Goal: Transaction & Acquisition: Purchase product/service

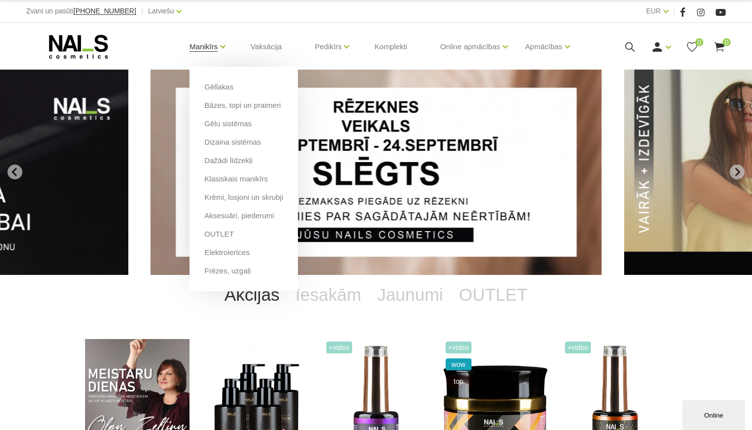
click at [202, 41] on link "Manikīrs" at bounding box center [203, 47] width 28 height 40
click at [205, 46] on link "Manikīrs" at bounding box center [203, 47] width 28 height 40
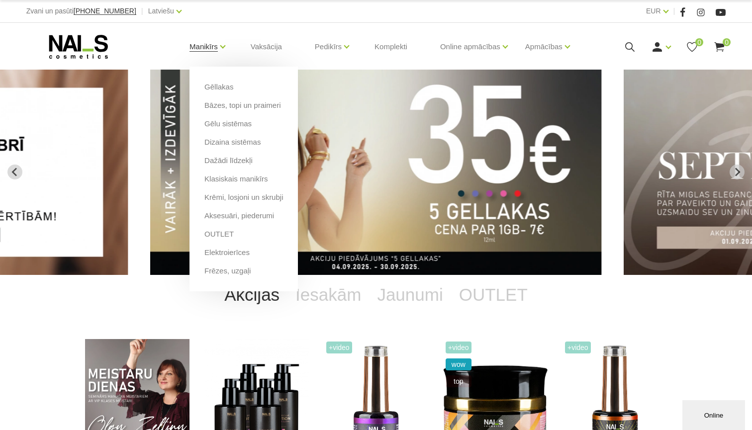
click at [197, 51] on link "Manikīrs" at bounding box center [203, 47] width 28 height 40
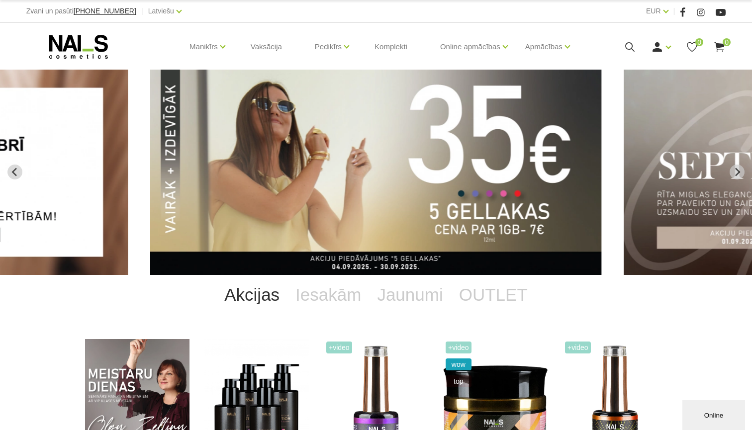
click at [86, 48] on icon at bounding box center [78, 46] width 104 height 25
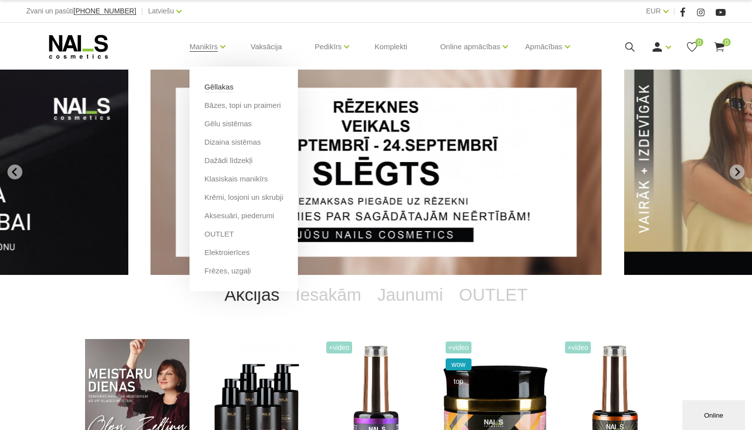
click at [212, 83] on link "Gēllakas" at bounding box center [218, 87] width 29 height 11
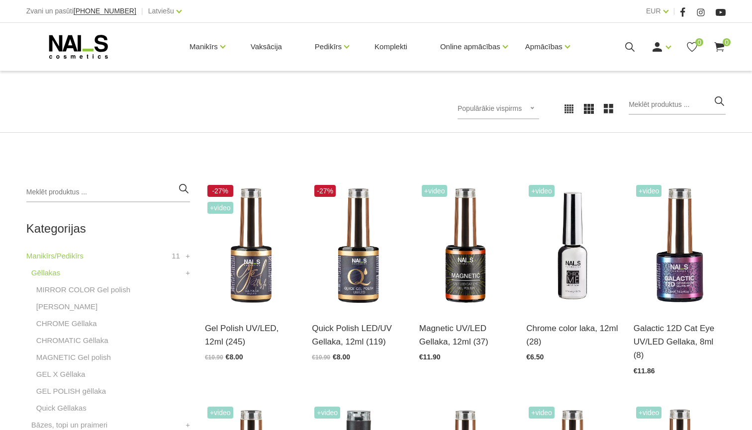
scroll to position [126, 0]
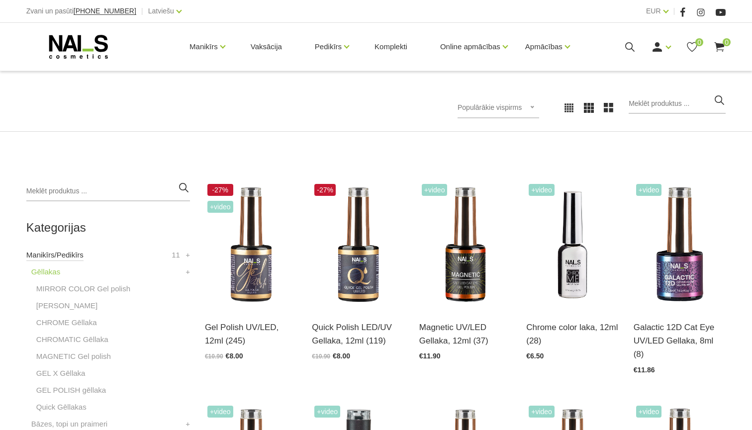
click at [71, 258] on link "Manikīrs/Pedikīrs" at bounding box center [54, 255] width 57 height 12
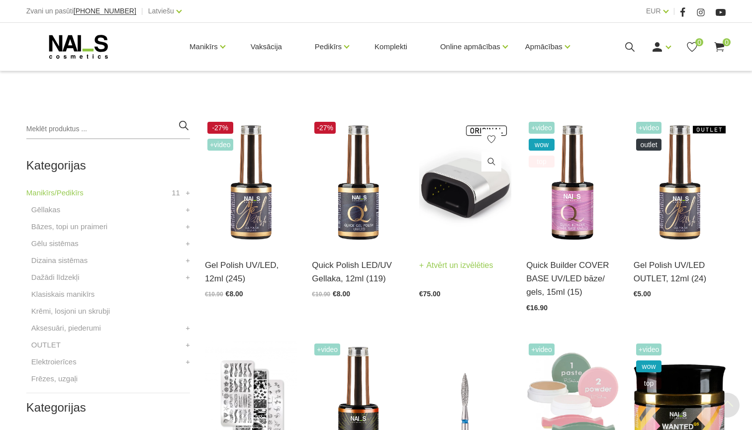
scroll to position [213, 0]
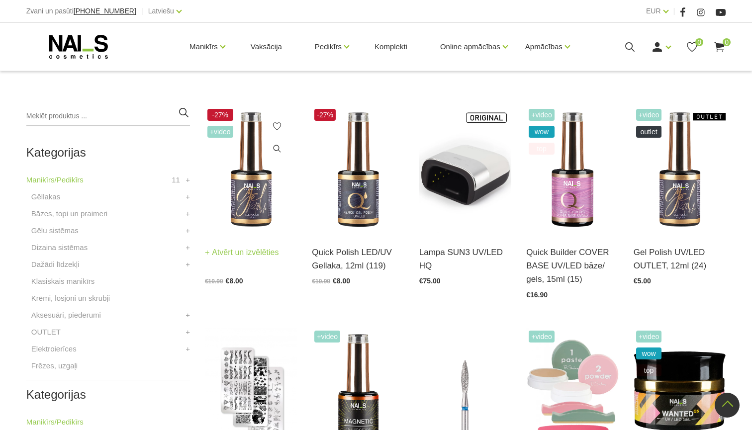
click at [257, 173] on img at bounding box center [251, 169] width 92 height 127
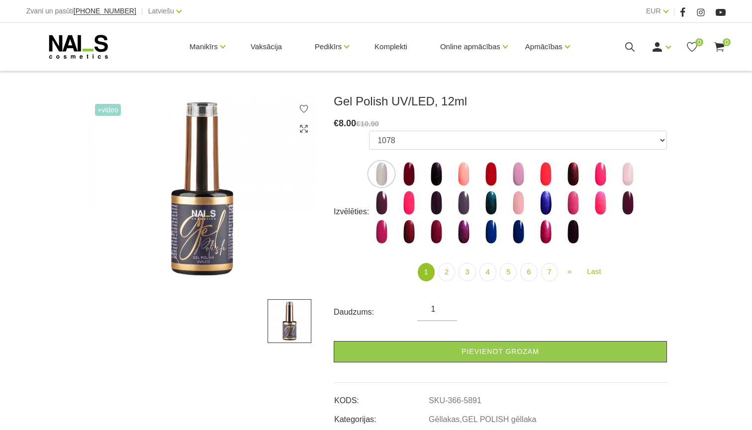
scroll to position [127, 0]
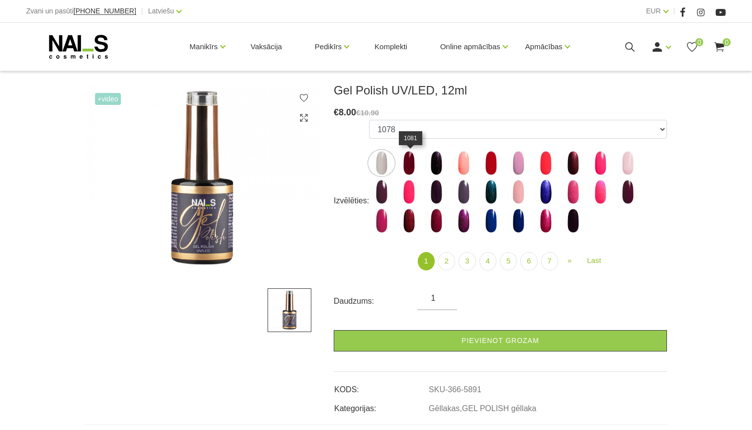
click at [409, 164] on img at bounding box center [408, 163] width 25 height 25
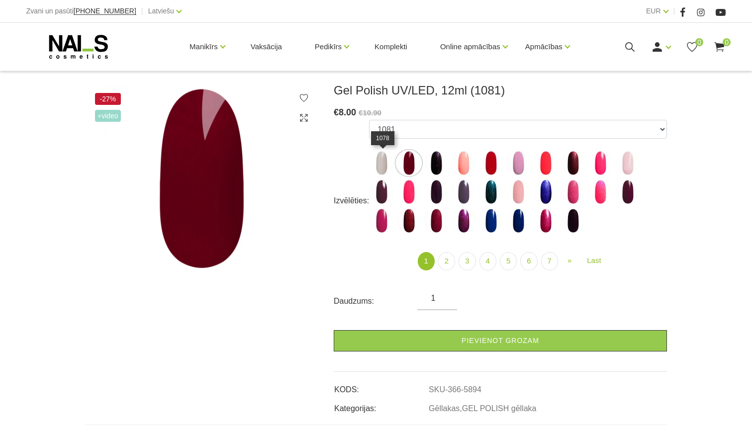
click at [384, 165] on img at bounding box center [381, 163] width 25 height 25
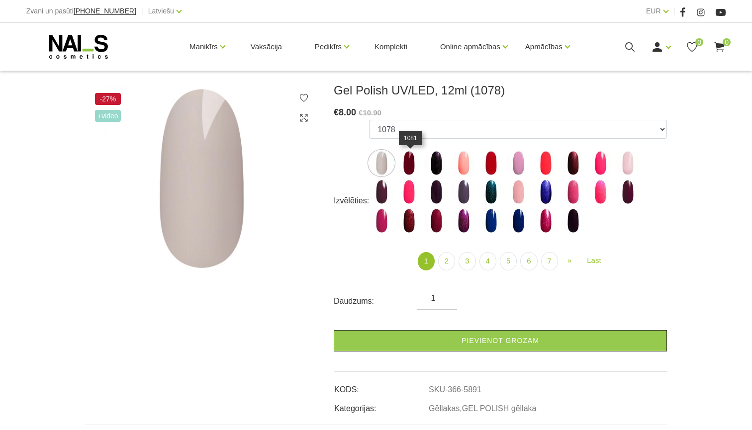
click at [411, 161] on img at bounding box center [408, 163] width 25 height 25
select select "5894"
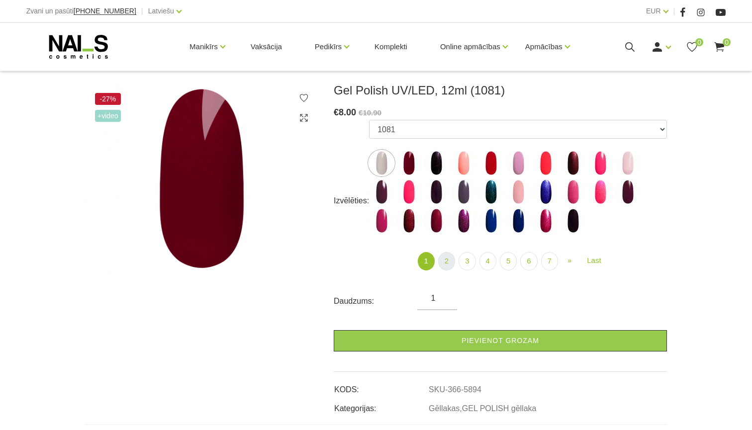
click at [448, 264] on link "2" at bounding box center [446, 261] width 17 height 18
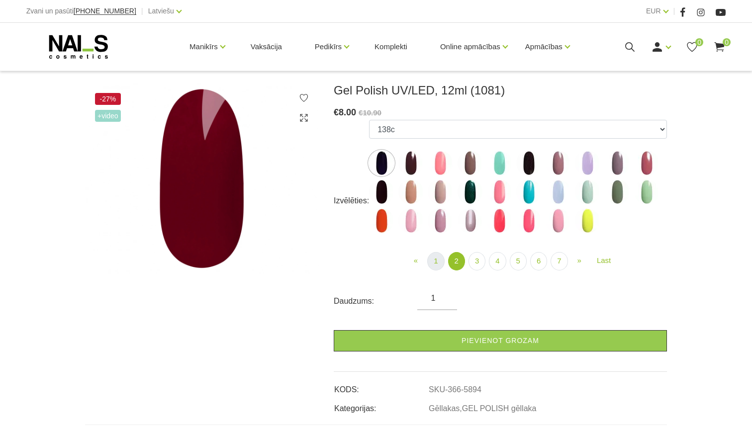
click at [435, 261] on link "1" at bounding box center [435, 261] width 17 height 18
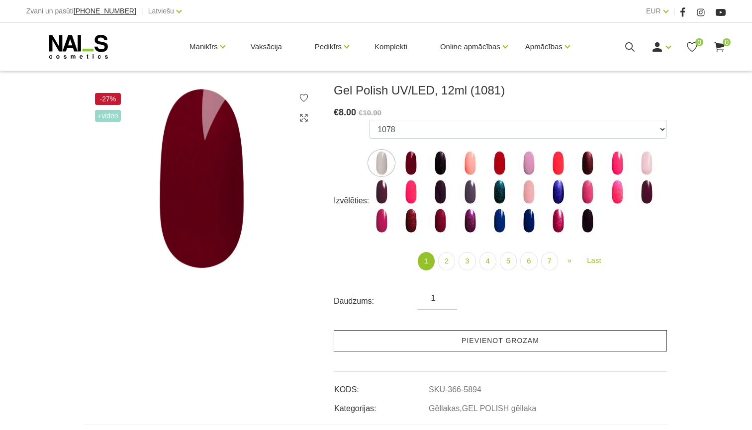
click at [471, 340] on link "Pievienot grozam" at bounding box center [500, 340] width 333 height 21
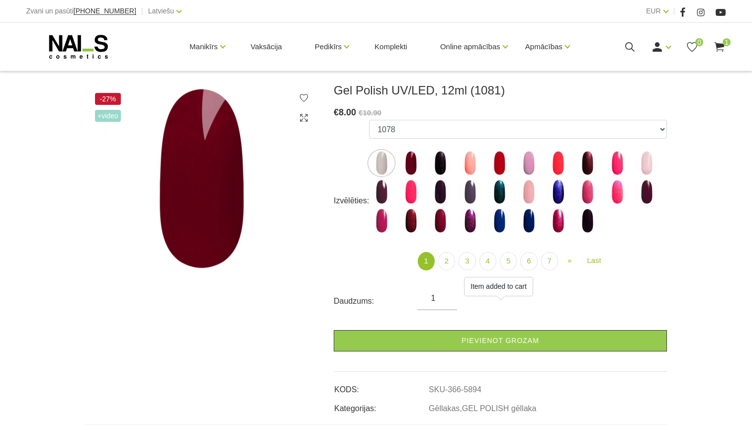
click at [102, 114] on span "+Video" at bounding box center [108, 116] width 26 height 12
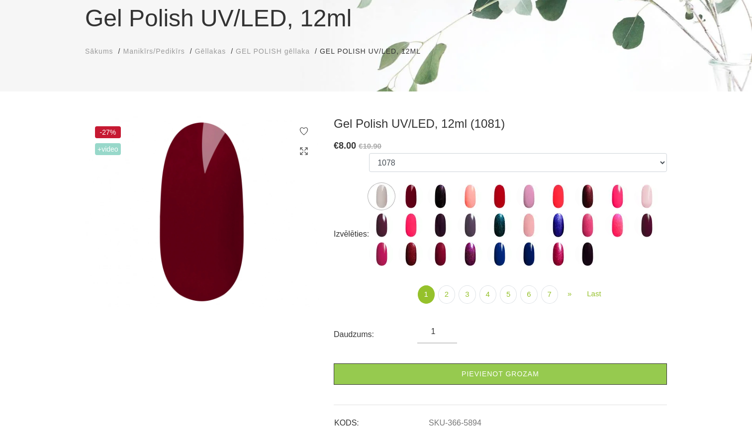
scroll to position [105, 0]
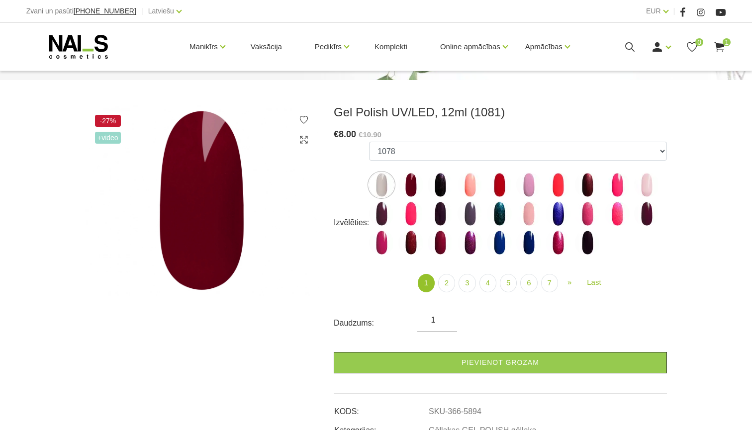
click at [445, 184] on img at bounding box center [440, 185] width 25 height 25
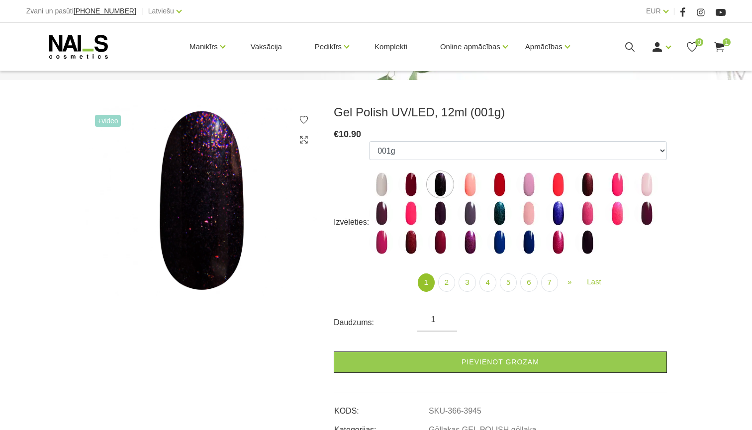
click at [469, 185] on img at bounding box center [470, 184] width 25 height 25
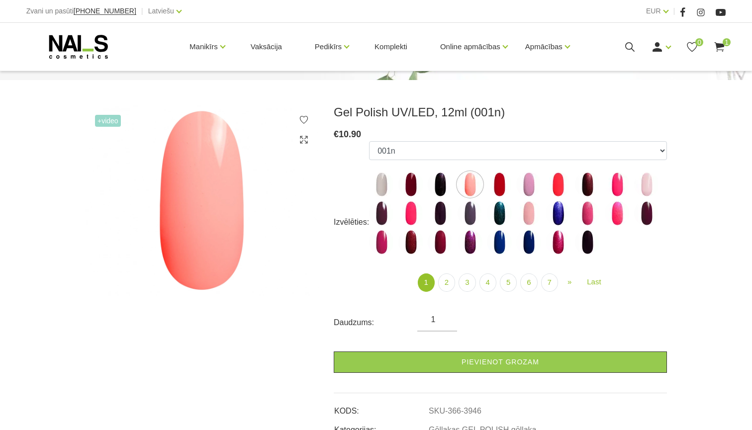
click at [504, 189] on img at bounding box center [499, 184] width 25 height 25
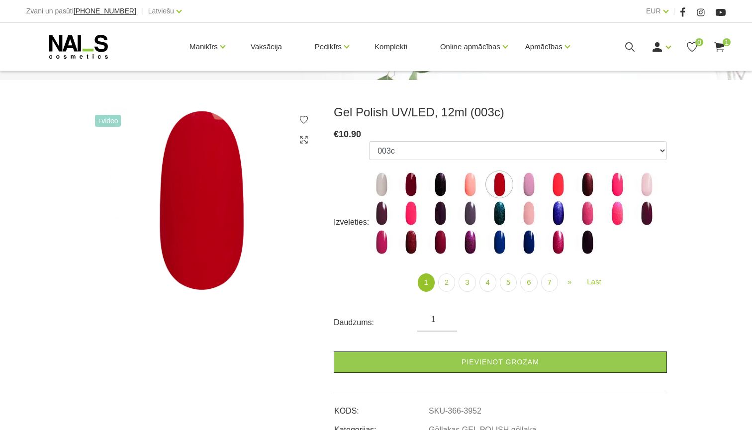
click at [533, 187] on img at bounding box center [528, 184] width 25 height 25
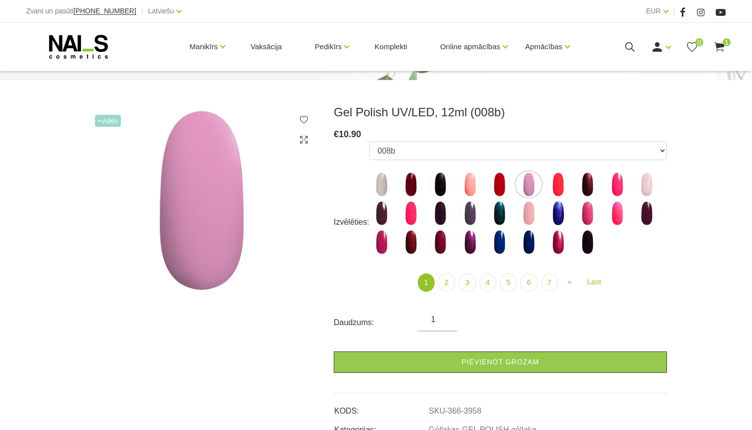
click at [566, 186] on img at bounding box center [558, 184] width 25 height 25
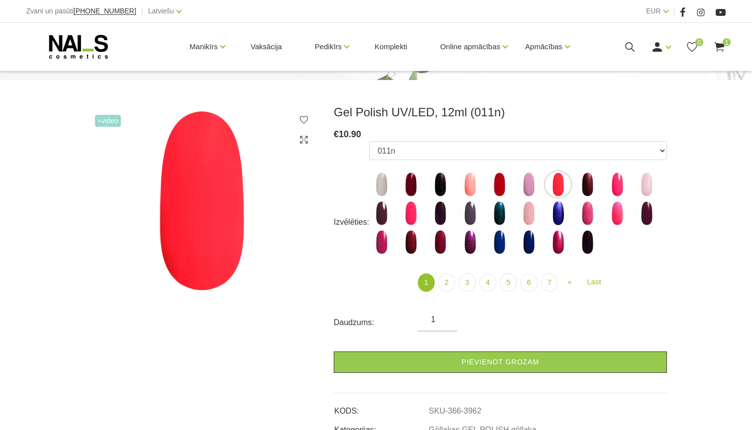
click at [597, 188] on img at bounding box center [587, 184] width 25 height 25
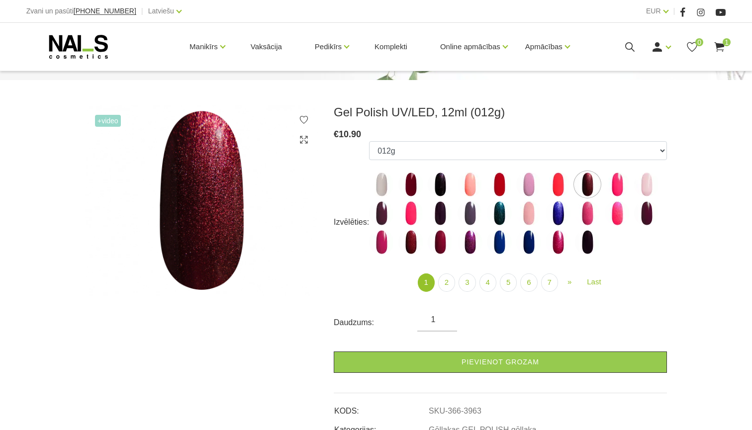
click at [636, 186] on img at bounding box center [646, 184] width 25 height 25
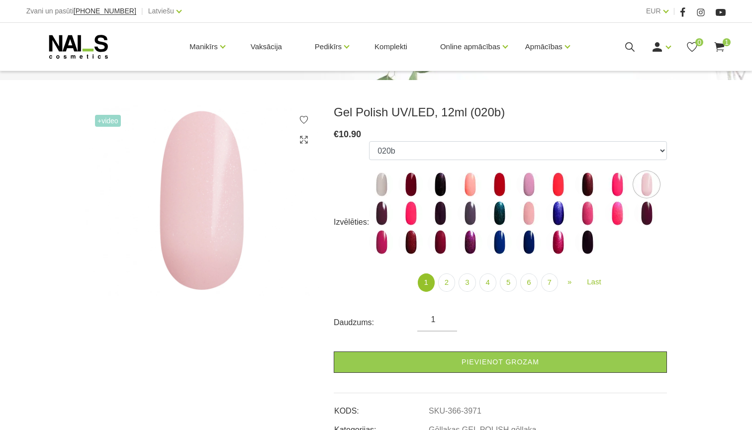
click at [656, 185] on img at bounding box center [646, 184] width 25 height 25
click at [619, 185] on img at bounding box center [617, 184] width 25 height 25
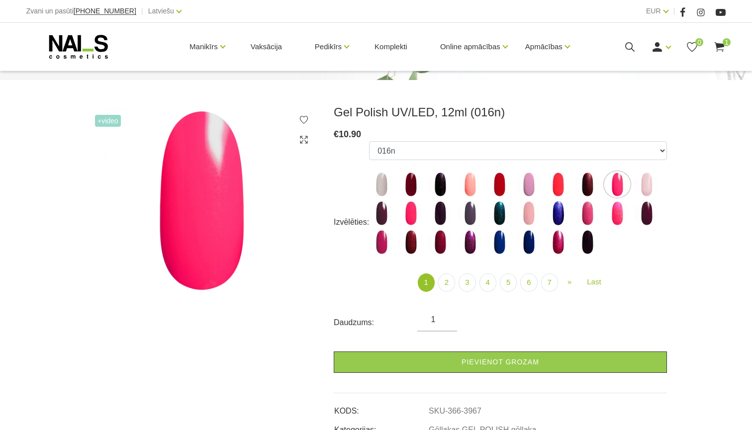
click at [648, 188] on img at bounding box center [646, 184] width 25 height 25
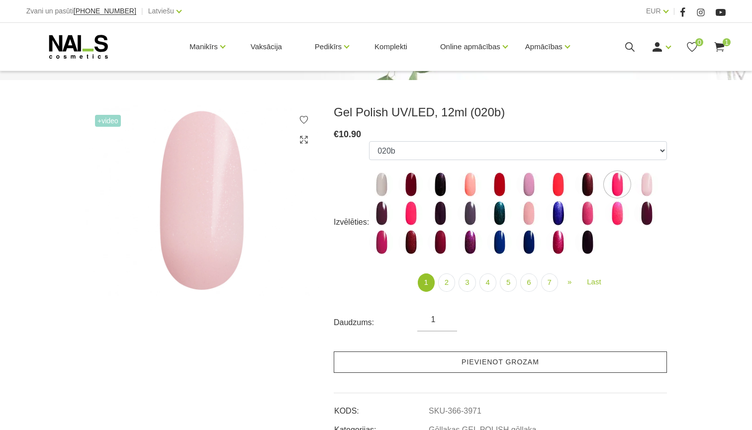
click at [485, 361] on link "Pievienot grozam" at bounding box center [500, 362] width 333 height 21
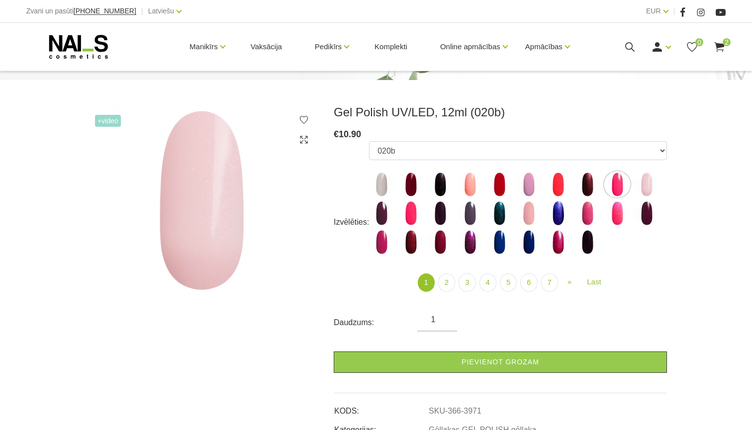
click at [642, 180] on img at bounding box center [646, 184] width 25 height 25
click at [649, 184] on img at bounding box center [646, 184] width 25 height 25
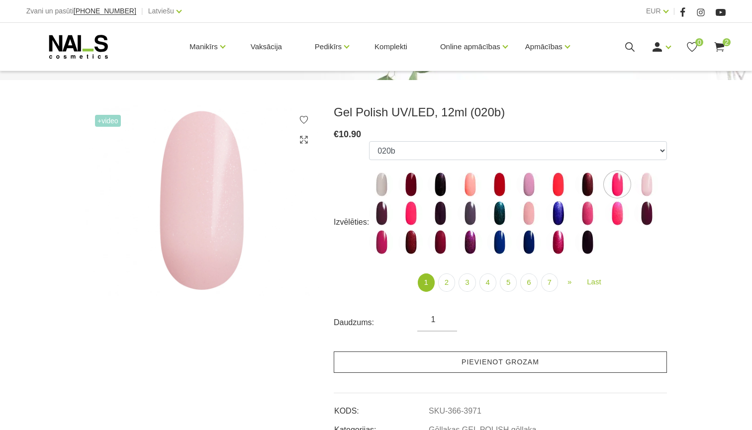
click at [474, 362] on link "Pievienot grozam" at bounding box center [500, 362] width 333 height 21
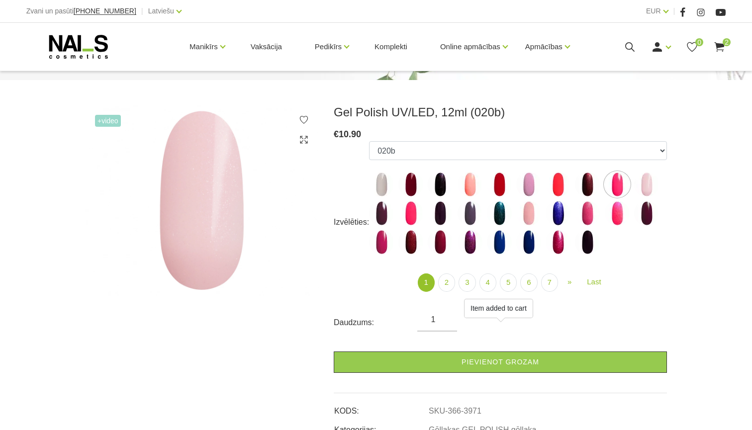
click at [384, 216] on img at bounding box center [381, 213] width 25 height 25
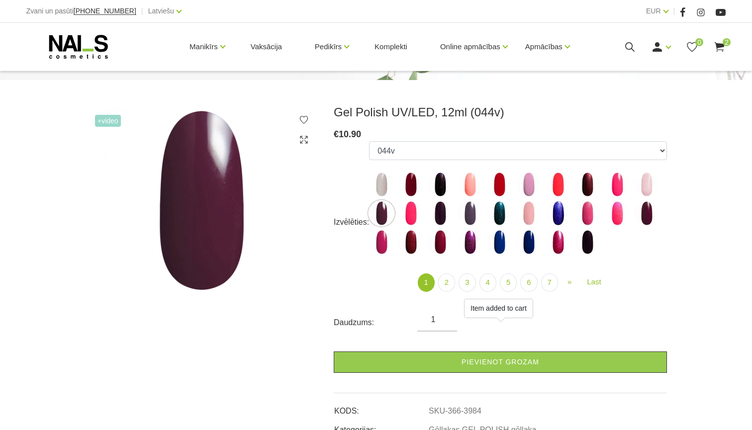
click at [417, 213] on img at bounding box center [410, 213] width 25 height 25
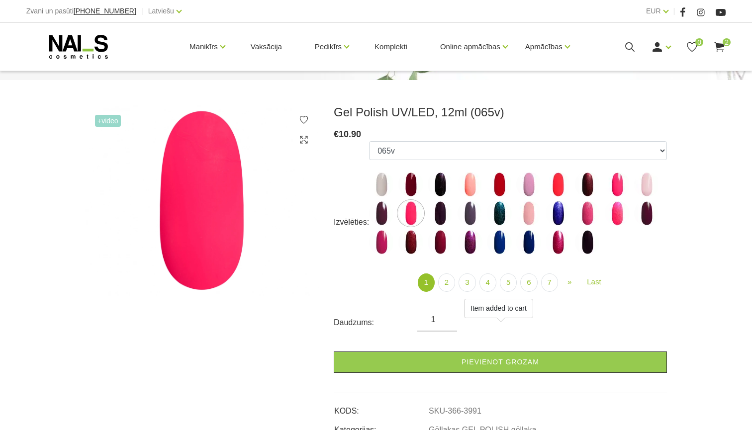
click at [449, 215] on img at bounding box center [440, 213] width 25 height 25
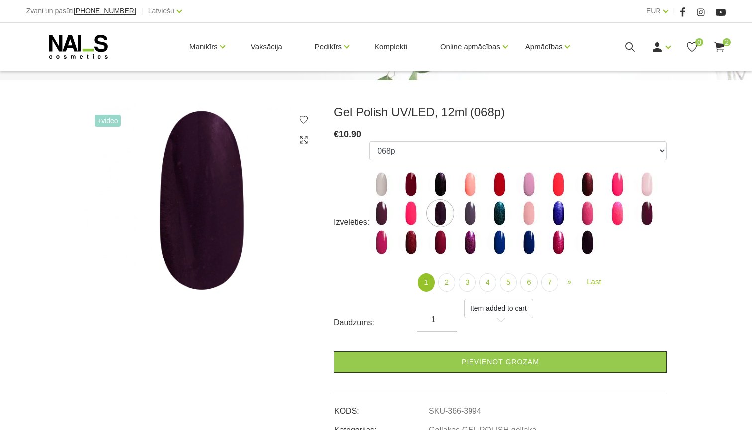
click at [476, 213] on img at bounding box center [470, 213] width 25 height 25
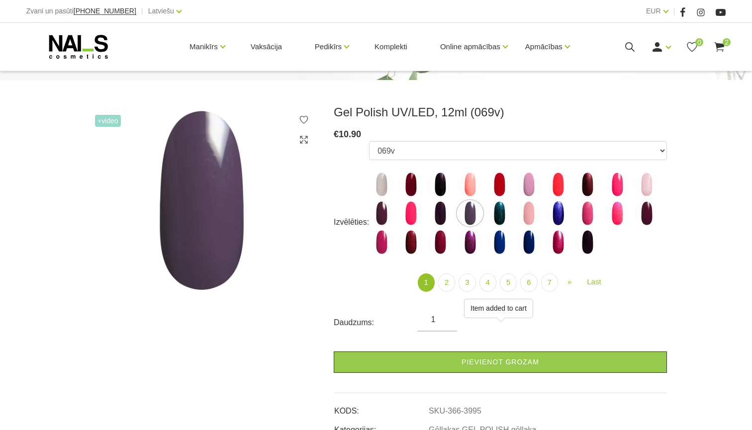
click at [504, 214] on img at bounding box center [499, 213] width 25 height 25
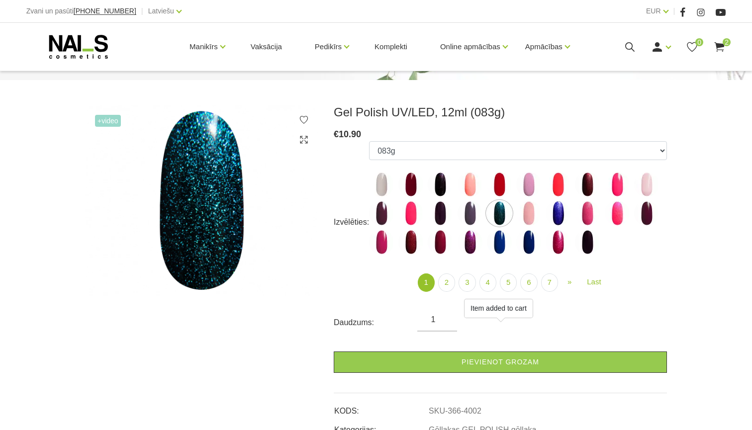
click at [530, 215] on img at bounding box center [528, 213] width 25 height 25
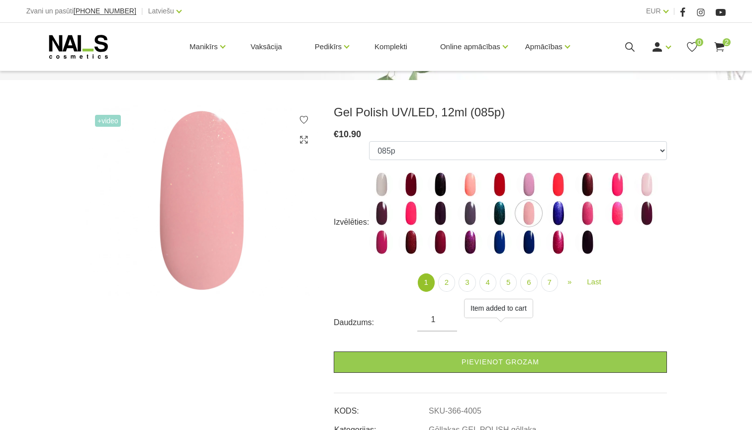
click at [559, 216] on img at bounding box center [558, 213] width 25 height 25
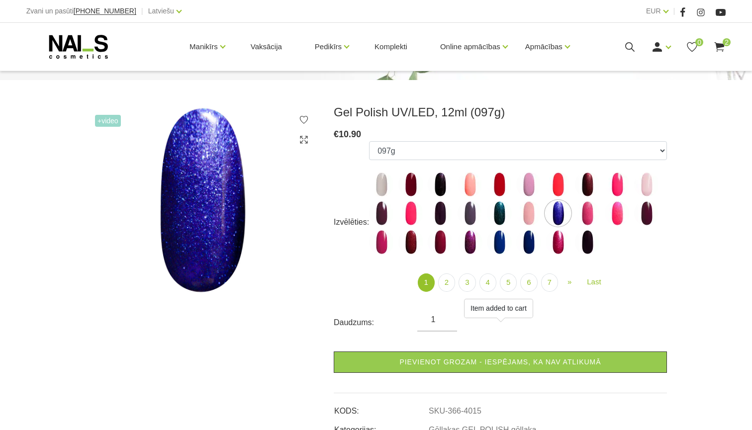
click at [585, 219] on img at bounding box center [587, 213] width 25 height 25
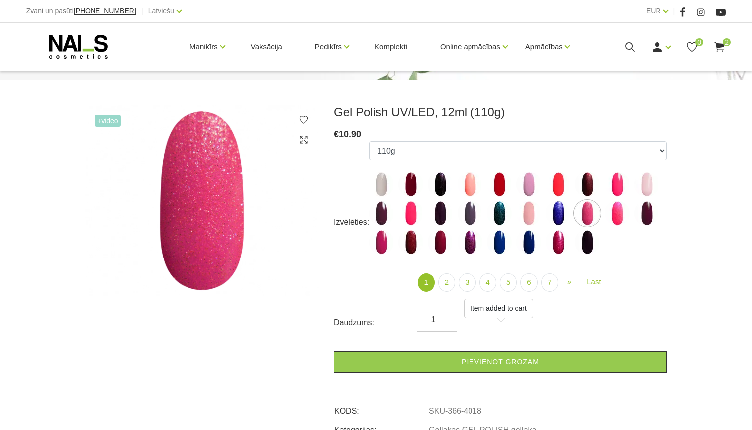
click at [620, 215] on img at bounding box center [617, 213] width 25 height 25
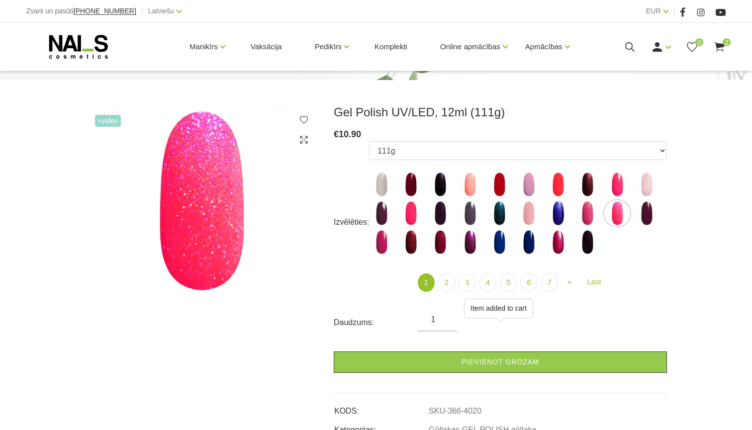
click at [648, 212] on img at bounding box center [646, 213] width 25 height 25
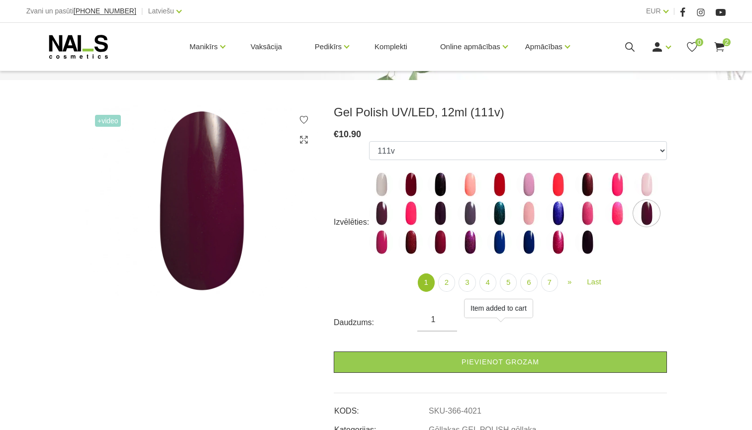
click at [381, 248] on img at bounding box center [381, 242] width 25 height 25
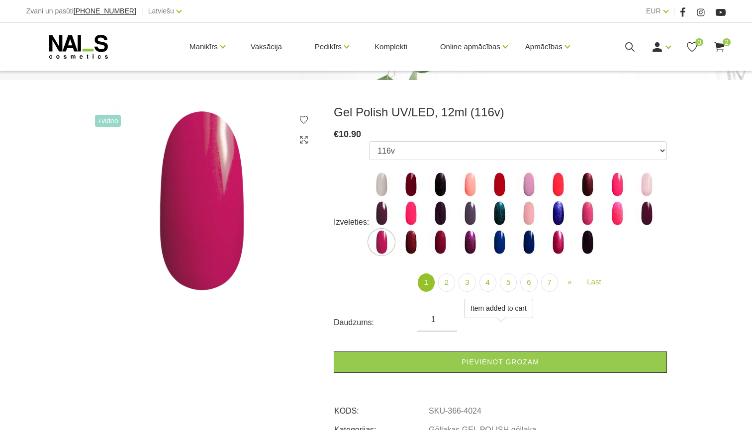
click at [415, 244] on img at bounding box center [410, 242] width 25 height 25
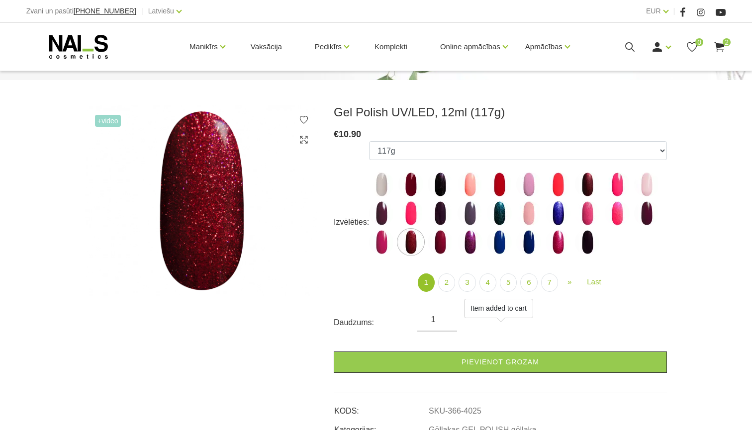
click at [436, 251] on img at bounding box center [440, 242] width 25 height 25
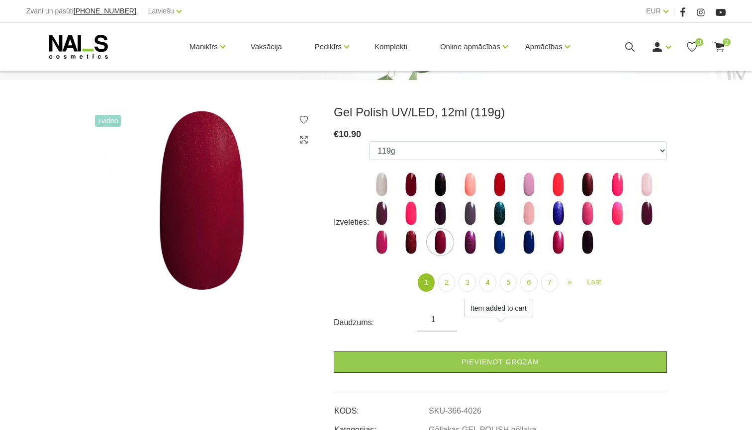
click at [474, 248] on img at bounding box center [470, 242] width 25 height 25
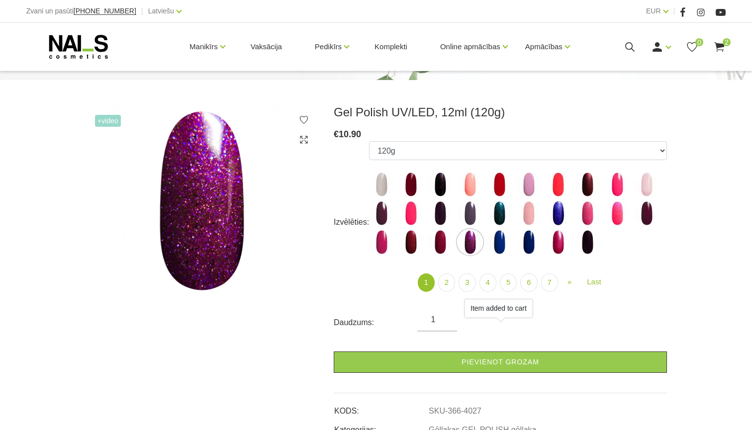
click at [433, 242] on img at bounding box center [440, 242] width 25 height 25
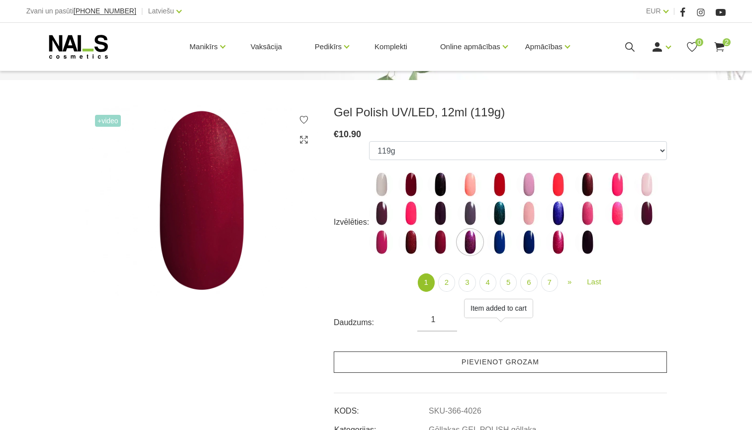
click at [512, 360] on link "Pievienot grozam" at bounding box center [500, 362] width 333 height 21
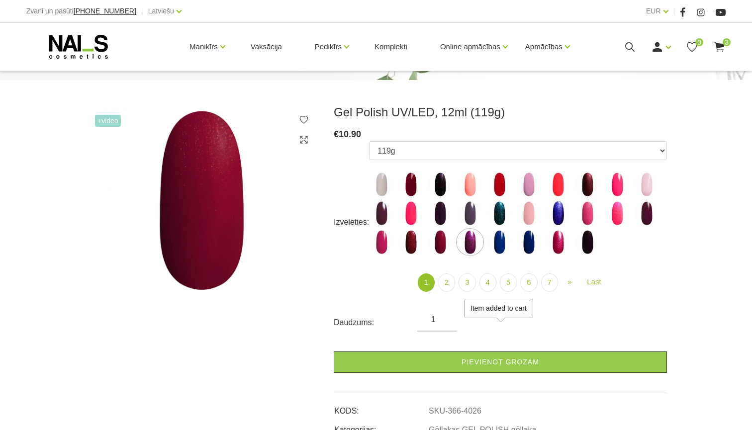
click at [499, 245] on img at bounding box center [499, 242] width 25 height 25
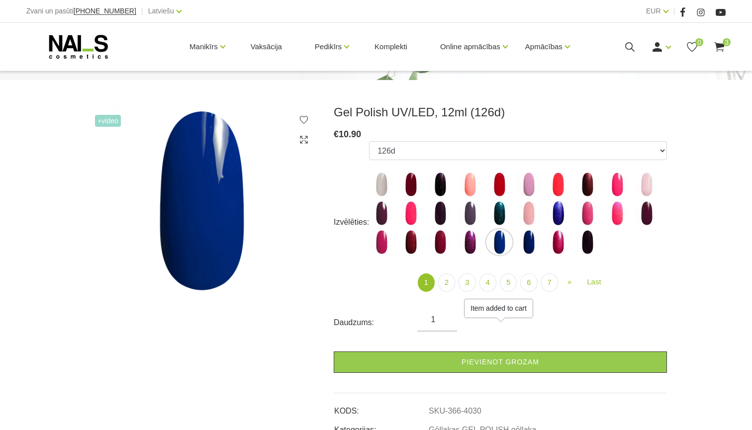
click at [442, 241] on img at bounding box center [440, 242] width 25 height 25
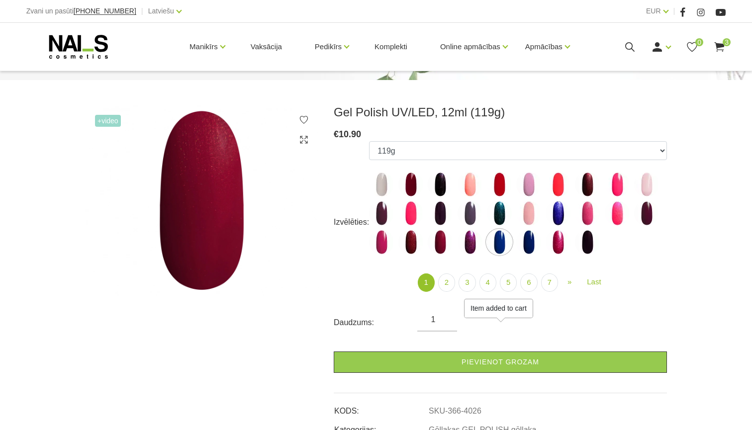
click at [438, 246] on img at bounding box center [440, 242] width 25 height 25
click at [537, 245] on img at bounding box center [528, 242] width 25 height 25
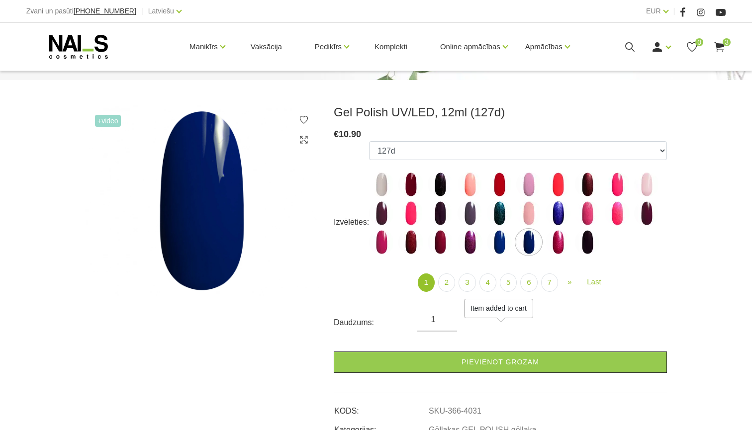
click at [561, 247] on img at bounding box center [558, 242] width 25 height 25
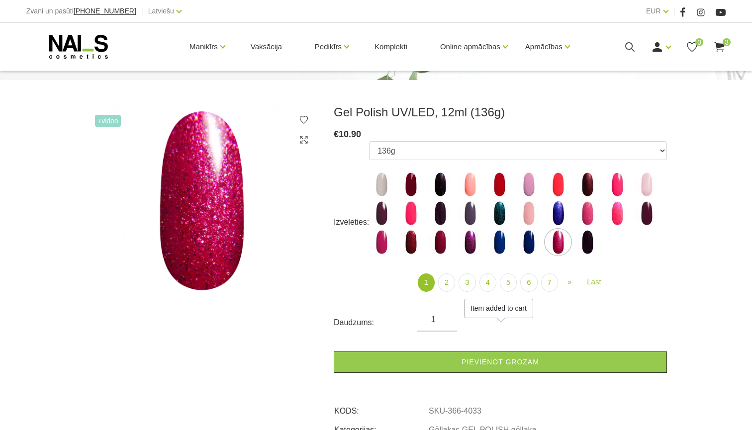
click at [605, 244] on ul "1078 1081 001g 001n 003c 008b 011n 012g 016n 020b 044v 065v 068p 069v 083g 085p…" at bounding box center [518, 199] width 298 height 117
click at [594, 244] on img at bounding box center [587, 242] width 25 height 25
select select "4035"
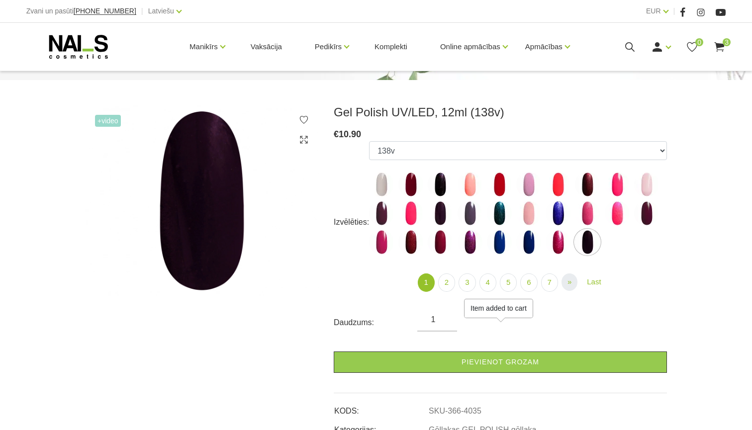
click at [571, 285] on span "»" at bounding box center [569, 282] width 4 height 8
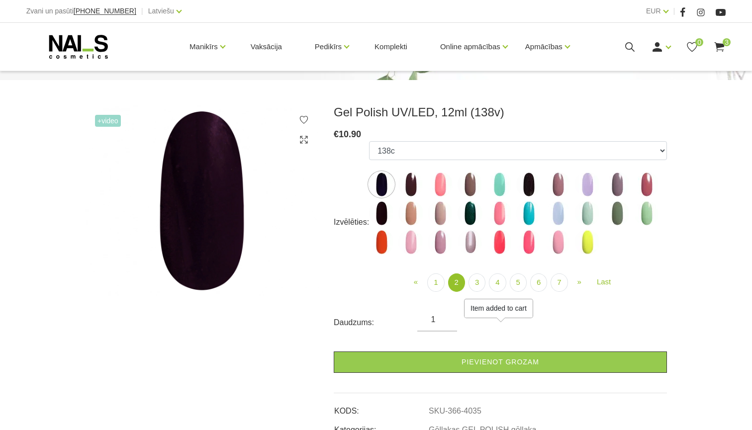
click at [418, 178] on img at bounding box center [410, 184] width 25 height 25
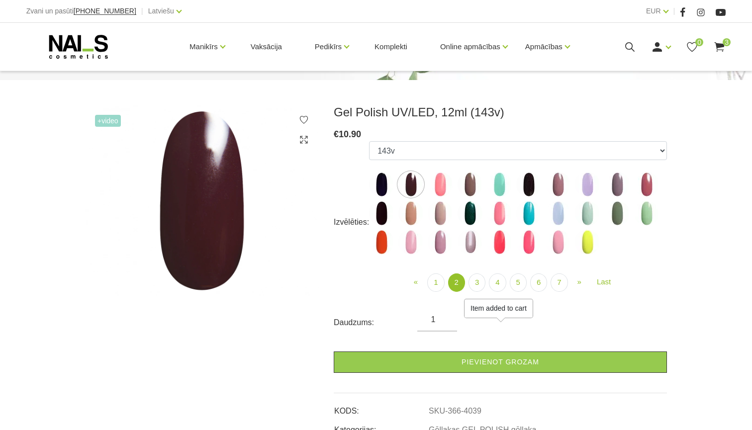
click at [444, 182] on img at bounding box center [440, 184] width 25 height 25
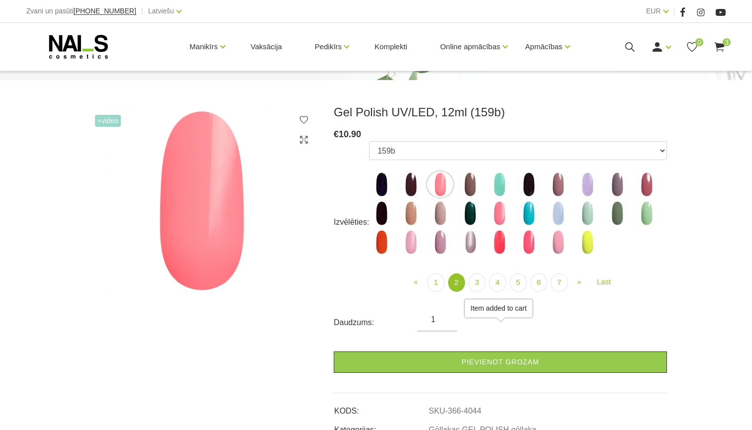
click at [415, 180] on img at bounding box center [410, 184] width 25 height 25
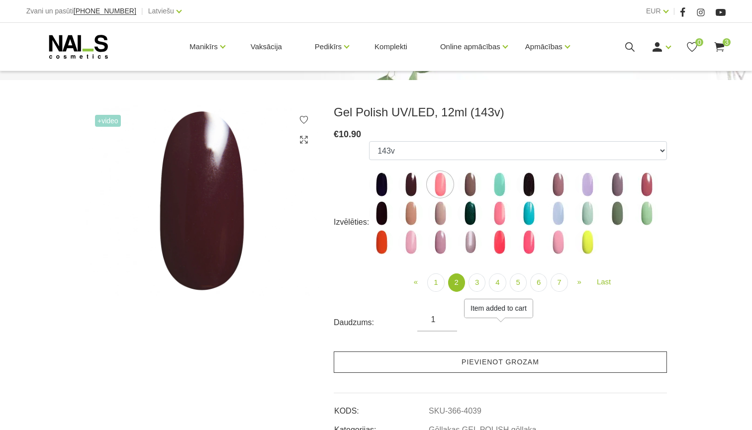
click at [423, 355] on link "Pievienot grozam" at bounding box center [500, 362] width 333 height 21
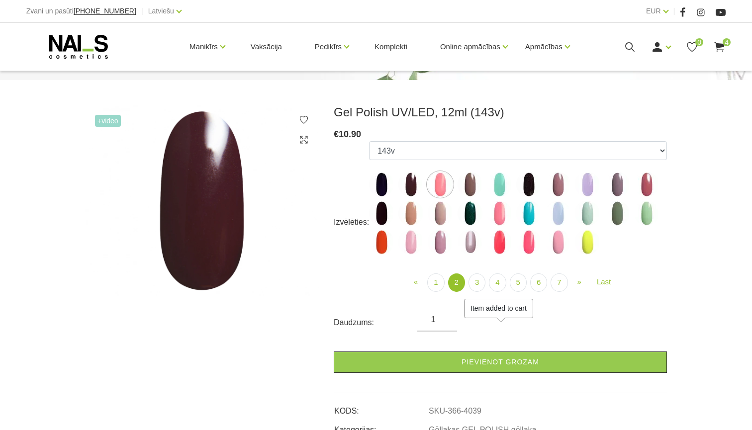
click at [474, 182] on img at bounding box center [470, 184] width 25 height 25
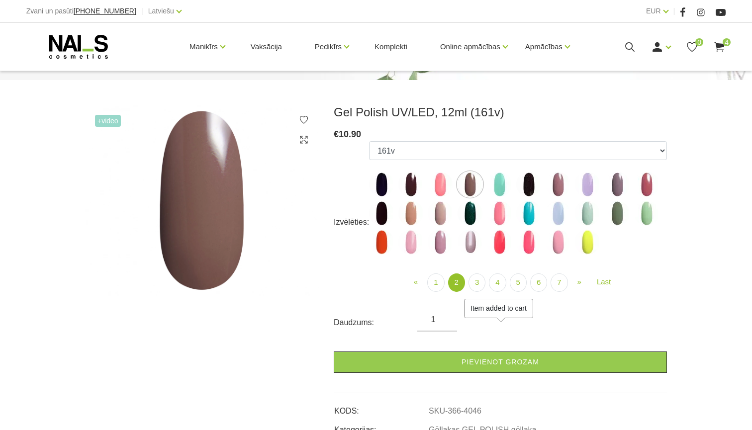
click at [441, 187] on img at bounding box center [440, 184] width 25 height 25
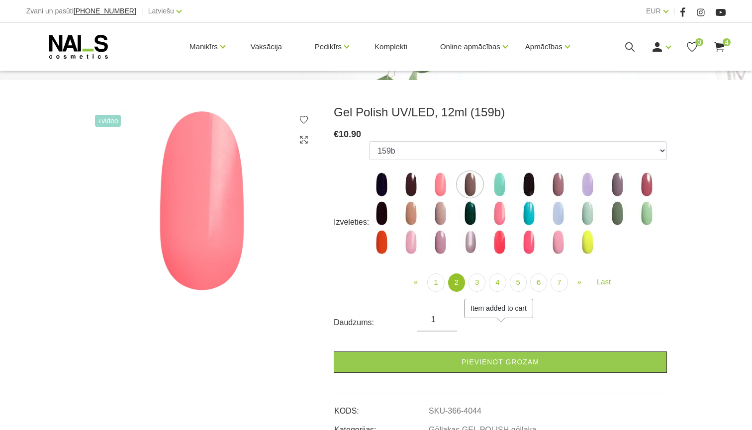
click at [469, 184] on img at bounding box center [470, 184] width 25 height 25
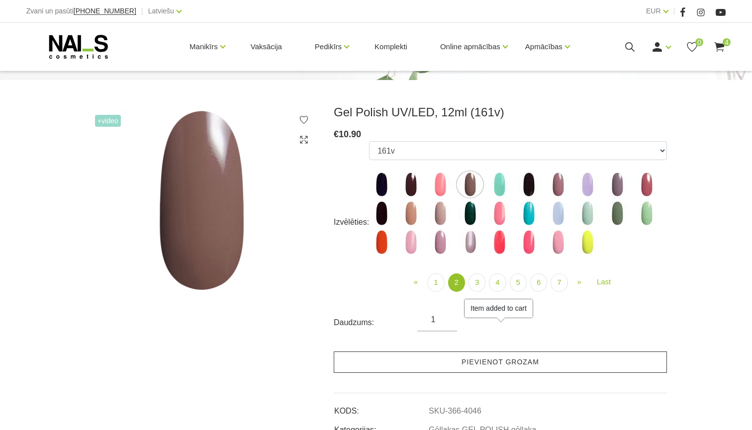
click at [454, 360] on link "Pievienot grozam" at bounding box center [500, 362] width 333 height 21
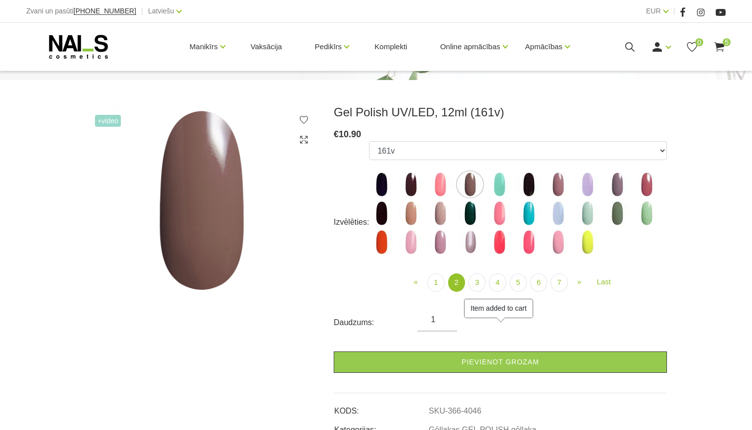
click at [534, 189] on img at bounding box center [528, 184] width 25 height 25
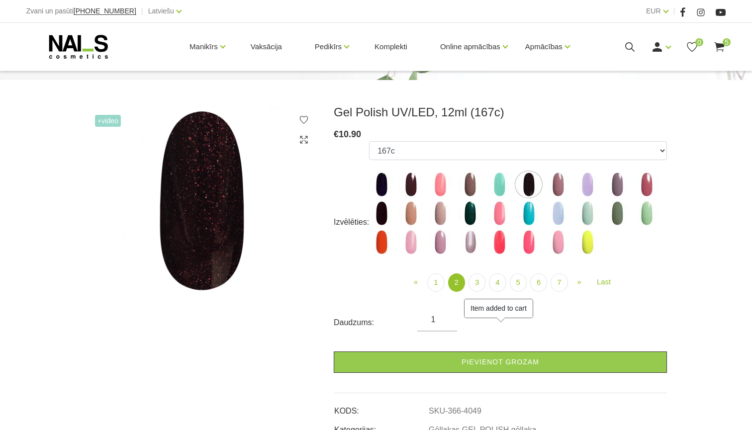
click at [559, 185] on img at bounding box center [558, 184] width 25 height 25
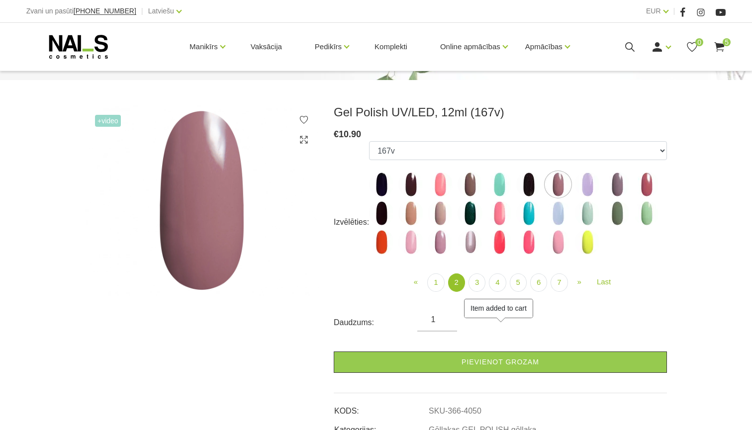
click at [593, 183] on img at bounding box center [587, 184] width 25 height 25
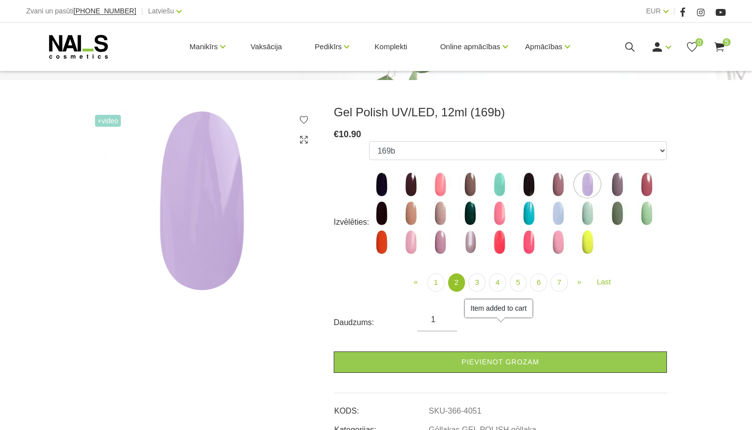
click at [625, 184] on img at bounding box center [617, 184] width 25 height 25
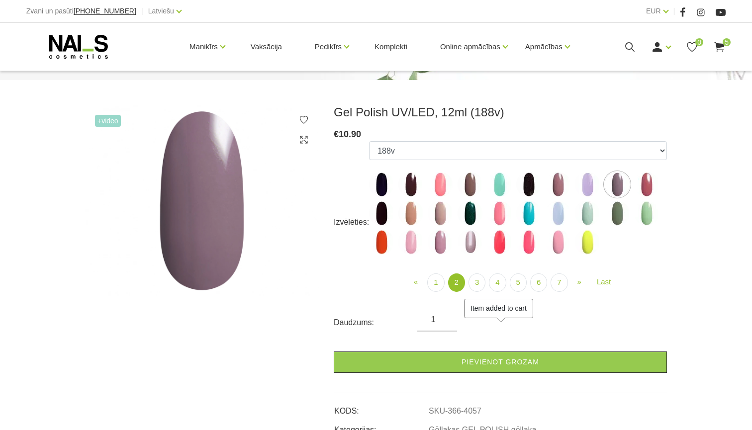
click at [647, 185] on img at bounding box center [646, 184] width 25 height 25
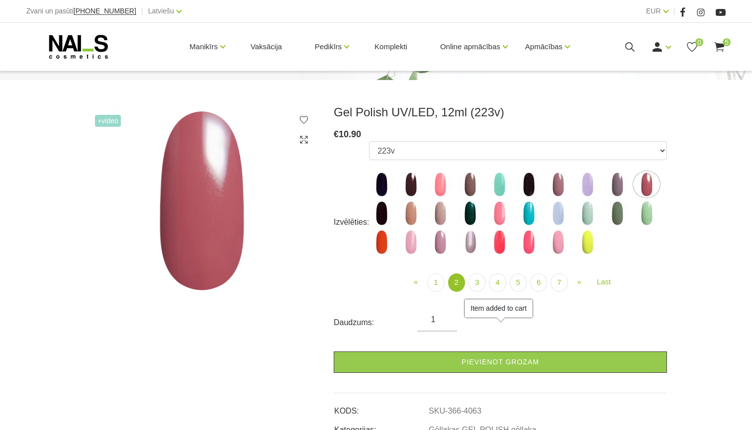
click at [391, 215] on img at bounding box center [381, 213] width 25 height 25
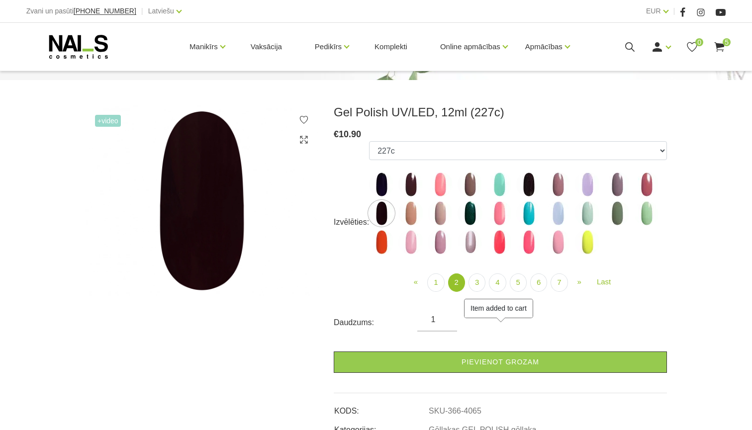
click at [409, 215] on img at bounding box center [410, 213] width 25 height 25
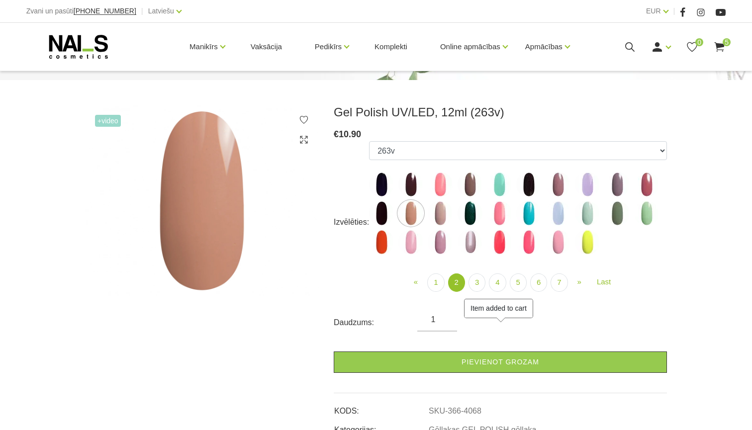
click at [437, 214] on img at bounding box center [440, 213] width 25 height 25
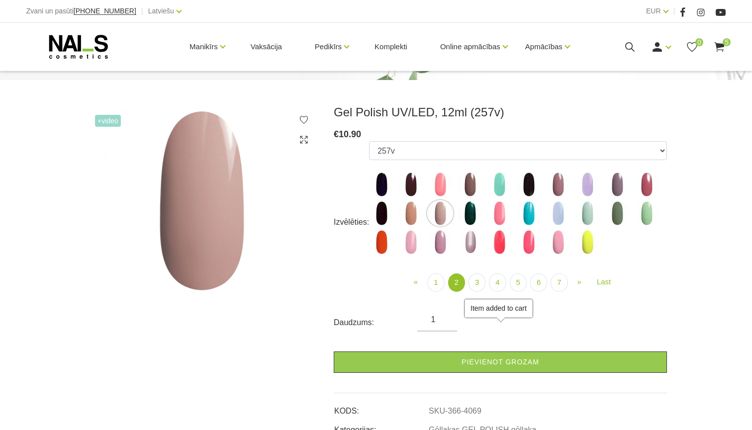
click at [467, 215] on img at bounding box center [470, 213] width 25 height 25
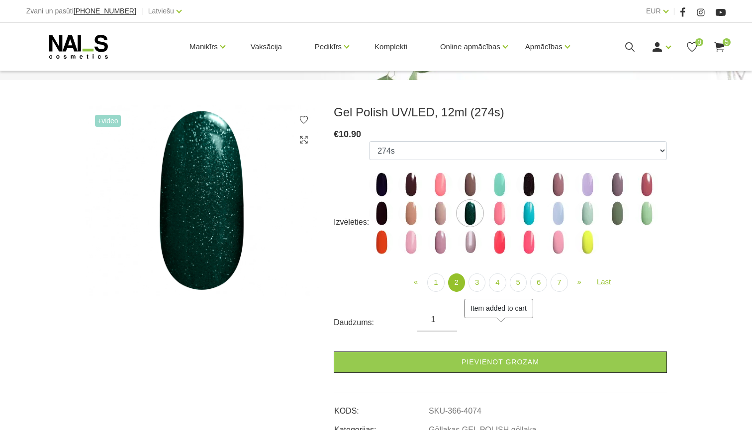
click at [506, 215] on img at bounding box center [499, 213] width 25 height 25
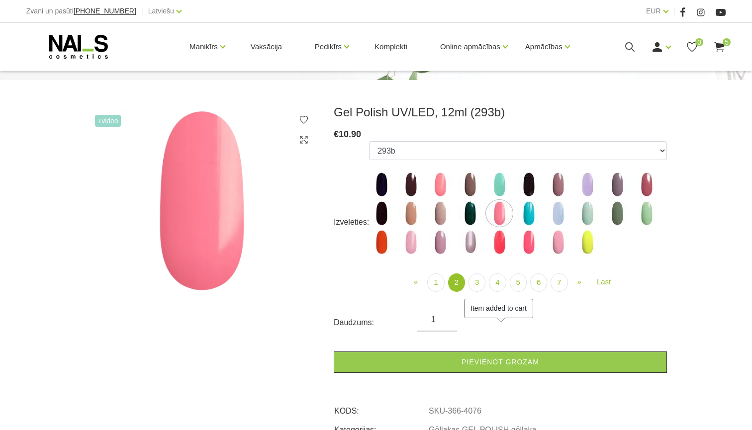
click at [537, 213] on img at bounding box center [528, 213] width 25 height 25
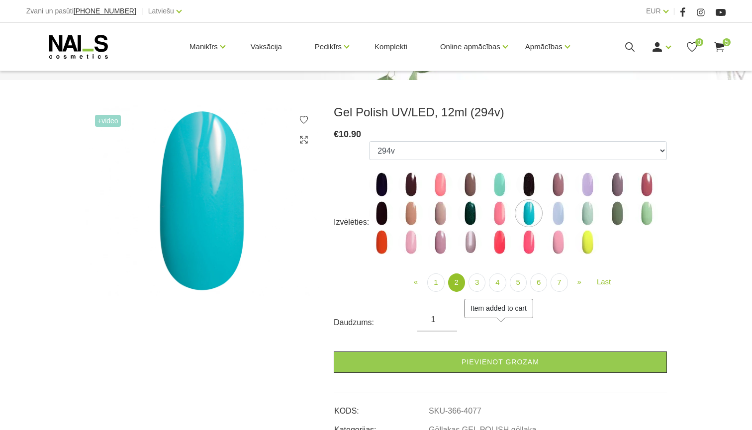
click at [556, 215] on img at bounding box center [558, 213] width 25 height 25
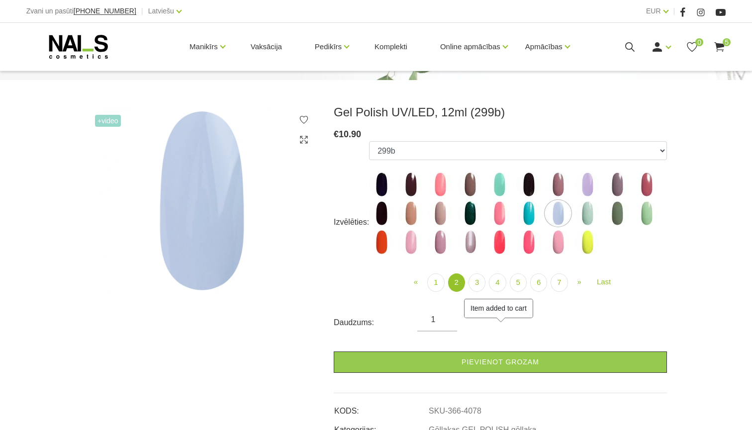
click at [588, 218] on img at bounding box center [587, 213] width 25 height 25
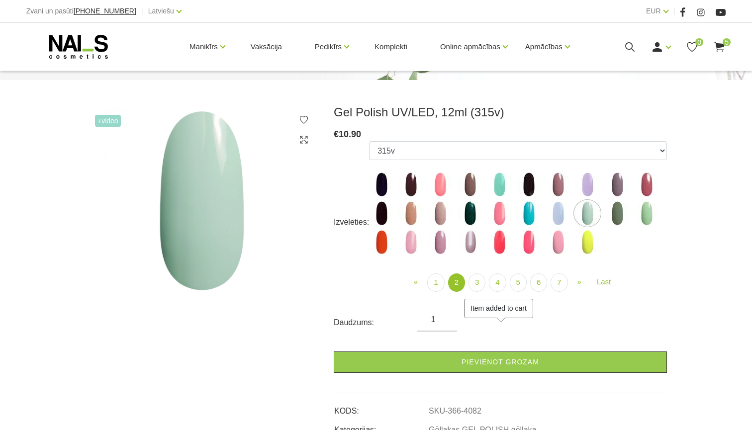
click at [617, 218] on img at bounding box center [617, 213] width 25 height 25
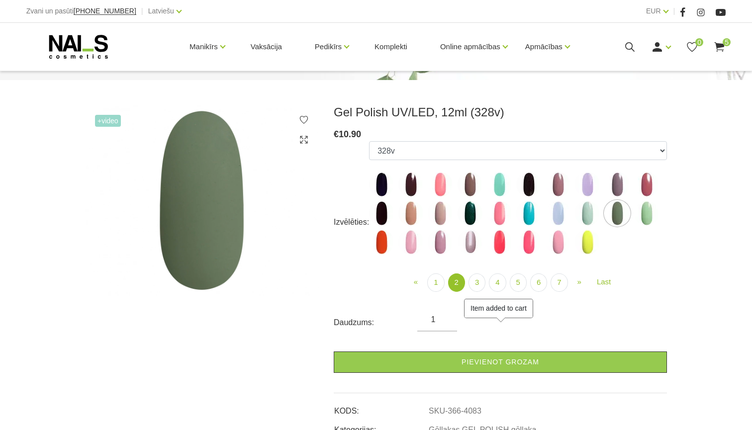
click at [656, 219] on img at bounding box center [646, 213] width 25 height 25
select select "4085"
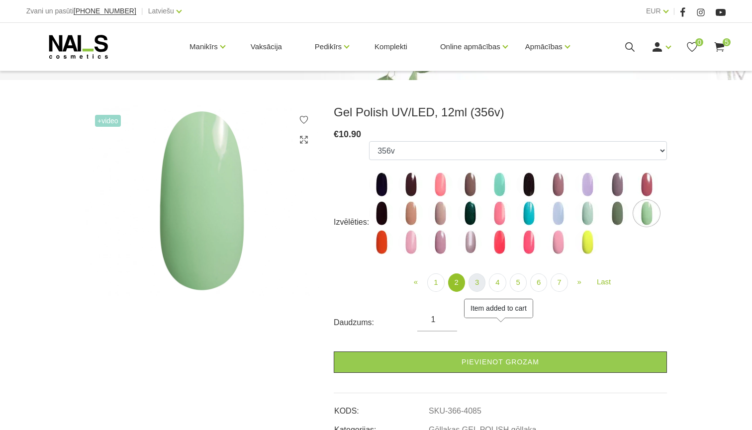
click at [473, 285] on link "3" at bounding box center [477, 283] width 17 height 18
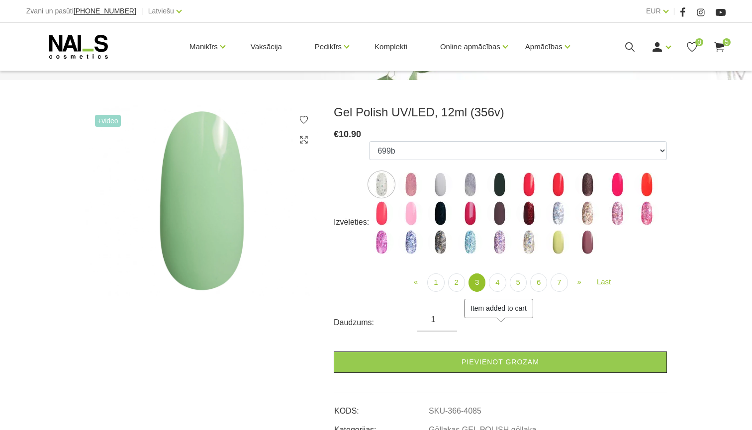
click at [379, 186] on img at bounding box center [381, 184] width 25 height 25
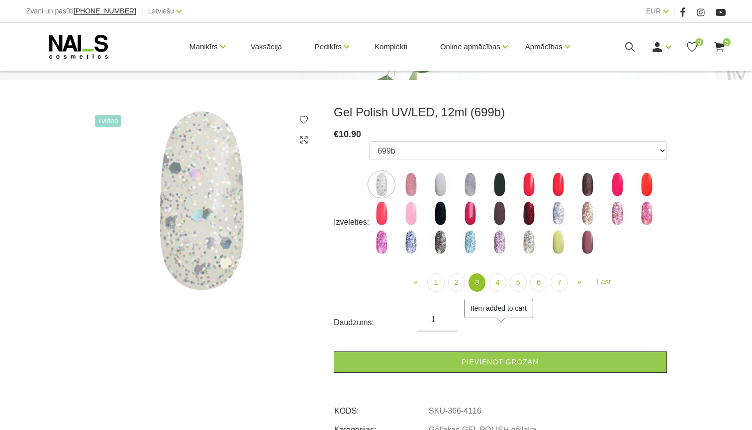
click at [418, 186] on img at bounding box center [410, 184] width 25 height 25
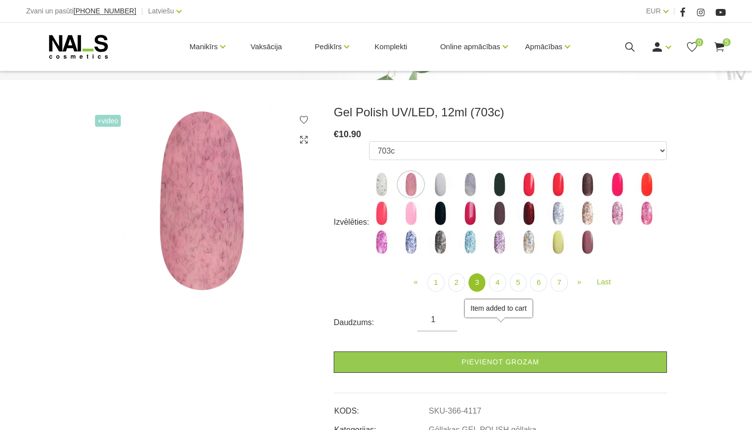
click at [443, 189] on img at bounding box center [440, 184] width 25 height 25
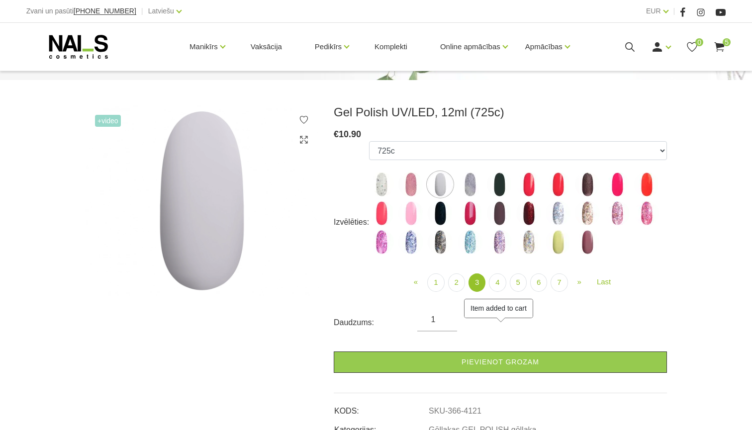
click at [472, 183] on img at bounding box center [470, 184] width 25 height 25
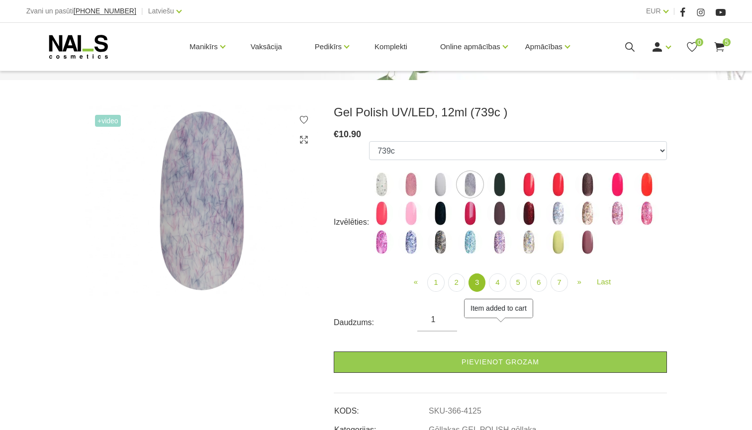
click at [496, 184] on img at bounding box center [499, 184] width 25 height 25
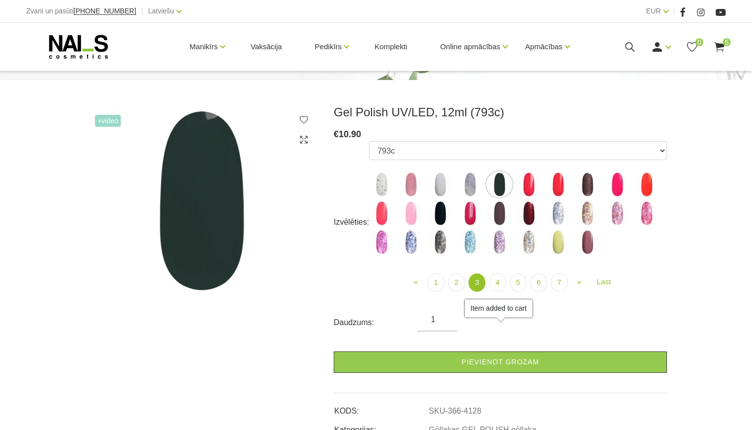
click at [530, 187] on img at bounding box center [528, 184] width 25 height 25
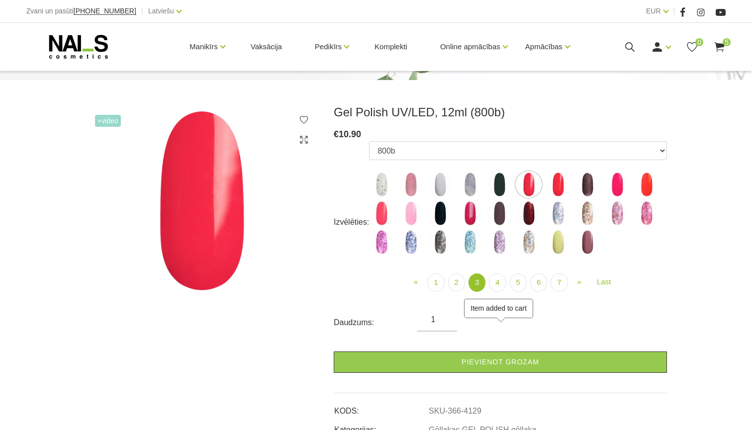
click at [564, 187] on img at bounding box center [558, 184] width 25 height 25
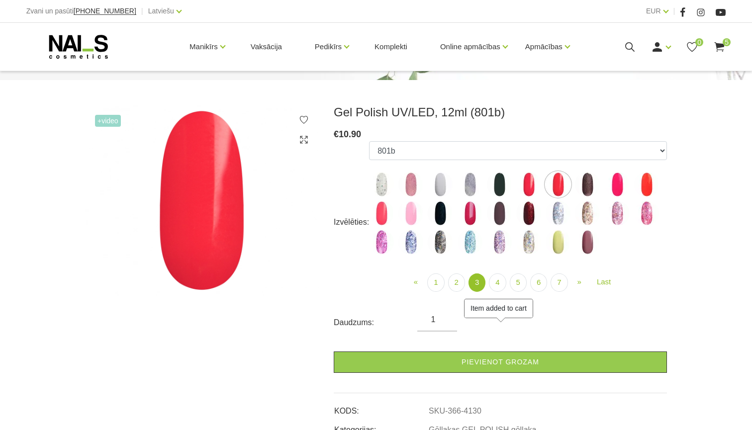
click at [597, 191] on img at bounding box center [587, 184] width 25 height 25
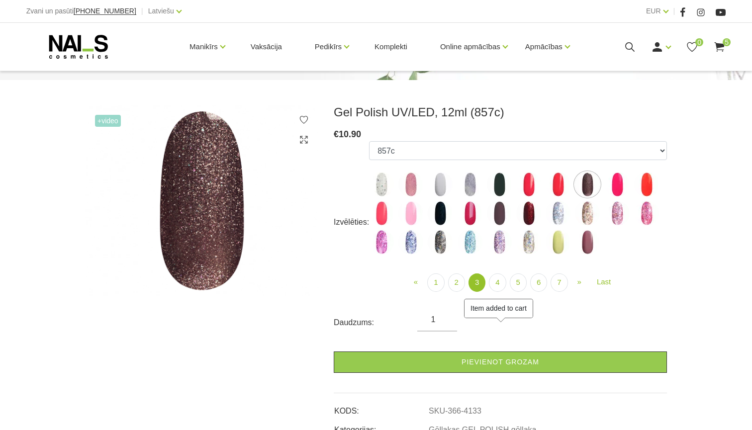
click at [628, 191] on img at bounding box center [617, 184] width 25 height 25
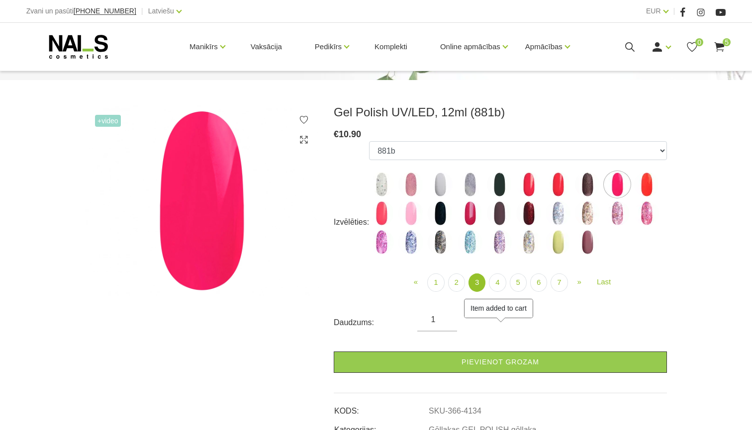
click at [654, 192] on img at bounding box center [646, 184] width 25 height 25
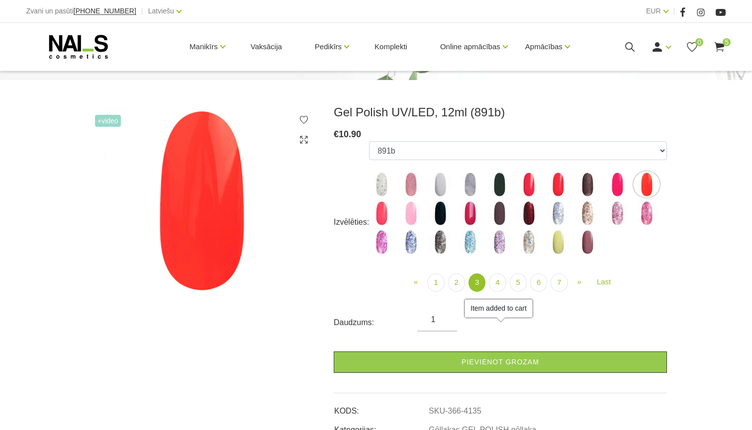
click at [646, 220] on img at bounding box center [646, 213] width 25 height 25
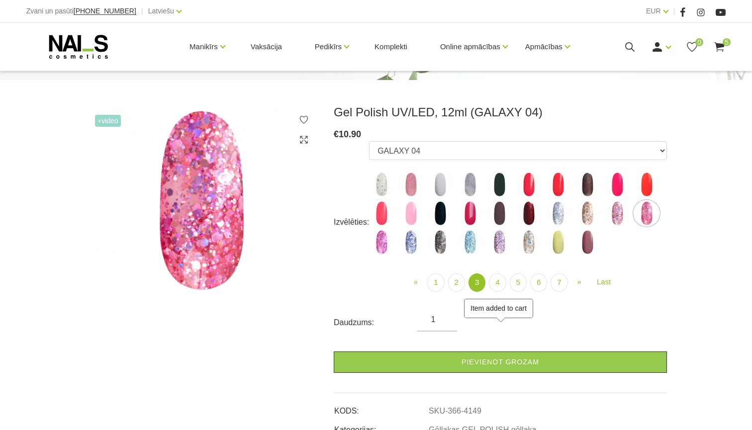
click at [533, 212] on img at bounding box center [528, 213] width 25 height 25
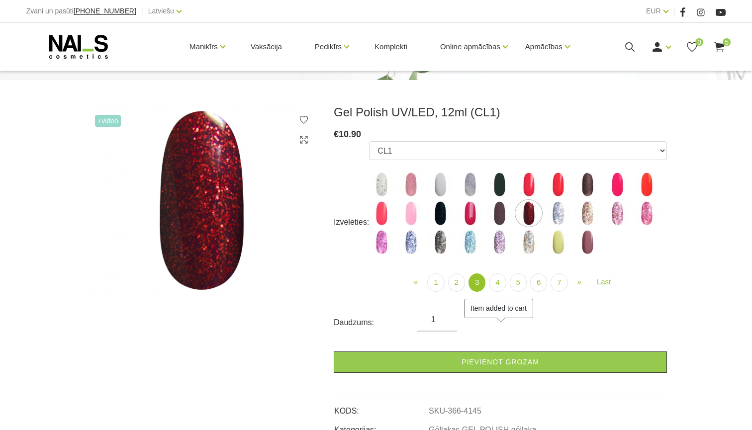
click at [505, 214] on img at bounding box center [499, 213] width 25 height 25
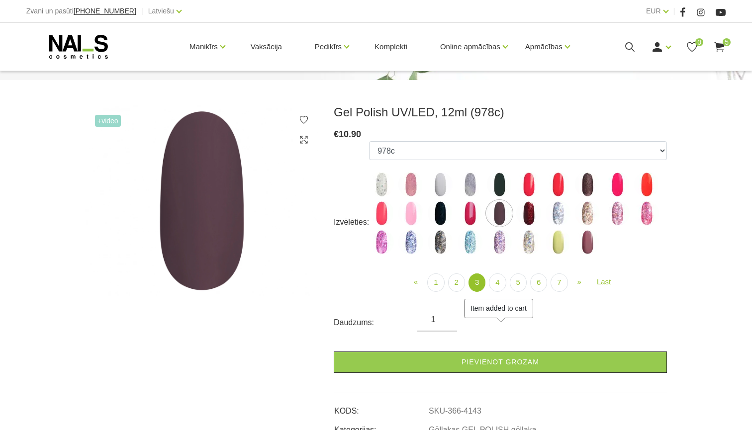
click at [470, 209] on img at bounding box center [470, 213] width 25 height 25
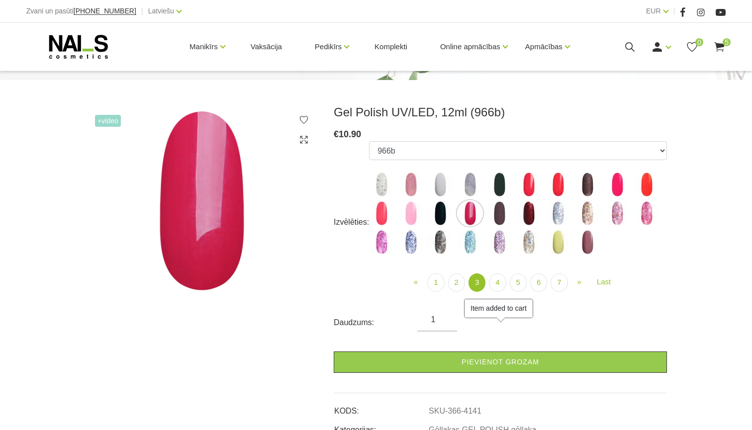
click at [441, 210] on img at bounding box center [440, 213] width 25 height 25
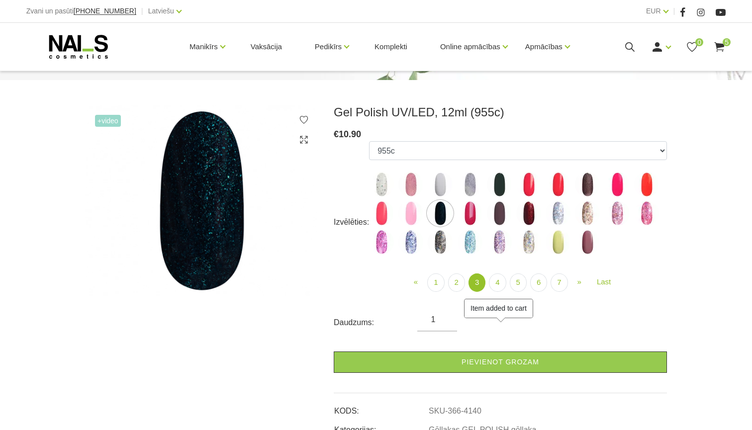
click at [412, 212] on img at bounding box center [410, 213] width 25 height 25
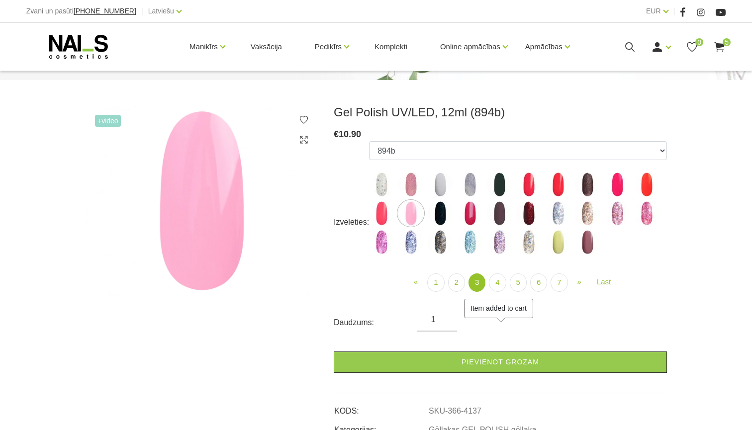
click at [390, 212] on img at bounding box center [381, 213] width 25 height 25
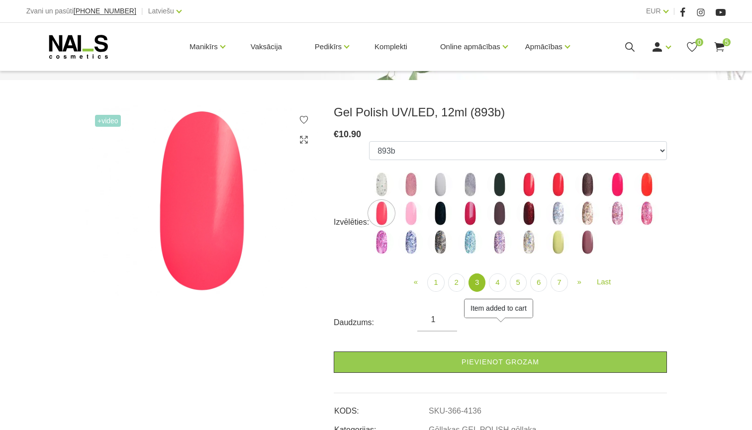
click at [409, 217] on img at bounding box center [410, 213] width 25 height 25
select select "4137"
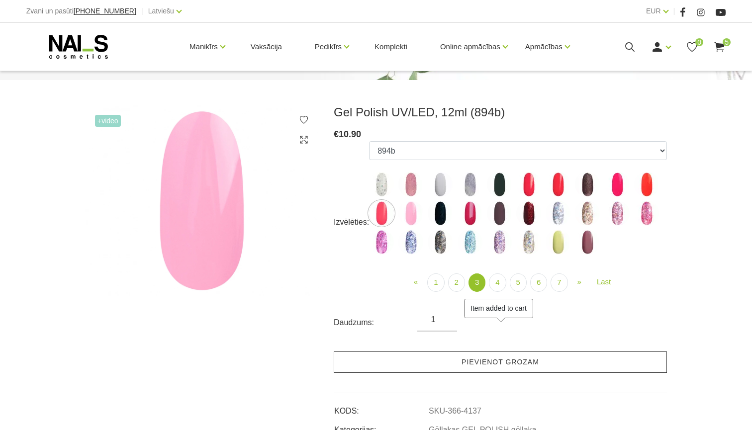
click at [485, 361] on link "Pievienot grozam" at bounding box center [500, 362] width 333 height 21
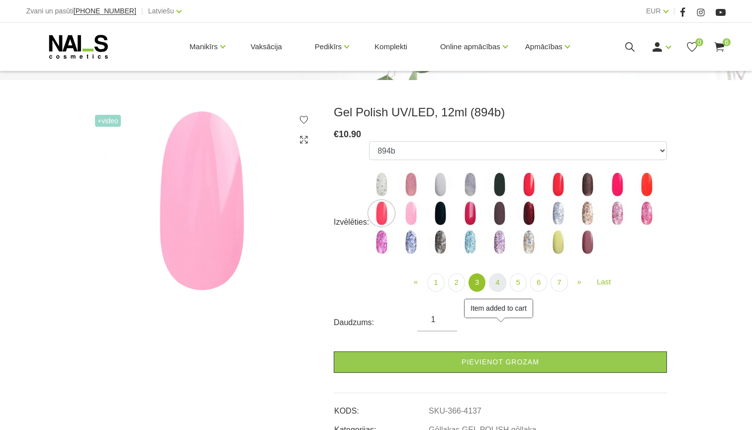
click at [493, 281] on link "4" at bounding box center [497, 283] width 17 height 18
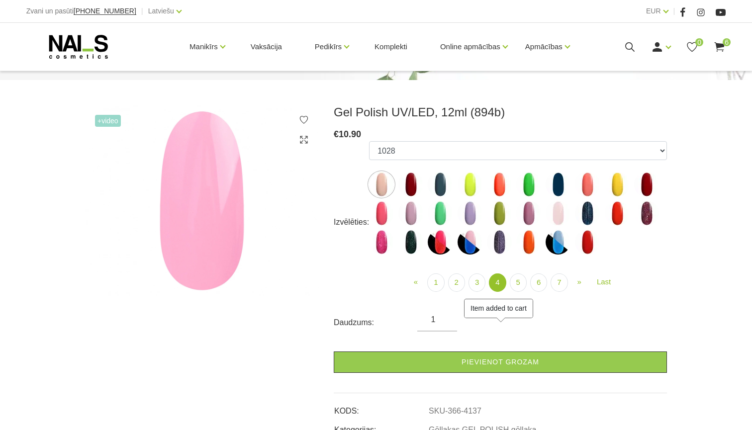
click at [410, 185] on img at bounding box center [410, 184] width 25 height 25
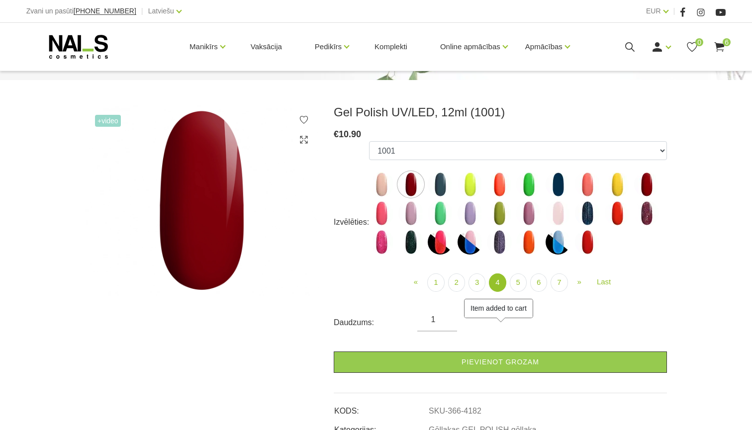
click at [440, 185] on img at bounding box center [440, 184] width 25 height 25
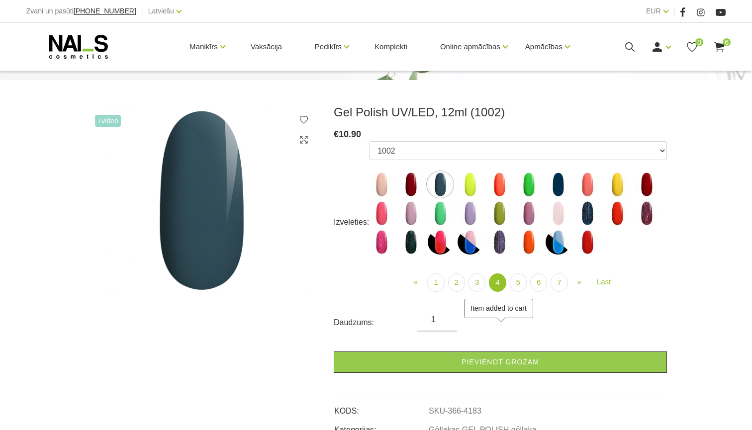
click at [474, 184] on img at bounding box center [470, 184] width 25 height 25
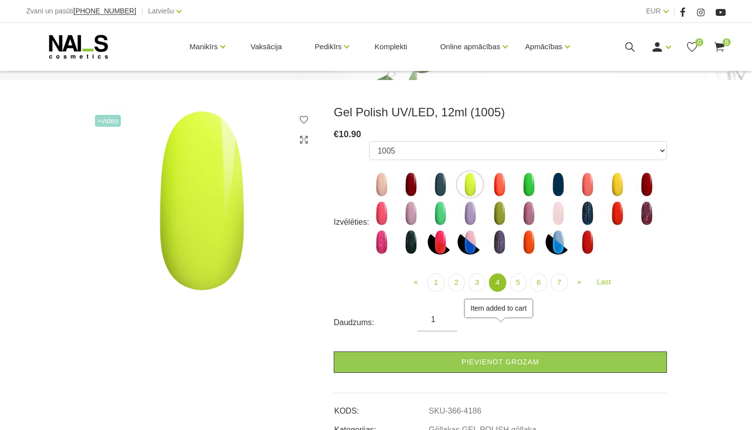
click at [498, 188] on img at bounding box center [499, 184] width 25 height 25
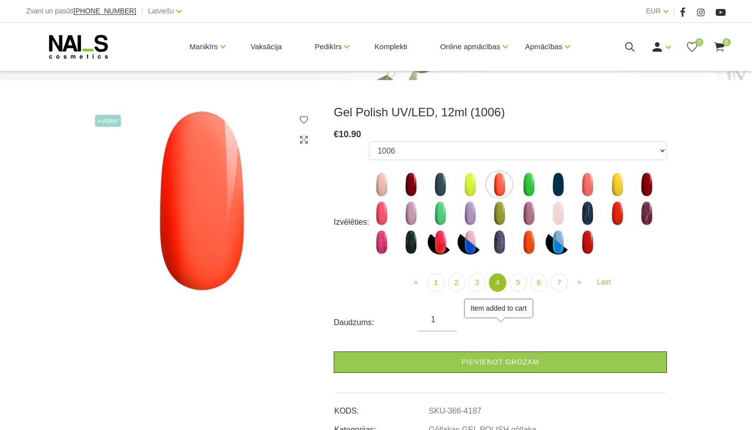
click at [530, 188] on img at bounding box center [528, 184] width 25 height 25
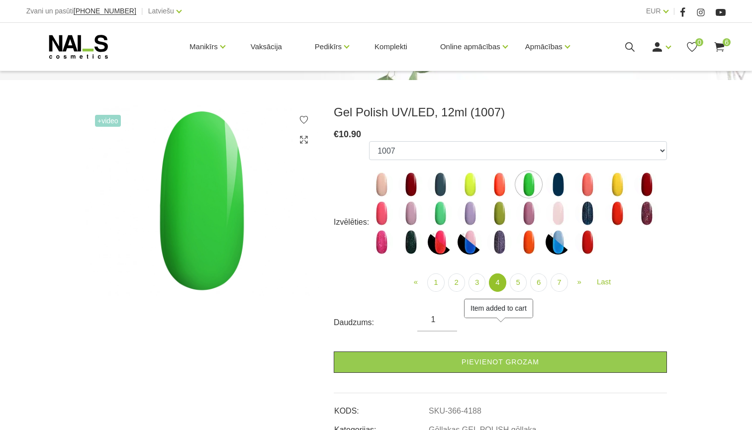
click at [499, 246] on img at bounding box center [499, 242] width 25 height 25
select select "4460"
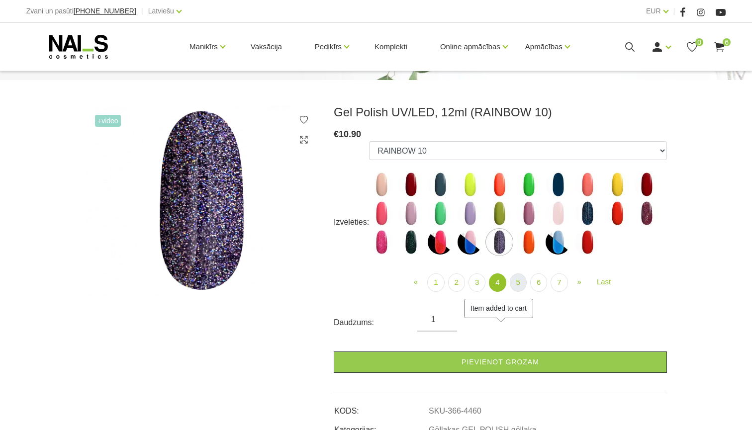
click at [518, 277] on link "5" at bounding box center [518, 283] width 17 height 18
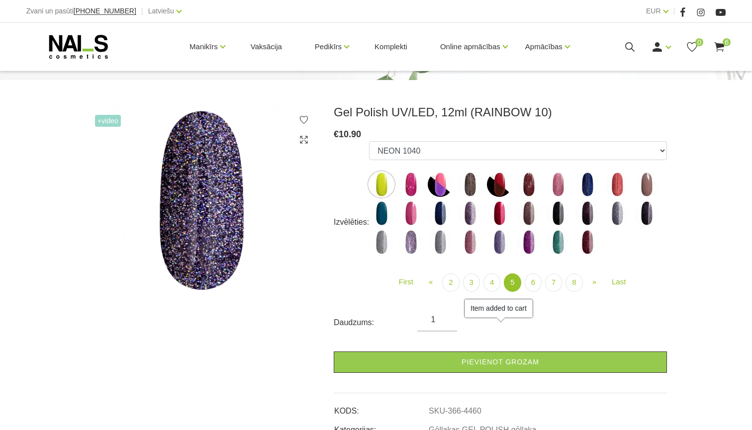
click at [380, 182] on img at bounding box center [381, 184] width 25 height 25
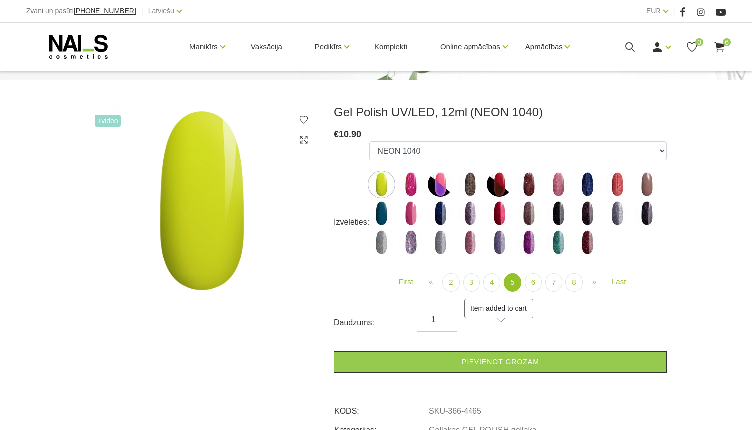
click at [417, 183] on img at bounding box center [410, 184] width 25 height 25
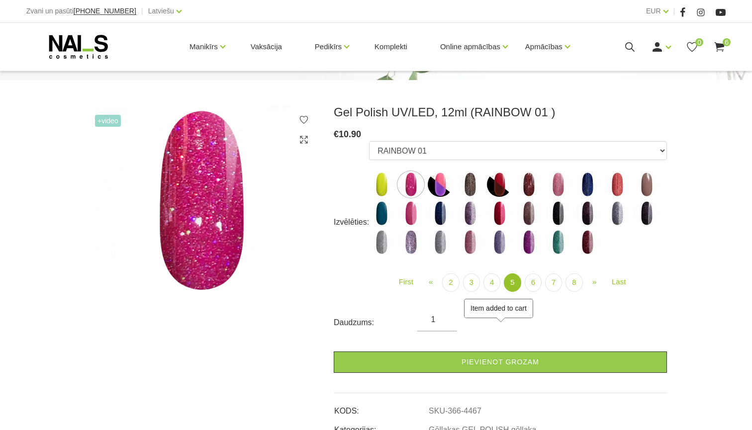
click at [441, 187] on img at bounding box center [440, 184] width 25 height 25
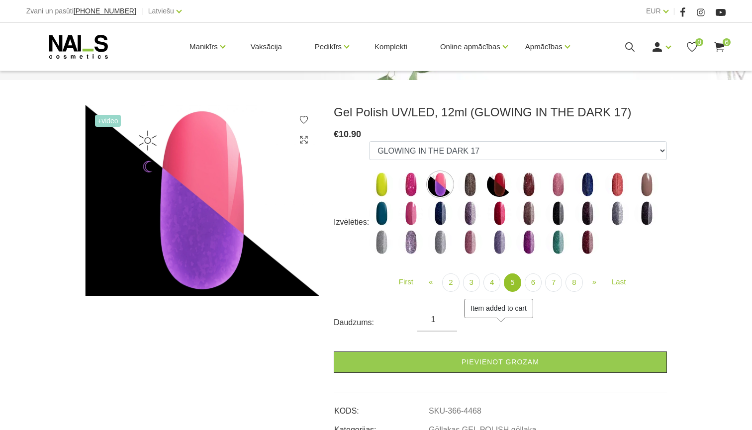
click at [467, 187] on img at bounding box center [470, 184] width 25 height 25
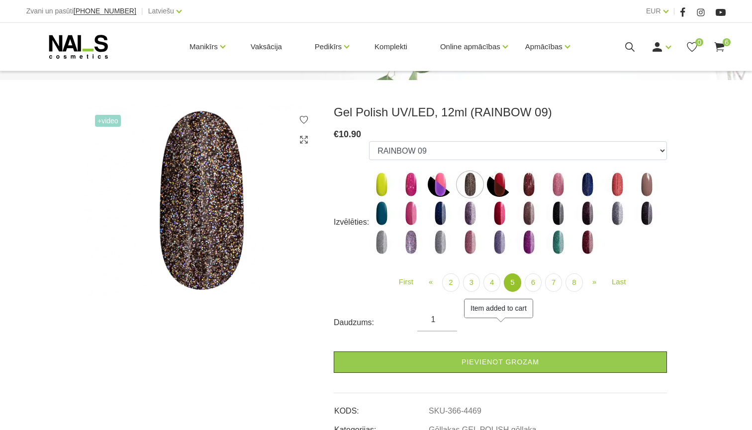
click at [489, 189] on img at bounding box center [499, 184] width 25 height 25
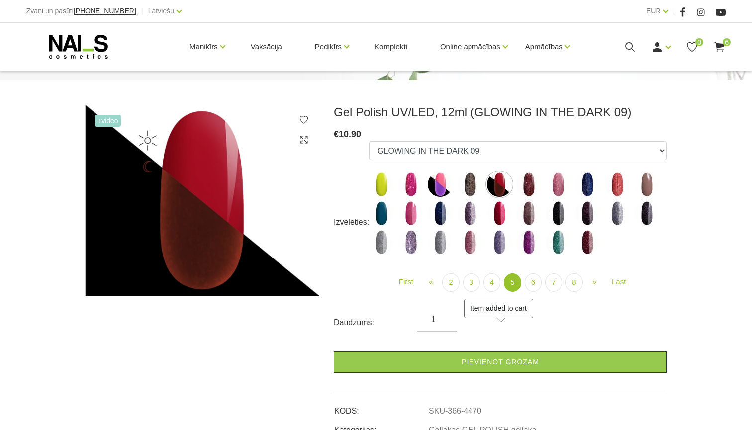
click at [530, 189] on img at bounding box center [528, 184] width 25 height 25
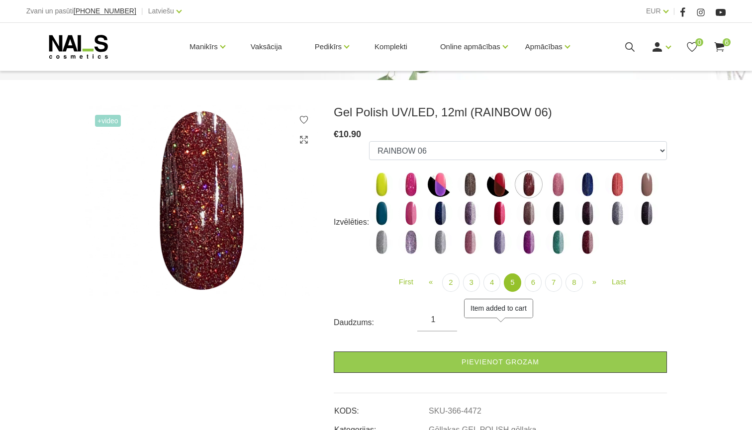
click at [572, 190] on ul "1078 1081 001g 001n 003c 008b 011n 012g 016n 020b 044v 065v 068p 069v 083g 085p…" at bounding box center [518, 199] width 298 height 117
click at [558, 188] on img at bounding box center [558, 184] width 25 height 25
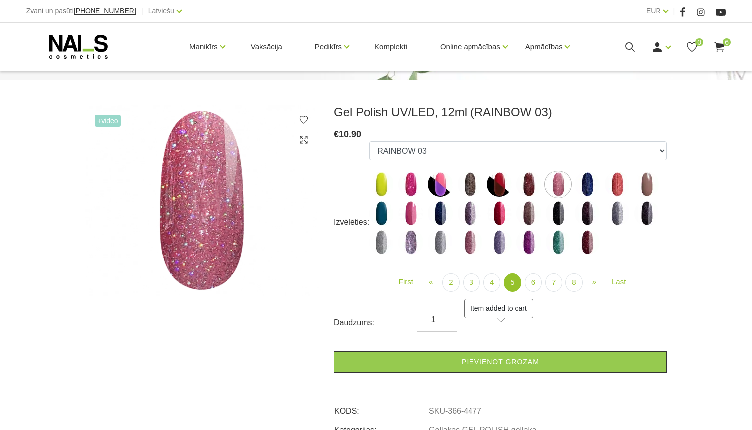
click at [582, 188] on img at bounding box center [587, 184] width 25 height 25
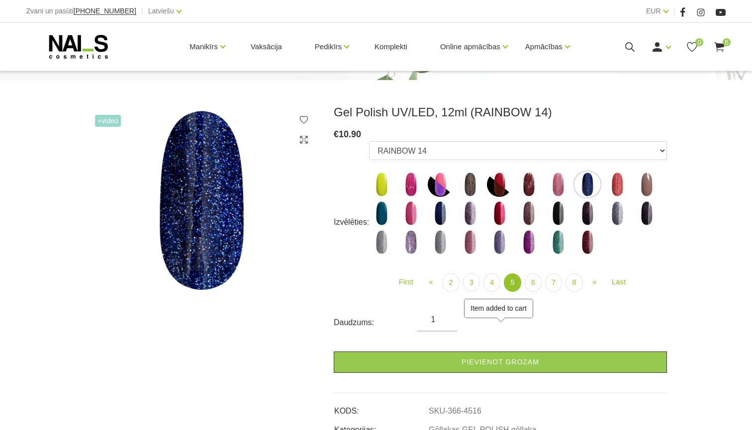
click at [610, 188] on img at bounding box center [617, 184] width 25 height 25
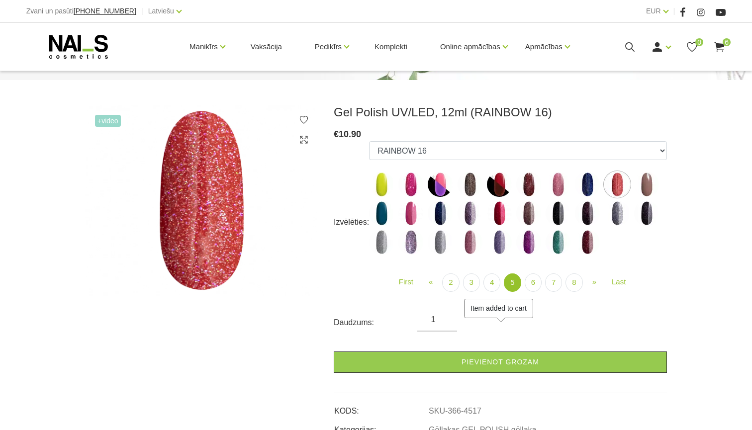
click at [640, 188] on img at bounding box center [646, 184] width 25 height 25
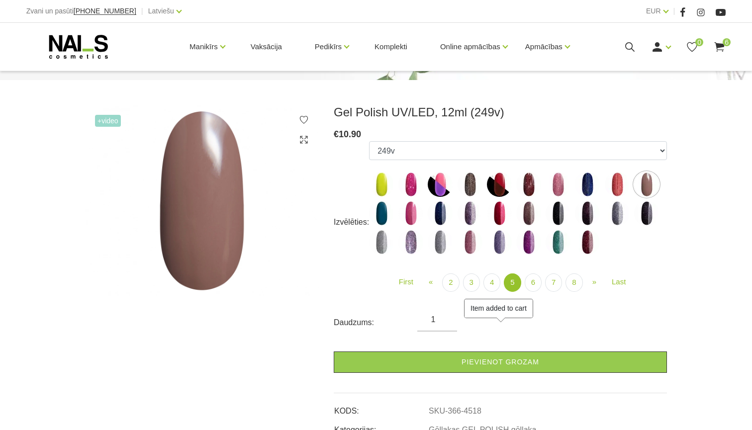
click at [643, 215] on img at bounding box center [646, 213] width 25 height 25
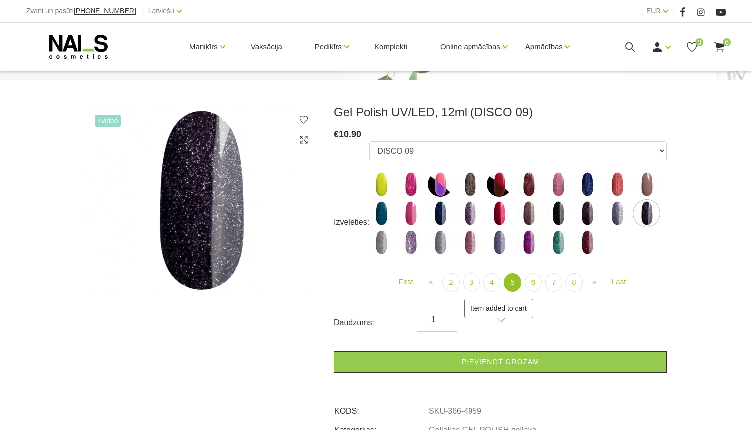
click at [613, 213] on img at bounding box center [617, 213] width 25 height 25
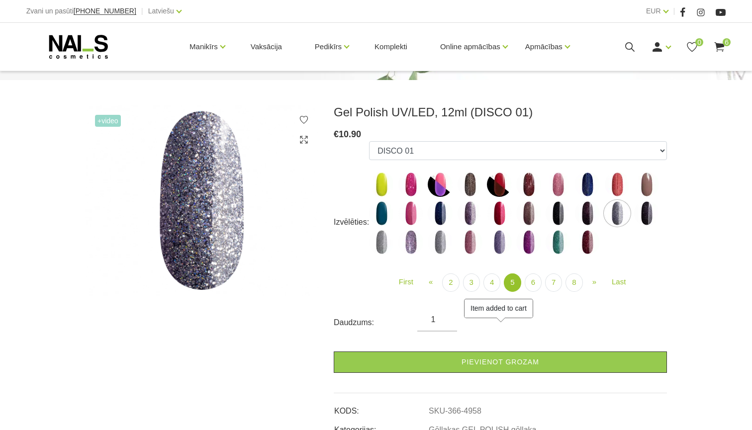
click at [591, 213] on img at bounding box center [587, 213] width 25 height 25
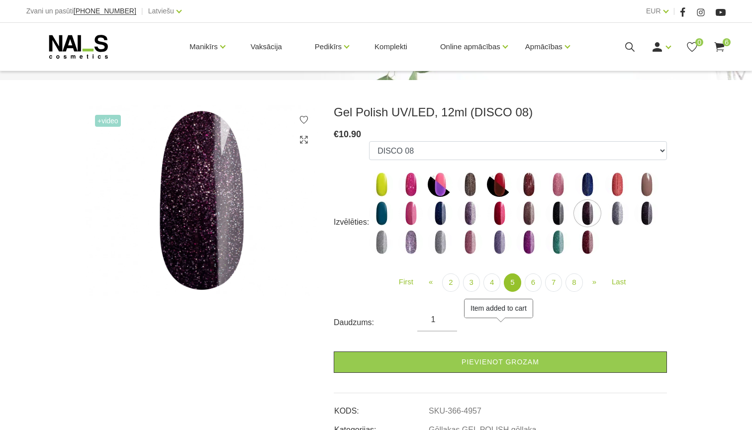
click at [555, 212] on img at bounding box center [558, 213] width 25 height 25
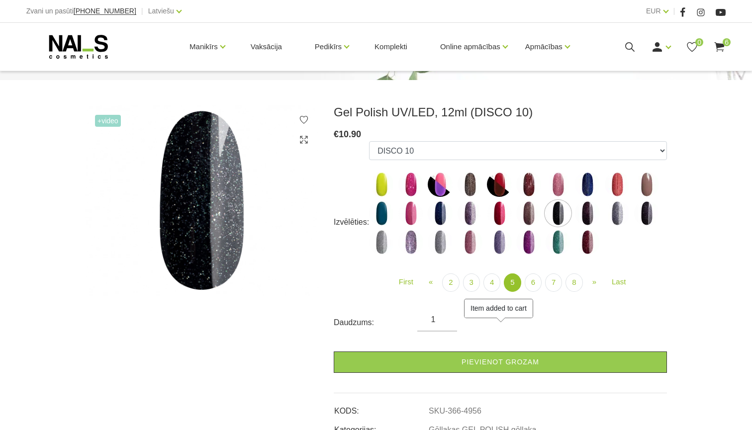
click at [528, 213] on img at bounding box center [528, 213] width 25 height 25
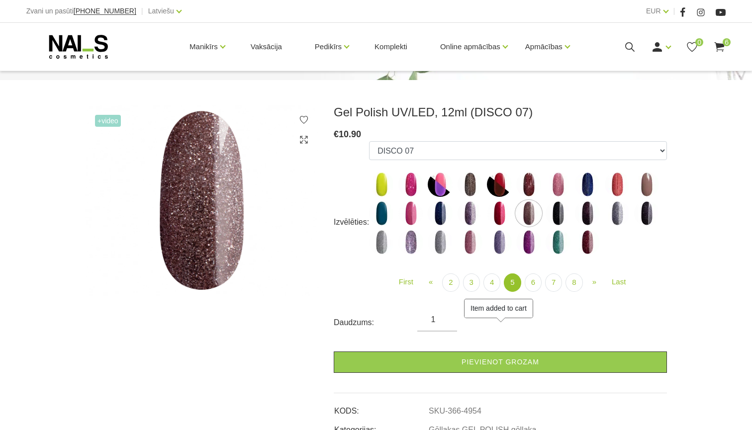
click at [510, 213] on img at bounding box center [499, 213] width 25 height 25
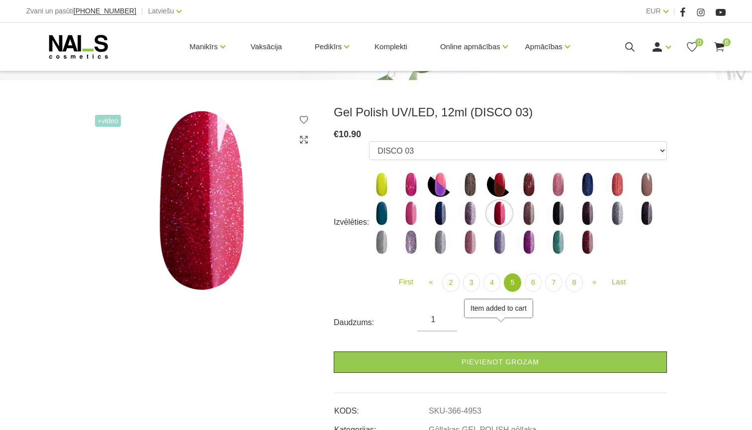
click at [468, 213] on img at bounding box center [470, 213] width 25 height 25
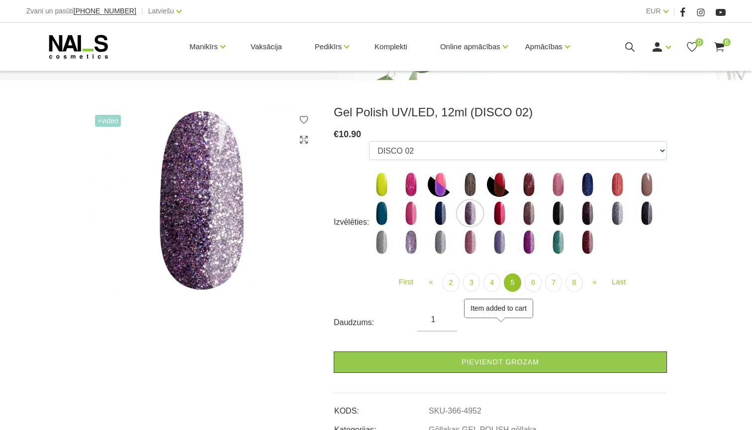
click at [439, 215] on img at bounding box center [440, 213] width 25 height 25
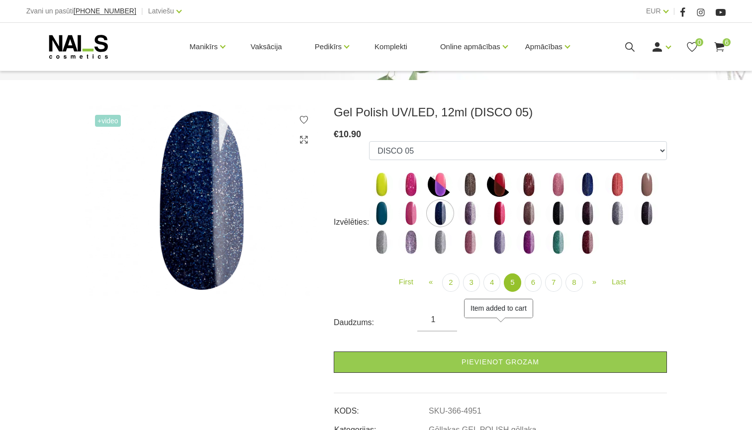
click at [416, 215] on img at bounding box center [410, 213] width 25 height 25
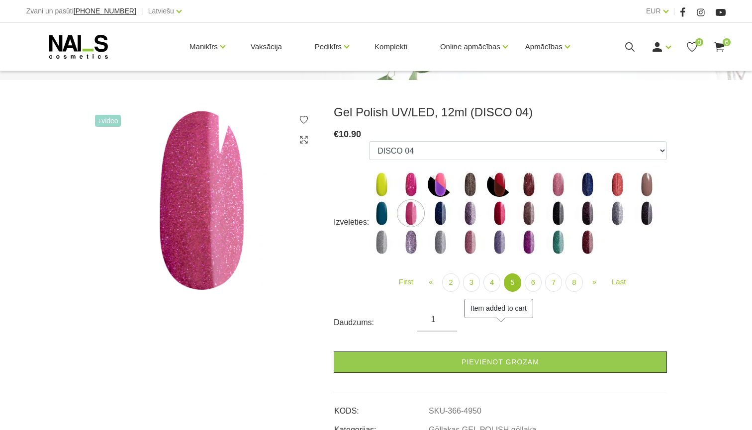
click at [393, 215] on img at bounding box center [381, 213] width 25 height 25
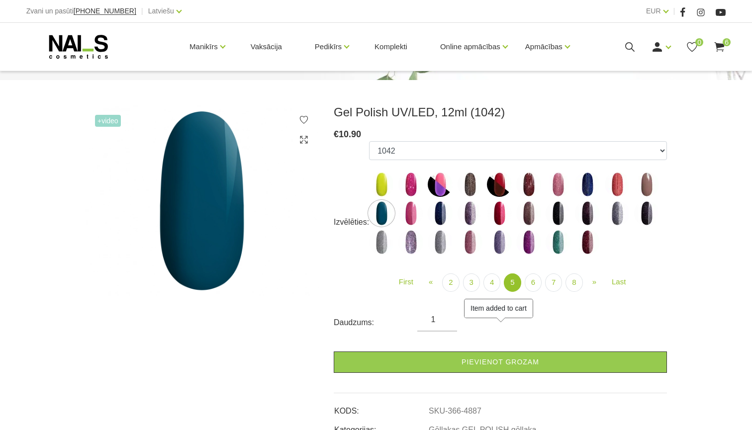
click at [393, 236] on img at bounding box center [381, 242] width 25 height 25
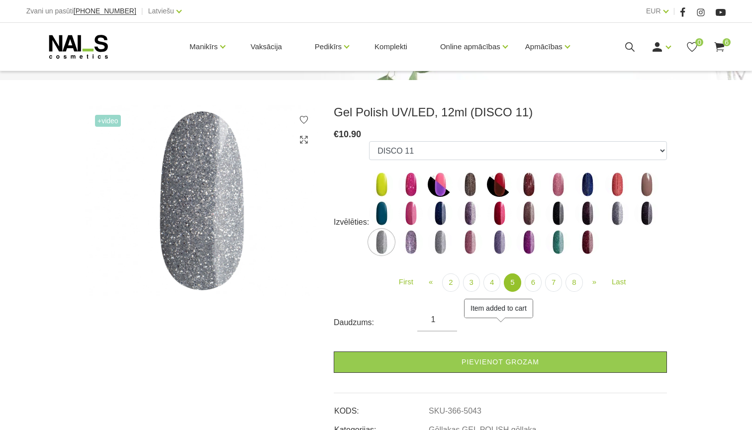
click at [427, 241] on ul "1078 1081 001g 001n 003c 008b 011n 012g 016n 020b 044v 065v 068p 069v 083g 085p…" at bounding box center [518, 199] width 298 height 117
click at [406, 241] on img at bounding box center [410, 242] width 25 height 25
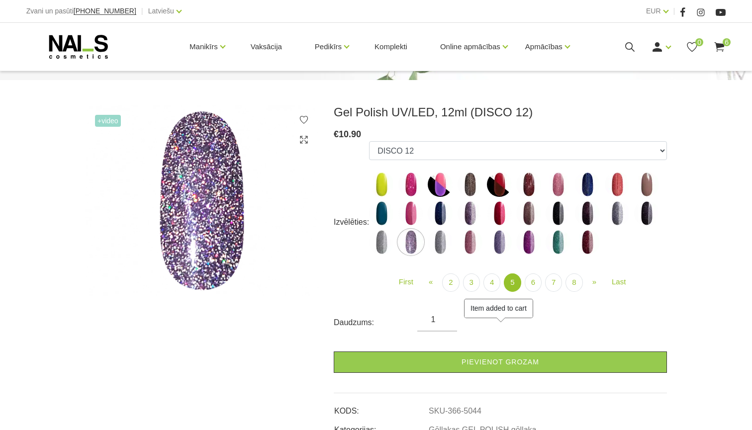
click at [443, 240] on img at bounding box center [440, 242] width 25 height 25
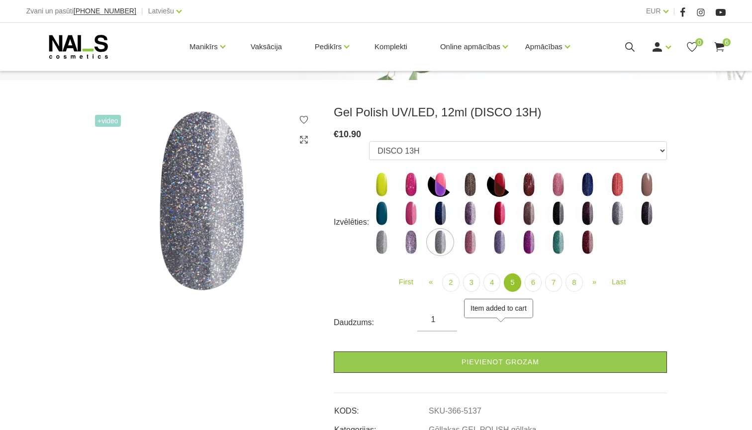
click at [485, 240] on ul "1078 1081 001g 001n 003c 008b 011n 012g 016n 020b 044v 065v 068p 069v 083g 085p…" at bounding box center [518, 199] width 298 height 117
click at [519, 245] on img at bounding box center [528, 242] width 25 height 25
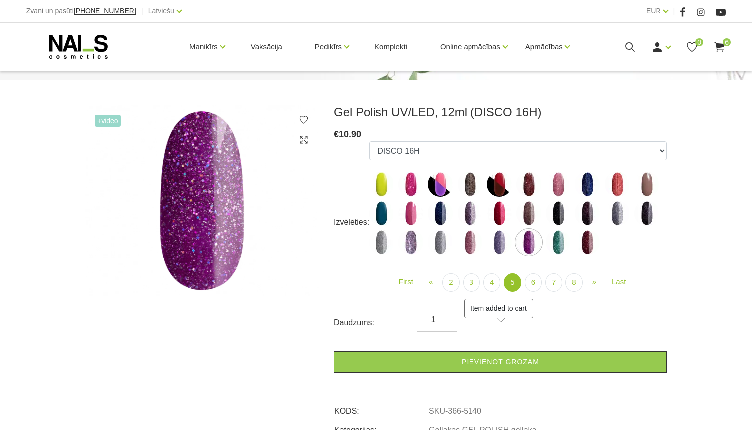
click at [568, 246] on img at bounding box center [558, 242] width 25 height 25
select select "5142"
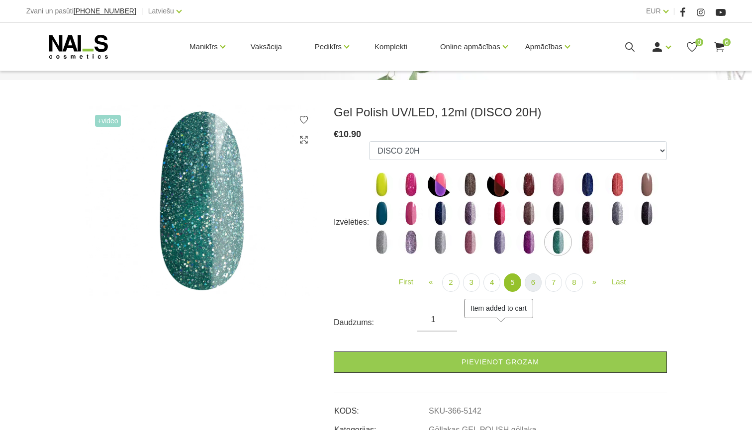
click at [533, 287] on link "6" at bounding box center [533, 283] width 17 height 18
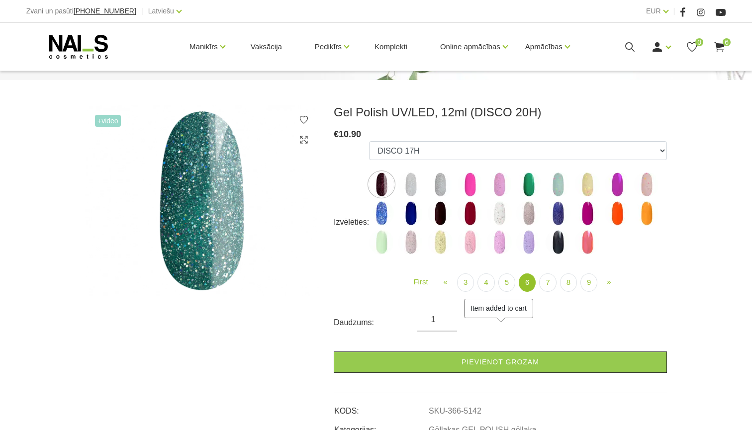
click at [412, 189] on img at bounding box center [410, 184] width 25 height 25
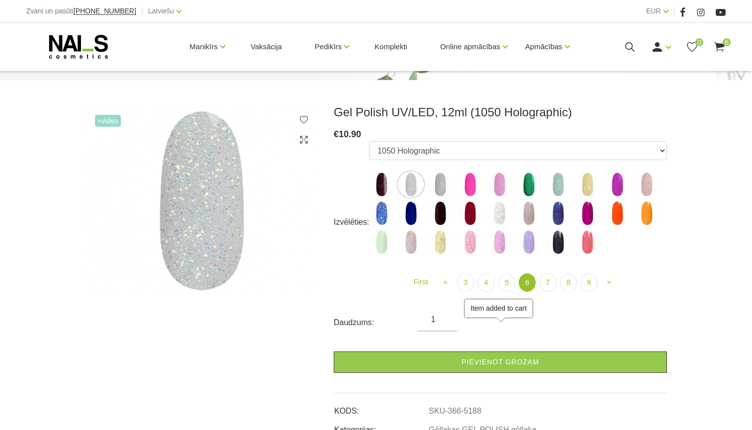
click at [446, 183] on img at bounding box center [440, 184] width 25 height 25
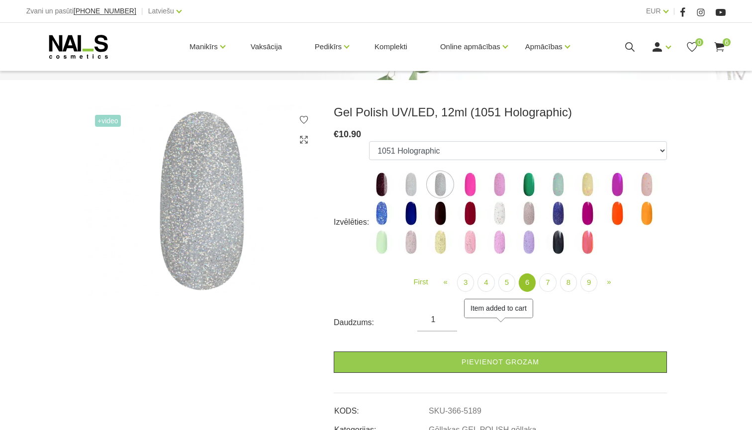
click at [470, 184] on img at bounding box center [470, 184] width 25 height 25
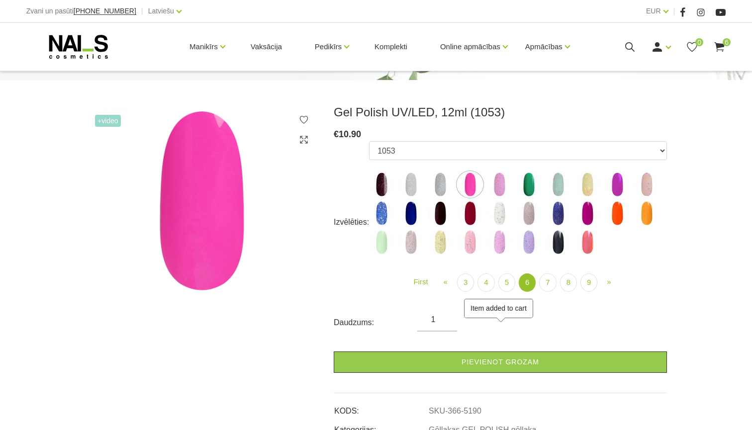
click at [502, 185] on img at bounding box center [499, 184] width 25 height 25
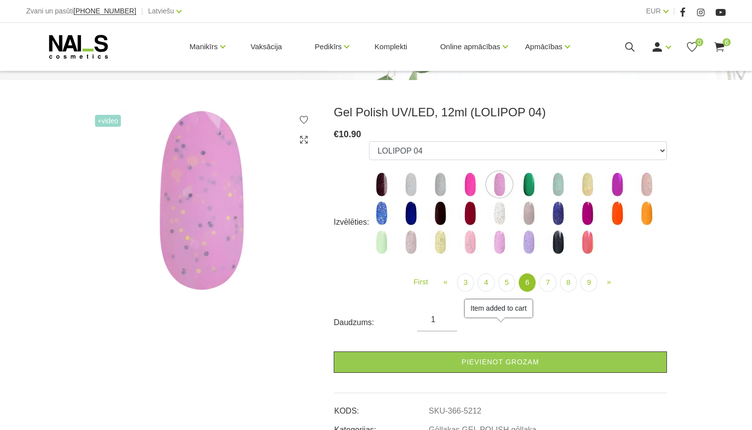
click at [523, 186] on img at bounding box center [528, 184] width 25 height 25
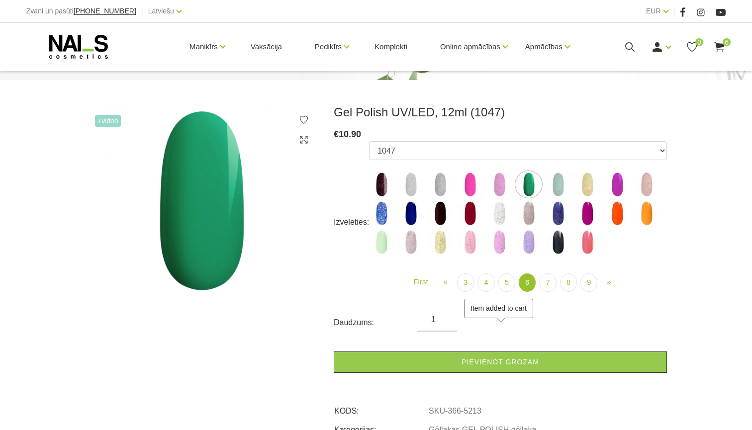
click at [549, 188] on img at bounding box center [558, 184] width 25 height 25
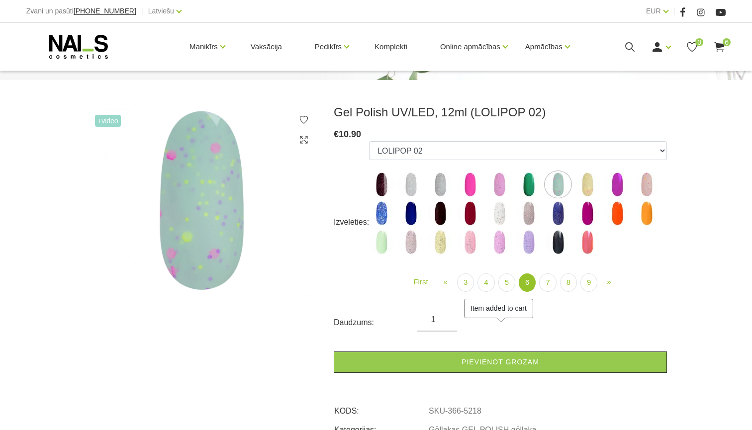
click at [593, 179] on img at bounding box center [587, 184] width 25 height 25
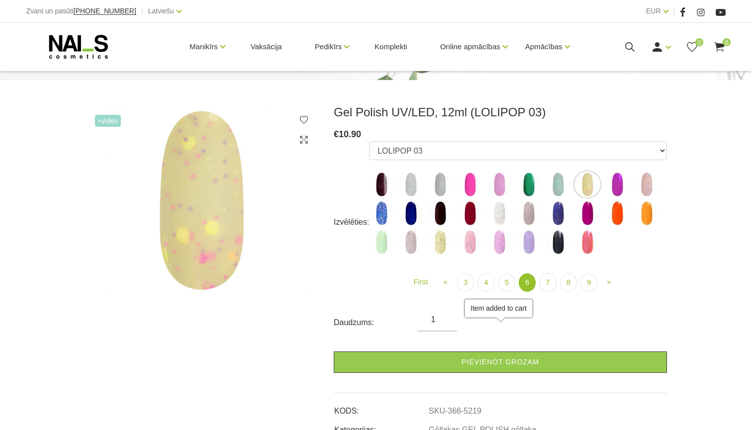
click at [622, 182] on img at bounding box center [617, 184] width 25 height 25
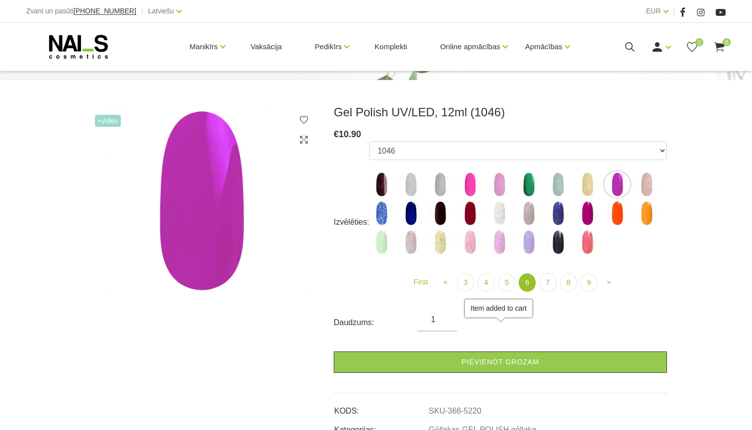
click at [645, 184] on img at bounding box center [646, 184] width 25 height 25
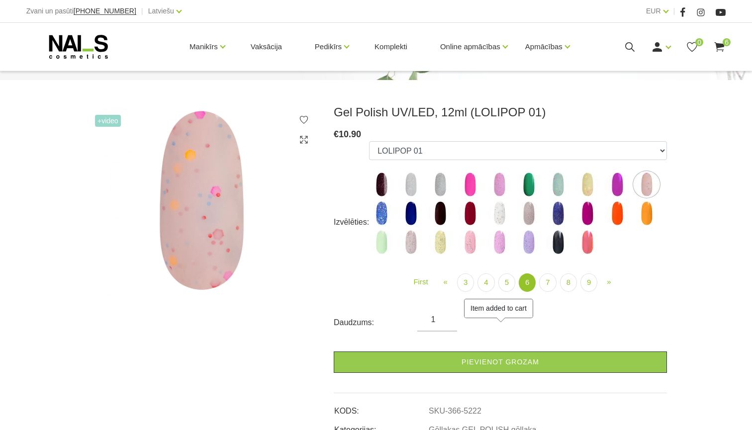
click at [646, 217] on img at bounding box center [646, 213] width 25 height 25
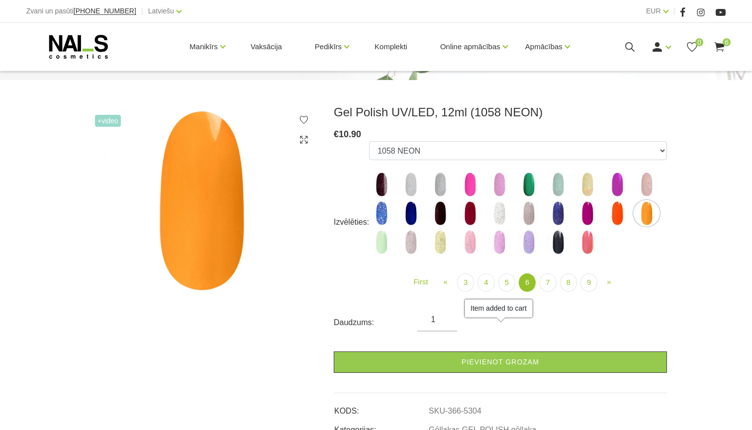
click at [623, 217] on img at bounding box center [617, 213] width 25 height 25
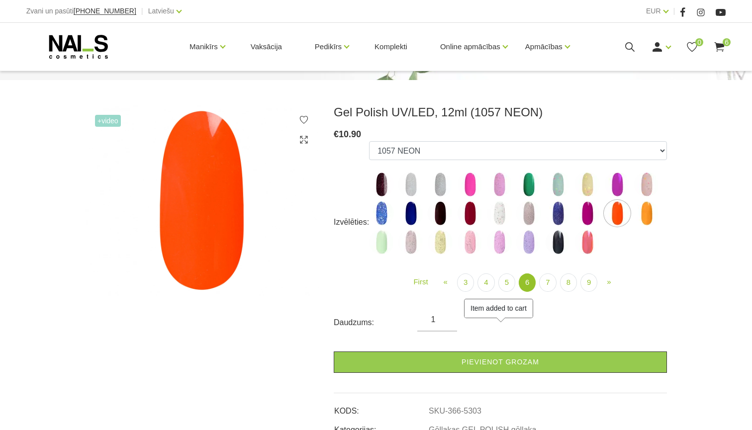
click at [596, 210] on img at bounding box center [587, 213] width 25 height 25
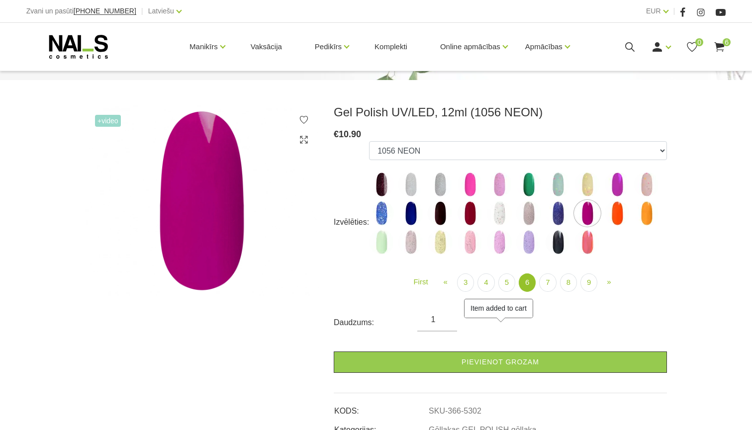
click at [541, 213] on img at bounding box center [528, 213] width 25 height 25
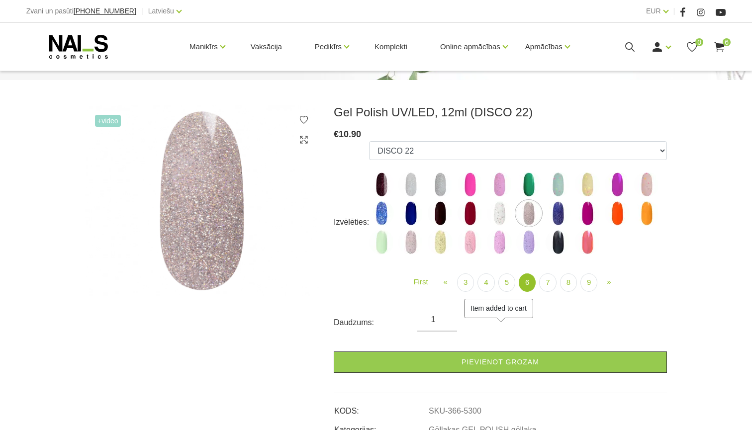
click at [495, 214] on img at bounding box center [499, 213] width 25 height 25
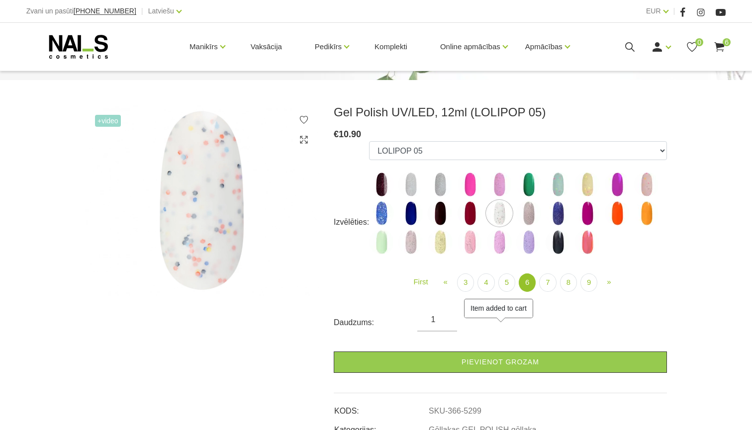
click at [469, 214] on img at bounding box center [470, 213] width 25 height 25
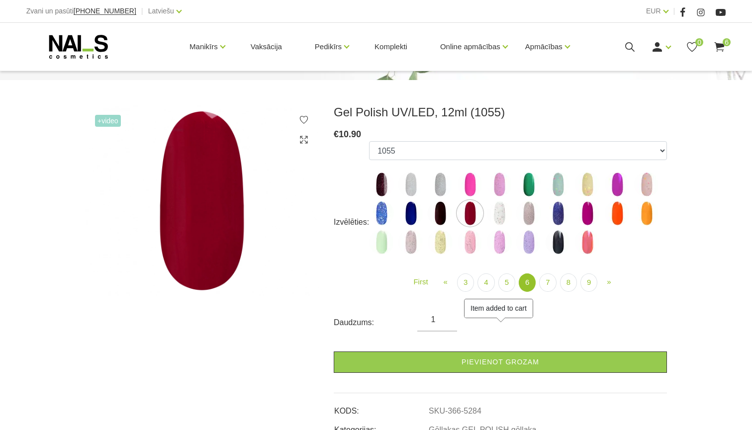
click at [451, 214] on img at bounding box center [440, 213] width 25 height 25
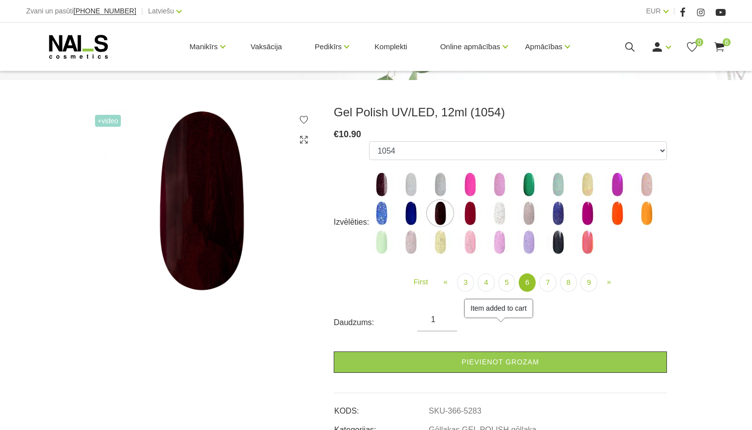
click at [431, 212] on img at bounding box center [440, 213] width 25 height 25
click at [411, 213] on img at bounding box center [410, 213] width 25 height 25
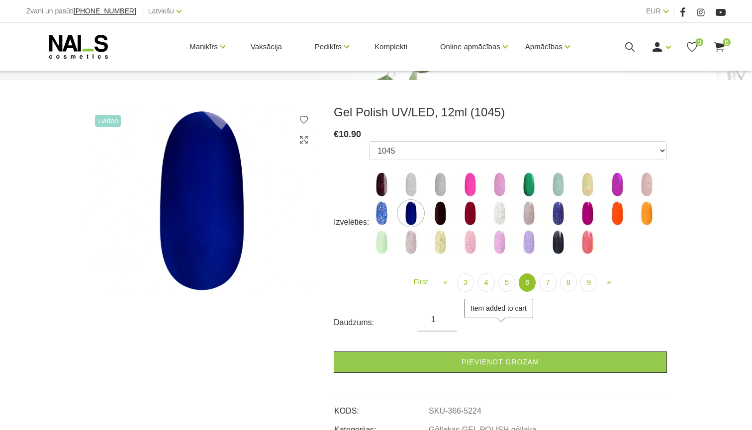
click at [387, 217] on img at bounding box center [381, 213] width 25 height 25
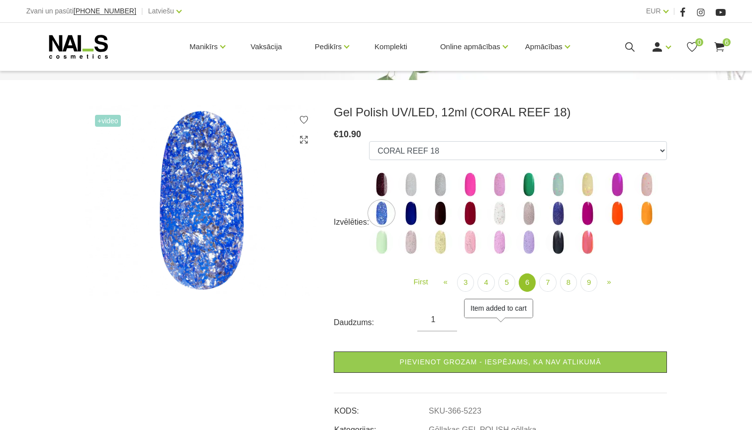
click at [387, 237] on img at bounding box center [381, 242] width 25 height 25
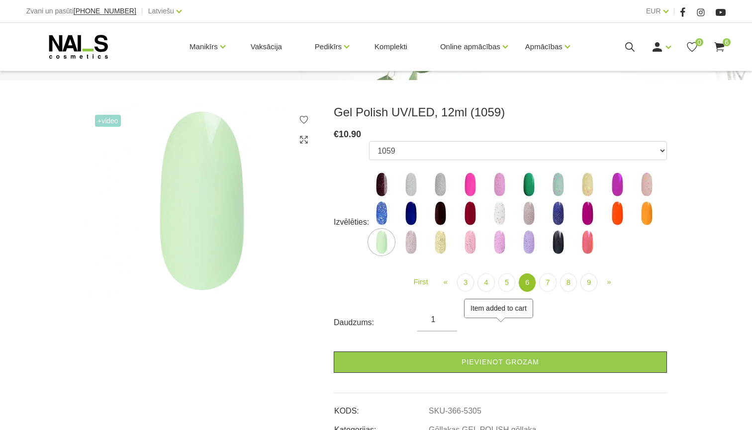
click at [412, 237] on img at bounding box center [410, 242] width 25 height 25
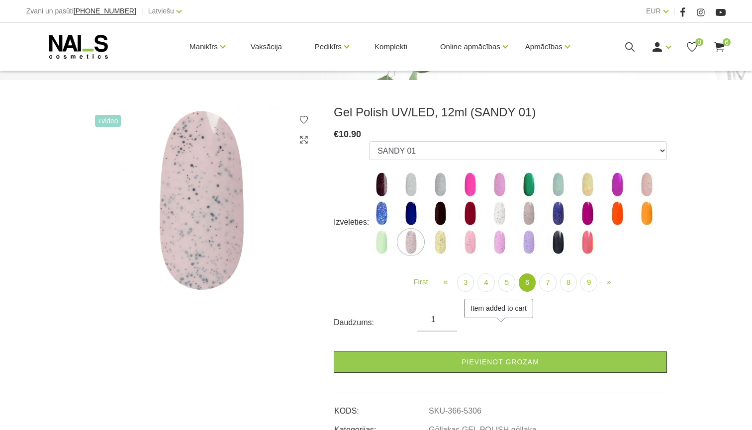
click at [453, 237] on img at bounding box center [440, 242] width 25 height 25
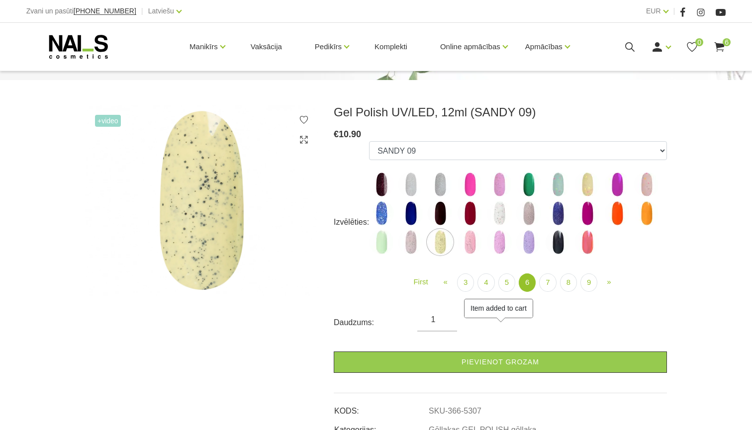
click at [477, 242] on img at bounding box center [470, 242] width 25 height 25
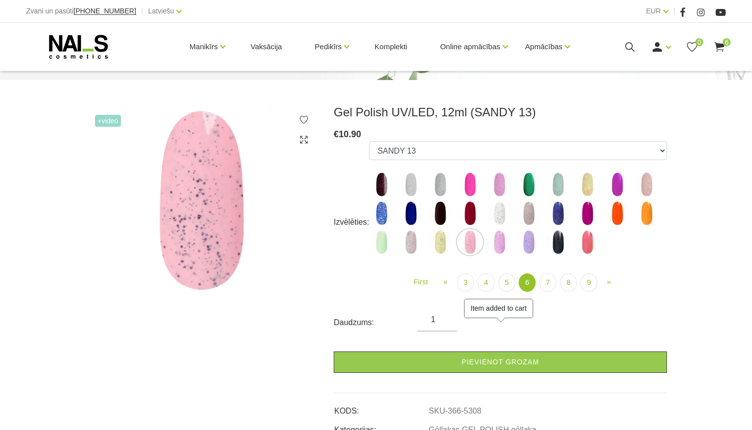
click at [502, 242] on img at bounding box center [499, 242] width 25 height 25
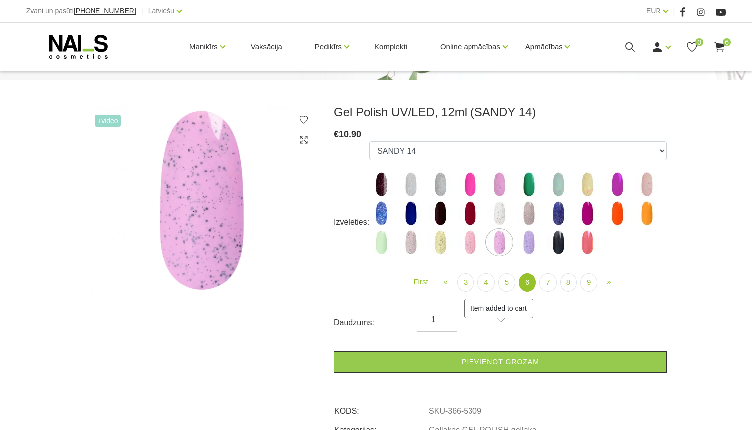
click at [534, 245] on img at bounding box center [528, 242] width 25 height 25
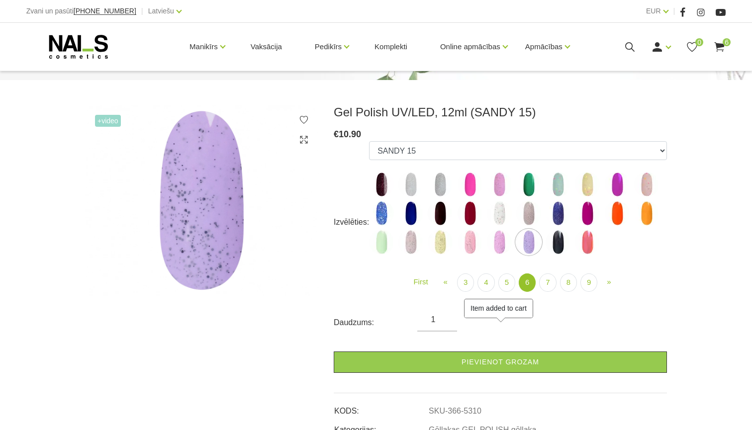
click at [554, 245] on img at bounding box center [558, 242] width 25 height 25
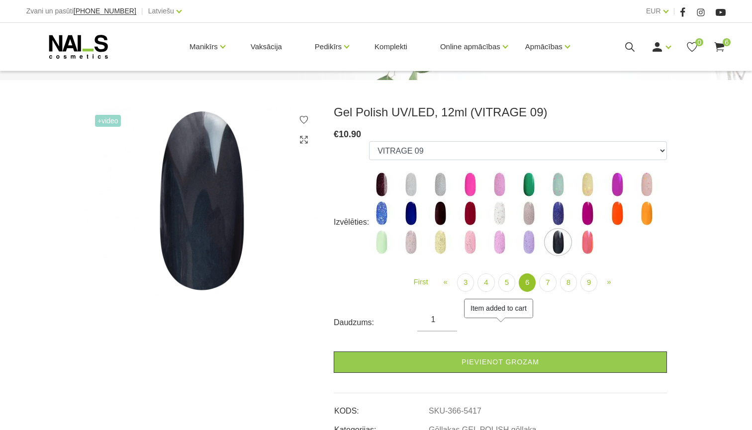
click at [588, 245] on img at bounding box center [587, 242] width 25 height 25
select select "5418"
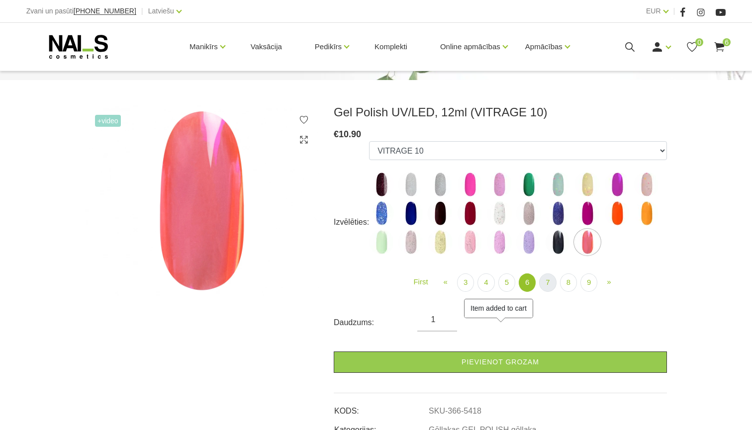
click at [548, 287] on link "7" at bounding box center [547, 283] width 17 height 18
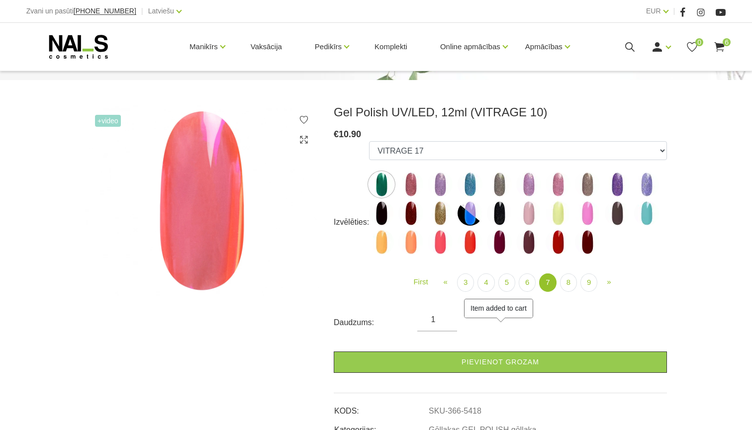
click at [401, 185] on img at bounding box center [410, 184] width 25 height 25
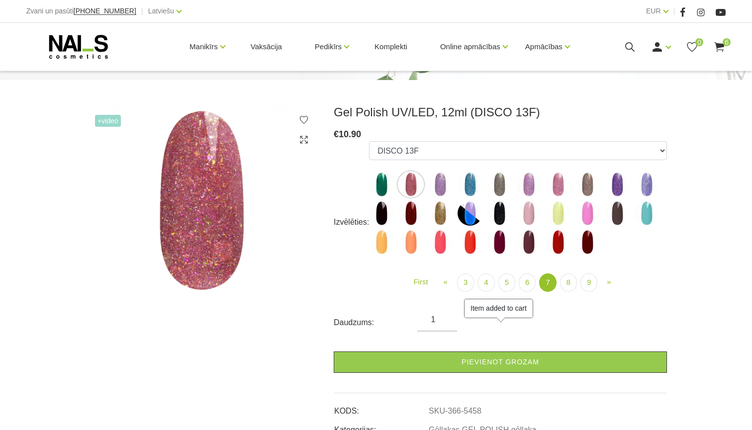
click at [386, 185] on img at bounding box center [381, 184] width 25 height 25
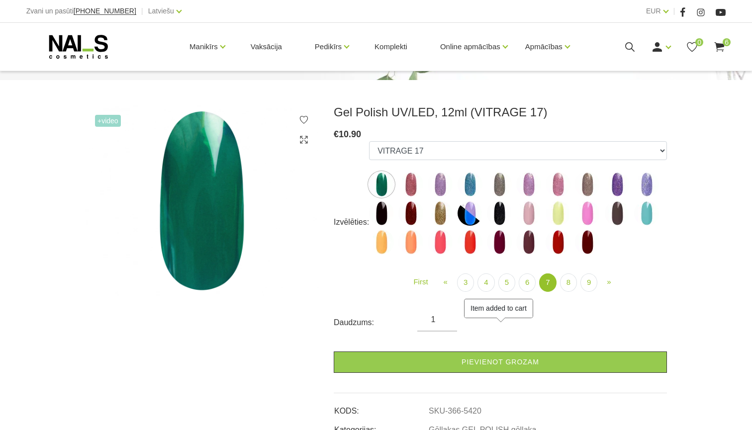
click at [437, 184] on img at bounding box center [440, 184] width 25 height 25
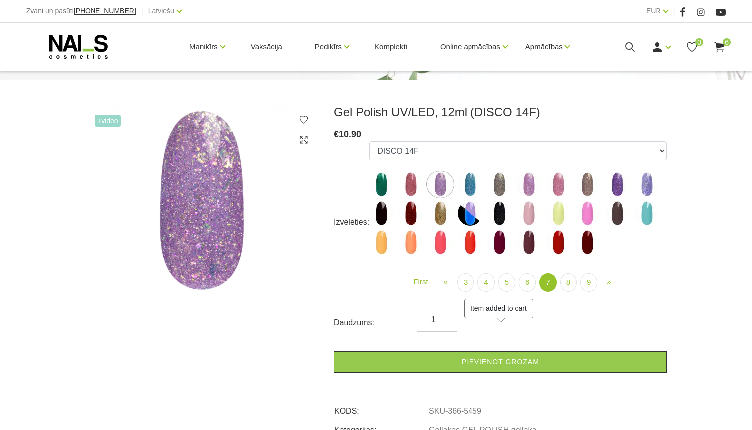
click at [416, 184] on img at bounding box center [410, 184] width 25 height 25
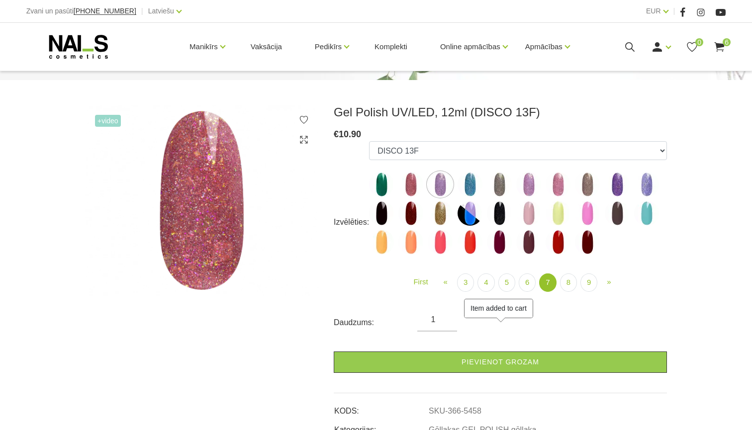
click at [471, 184] on img at bounding box center [470, 184] width 25 height 25
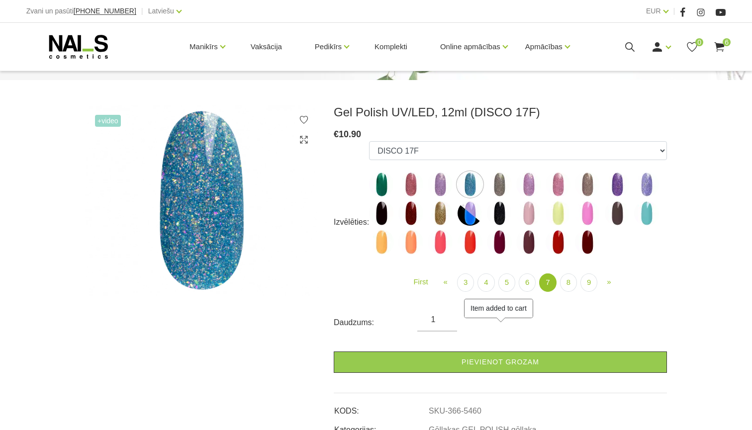
click at [502, 188] on img at bounding box center [499, 184] width 25 height 25
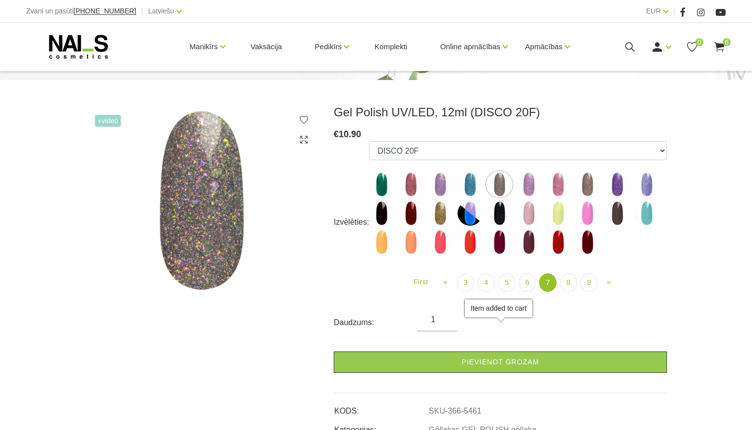
click at [527, 188] on img at bounding box center [528, 184] width 25 height 25
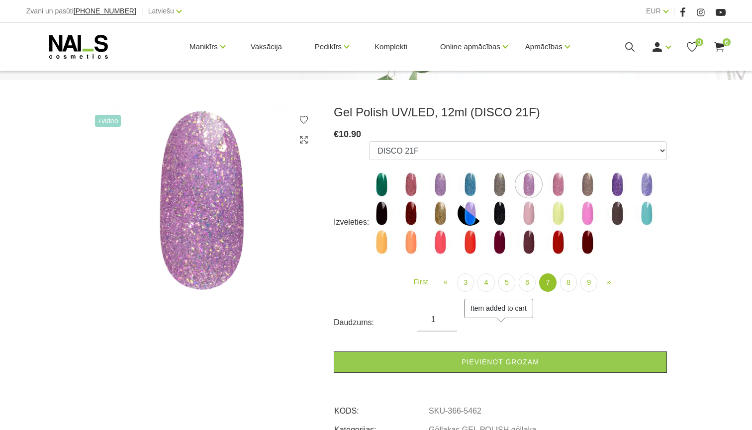
click at [552, 188] on img at bounding box center [558, 184] width 25 height 25
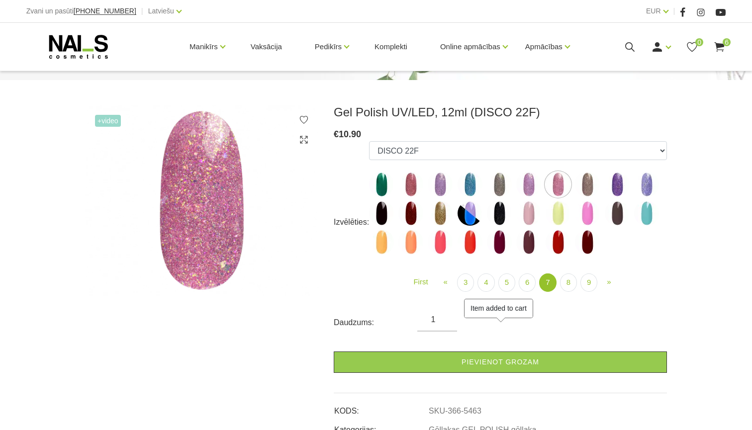
click at [595, 188] on img at bounding box center [587, 184] width 25 height 25
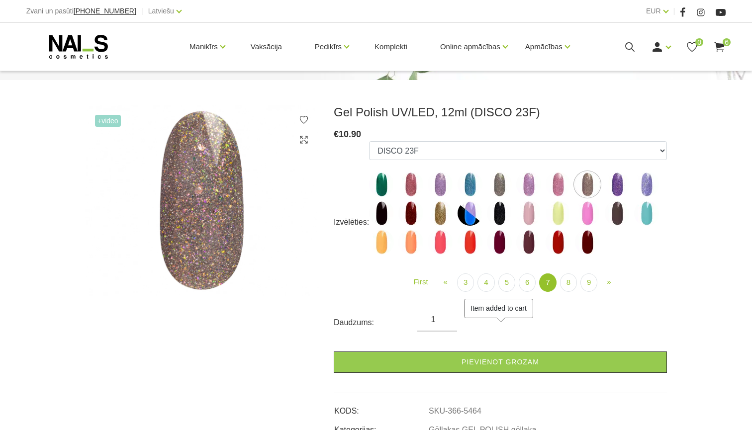
click at [622, 189] on img at bounding box center [617, 184] width 25 height 25
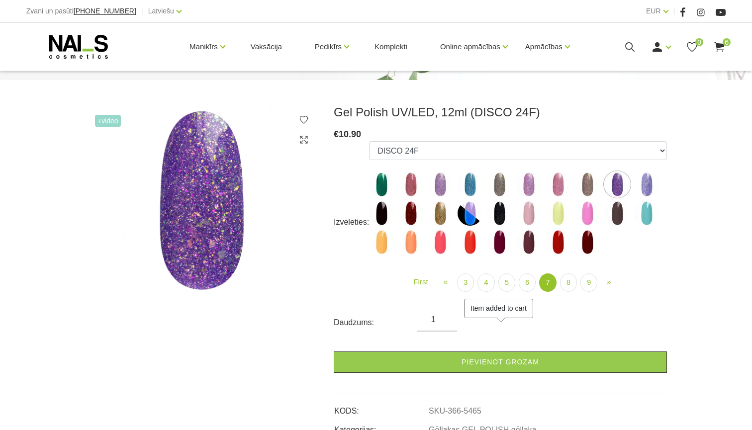
click at [648, 189] on img at bounding box center [646, 184] width 25 height 25
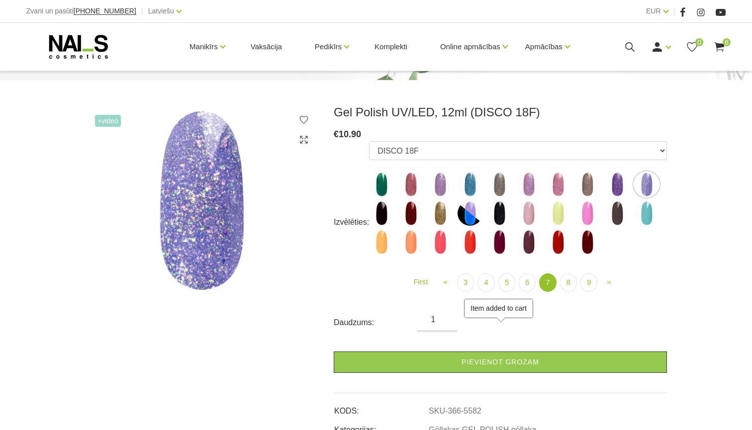
click at [648, 212] on img at bounding box center [646, 213] width 25 height 25
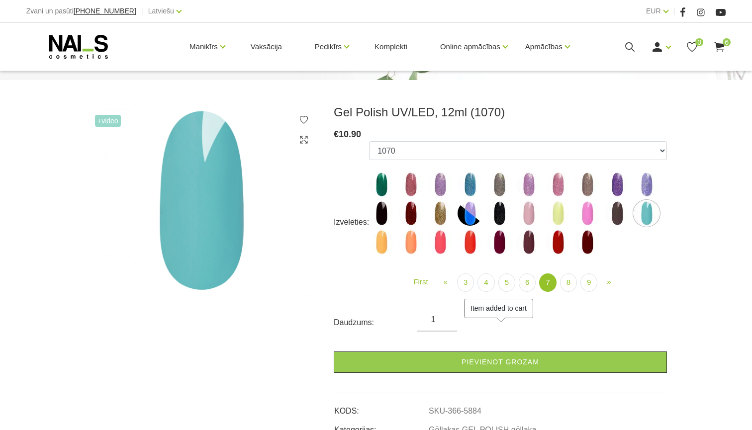
click at [609, 211] on img at bounding box center [617, 213] width 25 height 25
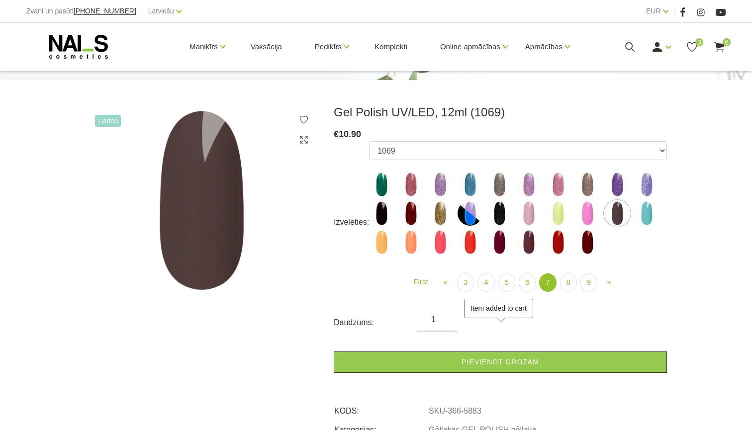
click at [595, 212] on img at bounding box center [587, 213] width 25 height 25
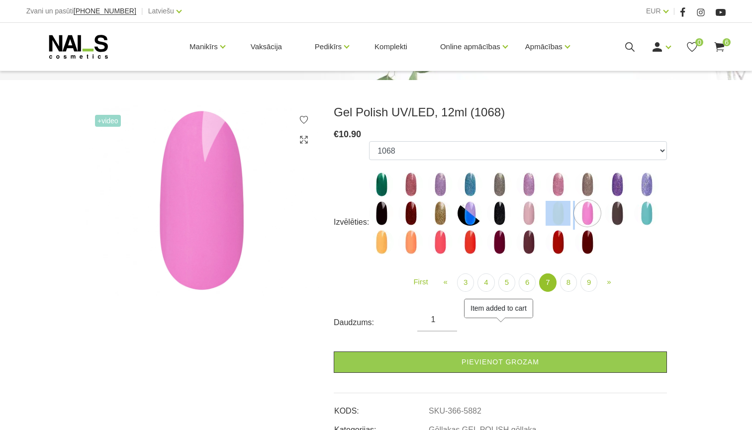
click at [575, 211] on ul "1078 1081 001g 001n 003c 008b 011n 012g 016n 020b 044v 065v 068p 069v 083g 085p…" at bounding box center [518, 199] width 298 height 117
click at [556, 219] on img at bounding box center [558, 213] width 25 height 25
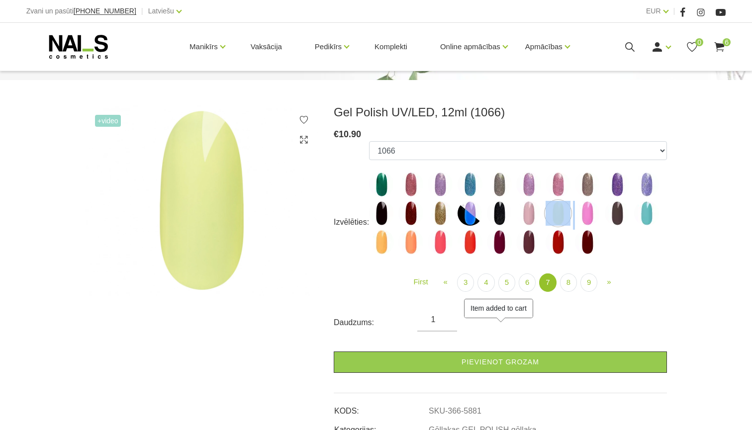
click at [535, 218] on img at bounding box center [528, 213] width 25 height 25
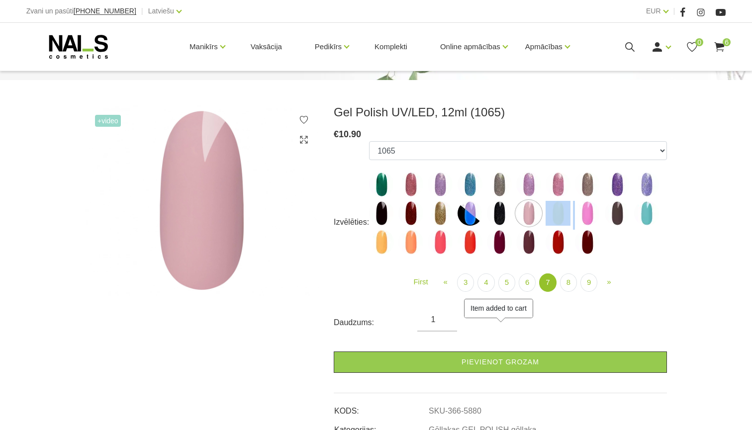
click at [379, 216] on img at bounding box center [381, 213] width 25 height 25
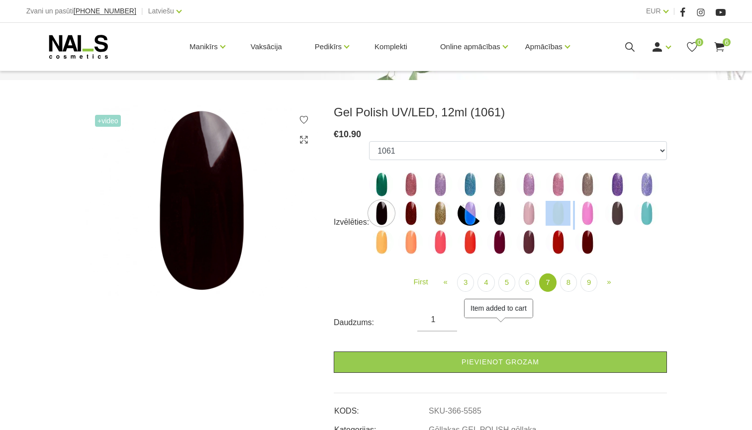
click at [417, 216] on img at bounding box center [410, 213] width 25 height 25
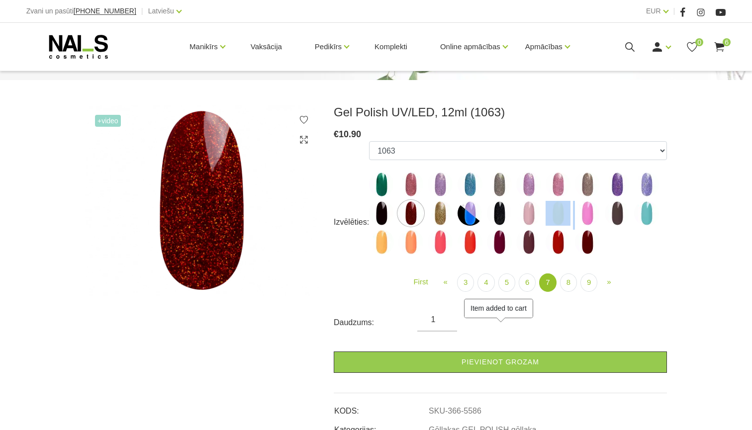
click at [443, 215] on img at bounding box center [440, 213] width 25 height 25
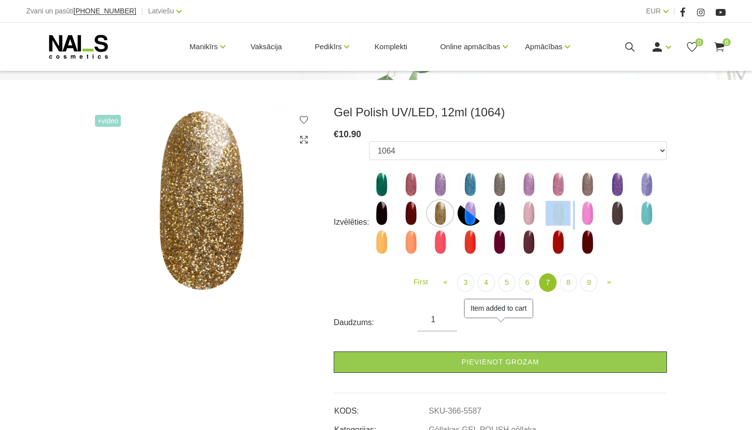
click at [415, 218] on img at bounding box center [410, 213] width 25 height 25
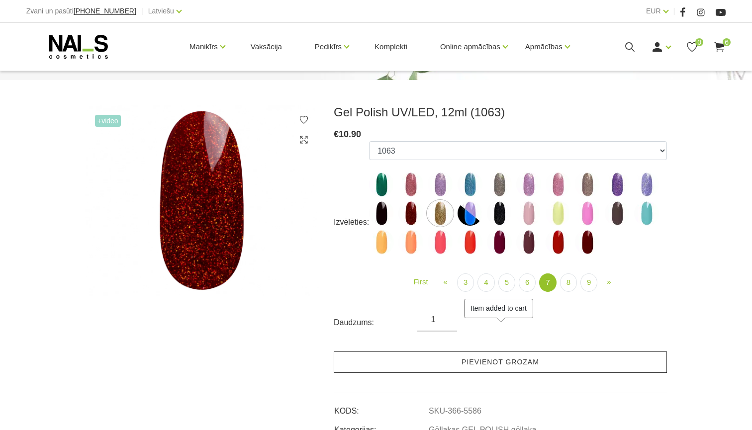
click at [469, 369] on link "Pievienot grozam" at bounding box center [500, 362] width 333 height 21
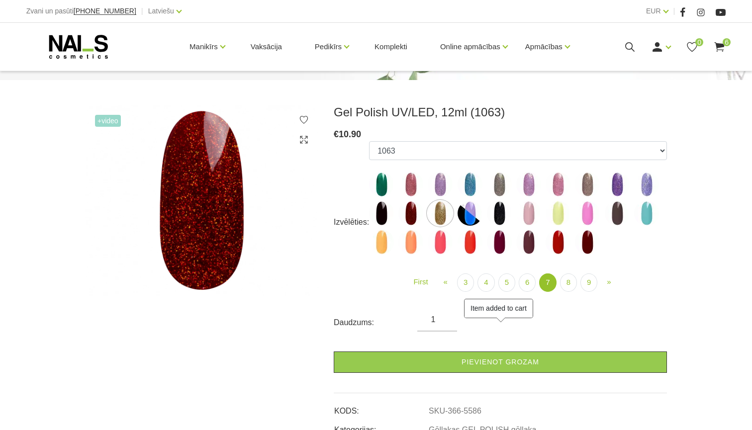
click at [470, 219] on img at bounding box center [470, 213] width 25 height 25
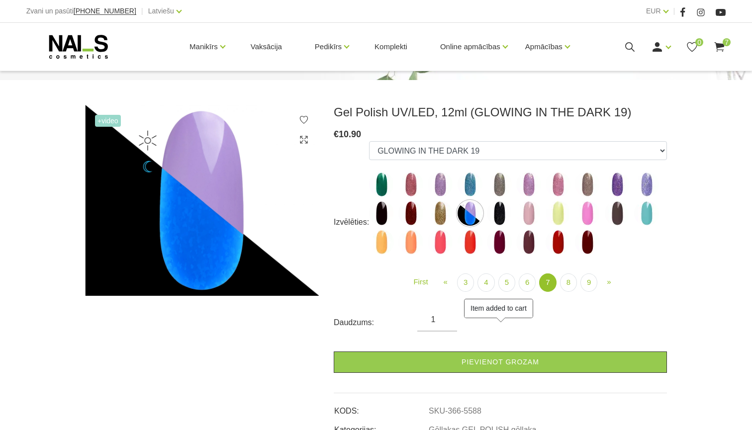
click at [511, 221] on label at bounding box center [499, 213] width 25 height 25
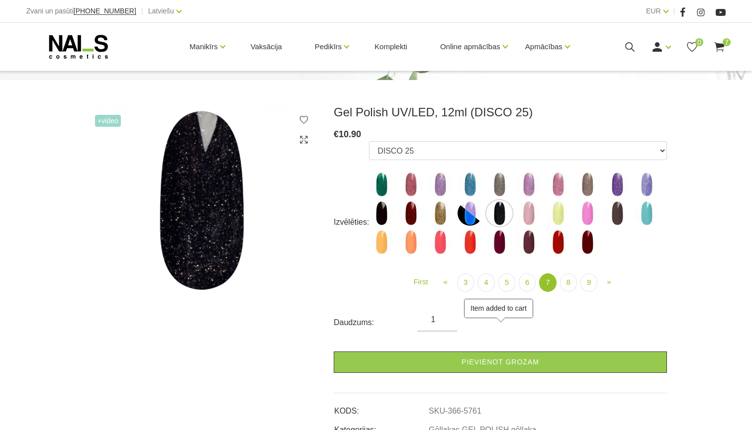
click at [540, 210] on img at bounding box center [528, 213] width 25 height 25
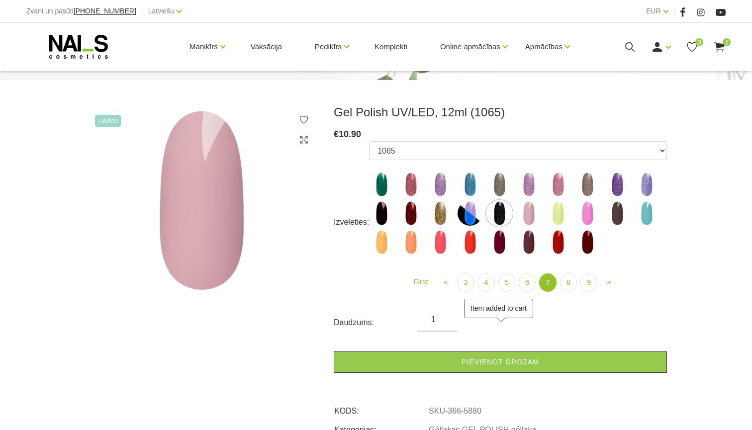
click at [590, 214] on img at bounding box center [587, 213] width 25 height 25
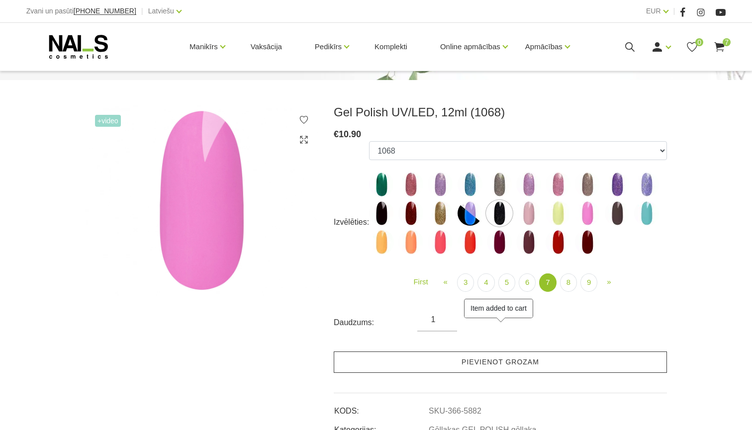
click at [541, 362] on link "Pievienot grozam" at bounding box center [500, 362] width 333 height 21
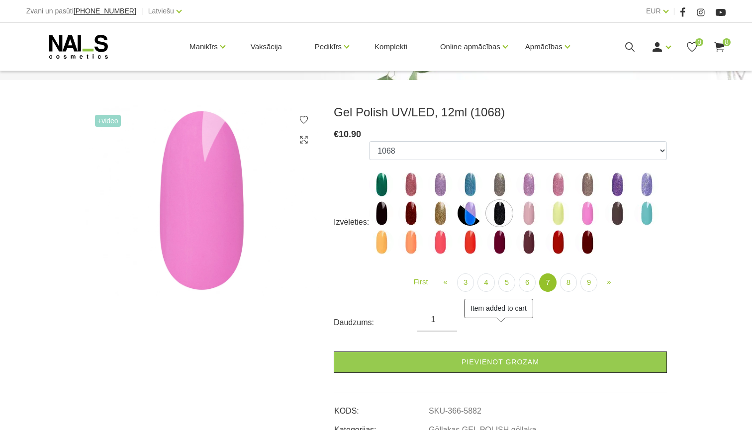
click at [382, 246] on img at bounding box center [381, 242] width 25 height 25
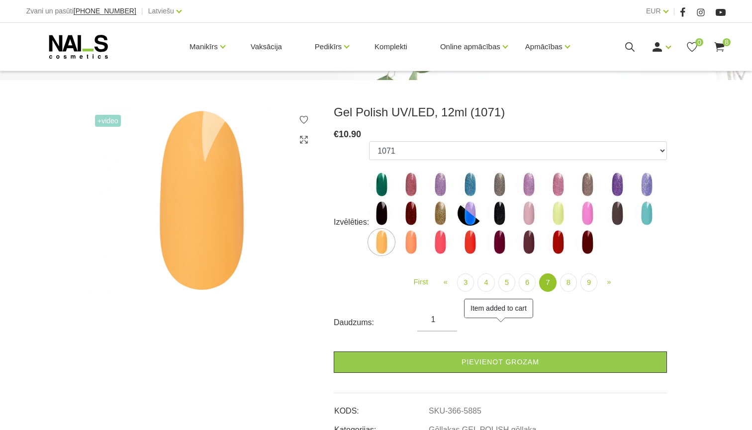
click at [409, 244] on img at bounding box center [410, 242] width 25 height 25
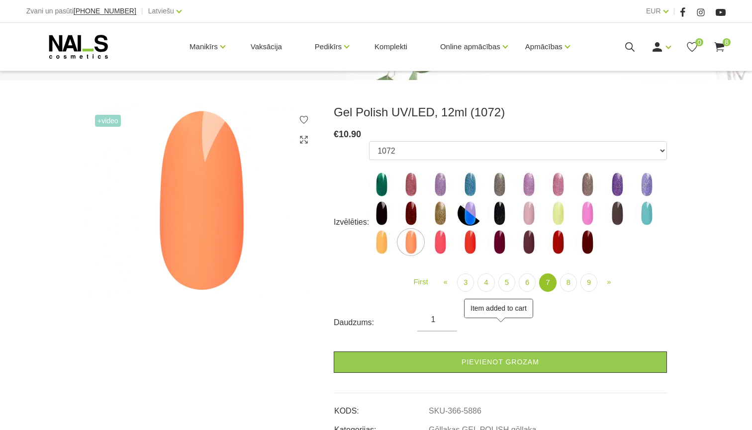
click at [443, 245] on img at bounding box center [440, 242] width 25 height 25
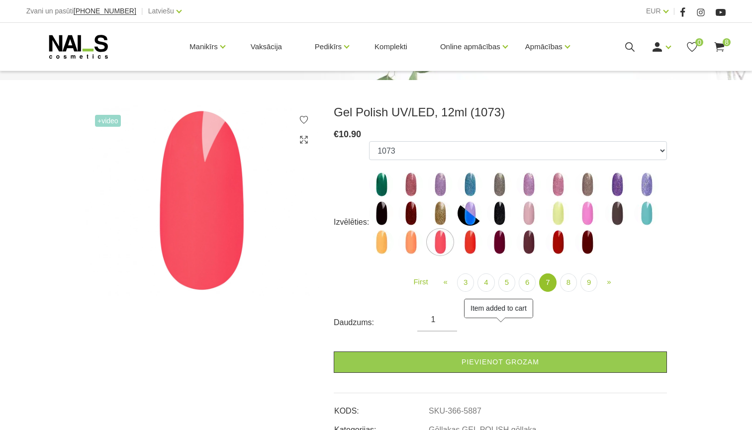
click at [469, 240] on img at bounding box center [470, 242] width 25 height 25
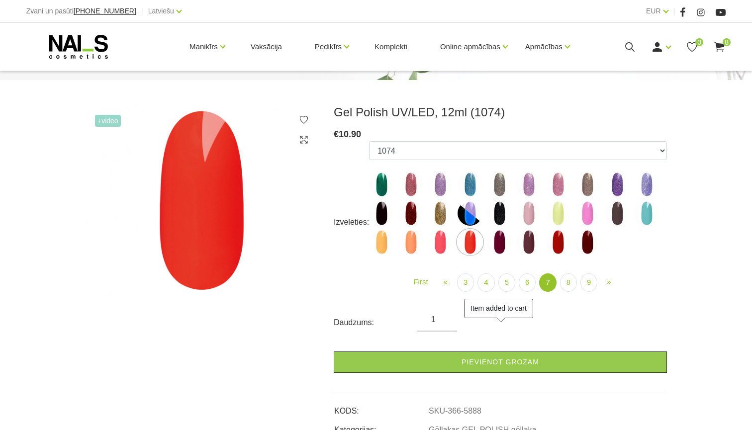
click at [496, 243] on img at bounding box center [499, 242] width 25 height 25
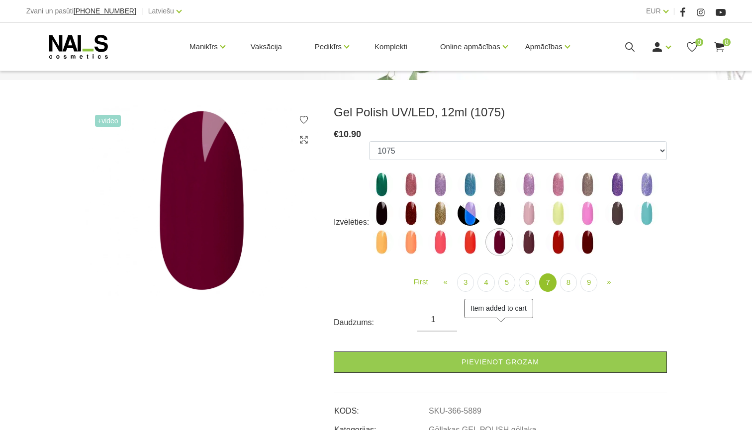
click at [532, 240] on img at bounding box center [528, 242] width 25 height 25
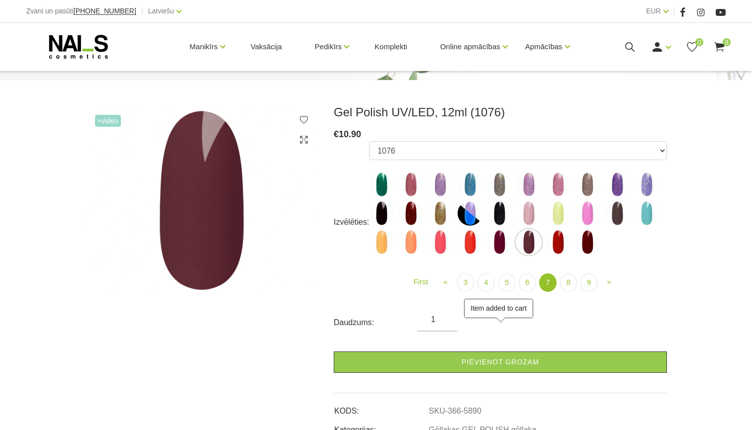
click at [499, 244] on img at bounding box center [499, 242] width 25 height 25
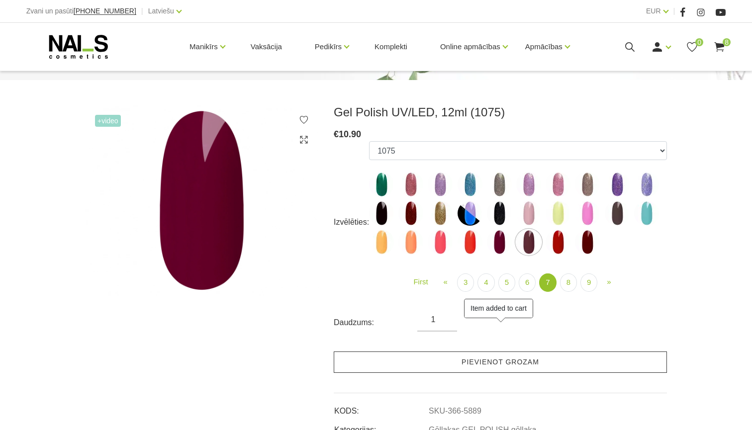
click at [507, 359] on link "Pievienot grozam" at bounding box center [500, 362] width 333 height 21
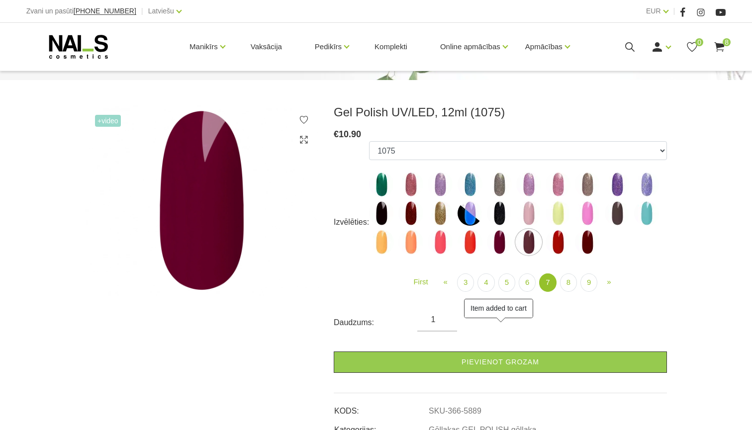
click at [533, 246] on img at bounding box center [528, 242] width 25 height 25
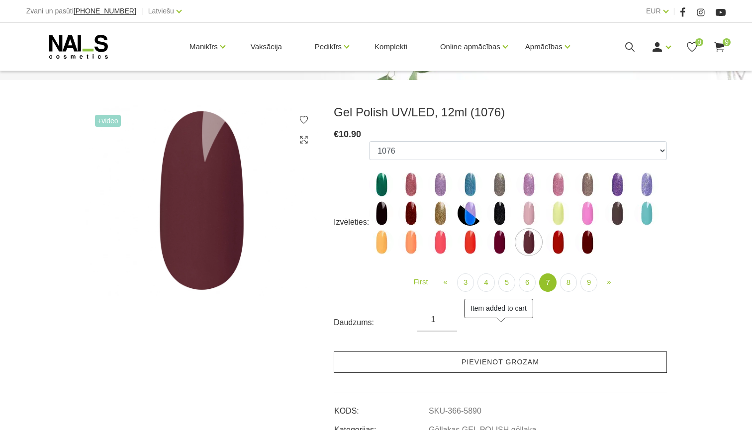
click at [529, 355] on link "Pievienot grozam" at bounding box center [500, 362] width 333 height 21
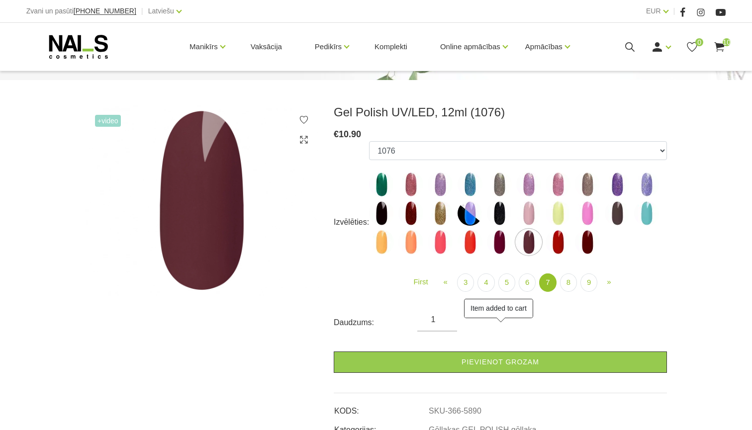
click at [564, 231] on img at bounding box center [558, 242] width 25 height 25
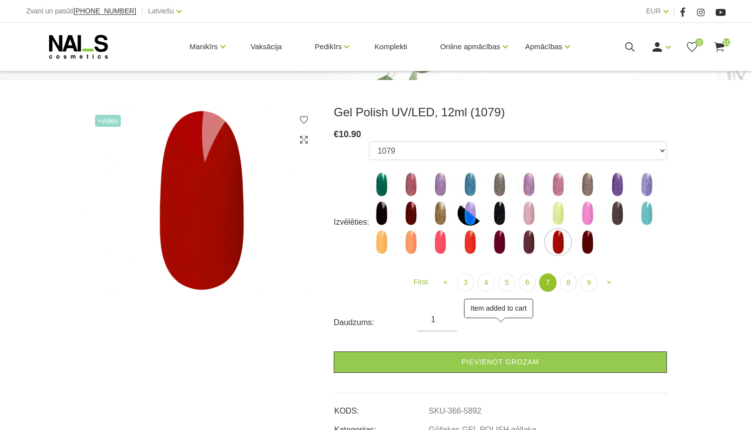
click at [587, 237] on img at bounding box center [587, 242] width 25 height 25
select select "5893"
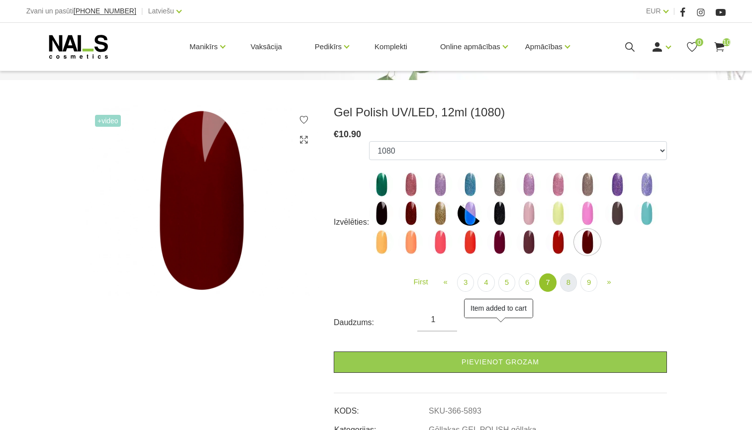
click at [570, 284] on link "8" at bounding box center [568, 283] width 17 height 18
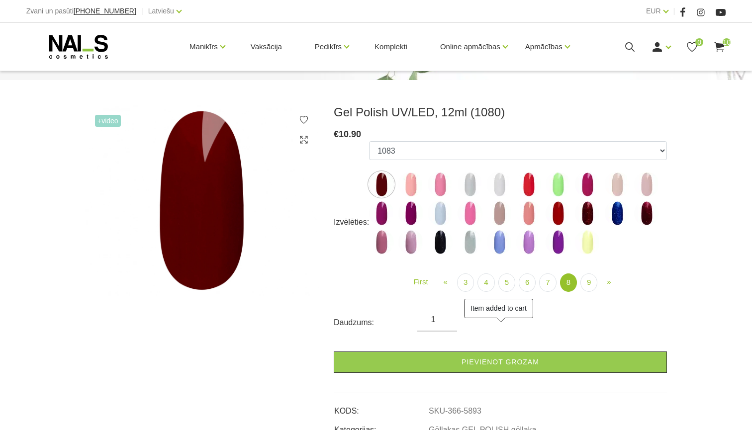
click at [416, 187] on img at bounding box center [410, 184] width 25 height 25
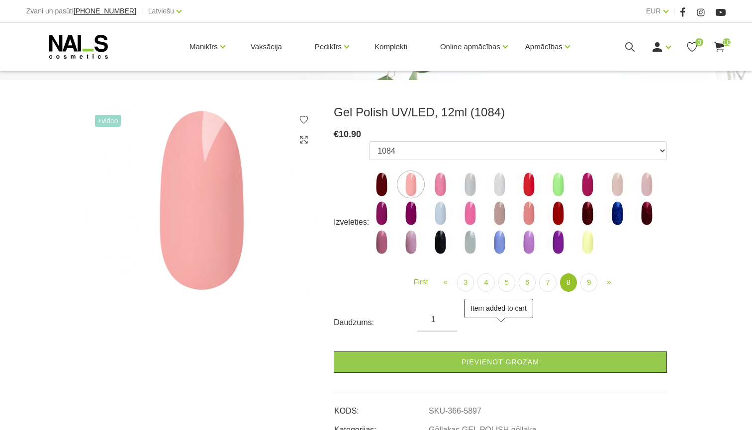
click at [389, 186] on img at bounding box center [381, 184] width 25 height 25
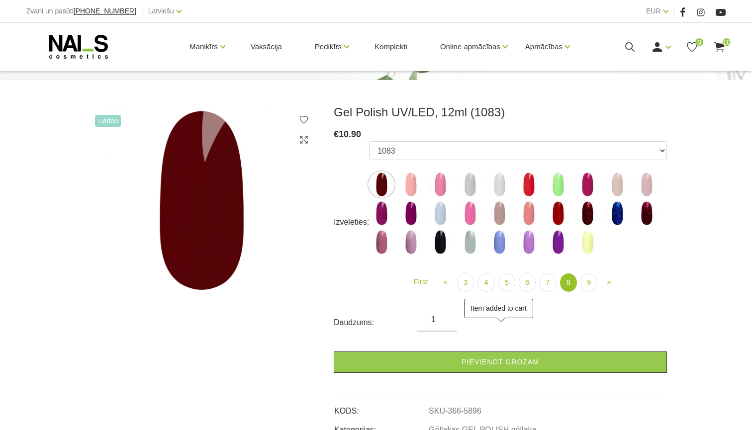
click at [451, 184] on img at bounding box center [440, 184] width 25 height 25
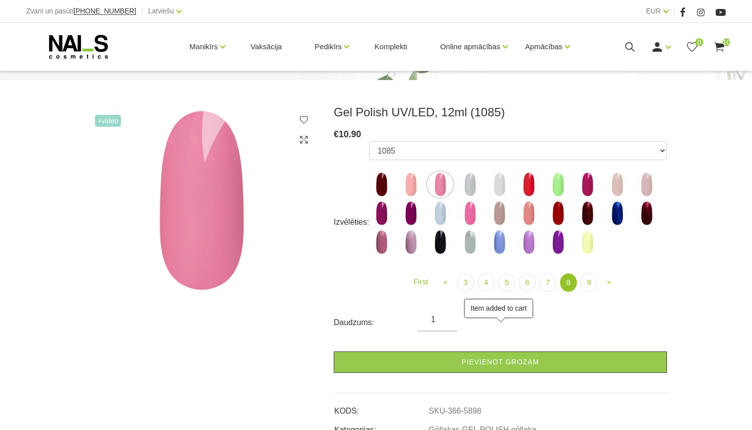
click at [469, 183] on img at bounding box center [470, 184] width 25 height 25
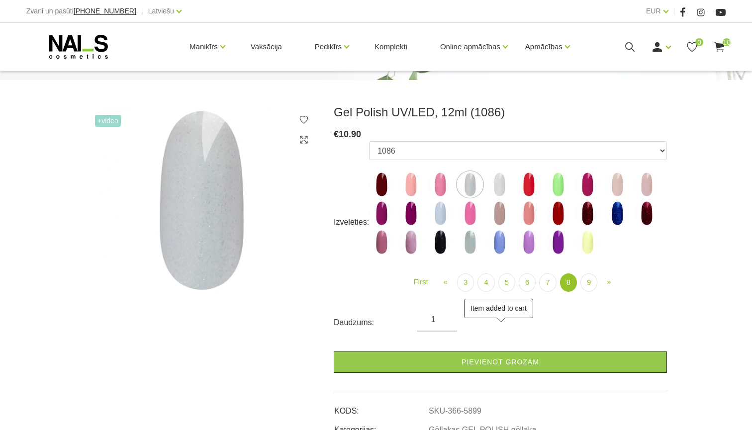
click at [492, 185] on img at bounding box center [499, 184] width 25 height 25
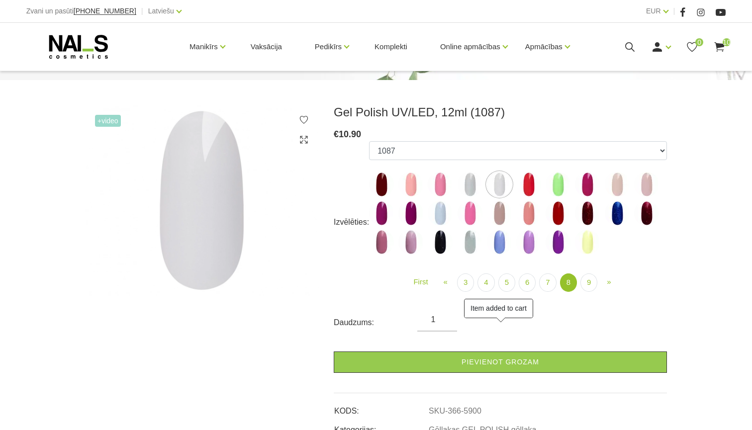
click at [536, 186] on img at bounding box center [528, 184] width 25 height 25
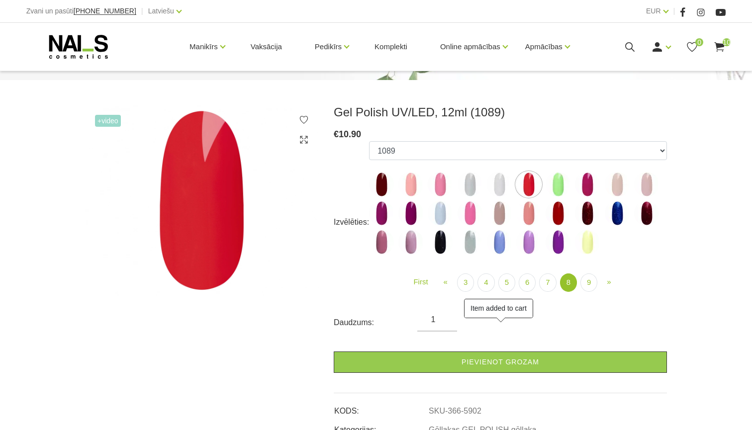
click at [556, 186] on img at bounding box center [558, 184] width 25 height 25
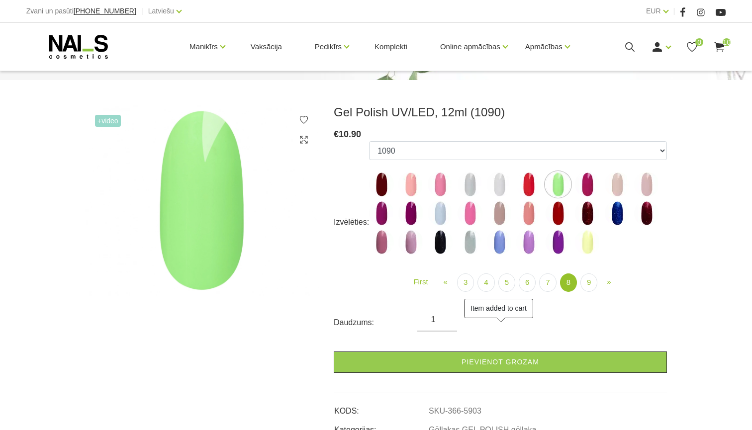
click at [497, 186] on img at bounding box center [499, 184] width 25 height 25
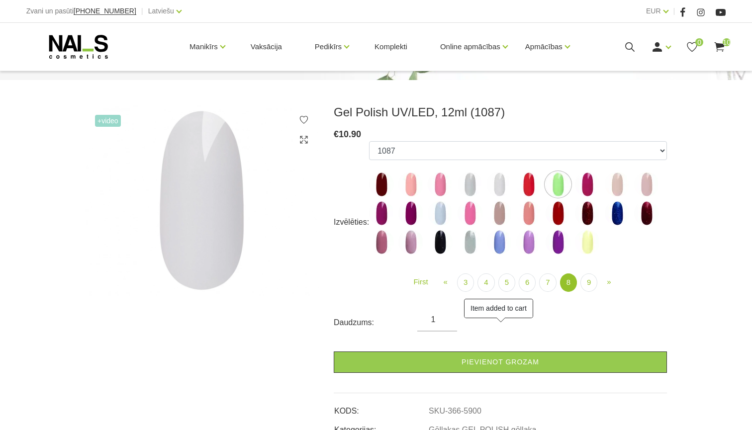
click at [212, 207] on img at bounding box center [202, 200] width 234 height 191
click at [594, 184] on img at bounding box center [587, 184] width 25 height 25
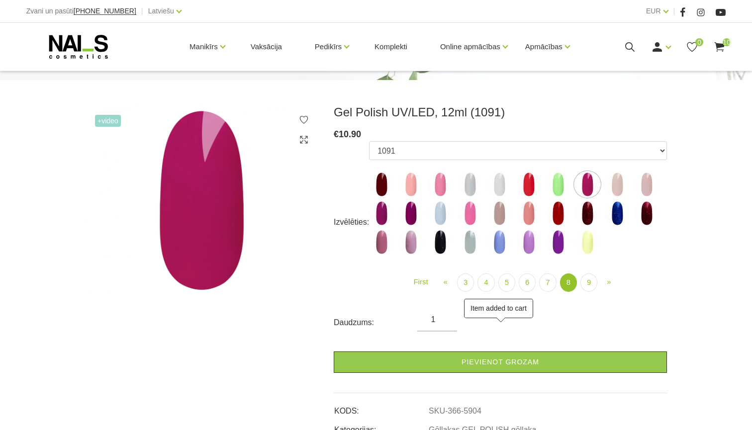
click at [611, 187] on img at bounding box center [617, 184] width 25 height 25
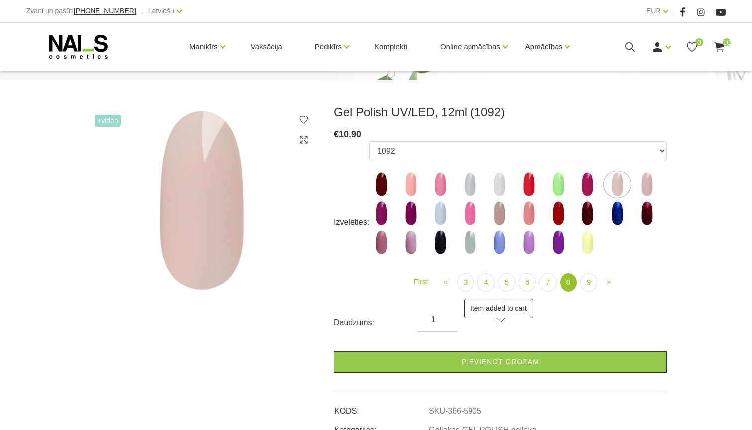
click at [645, 187] on img at bounding box center [646, 184] width 25 height 25
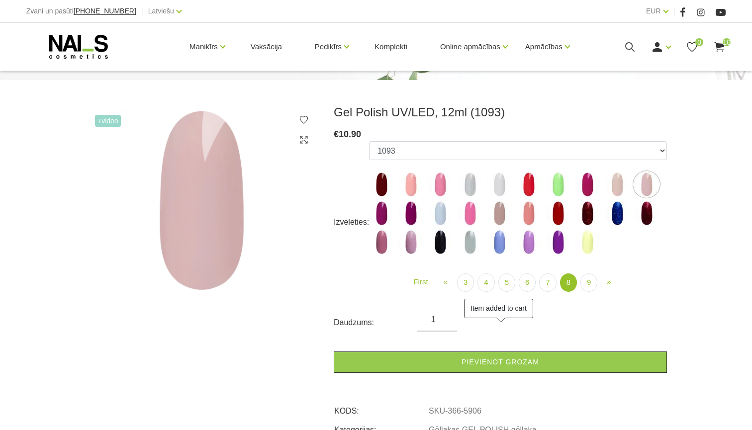
click at [645, 215] on img at bounding box center [646, 213] width 25 height 25
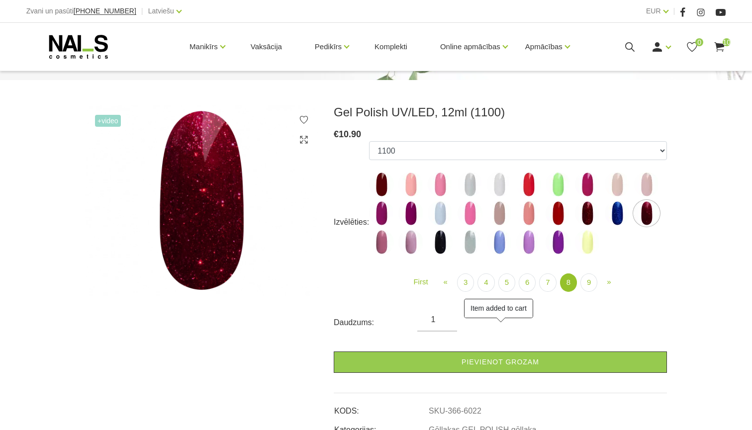
click at [626, 214] on img at bounding box center [617, 213] width 25 height 25
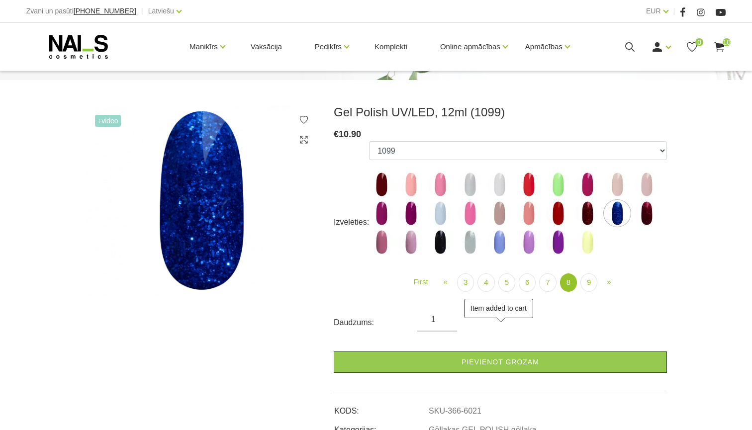
click at [605, 214] on ul "1078 1081 001g 001n 003c 008b 011n 012g 016n 020b 044v 065v 068p 069v 083g 085p…" at bounding box center [518, 199] width 298 height 117
click at [566, 216] on img at bounding box center [558, 213] width 25 height 25
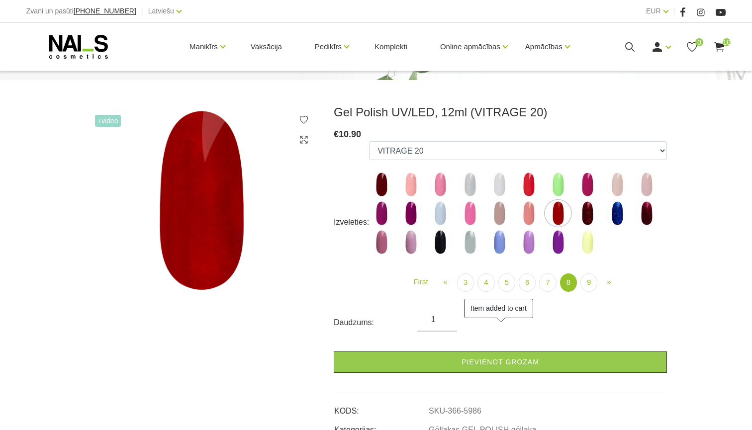
click at [556, 216] on img at bounding box center [558, 213] width 25 height 25
click at [524, 214] on img at bounding box center [528, 213] width 25 height 25
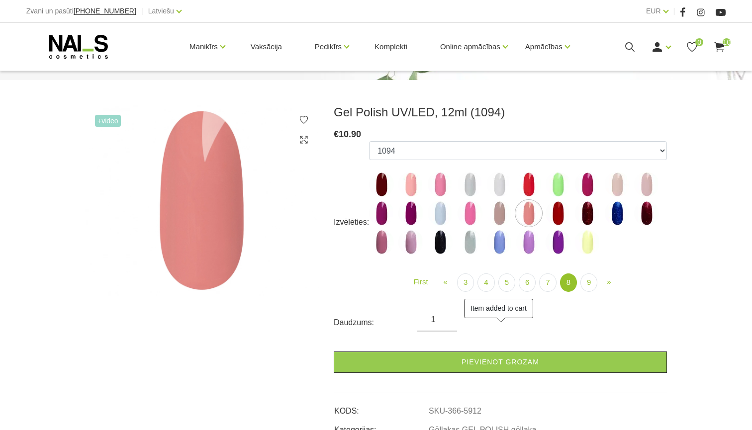
click at [497, 214] on img at bounding box center [499, 213] width 25 height 25
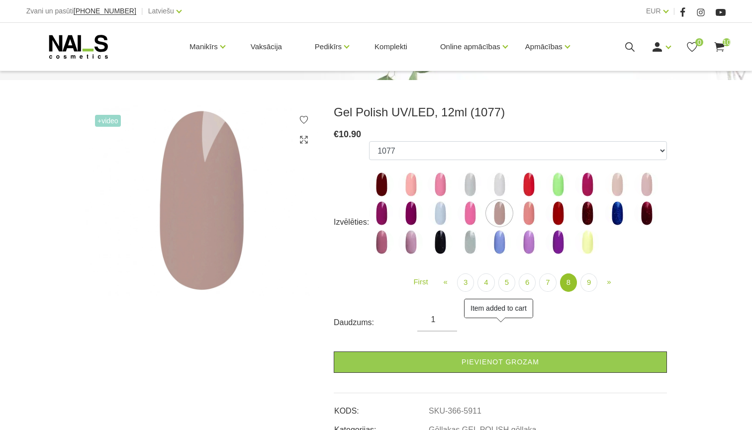
click at [470, 215] on img at bounding box center [470, 213] width 25 height 25
click at [442, 215] on img at bounding box center [440, 213] width 25 height 25
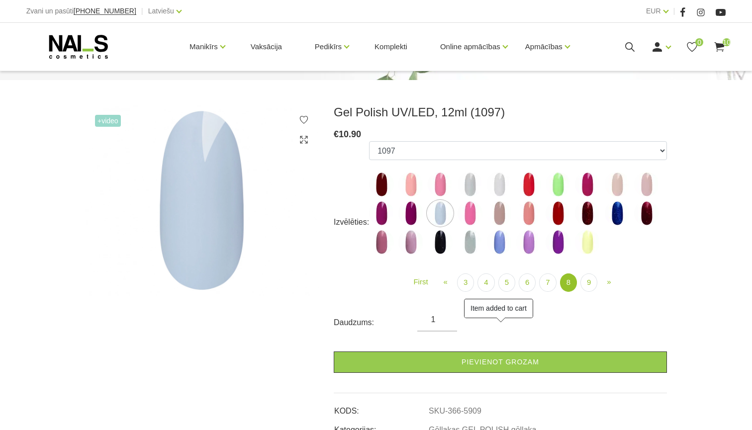
click at [411, 217] on img at bounding box center [410, 213] width 25 height 25
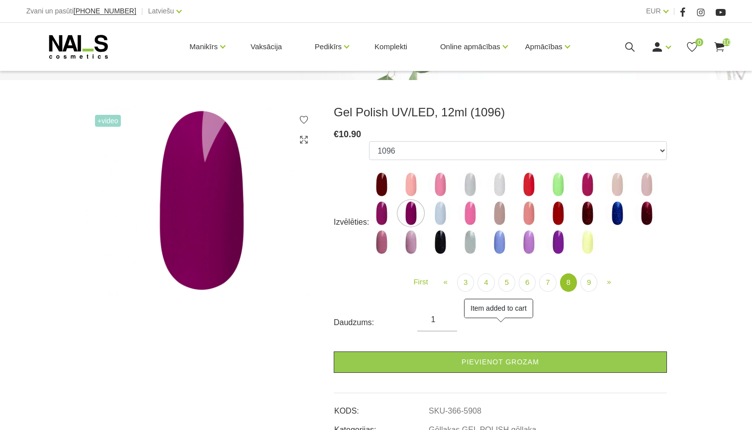
click at [381, 219] on img at bounding box center [381, 213] width 25 height 25
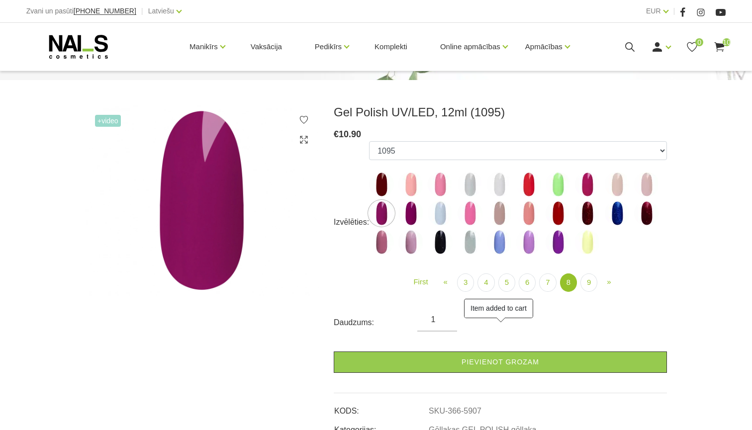
click at [382, 241] on img at bounding box center [381, 242] width 25 height 25
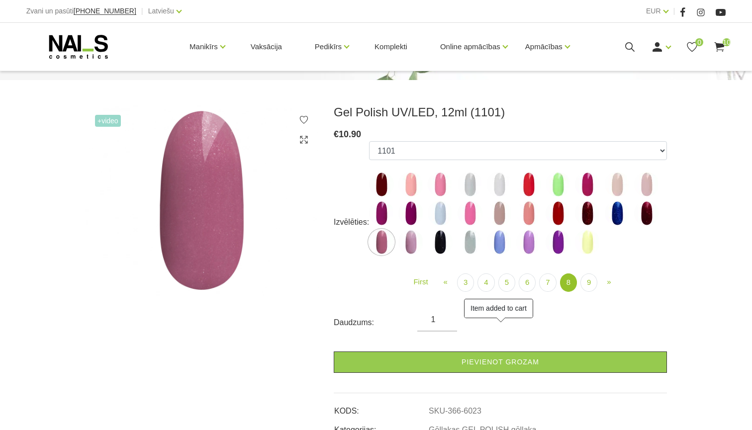
click at [413, 243] on img at bounding box center [410, 242] width 25 height 25
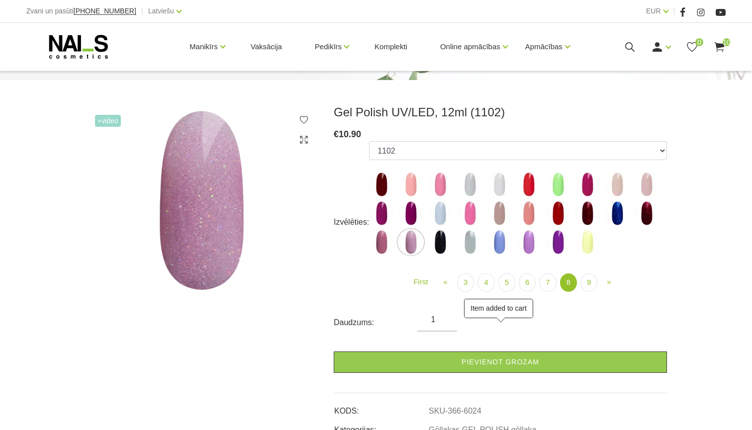
click at [441, 243] on img at bounding box center [440, 242] width 25 height 25
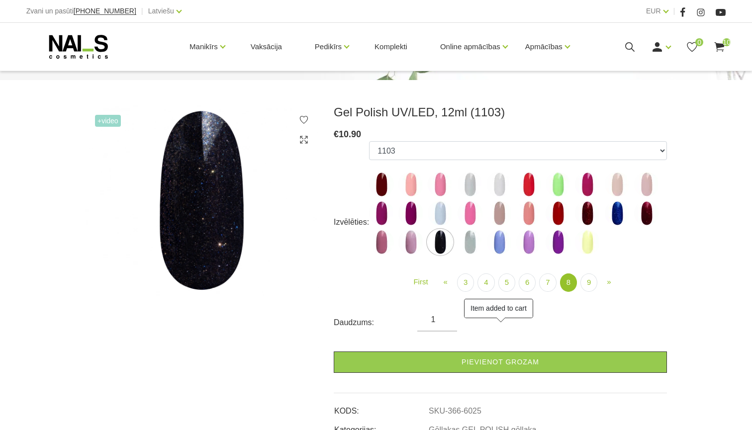
click at [405, 246] on img at bounding box center [410, 242] width 25 height 25
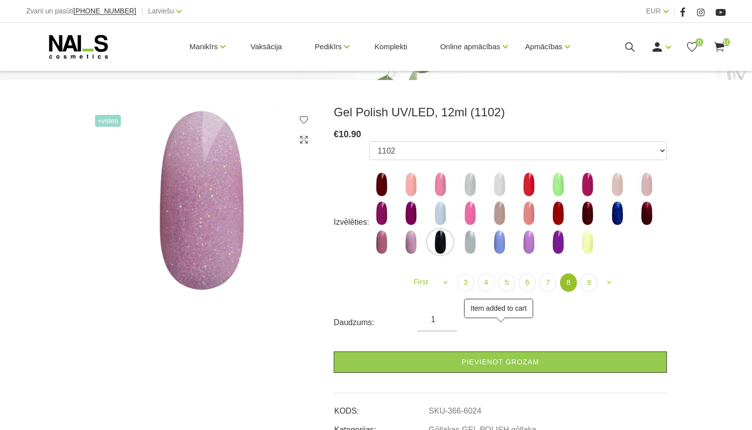
click at [477, 243] on img at bounding box center [470, 242] width 25 height 25
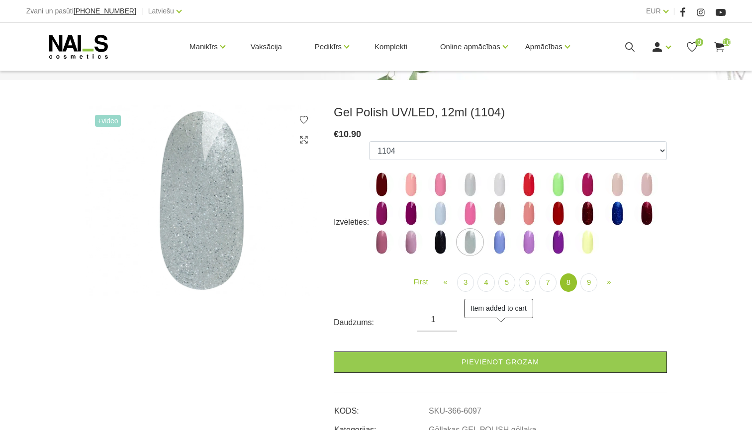
click at [508, 246] on img at bounding box center [499, 242] width 25 height 25
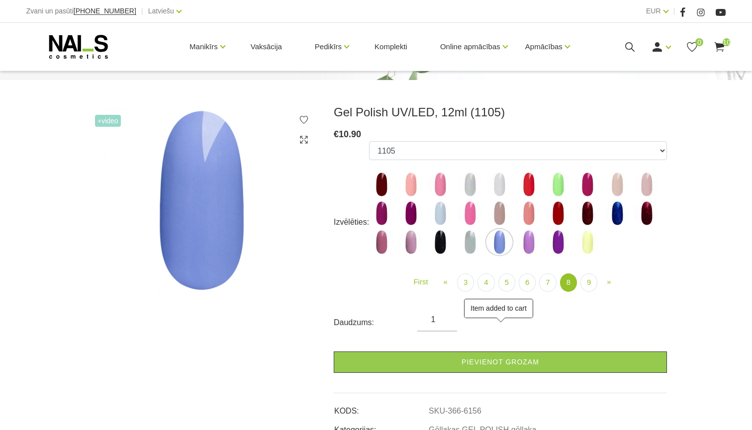
click at [525, 246] on img at bounding box center [528, 242] width 25 height 25
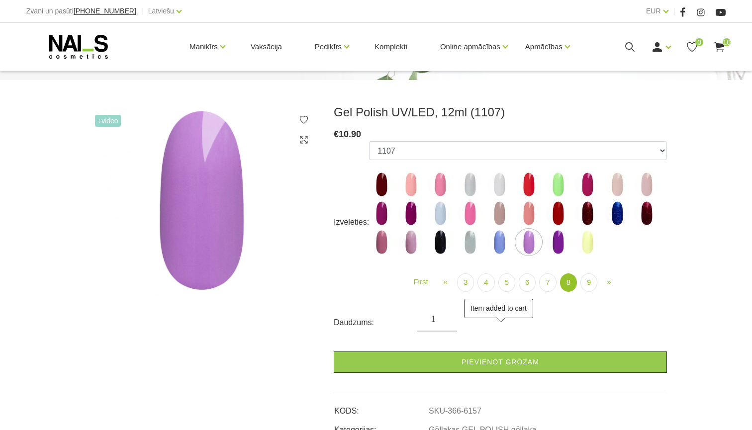
click at [551, 244] on img at bounding box center [558, 242] width 25 height 25
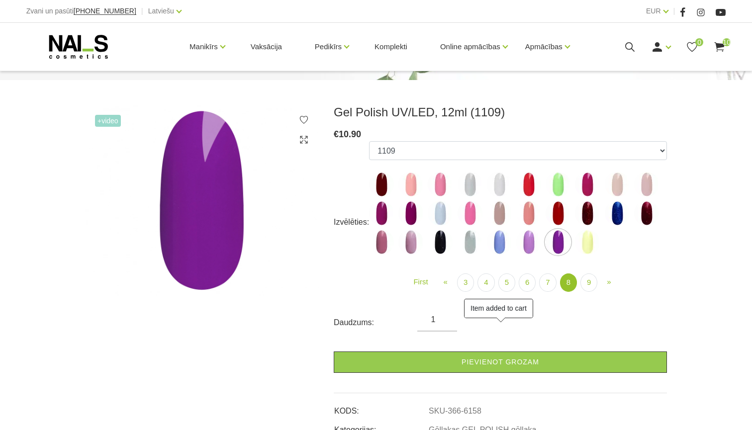
click at [580, 246] on img at bounding box center [587, 242] width 25 height 25
select select "6159"
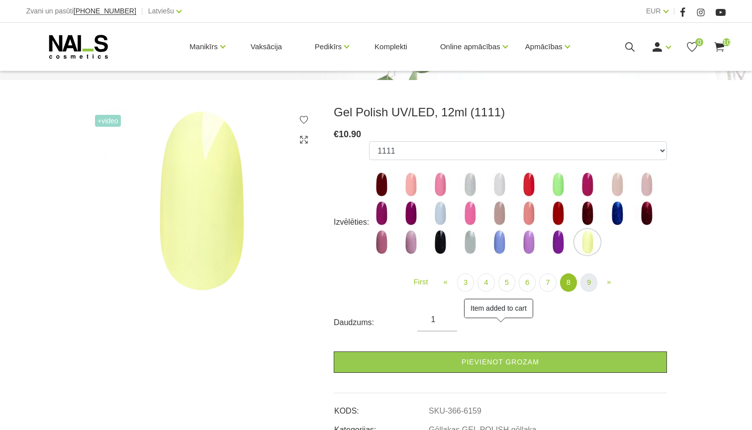
click at [596, 281] on link "9" at bounding box center [588, 283] width 17 height 18
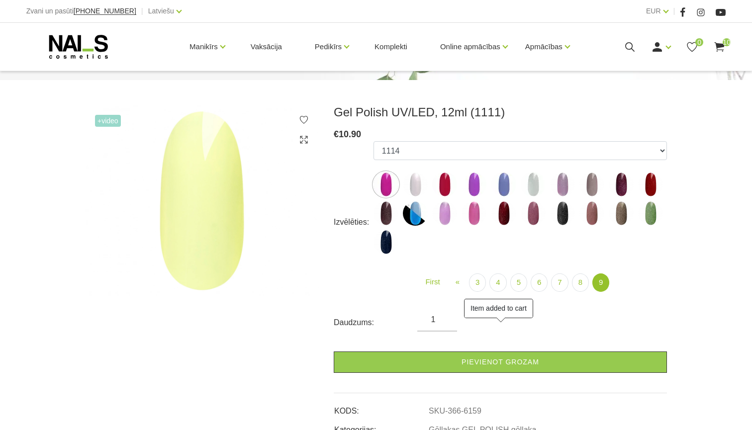
click at [416, 188] on img at bounding box center [415, 184] width 25 height 25
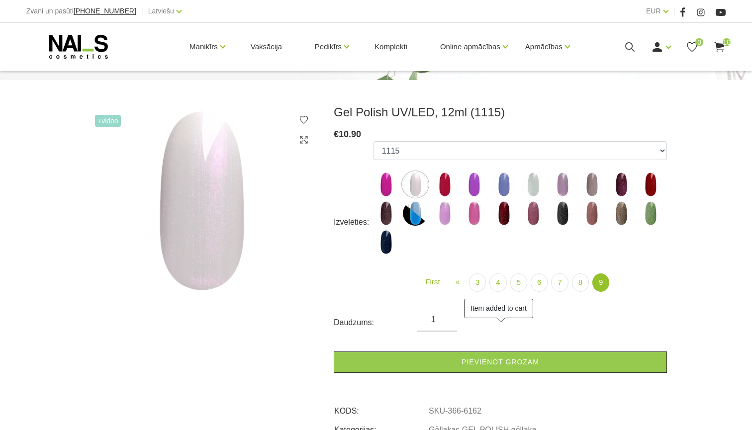
click at [449, 182] on img at bounding box center [444, 184] width 25 height 25
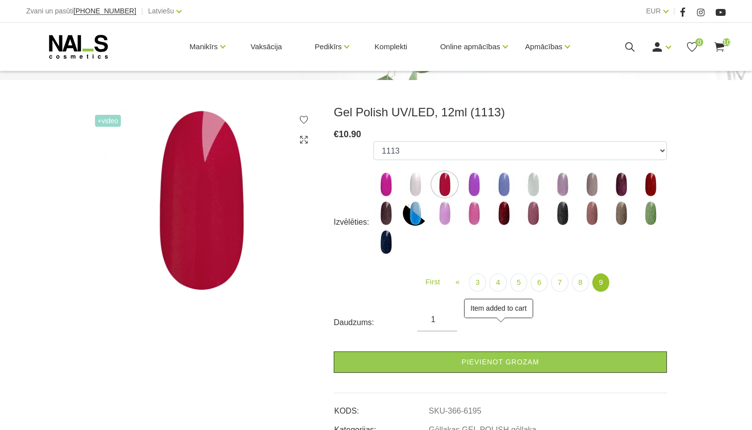
click at [485, 174] on label at bounding box center [474, 184] width 25 height 25
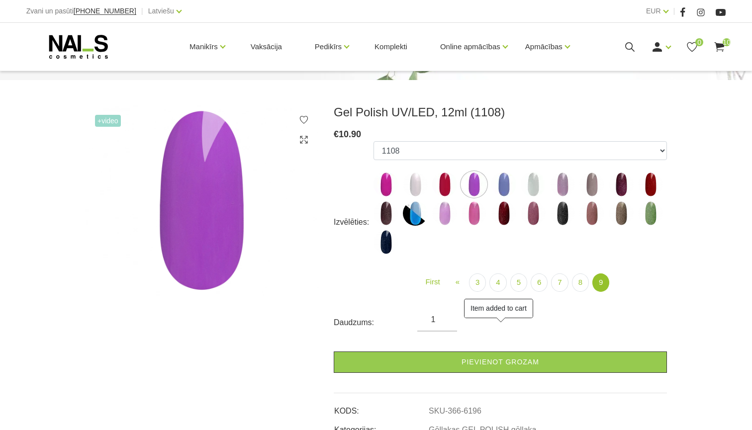
click at [508, 182] on img at bounding box center [503, 184] width 25 height 25
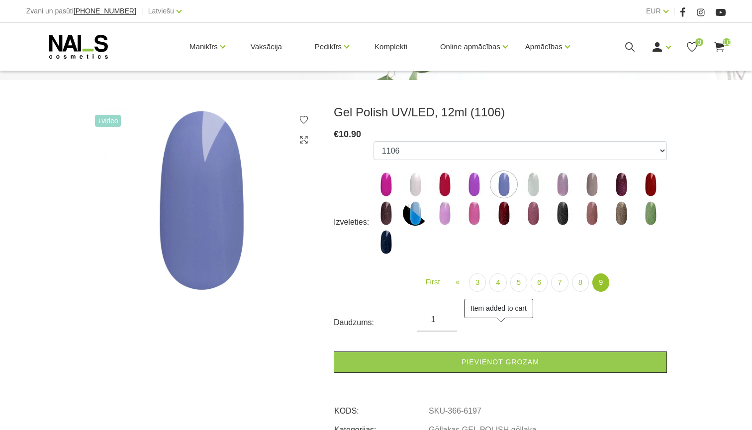
click at [493, 210] on img at bounding box center [503, 213] width 25 height 25
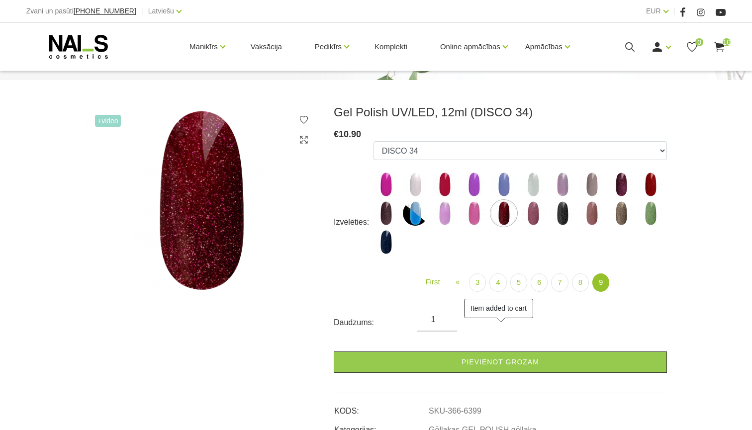
click at [535, 214] on img at bounding box center [533, 213] width 25 height 25
select select "6405"
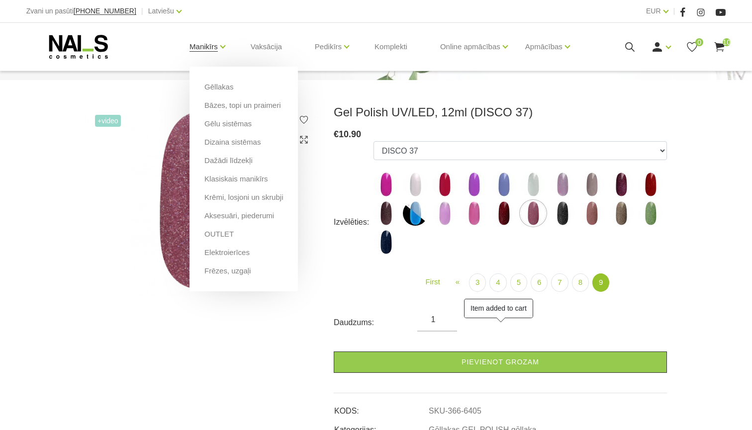
click at [189, 46] on link "Manikīrs" at bounding box center [203, 47] width 28 height 40
click at [213, 88] on link "Gēllakas" at bounding box center [218, 87] width 29 height 11
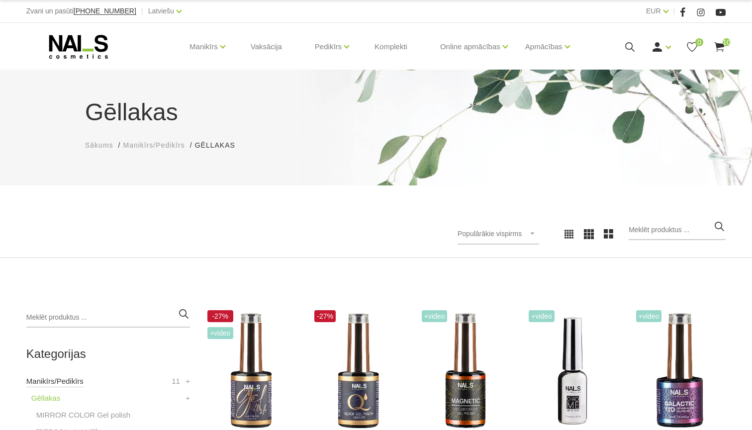
click at [76, 378] on link "Manikīrs/Pedikīrs" at bounding box center [54, 382] width 57 height 12
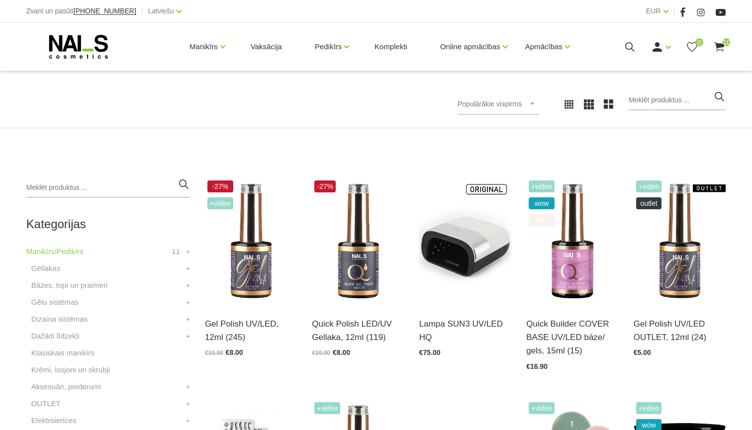
scroll to position [151, 0]
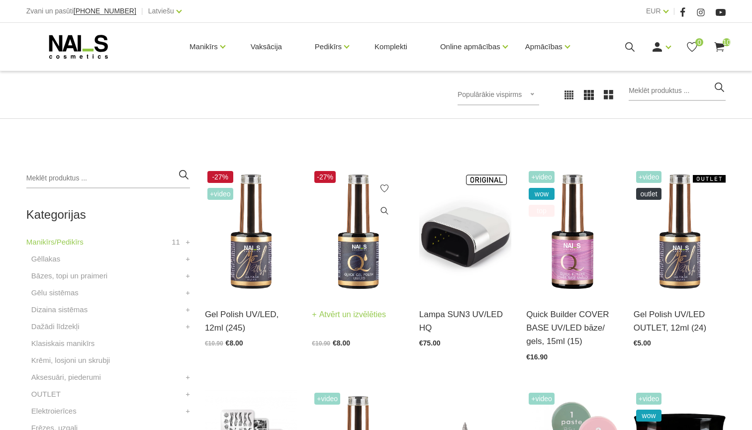
click at [356, 266] on img at bounding box center [358, 232] width 92 height 127
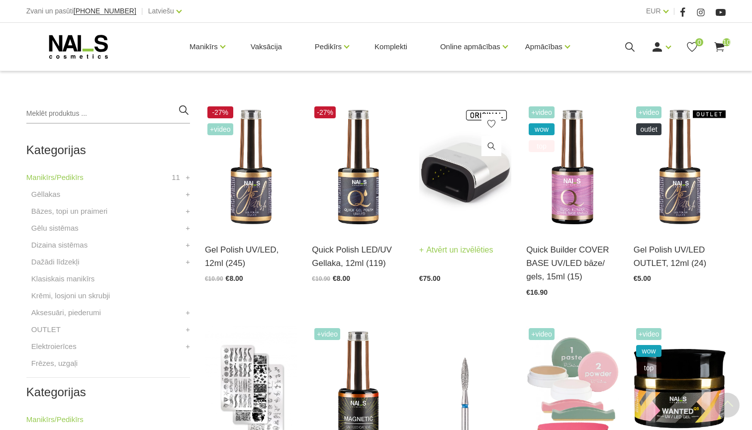
scroll to position [233, 0]
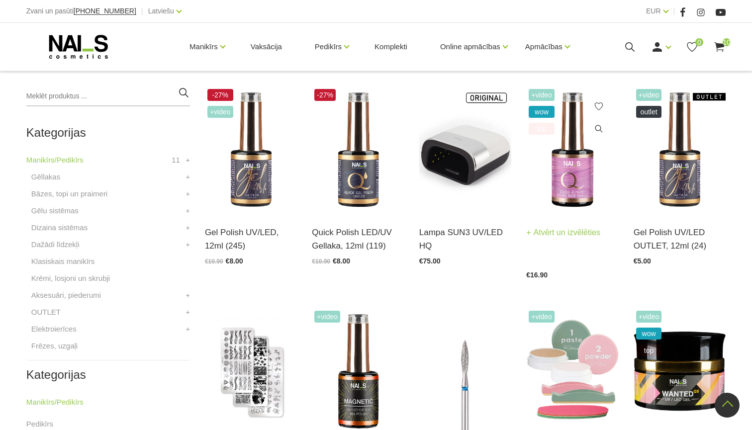
click at [569, 171] on img at bounding box center [572, 150] width 92 height 127
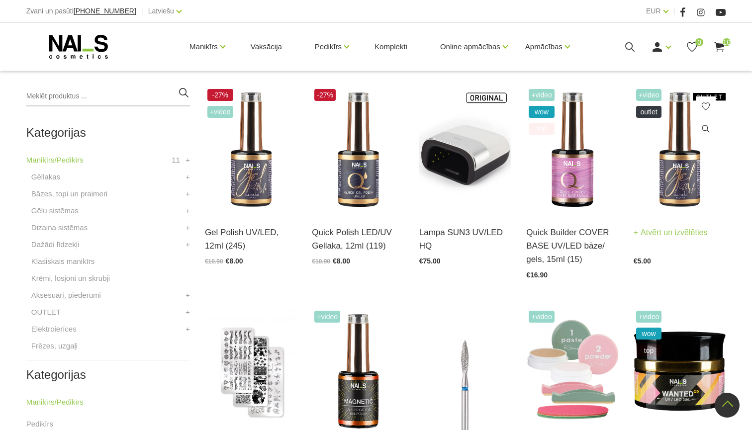
click at [673, 203] on img at bounding box center [680, 150] width 92 height 127
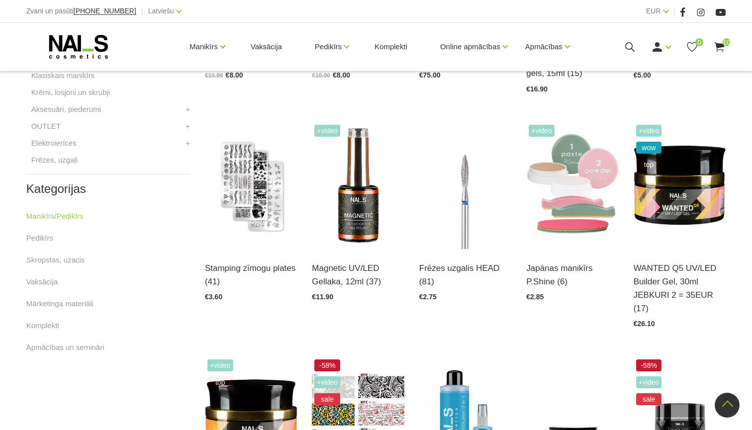
scroll to position [433, 0]
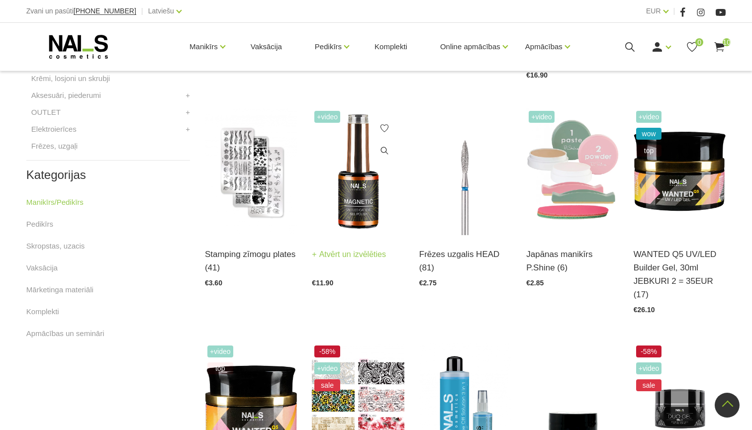
click at [364, 208] on img at bounding box center [358, 171] width 92 height 127
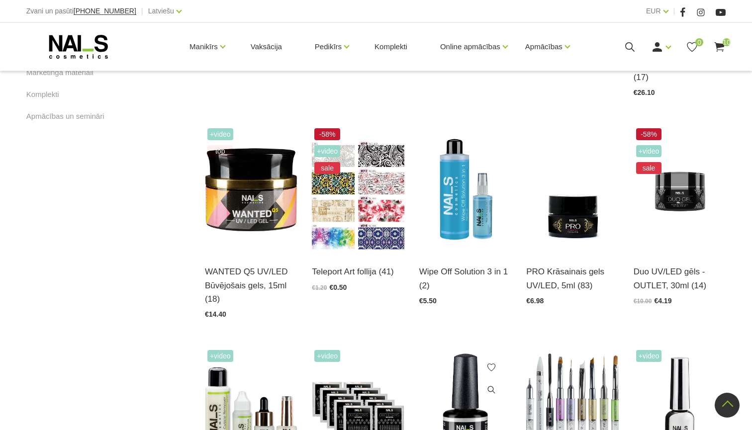
scroll to position [662, 0]
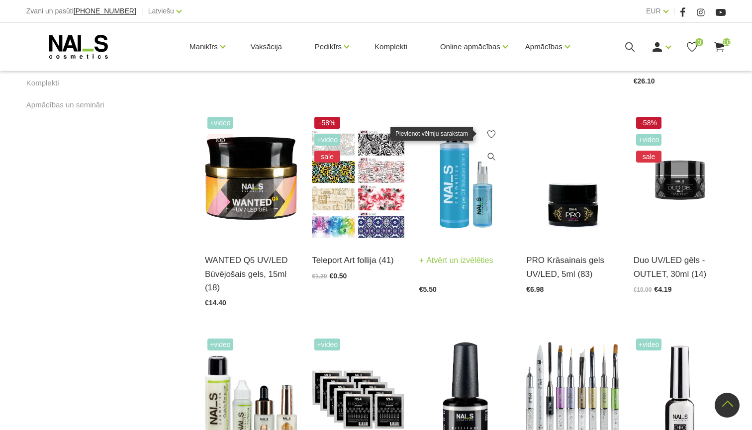
click at [492, 134] on icon at bounding box center [491, 134] width 10 height 10
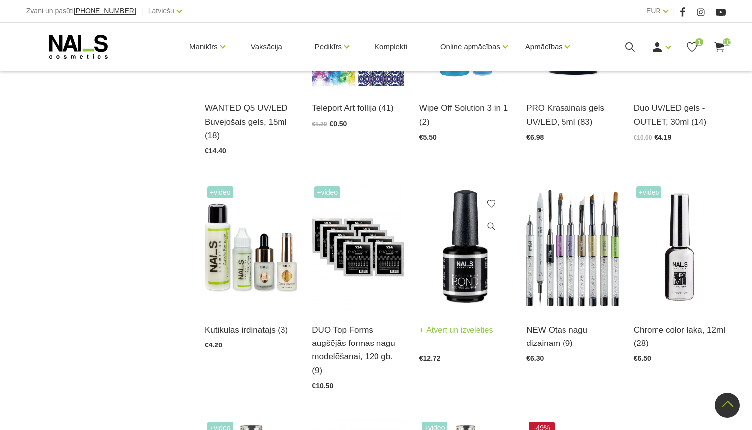
scroll to position [830, 0]
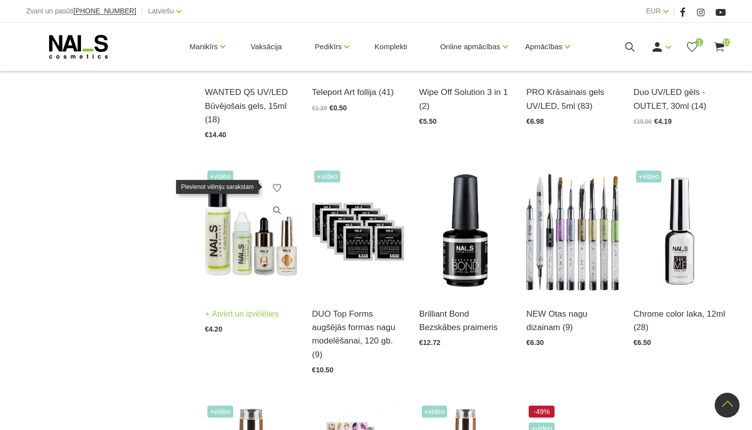
click at [280, 185] on icon at bounding box center [277, 188] width 10 height 10
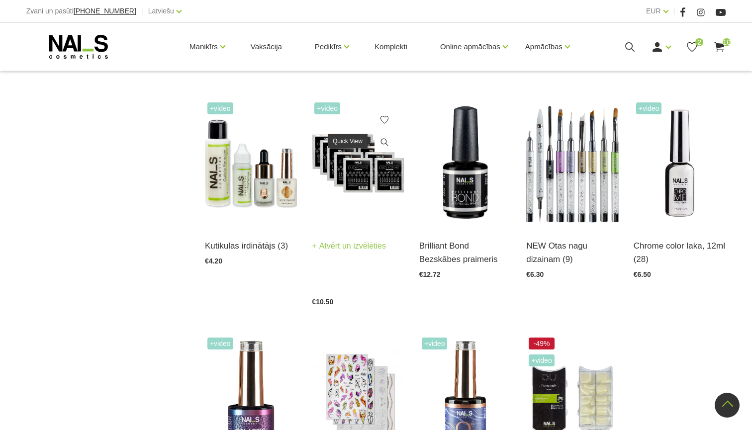
scroll to position [899, 0]
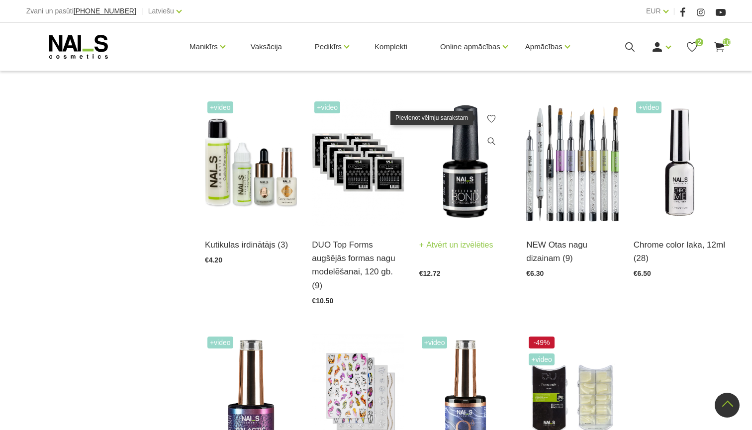
click at [493, 117] on icon at bounding box center [491, 119] width 10 height 10
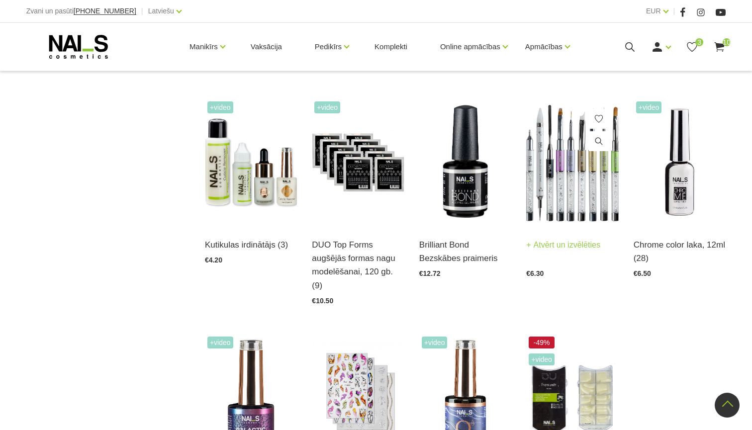
click at [591, 174] on img at bounding box center [572, 162] width 92 height 127
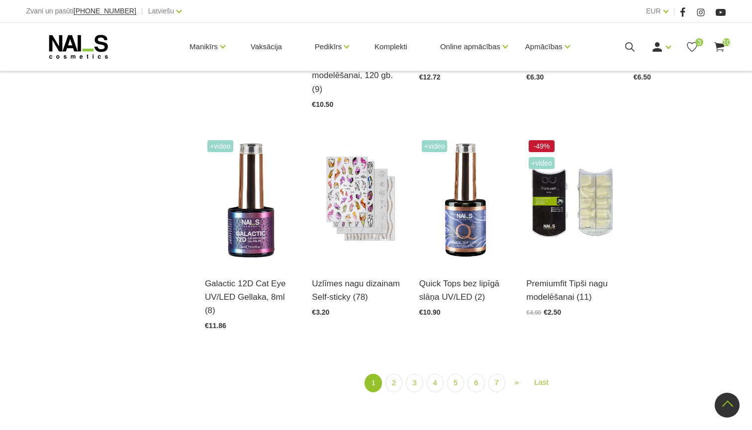
scroll to position [1097, 0]
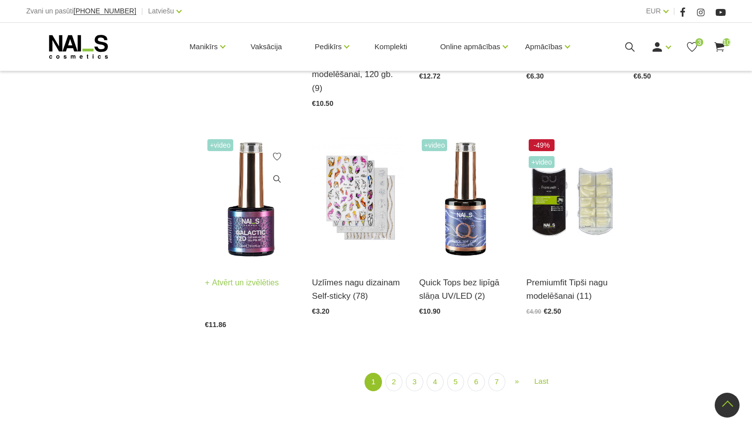
click at [249, 210] on img at bounding box center [251, 200] width 92 height 127
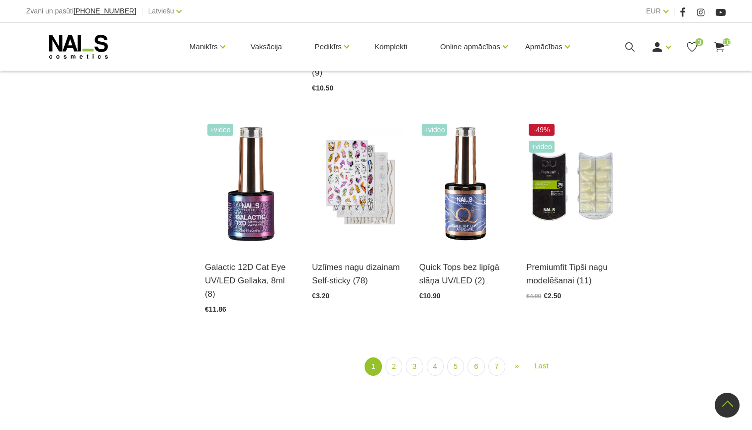
scroll to position [1117, 0]
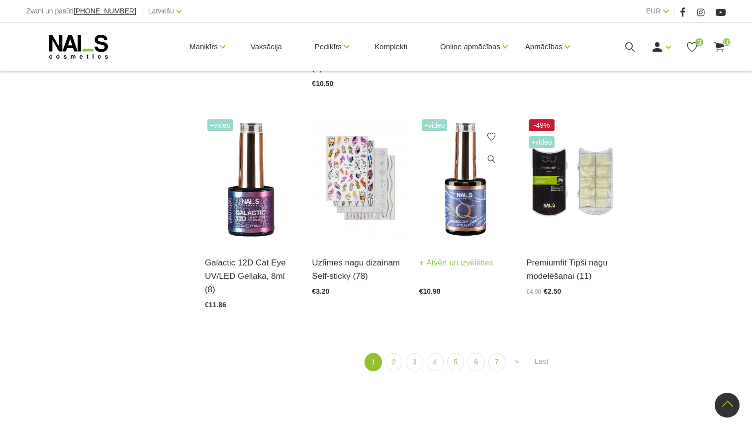
click at [446, 200] on img at bounding box center [465, 180] width 92 height 127
click at [396, 353] on link "2" at bounding box center [393, 362] width 17 height 18
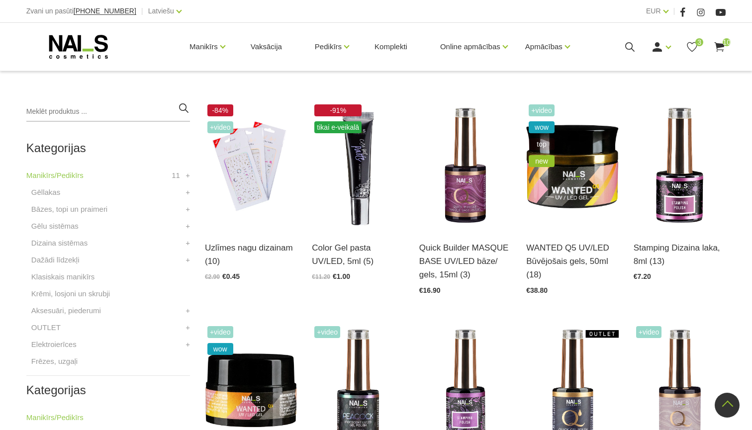
scroll to position [215, 0]
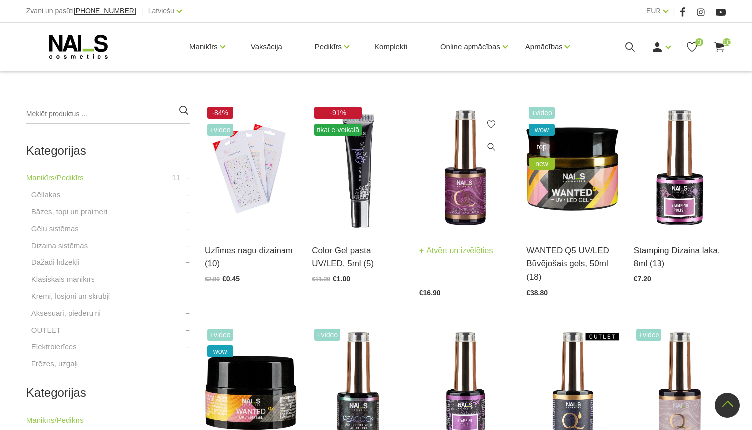
click at [462, 207] on img at bounding box center [465, 167] width 92 height 127
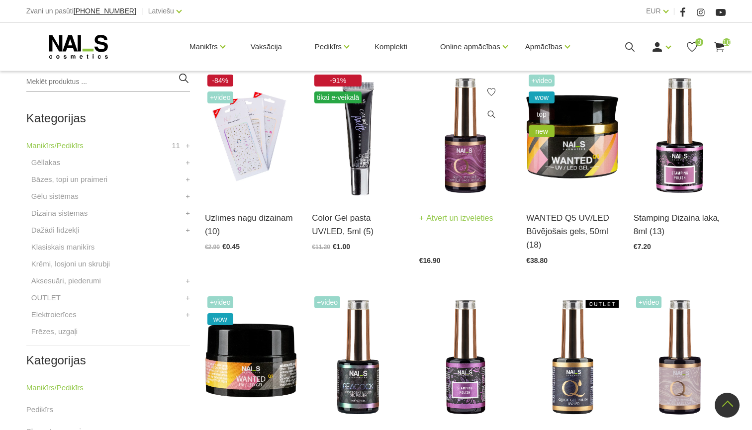
scroll to position [260, 0]
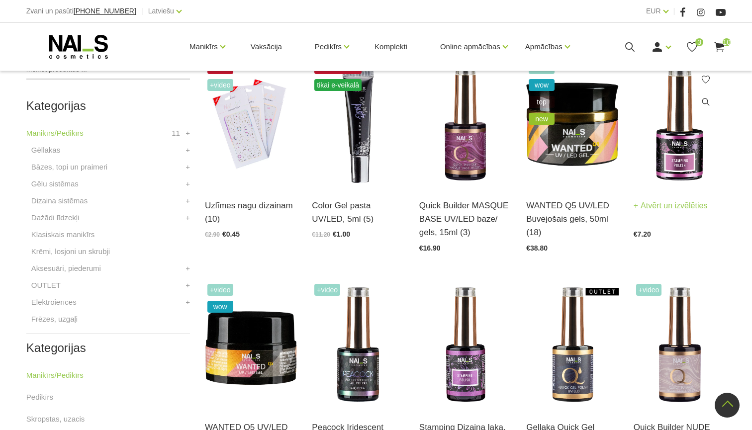
click at [671, 173] on img at bounding box center [680, 123] width 92 height 127
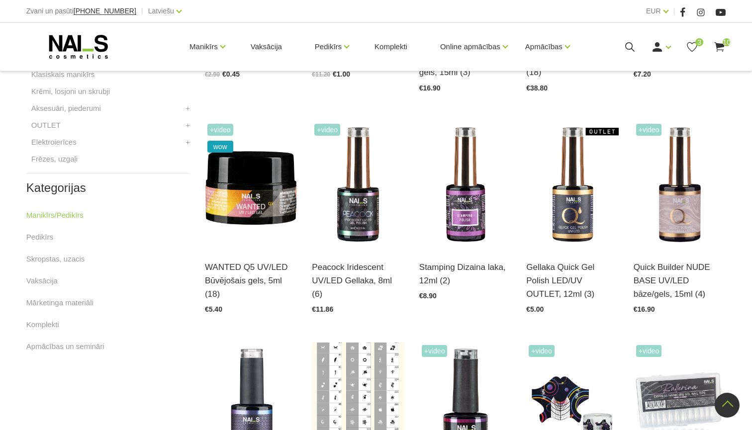
scroll to position [443, 0]
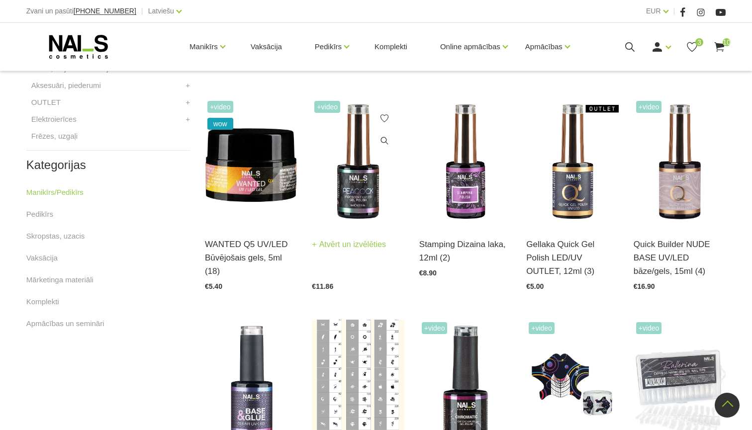
click at [342, 187] on img at bounding box center [358, 161] width 92 height 127
click at [473, 183] on img at bounding box center [465, 161] width 92 height 127
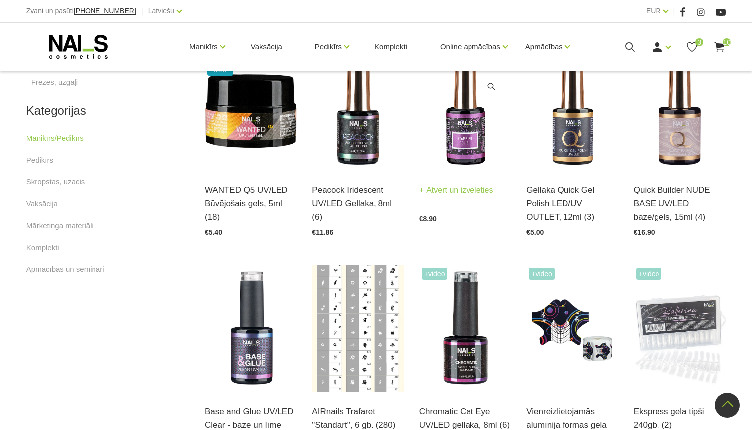
scroll to position [499, 0]
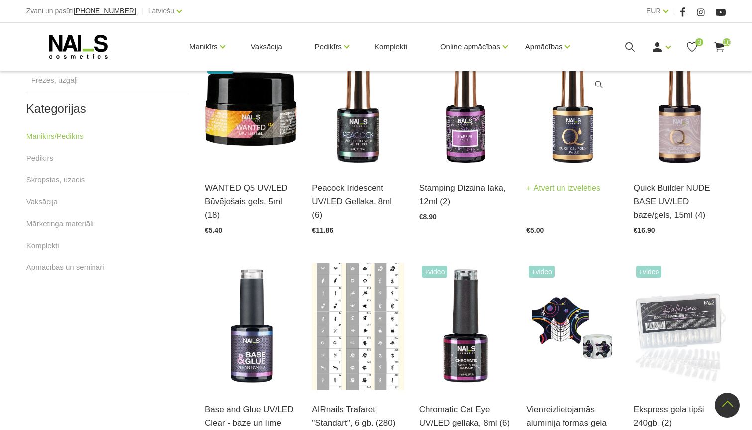
click at [563, 156] on img at bounding box center [572, 105] width 92 height 127
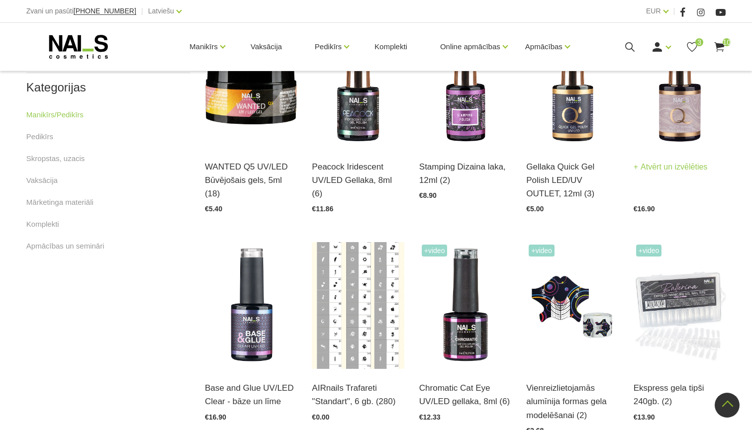
click at [678, 115] on img at bounding box center [680, 84] width 92 height 127
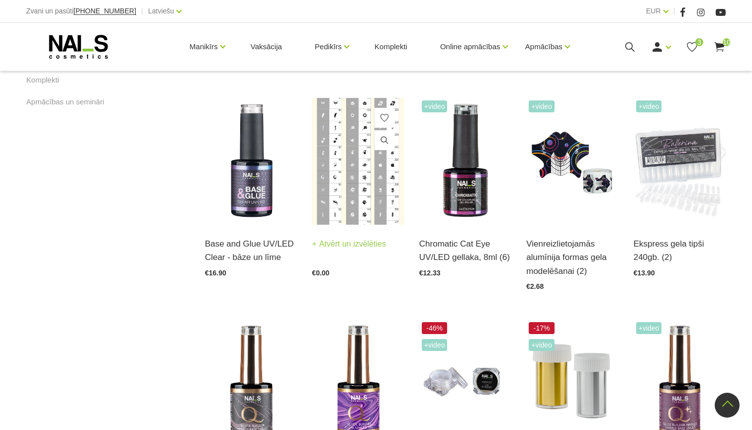
scroll to position [665, 0]
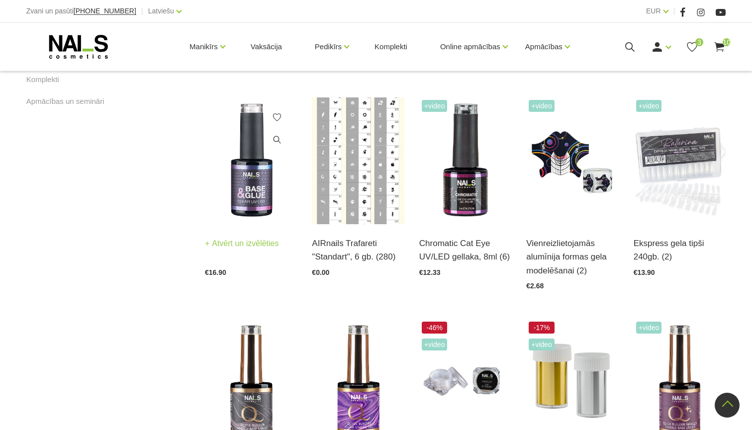
click at [233, 201] on img at bounding box center [251, 160] width 92 height 127
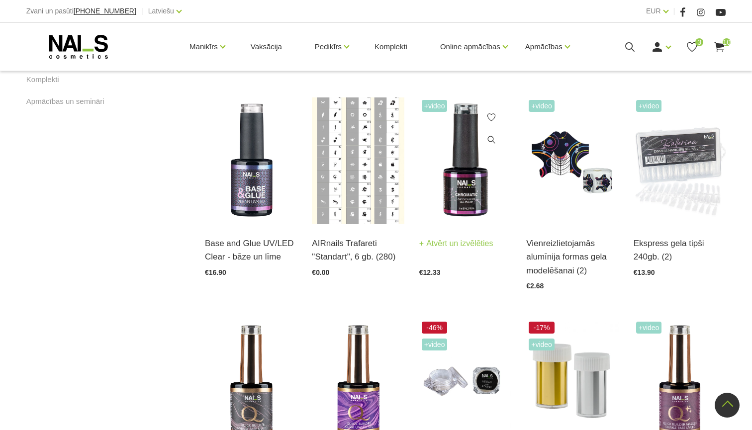
click at [460, 171] on img at bounding box center [465, 160] width 92 height 127
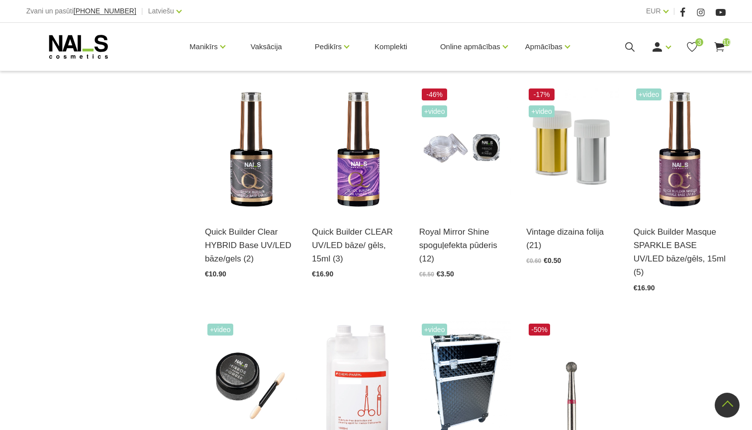
scroll to position [900, 0]
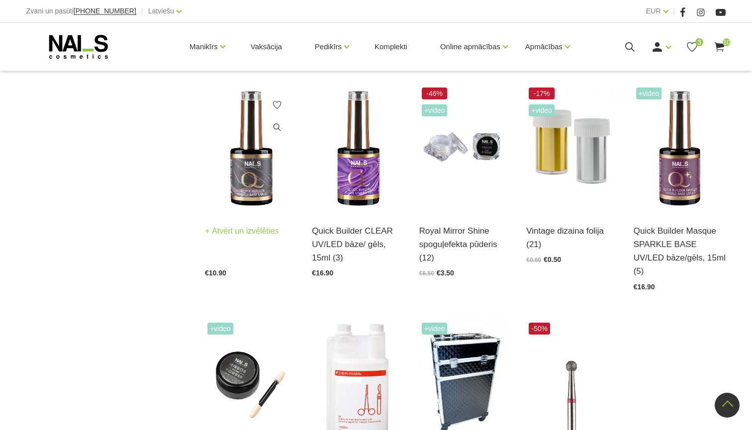
click at [253, 188] on img at bounding box center [251, 148] width 92 height 127
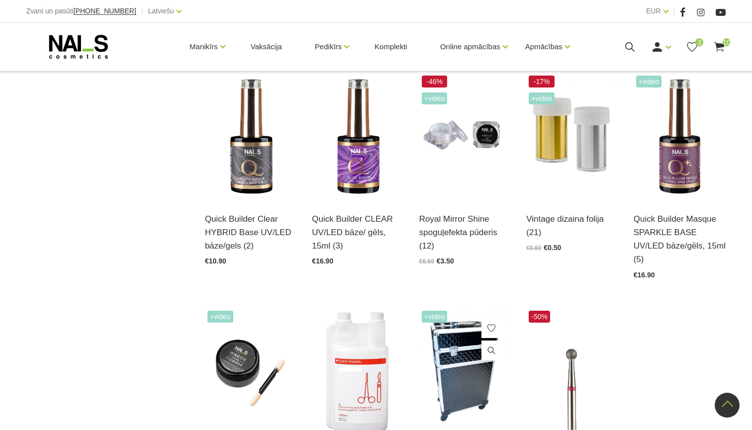
scroll to position [894, 0]
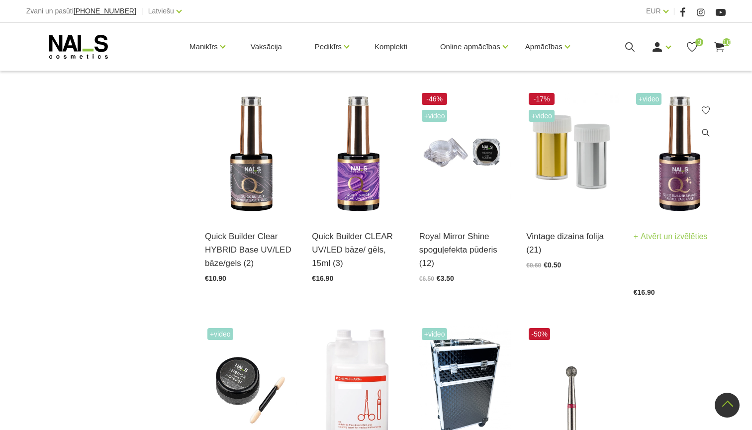
click at [688, 180] on img at bounding box center [680, 154] width 92 height 127
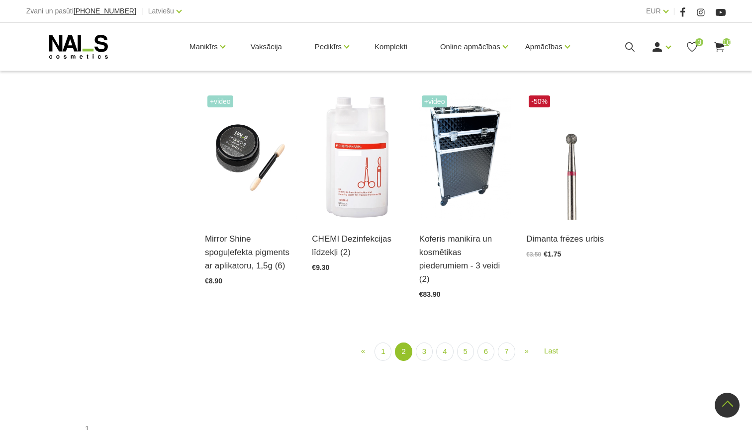
scroll to position [1130, 0]
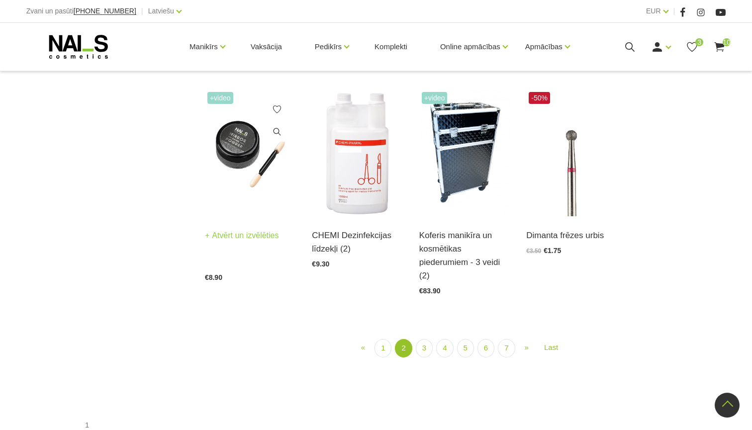
click at [266, 204] on link "Mirror Shine spoguļefekta pigments ar aplikatoru, 1,5g (6)" at bounding box center [251, 224] width 92 height 41
click at [419, 339] on link "3" at bounding box center [424, 348] width 17 height 18
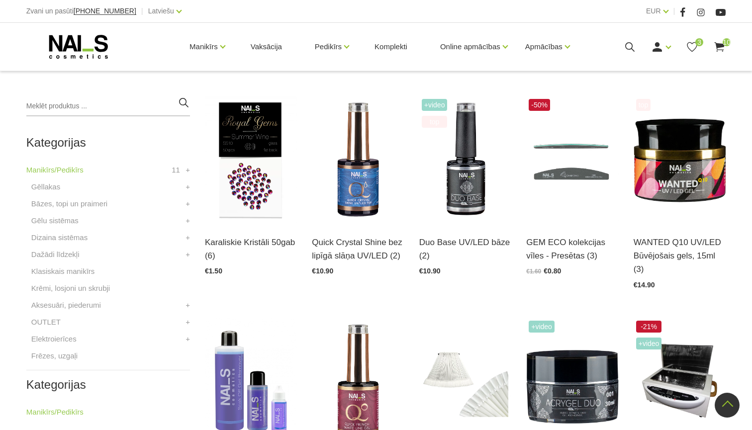
scroll to position [215, 0]
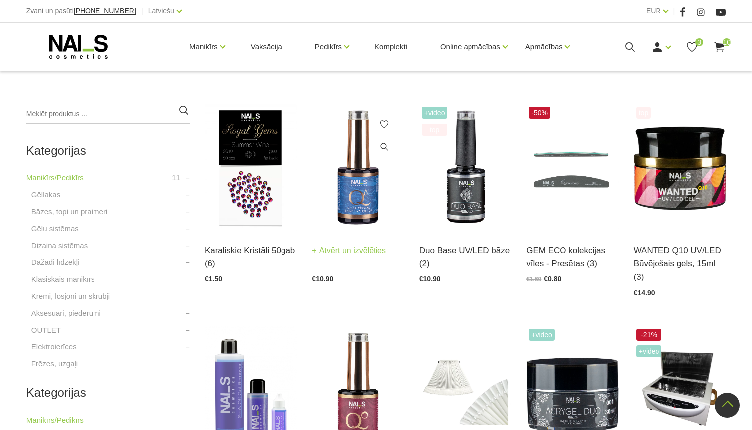
click at [366, 206] on img at bounding box center [358, 167] width 92 height 127
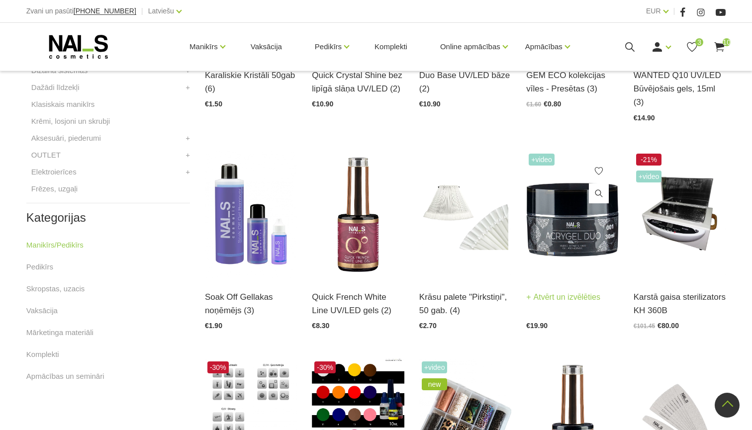
scroll to position [391, 0]
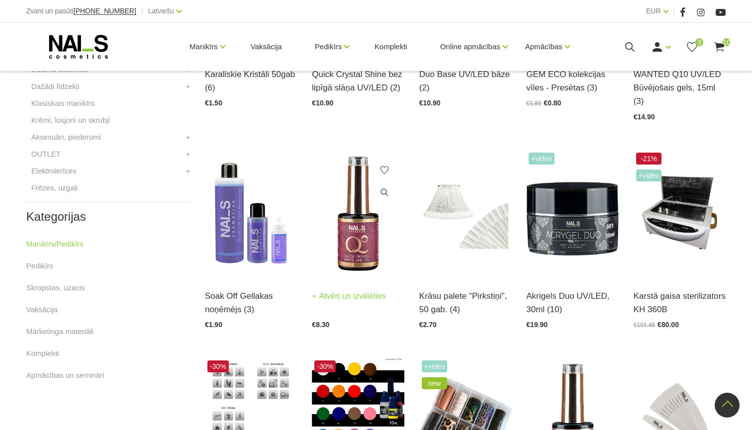
click at [360, 228] on img at bounding box center [358, 213] width 92 height 127
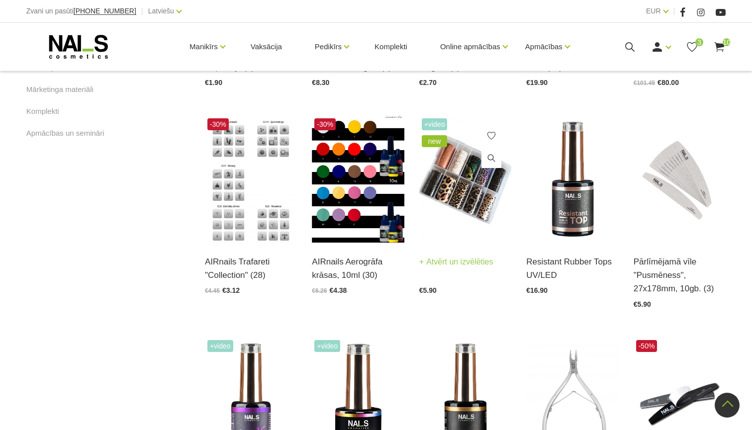
scroll to position [643, 0]
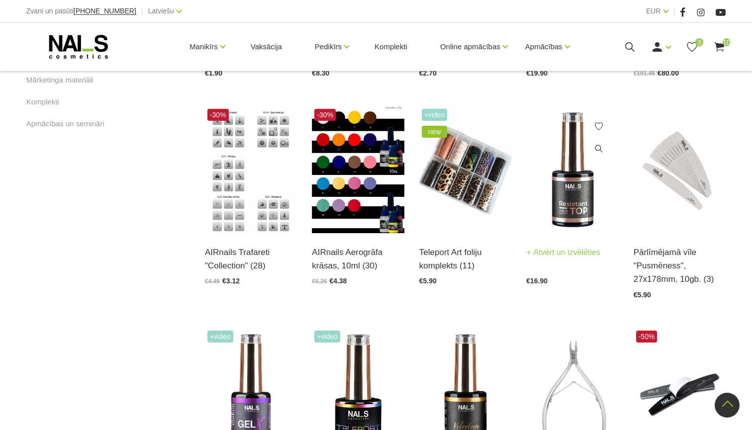
click at [600, 125] on icon at bounding box center [599, 126] width 10 height 10
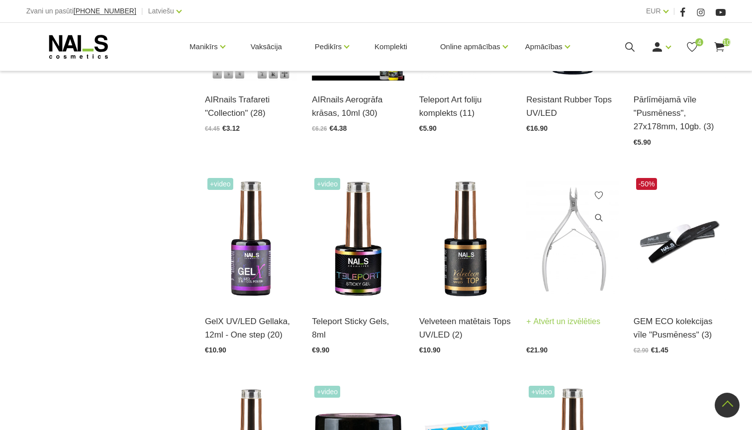
scroll to position [813, 0]
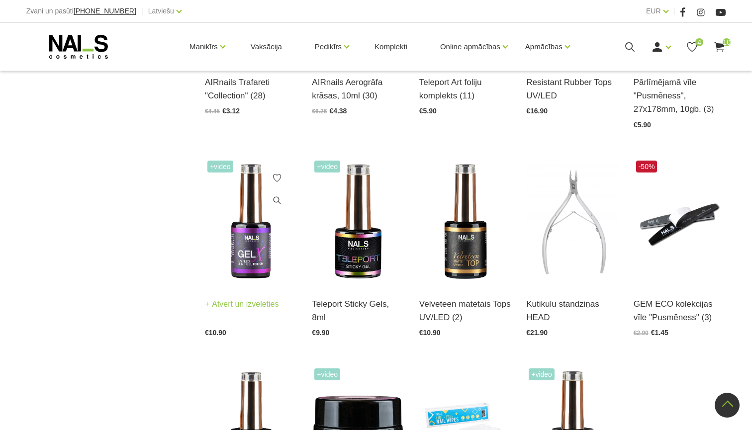
click at [257, 249] on img at bounding box center [251, 221] width 92 height 127
click at [259, 270] on img at bounding box center [251, 221] width 92 height 127
click at [372, 270] on img at bounding box center [358, 221] width 92 height 127
click at [472, 269] on img at bounding box center [465, 221] width 92 height 127
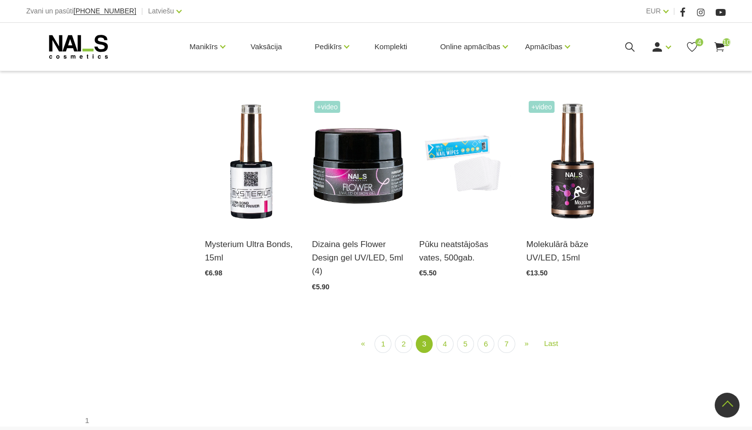
scroll to position [1085, 0]
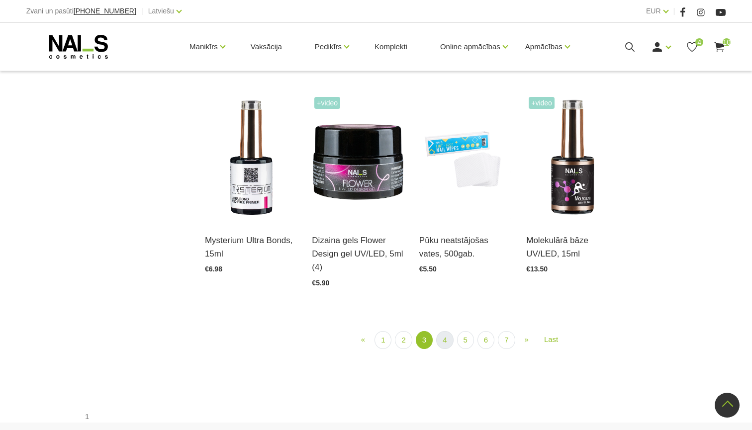
click at [442, 341] on link "4" at bounding box center [444, 340] width 17 height 18
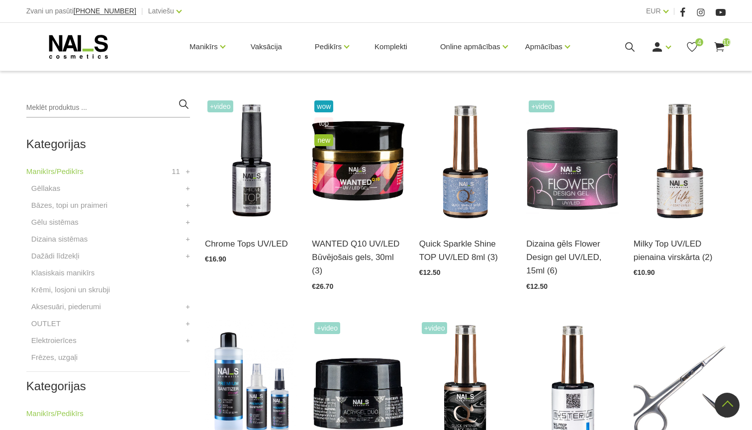
scroll to position [215, 0]
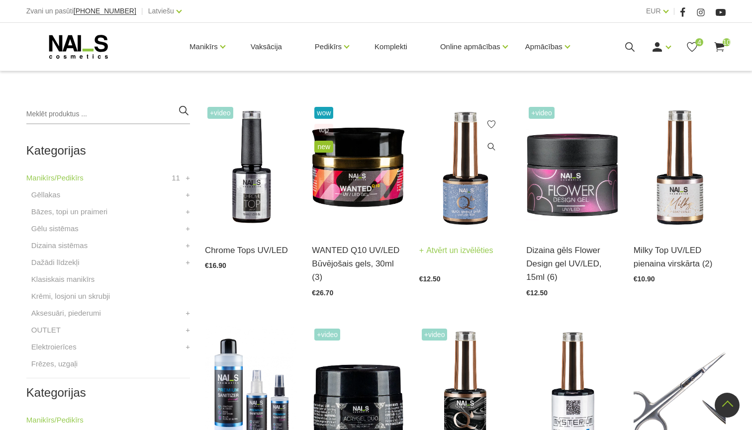
click at [461, 204] on img at bounding box center [465, 167] width 92 height 127
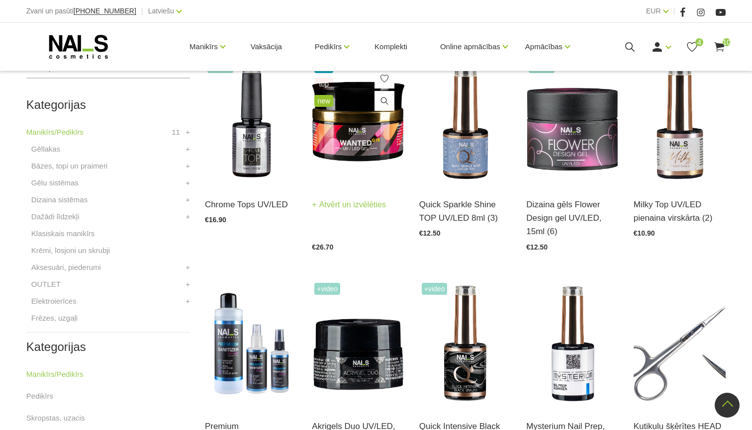
scroll to position [265, 0]
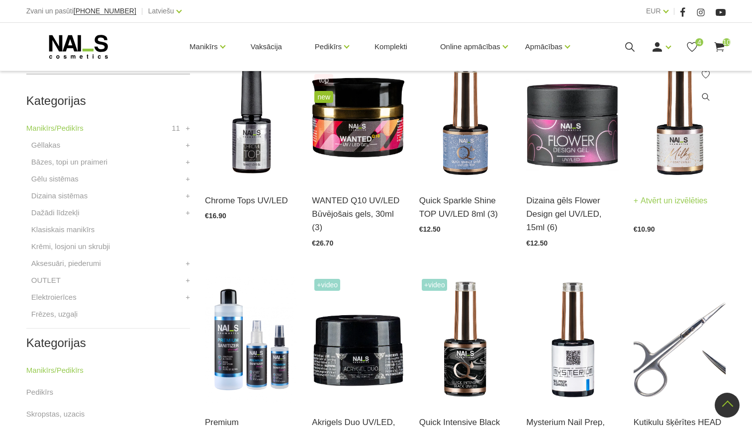
click at [670, 159] on img at bounding box center [680, 118] width 92 height 127
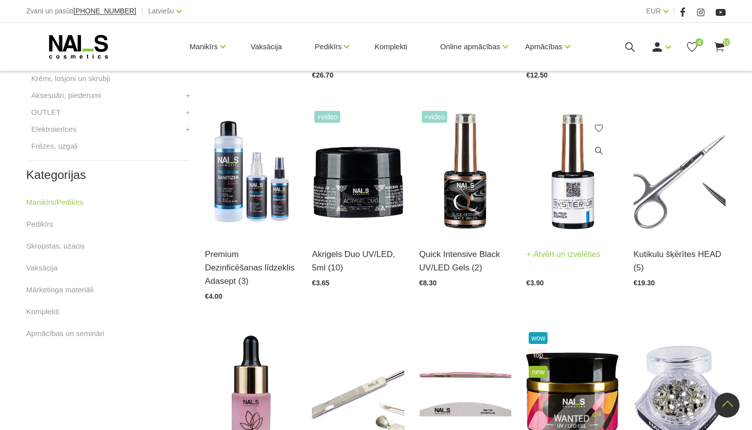
scroll to position [440, 0]
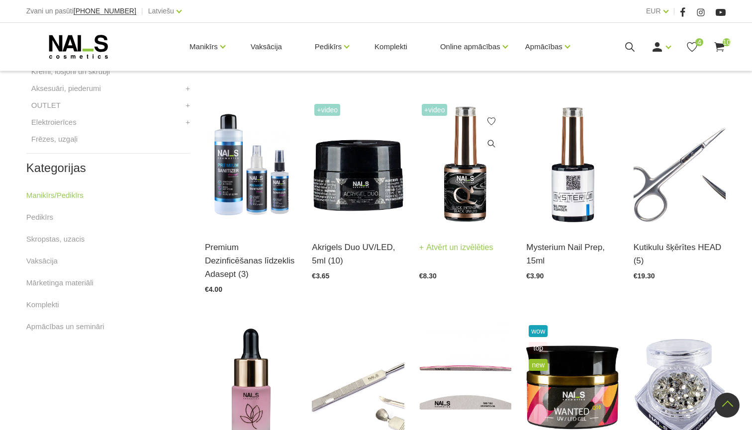
click at [467, 204] on img at bounding box center [465, 164] width 92 height 127
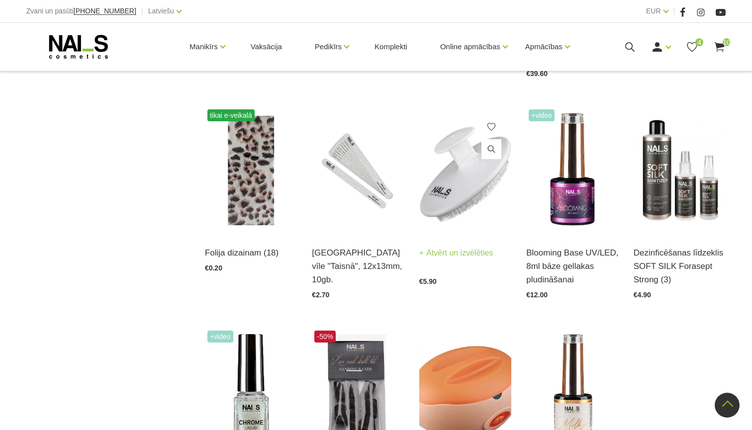
scroll to position [879, 0]
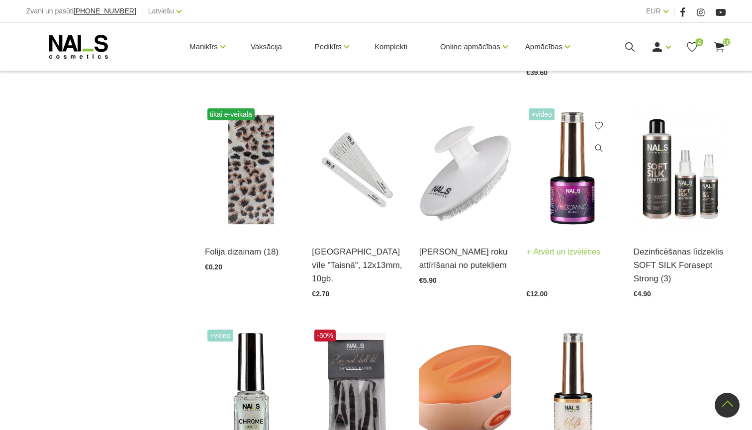
click at [575, 203] on img at bounding box center [572, 169] width 92 height 127
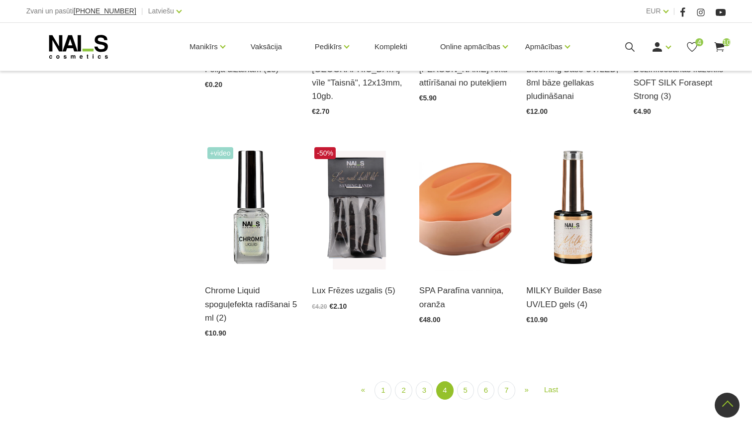
scroll to position [1079, 0]
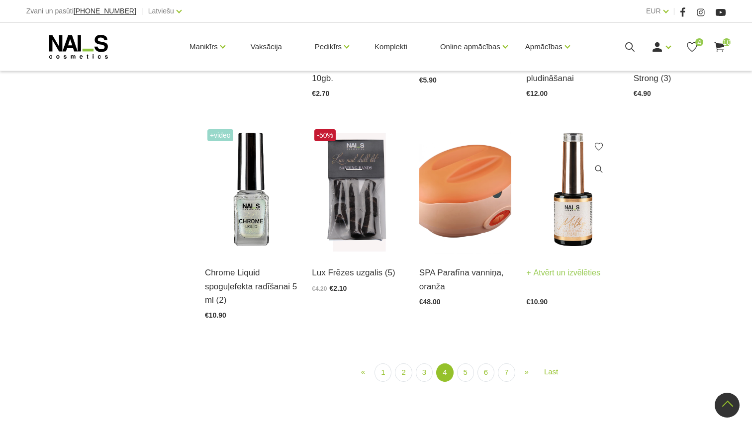
click at [579, 227] on img at bounding box center [572, 190] width 92 height 127
click at [461, 370] on link "5" at bounding box center [465, 373] width 17 height 18
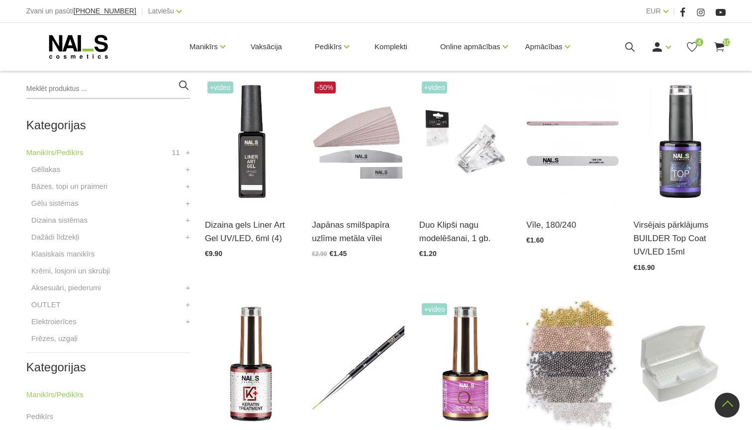
scroll to position [215, 0]
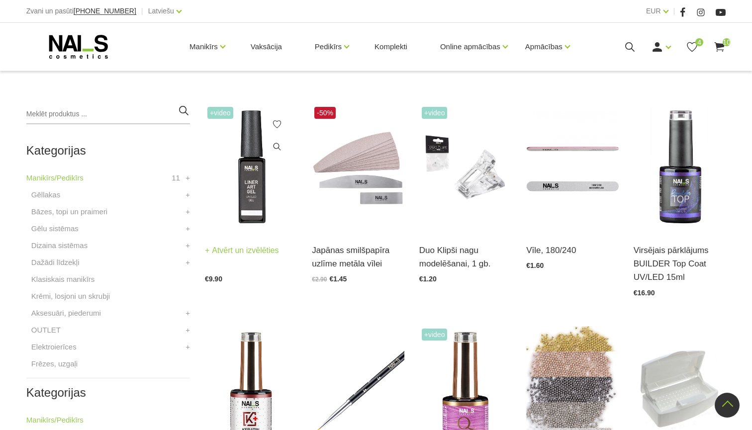
click at [256, 217] on img at bounding box center [251, 167] width 92 height 127
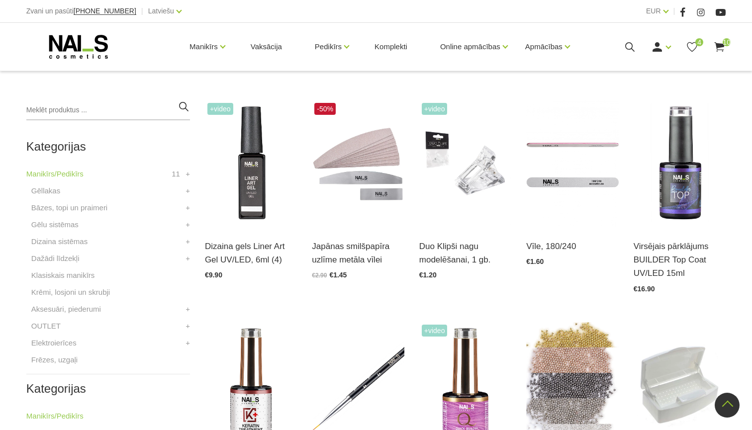
scroll to position [194, 0]
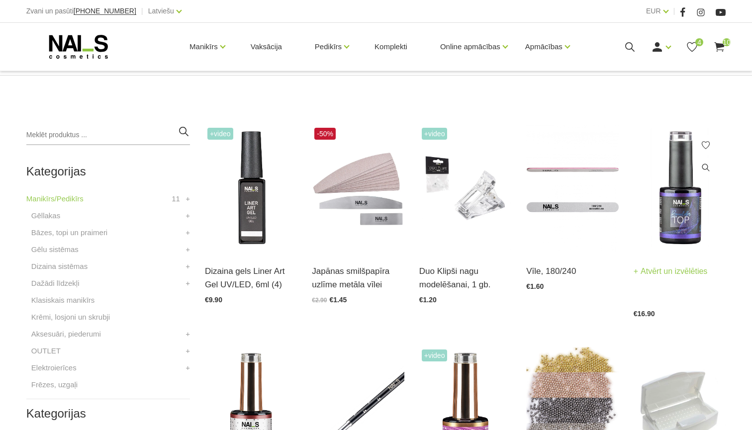
click at [705, 143] on icon at bounding box center [706, 145] width 10 height 10
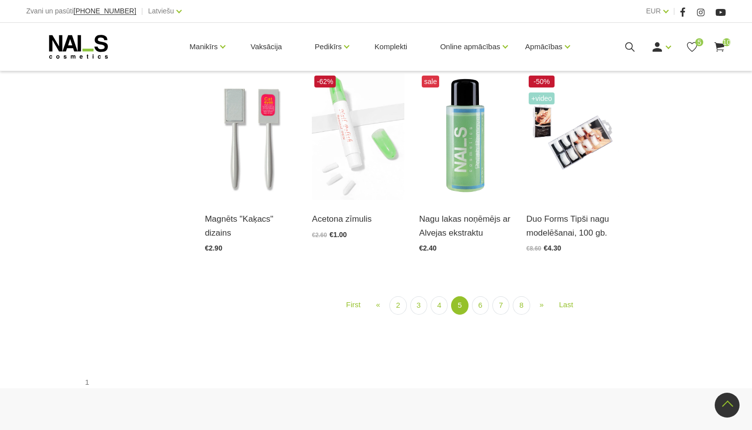
scroll to position [1103, 0]
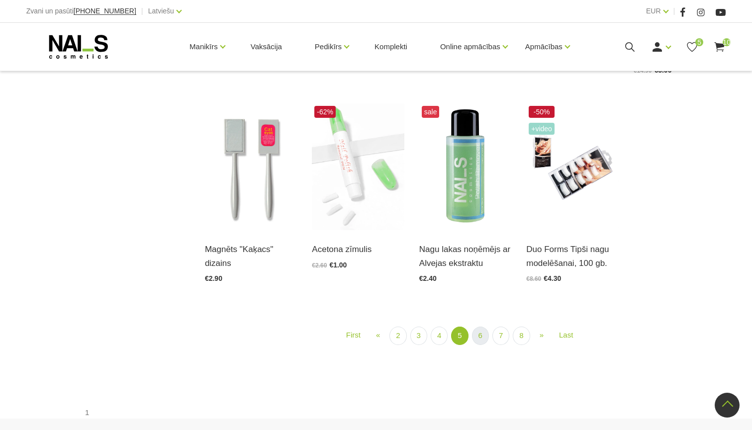
click at [475, 330] on link "6" at bounding box center [480, 336] width 17 height 18
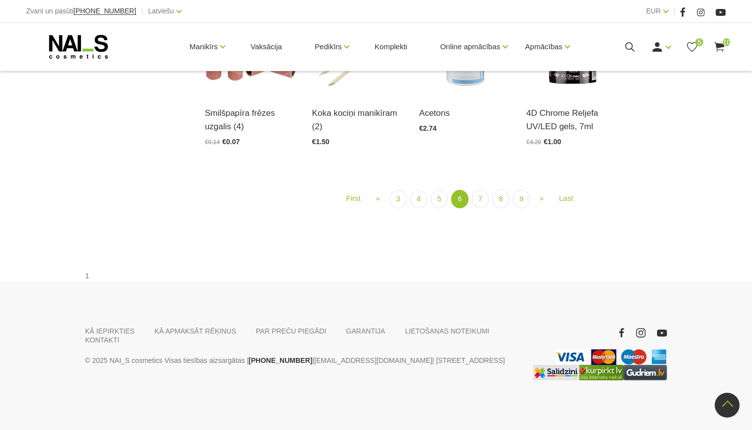
scroll to position [1110, 0]
click at [478, 208] on link "7" at bounding box center [480, 199] width 17 height 18
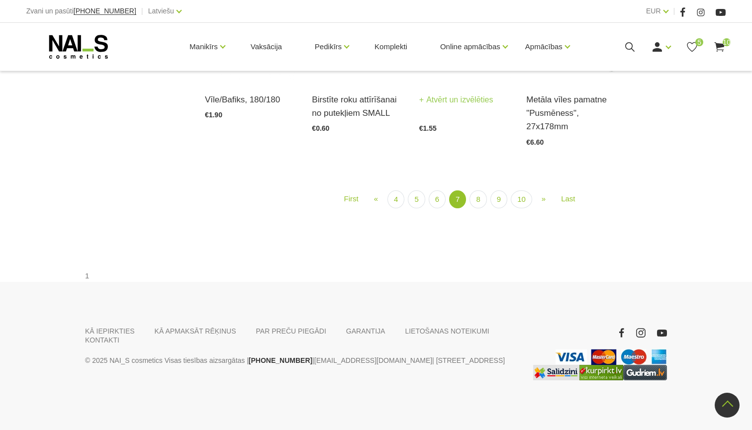
scroll to position [894, 0]
click at [480, 209] on link "8" at bounding box center [478, 199] width 17 height 18
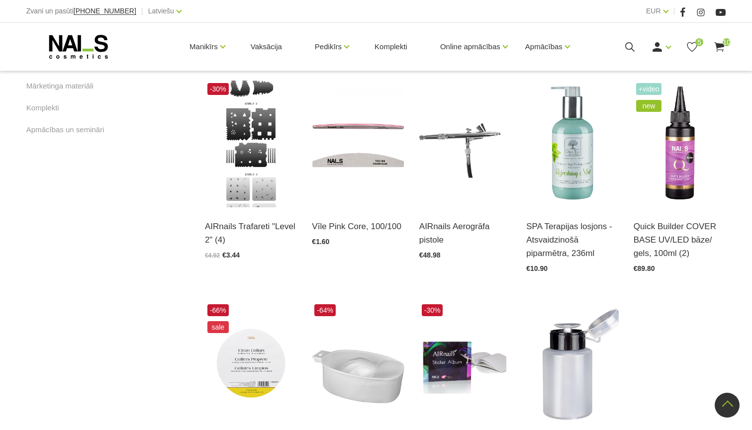
scroll to position [639, 0]
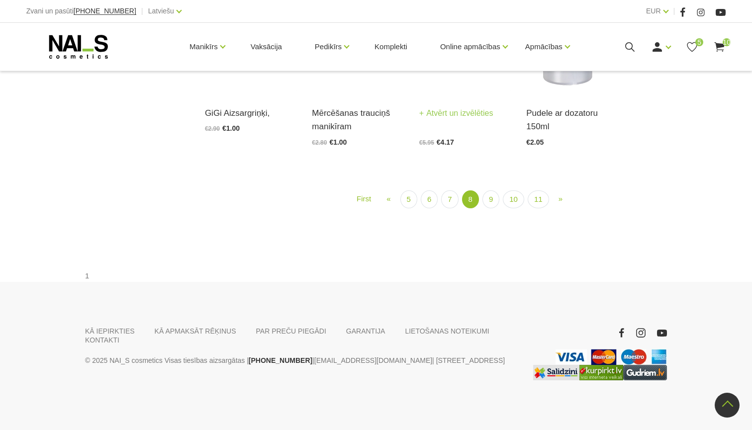
scroll to position [1056, 0]
click at [494, 209] on link "9" at bounding box center [490, 199] width 17 height 18
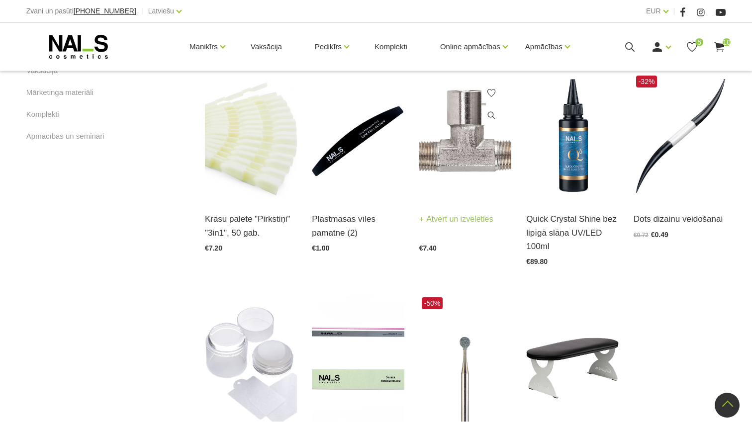
scroll to position [656, 0]
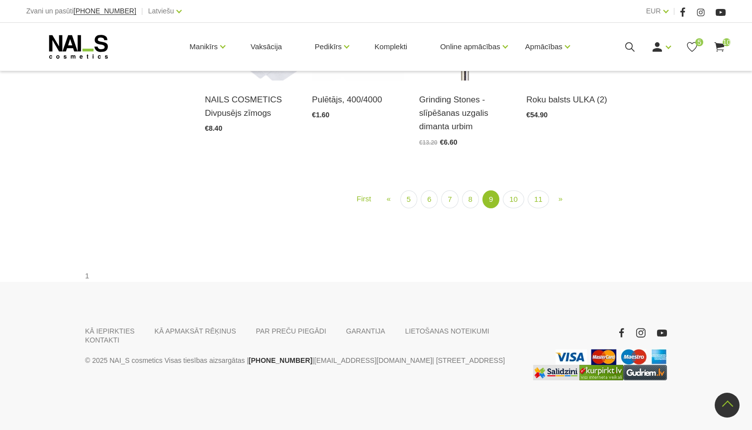
scroll to position [1081, 0]
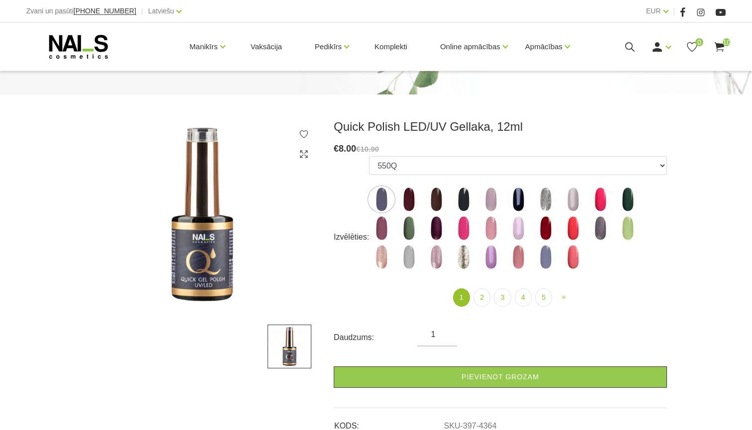
scroll to position [115, 0]
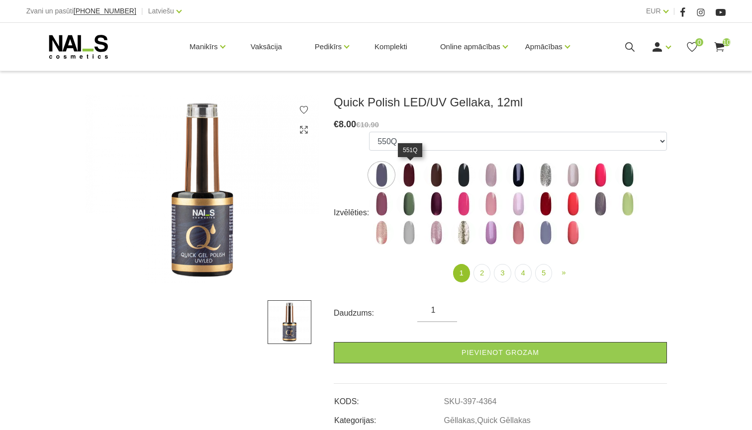
click at [413, 173] on img at bounding box center [408, 175] width 25 height 25
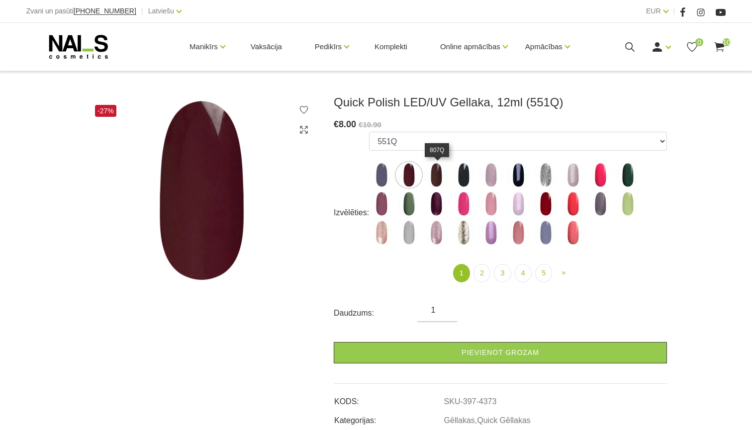
click at [432, 173] on img at bounding box center [436, 175] width 25 height 25
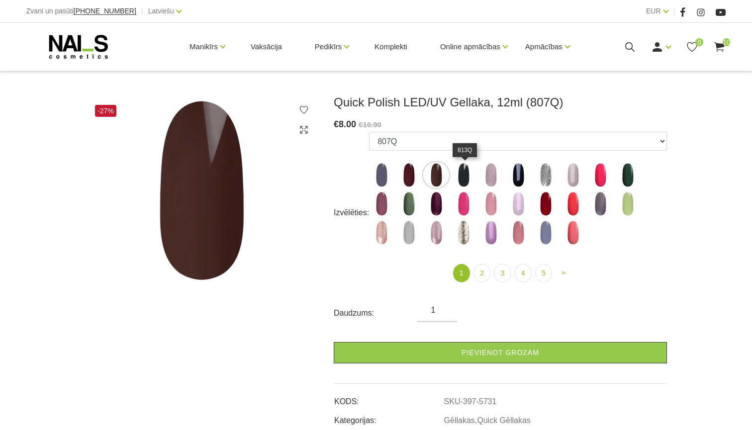
click at [473, 172] on img at bounding box center [463, 175] width 25 height 25
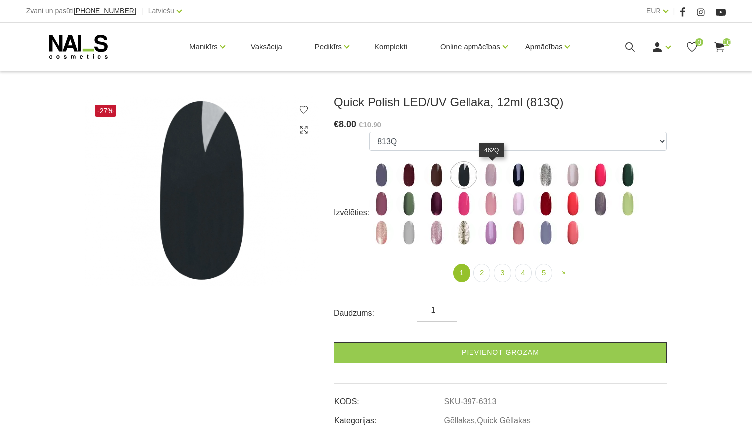
click at [499, 176] on img at bounding box center [490, 175] width 25 height 25
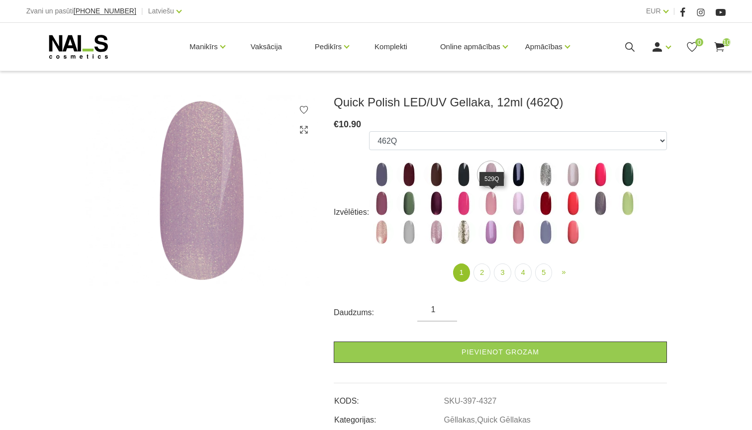
click at [499, 200] on img at bounding box center [490, 203] width 25 height 25
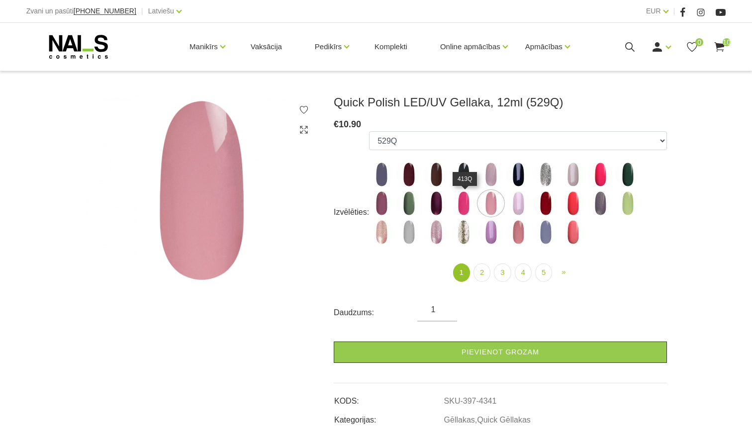
click at [468, 205] on img at bounding box center [463, 203] width 25 height 25
select select "4339"
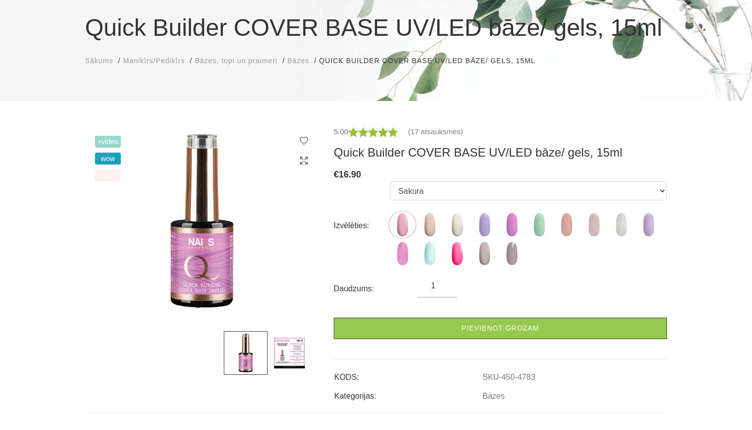
scroll to position [99, 0]
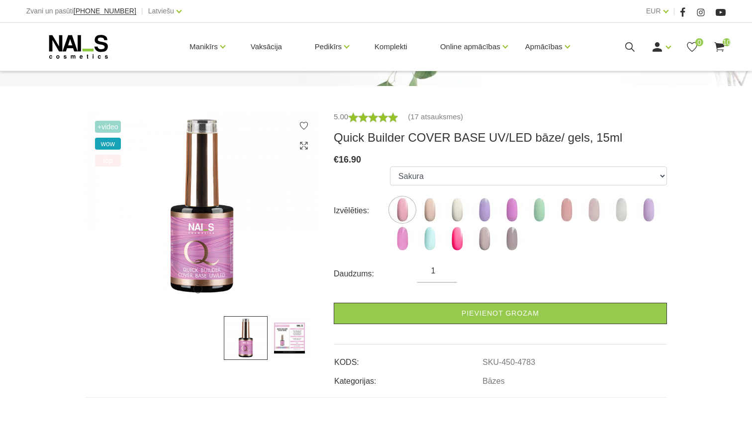
click at [284, 350] on img at bounding box center [290, 338] width 44 height 44
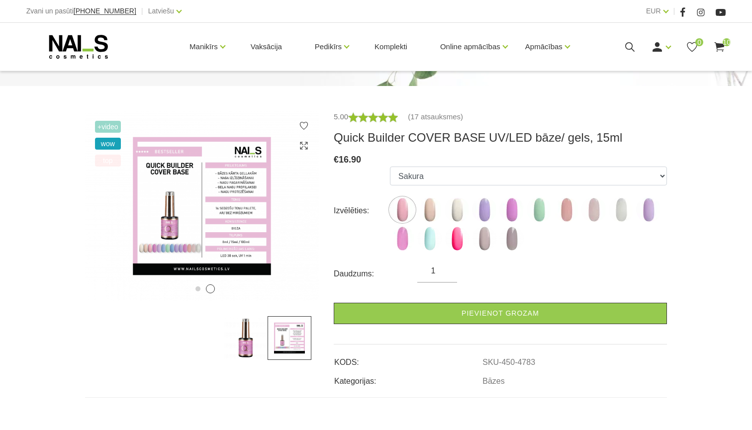
click at [250, 339] on img at bounding box center [246, 338] width 44 height 44
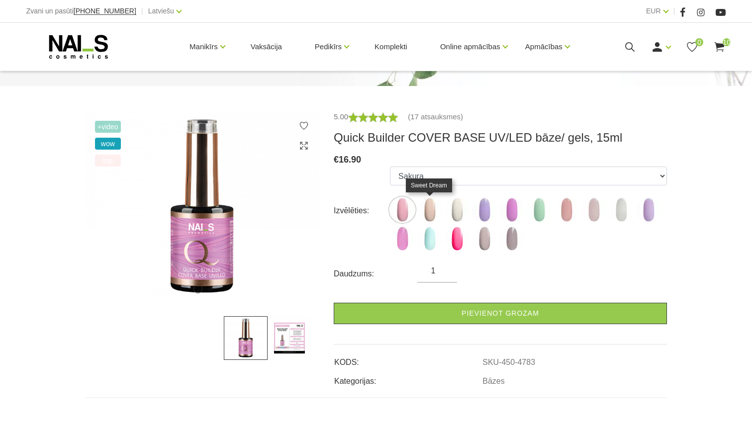
click at [431, 208] on img at bounding box center [429, 209] width 25 height 25
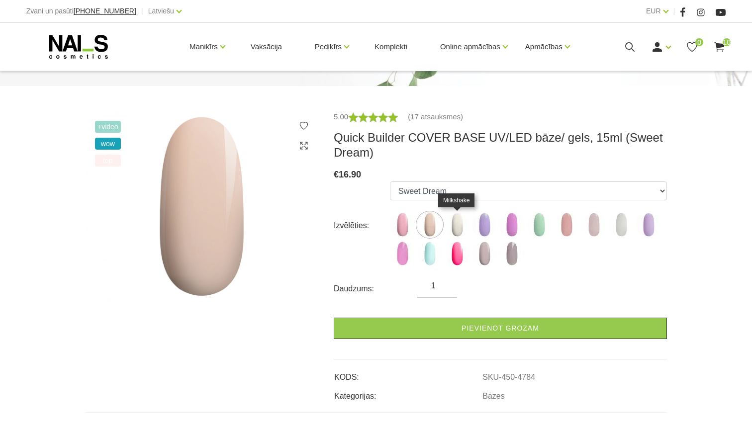
click at [457, 220] on img at bounding box center [457, 224] width 25 height 25
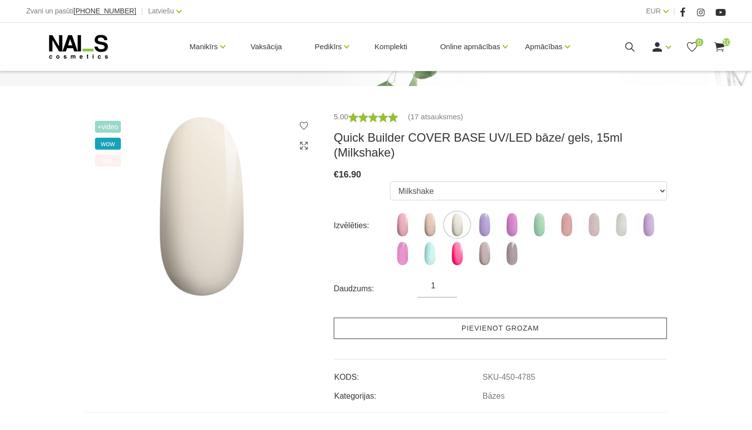
click at [484, 318] on link "Pievienot grozam" at bounding box center [500, 328] width 333 height 21
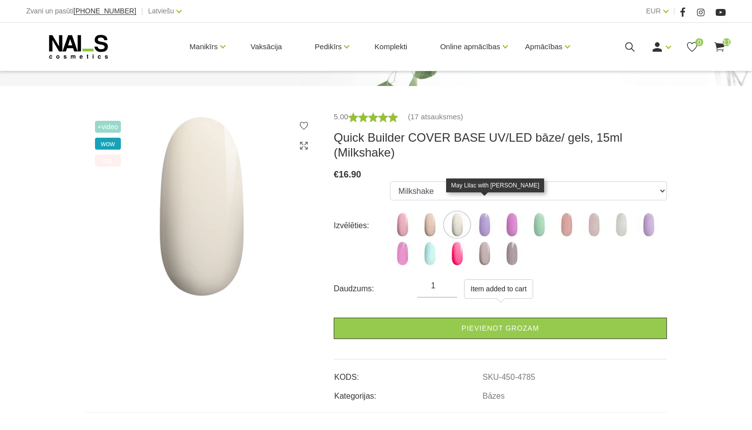
click at [488, 214] on img at bounding box center [484, 224] width 25 height 25
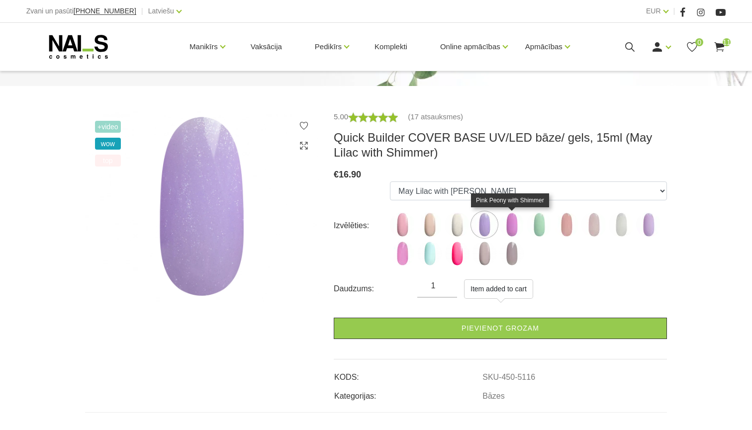
click at [519, 227] on img at bounding box center [511, 224] width 25 height 25
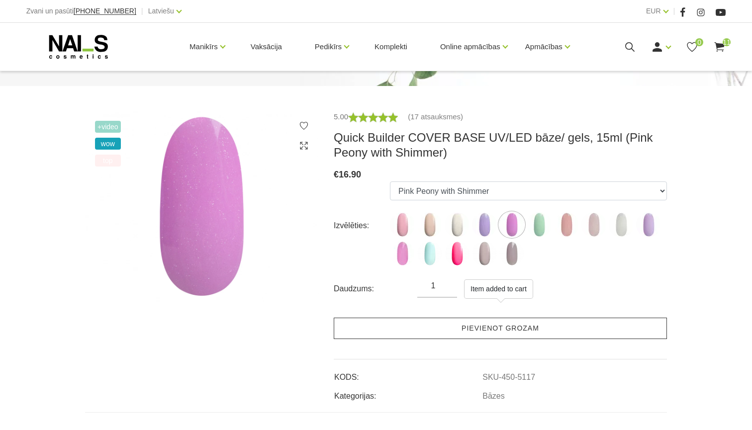
click at [544, 326] on link "Pievienot grozam" at bounding box center [500, 328] width 333 height 21
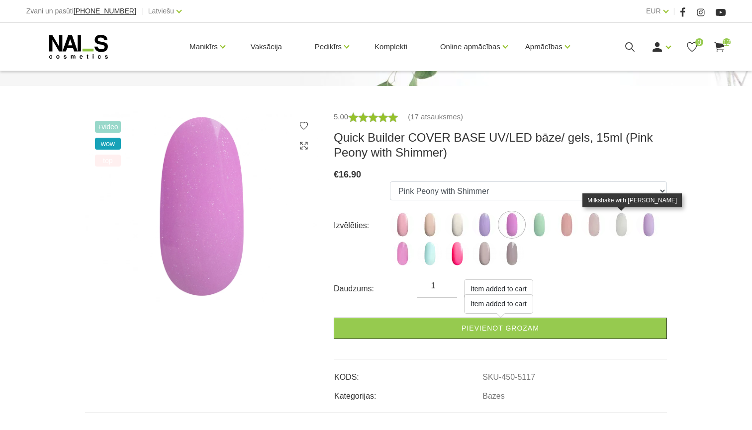
click at [616, 227] on img at bounding box center [621, 224] width 25 height 25
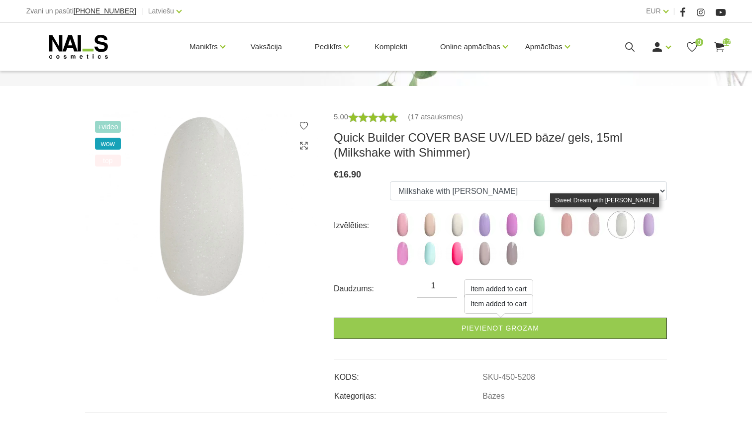
click at [597, 230] on img at bounding box center [593, 224] width 25 height 25
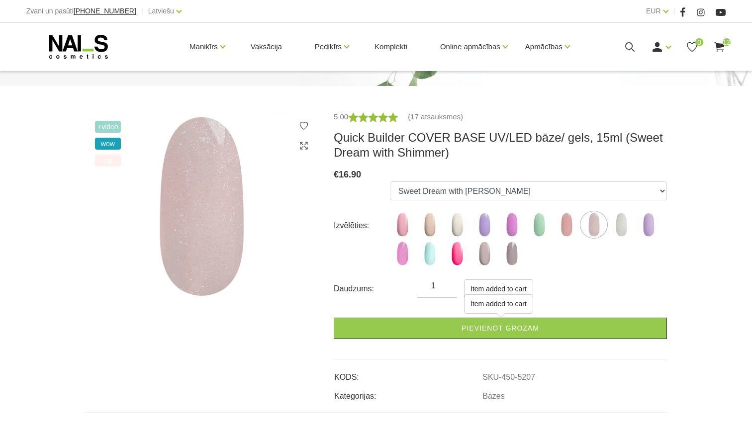
click at [617, 228] on img at bounding box center [621, 224] width 25 height 25
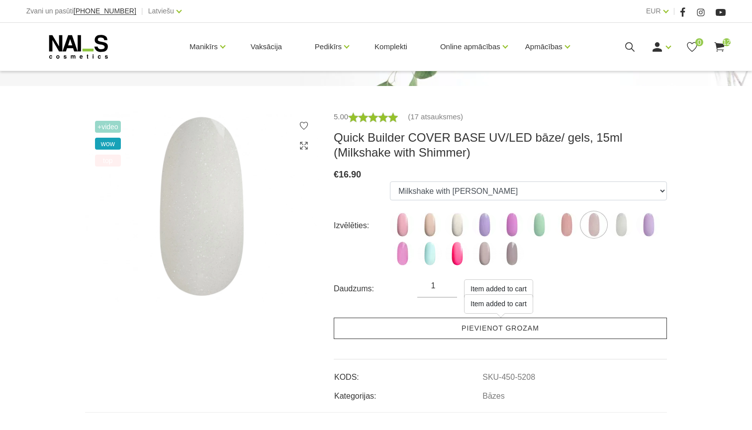
click at [528, 334] on link "Pievienot grozam" at bounding box center [500, 328] width 333 height 21
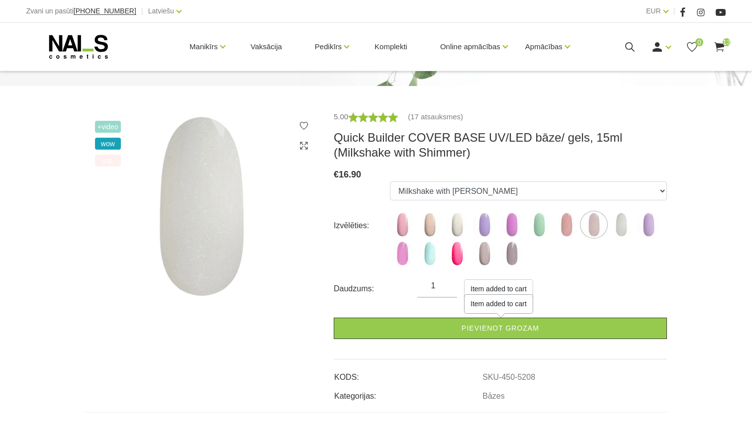
click at [402, 256] on img at bounding box center [402, 253] width 25 height 25
select select "6000"
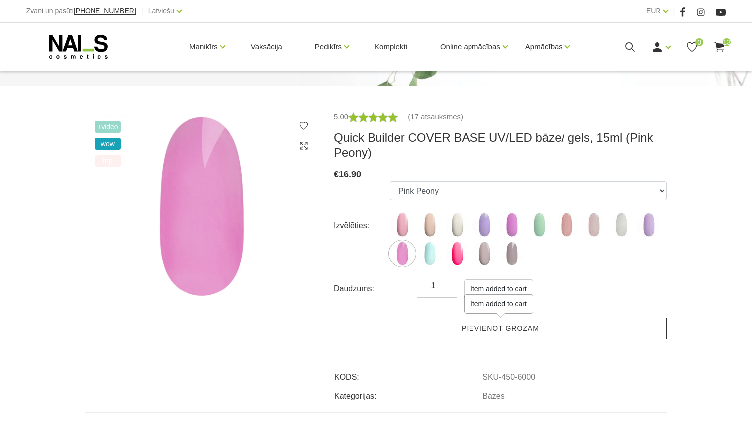
click at [397, 332] on link "Pievienot grozam" at bounding box center [500, 328] width 333 height 21
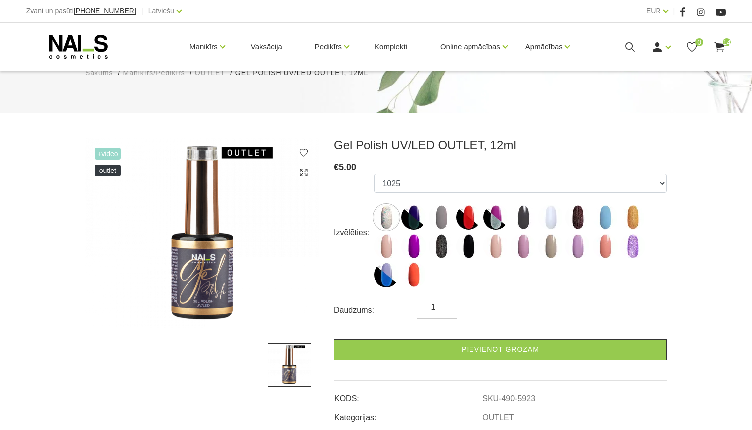
scroll to position [82, 0]
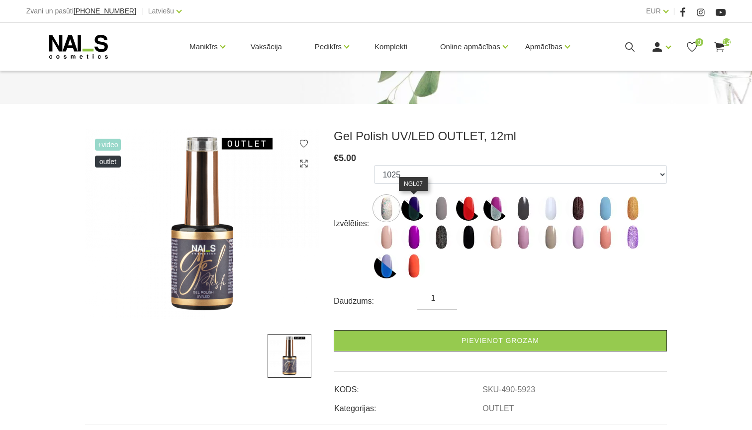
click at [417, 215] on img at bounding box center [413, 208] width 25 height 25
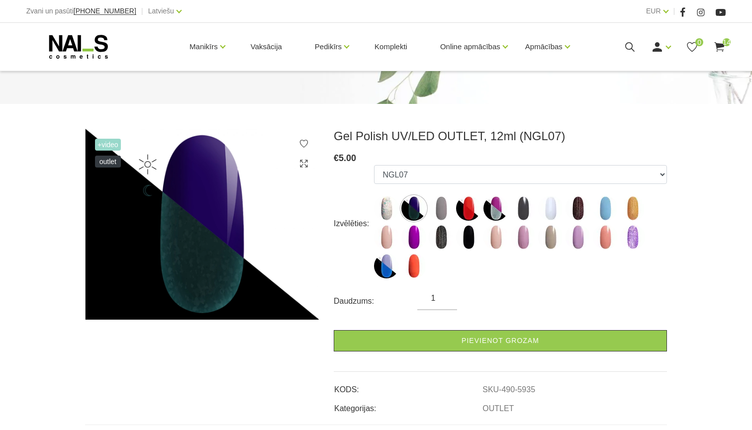
click at [456, 218] on label at bounding box center [468, 208] width 25 height 25
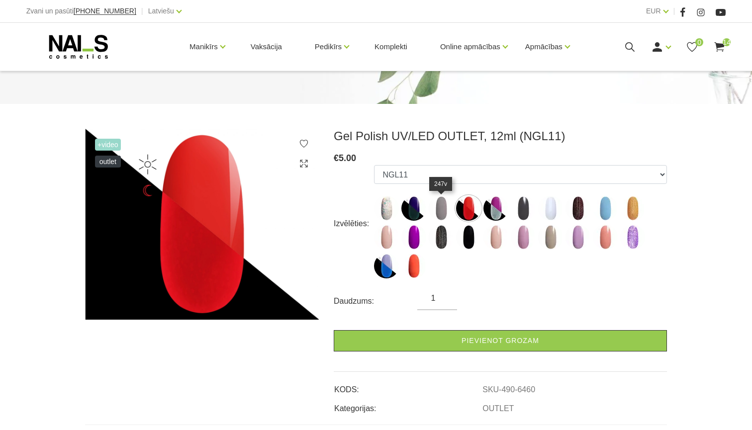
click at [443, 209] on img at bounding box center [441, 208] width 25 height 25
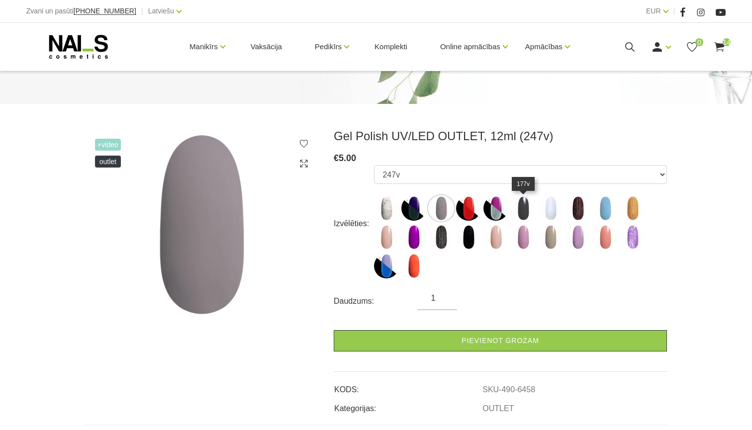
click at [524, 218] on img at bounding box center [523, 208] width 25 height 25
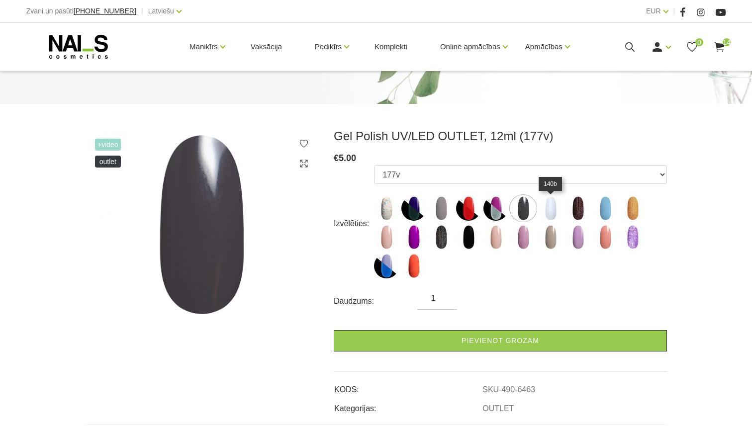
click at [552, 212] on img at bounding box center [550, 208] width 25 height 25
select select "6467"
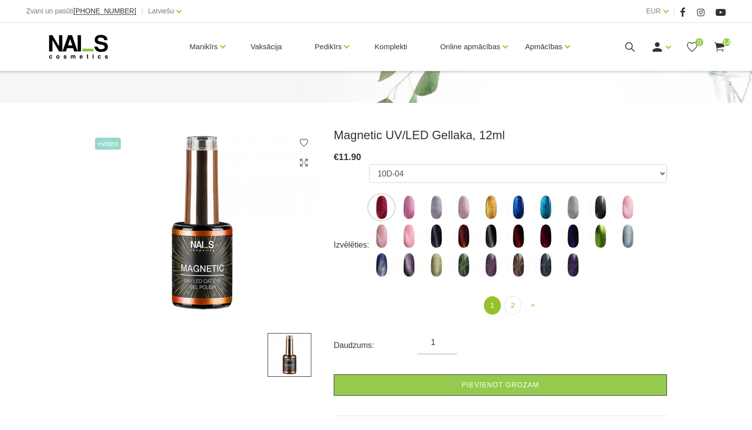
scroll to position [96, 0]
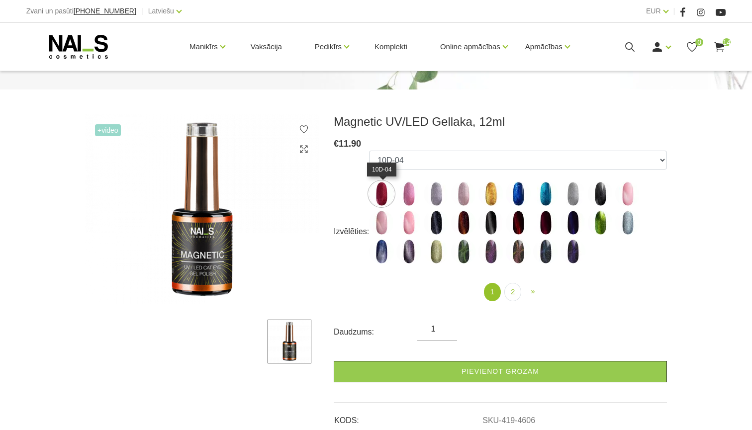
click at [385, 192] on img at bounding box center [381, 194] width 25 height 25
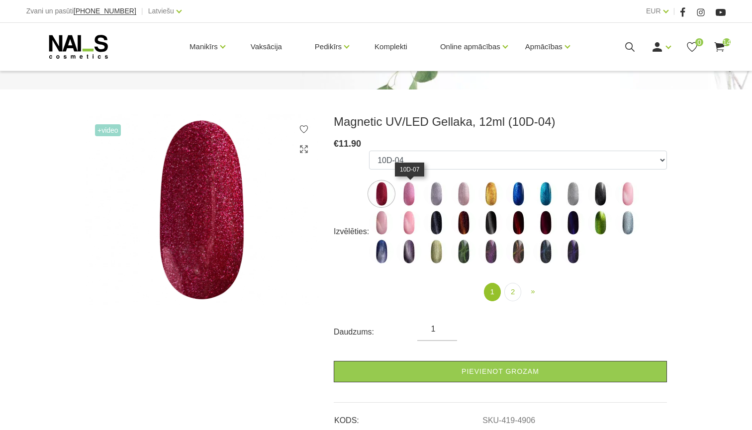
click at [416, 196] on img at bounding box center [408, 194] width 25 height 25
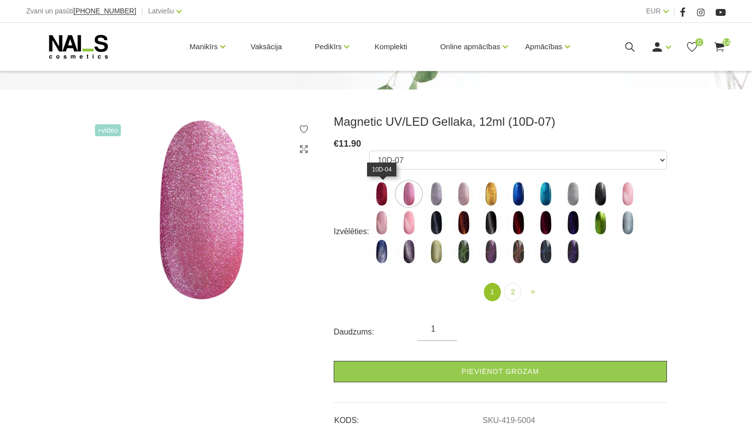
click at [383, 195] on img at bounding box center [381, 194] width 25 height 25
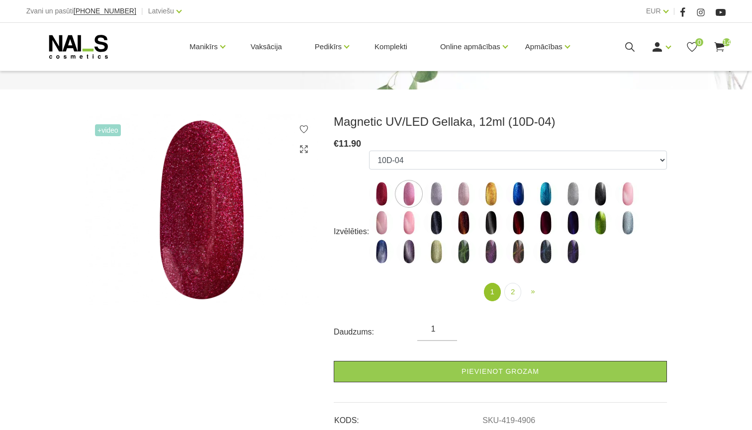
click at [449, 200] on label at bounding box center [436, 194] width 25 height 25
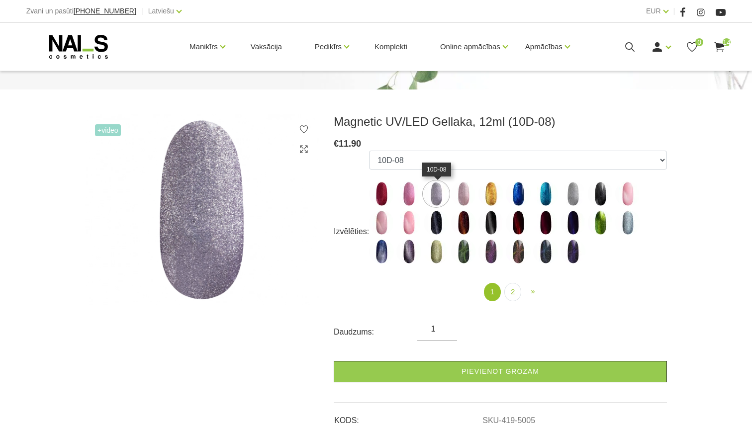
click at [444, 200] on img at bounding box center [436, 194] width 25 height 25
click at [468, 199] on img at bounding box center [463, 194] width 25 height 25
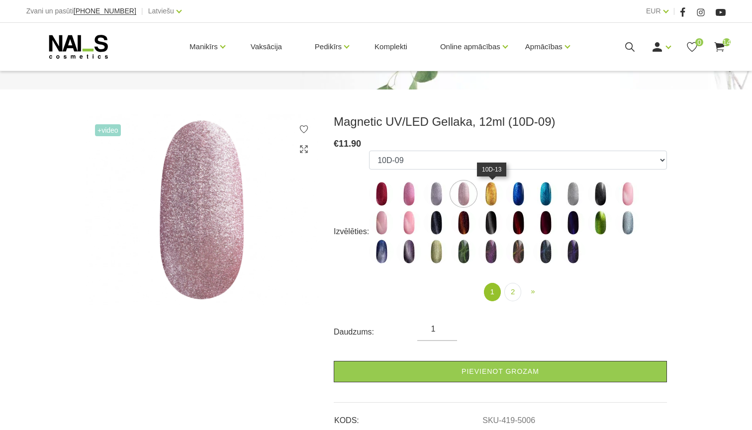
click at [503, 194] on img at bounding box center [490, 194] width 25 height 25
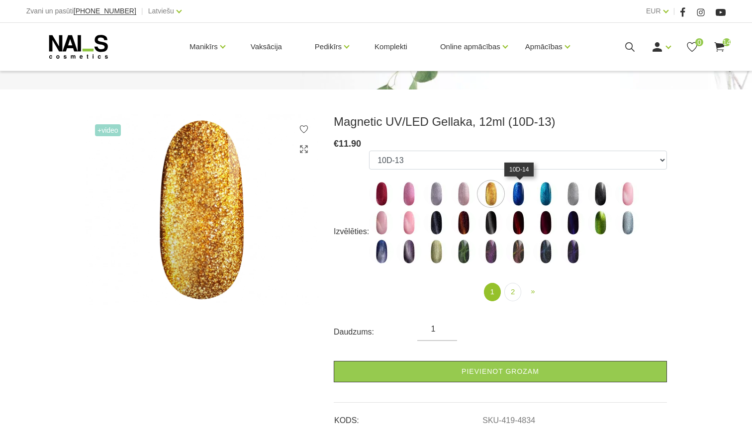
click at [521, 196] on img at bounding box center [518, 194] width 25 height 25
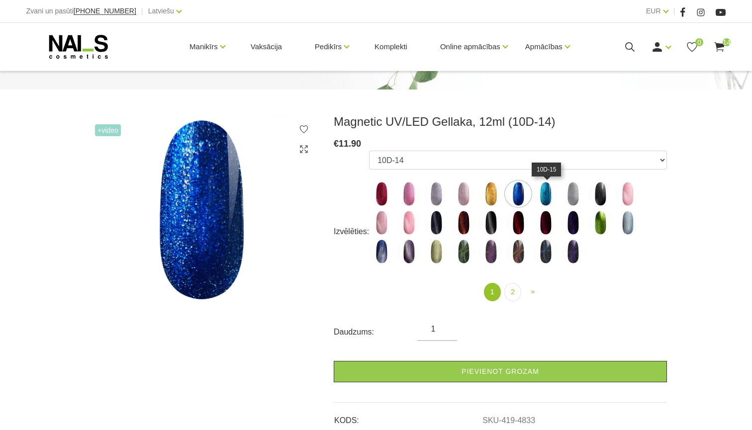
click at [550, 196] on img at bounding box center [545, 194] width 25 height 25
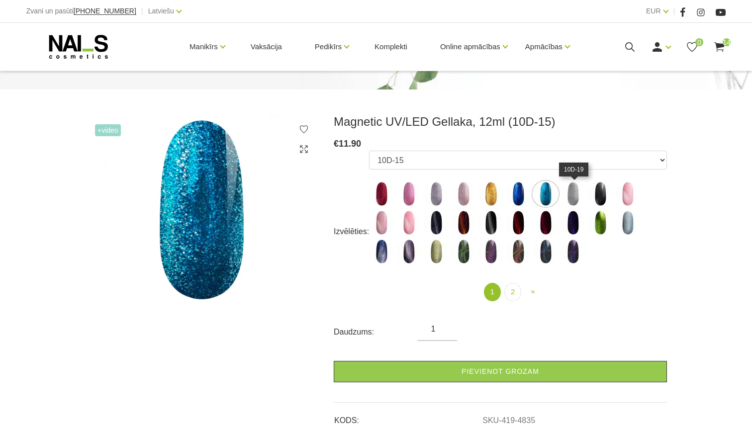
click at [571, 198] on img at bounding box center [573, 194] width 25 height 25
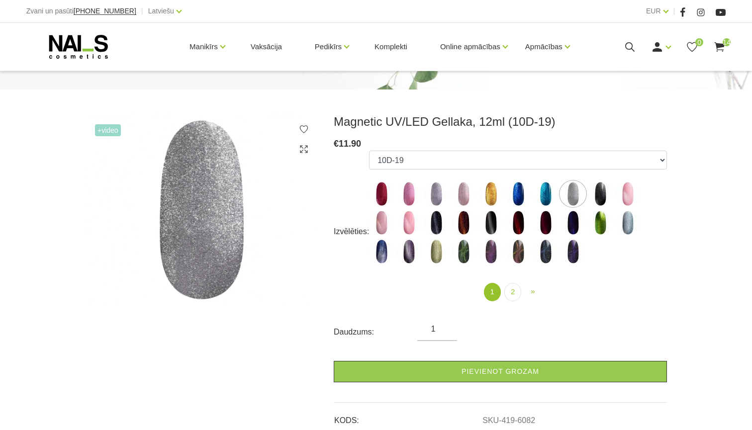
click at [595, 201] on img at bounding box center [600, 194] width 25 height 25
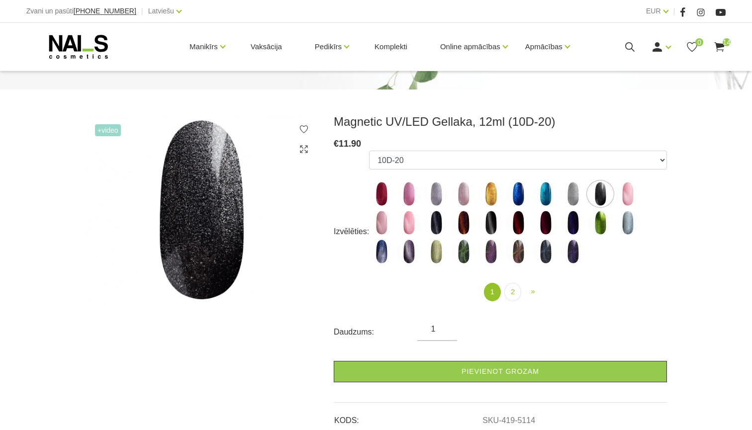
click at [618, 201] on label at bounding box center [627, 194] width 25 height 25
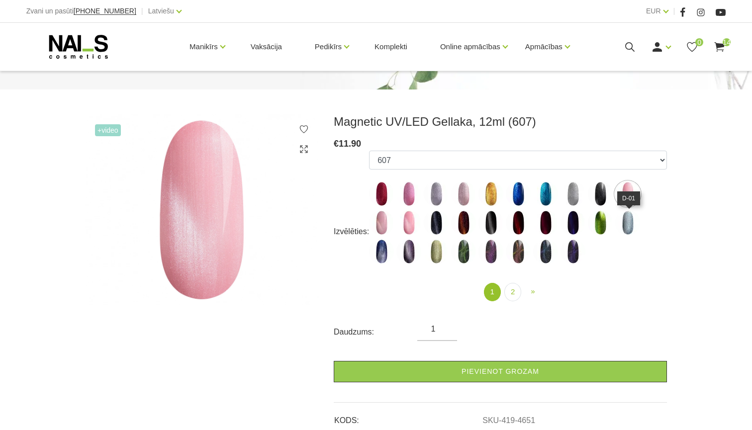
click at [620, 227] on img at bounding box center [627, 222] width 25 height 25
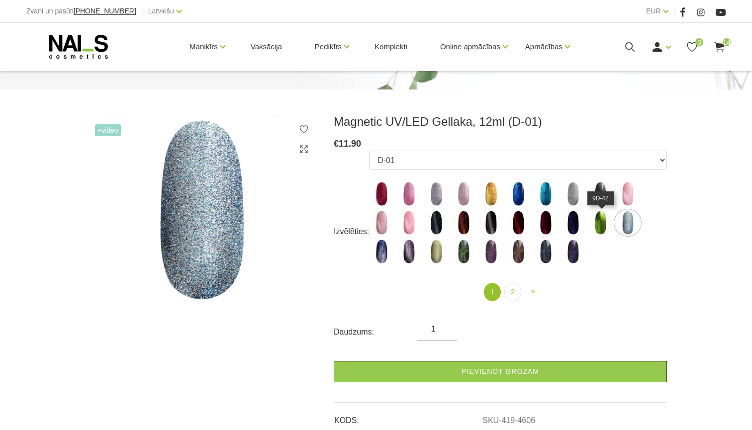
click at [602, 225] on img at bounding box center [600, 222] width 25 height 25
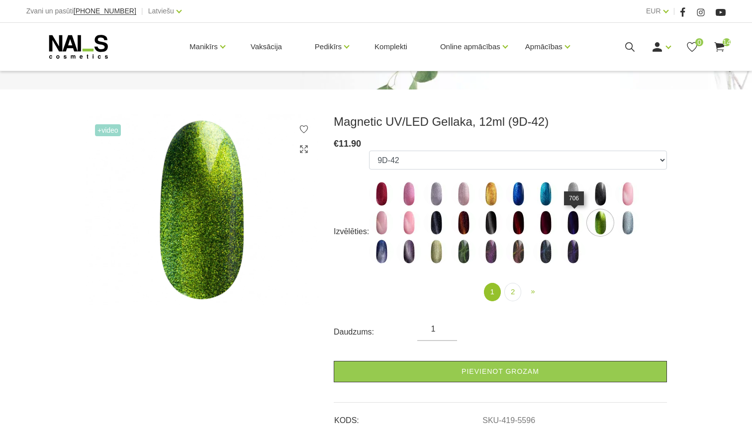
click at [576, 225] on img at bounding box center [573, 222] width 25 height 25
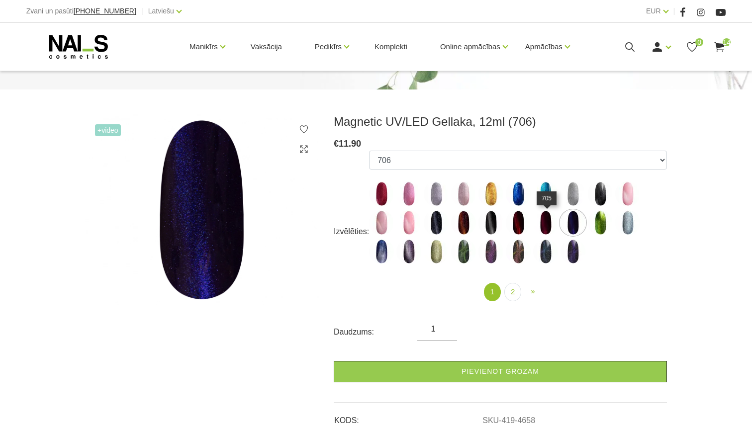
click at [548, 225] on img at bounding box center [545, 222] width 25 height 25
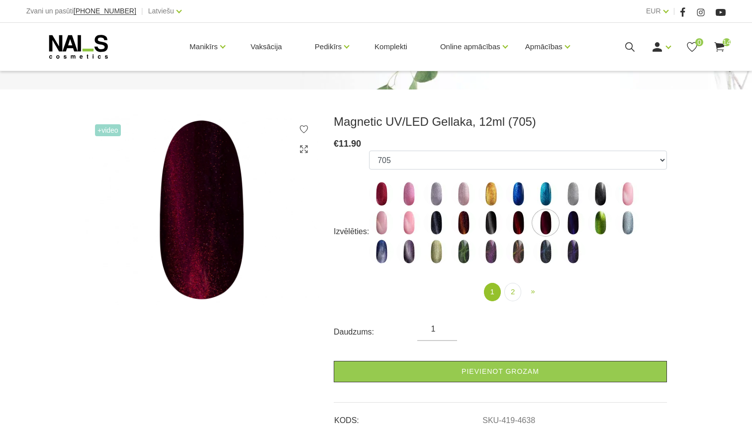
click at [520, 220] on img at bounding box center [518, 222] width 25 height 25
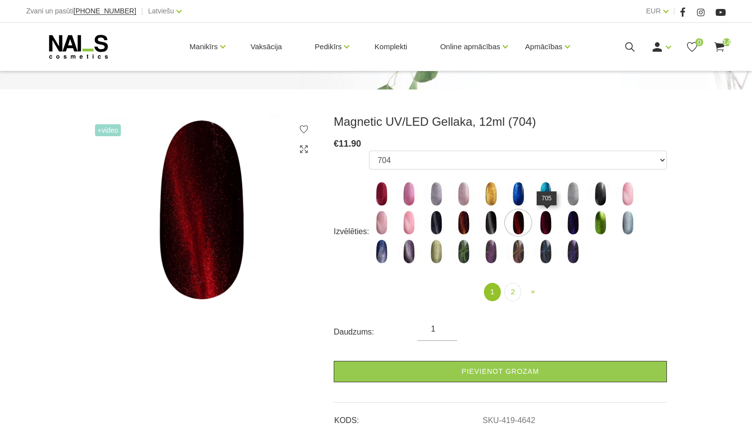
click at [545, 224] on img at bounding box center [545, 222] width 25 height 25
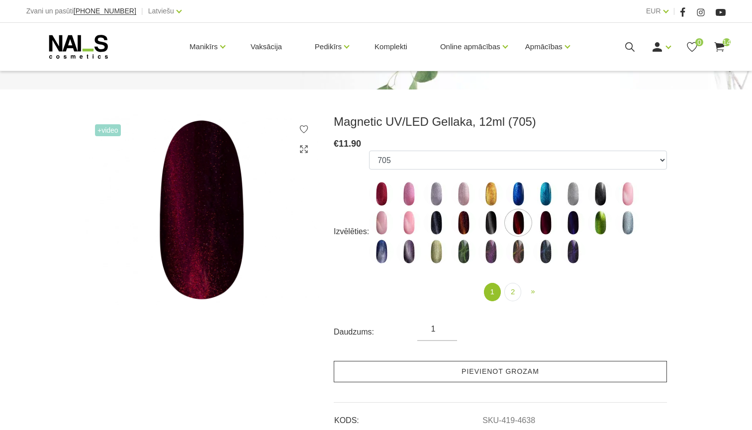
click at [450, 371] on link "Pievienot grozam" at bounding box center [500, 371] width 333 height 21
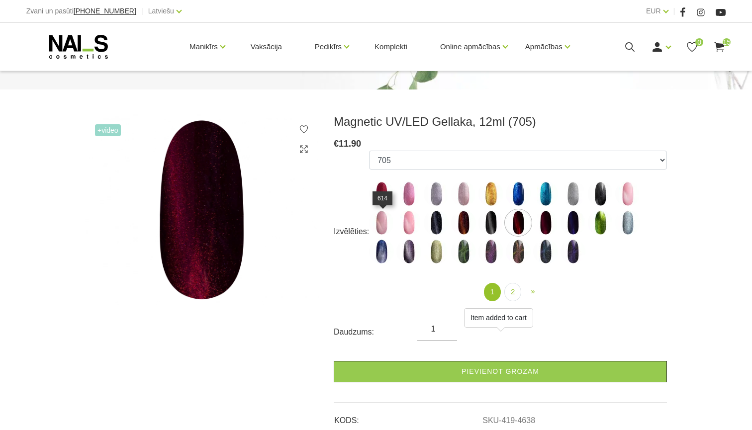
click at [385, 233] on img at bounding box center [381, 222] width 25 height 25
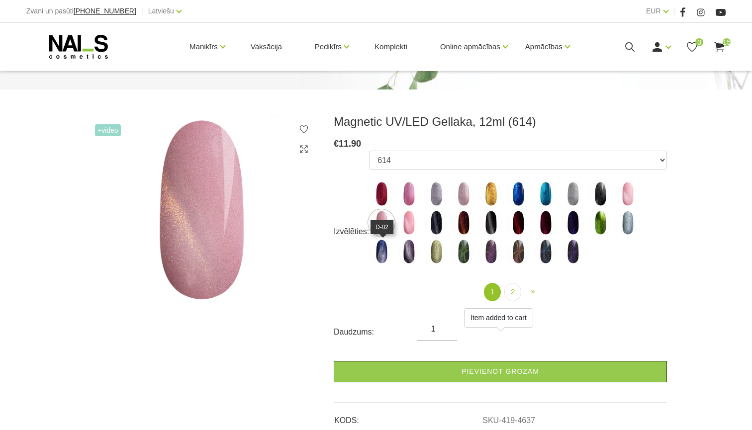
click at [383, 250] on img at bounding box center [381, 251] width 25 height 25
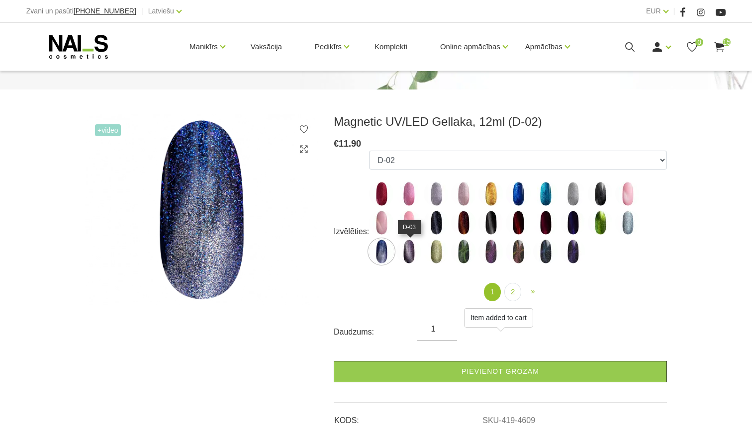
click at [418, 247] on img at bounding box center [408, 251] width 25 height 25
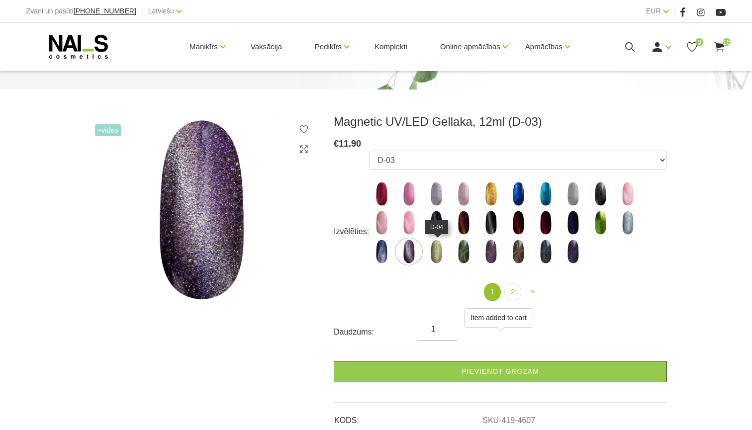
click at [444, 250] on img at bounding box center [436, 251] width 25 height 25
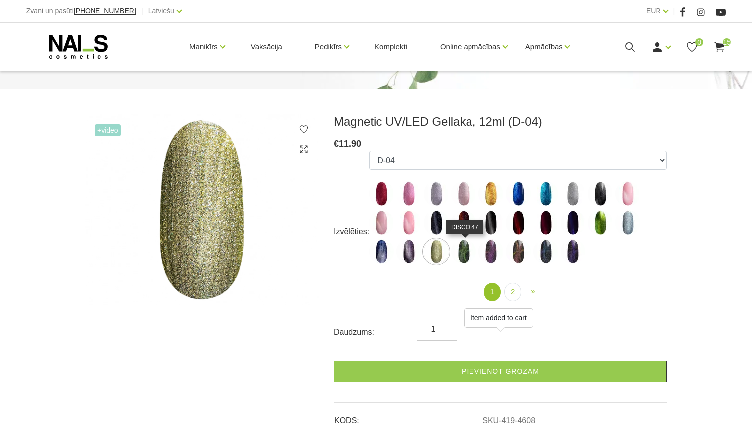
click at [466, 252] on img at bounding box center [463, 251] width 25 height 25
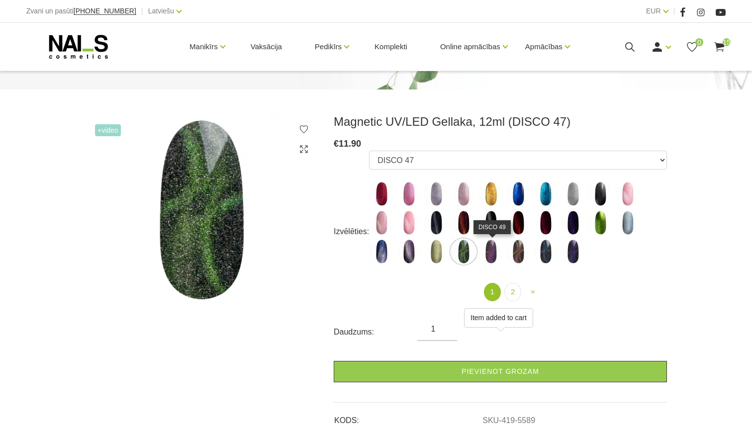
click at [495, 249] on img at bounding box center [490, 251] width 25 height 25
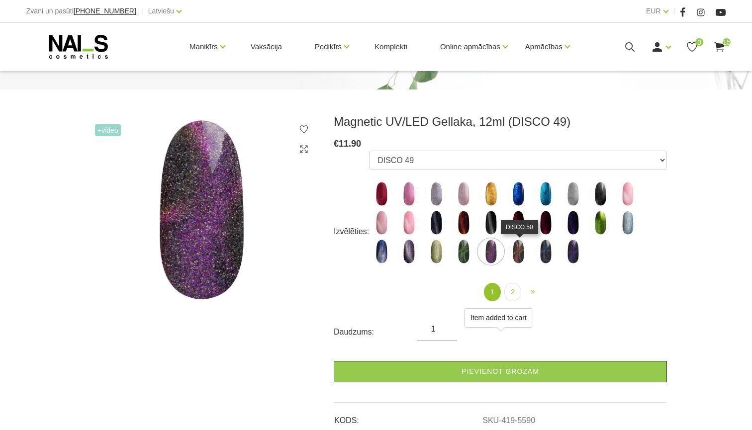
click at [519, 252] on img at bounding box center [518, 251] width 25 height 25
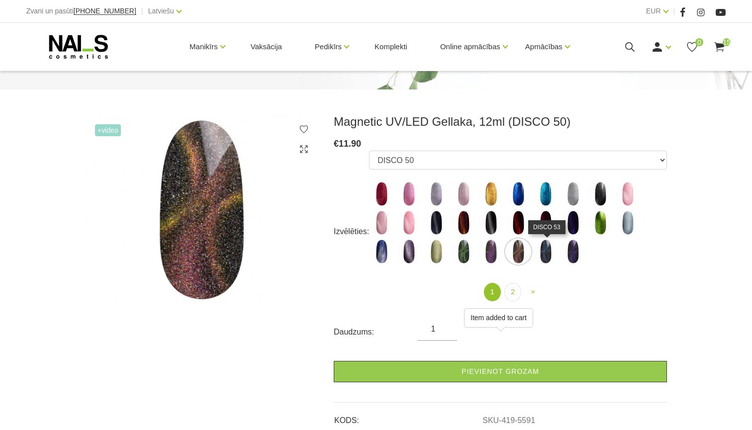
click at [545, 257] on img at bounding box center [545, 251] width 25 height 25
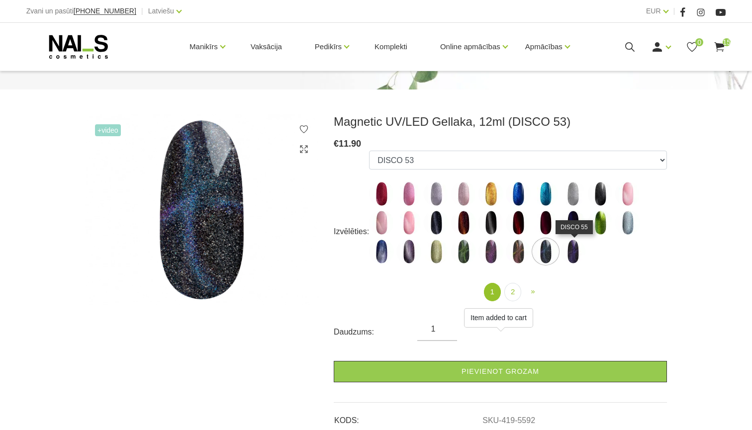
click at [575, 257] on img at bounding box center [573, 251] width 25 height 25
select select "5593"
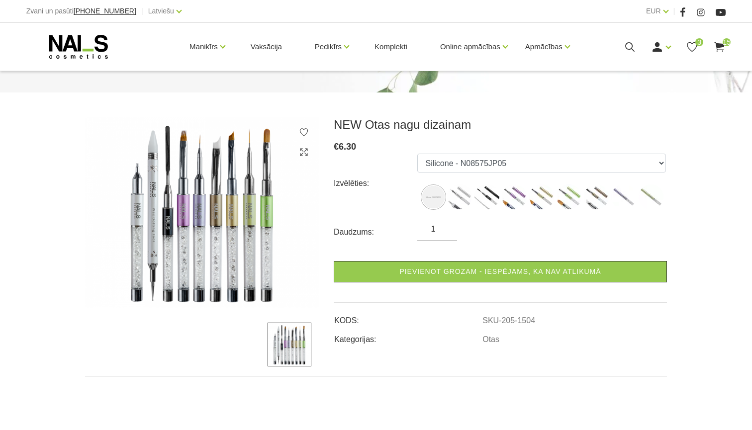
scroll to position [94, 0]
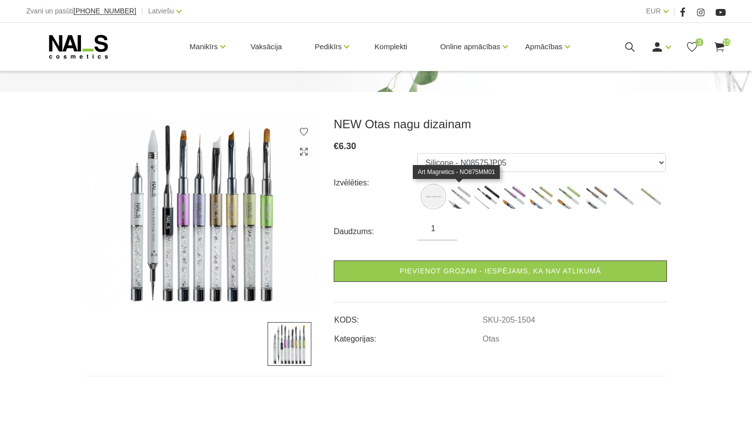
click at [458, 198] on img at bounding box center [459, 196] width 25 height 25
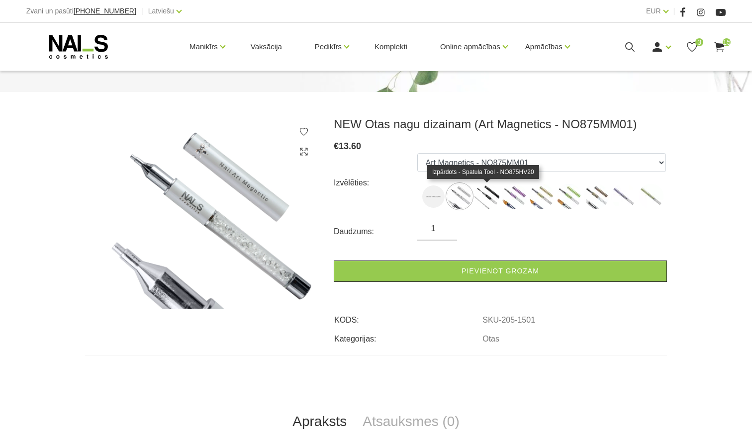
click at [492, 195] on img at bounding box center [486, 196] width 25 height 25
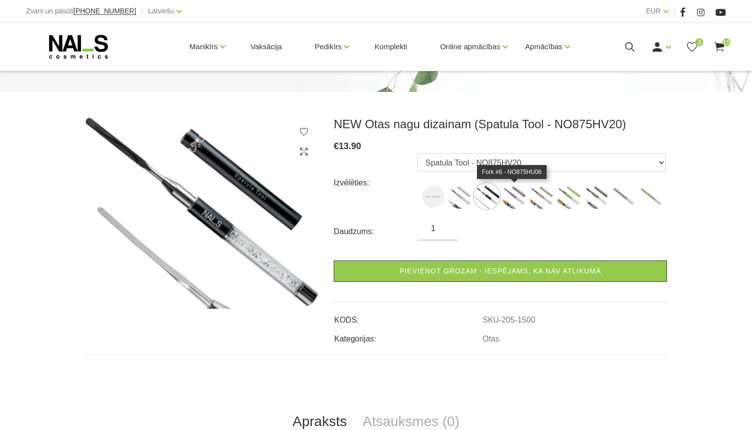
click at [521, 190] on img at bounding box center [514, 196] width 25 height 25
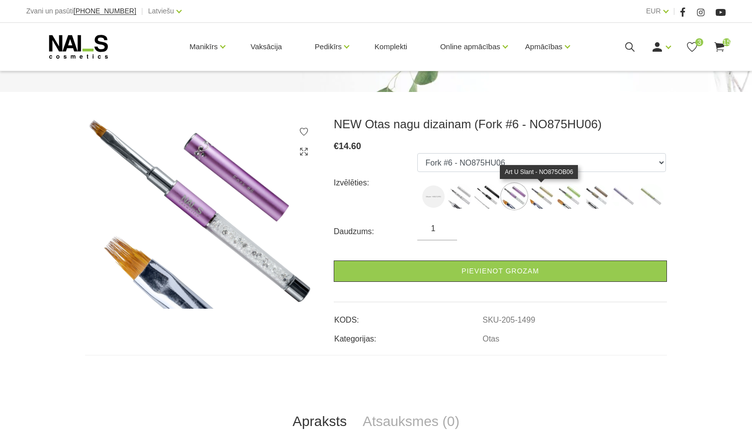
click at [543, 192] on img at bounding box center [541, 196] width 25 height 25
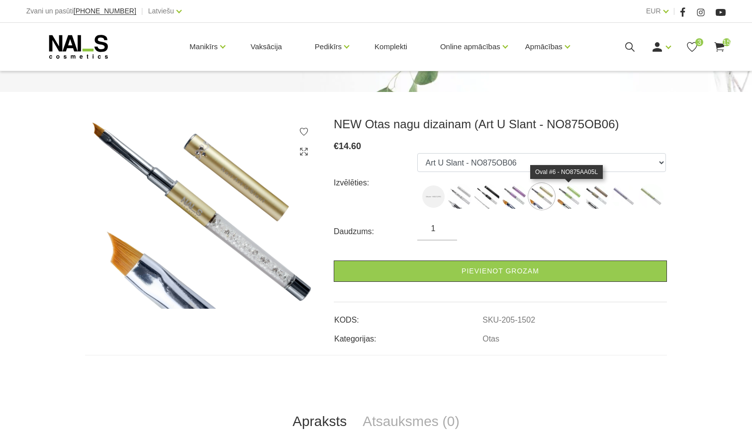
click at [567, 192] on img at bounding box center [569, 196] width 25 height 25
select select "1496"
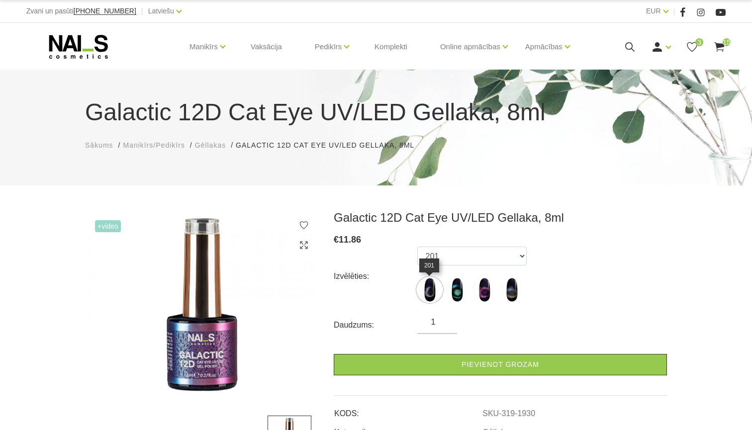
click at [434, 285] on img at bounding box center [429, 290] width 25 height 25
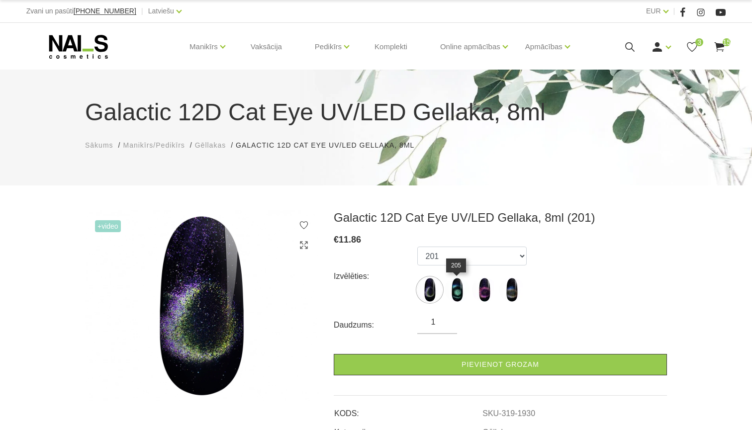
click at [459, 287] on img at bounding box center [457, 290] width 25 height 25
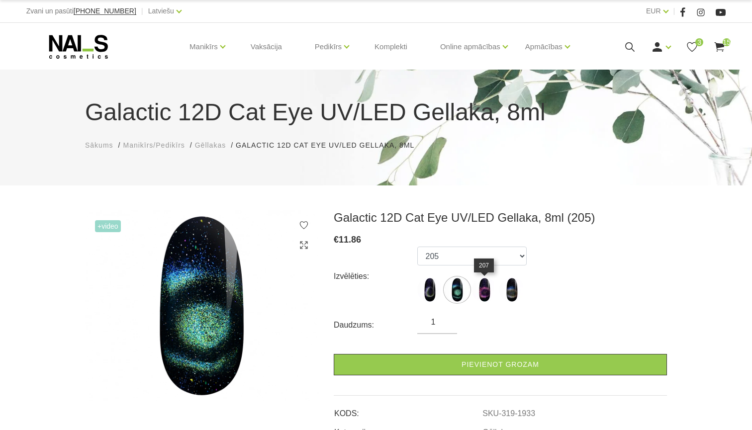
click at [483, 290] on img at bounding box center [484, 290] width 25 height 25
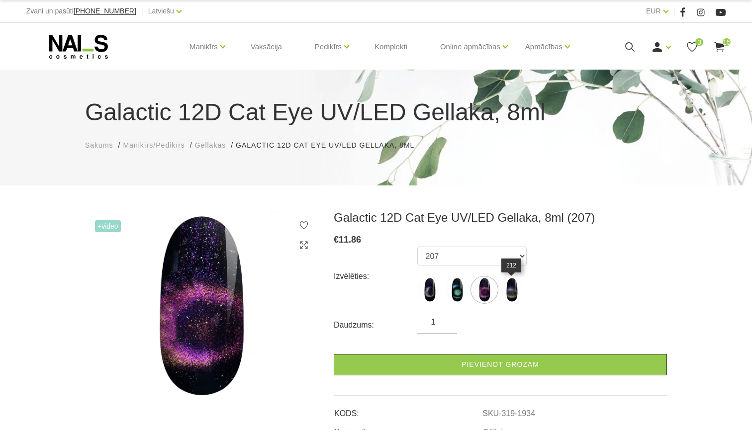
click at [512, 292] on img at bounding box center [511, 290] width 25 height 25
select select "1937"
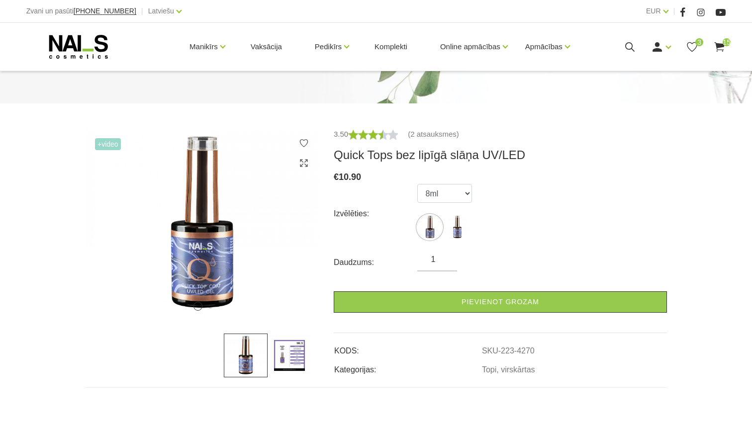
scroll to position [106, 0]
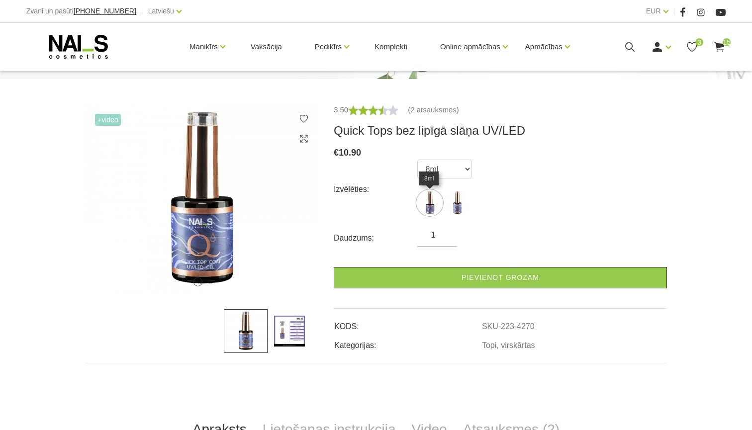
click at [429, 204] on img at bounding box center [429, 202] width 25 height 25
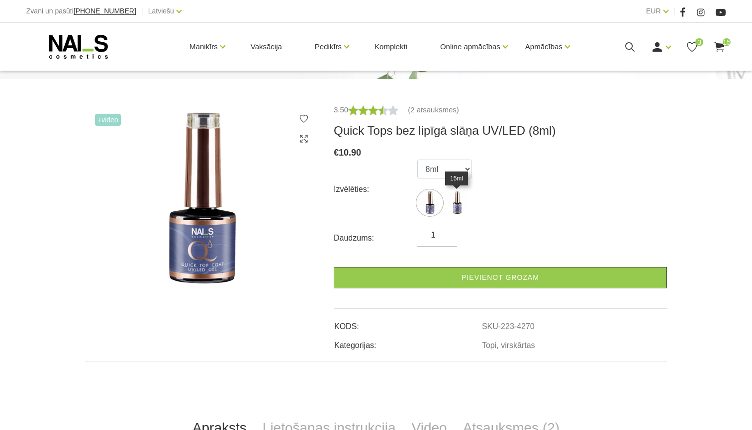
click at [459, 199] on img at bounding box center [457, 202] width 25 height 25
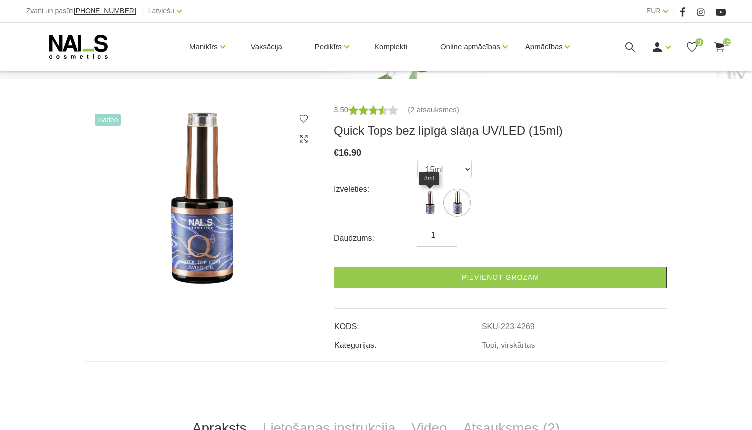
click at [434, 204] on img at bounding box center [429, 202] width 25 height 25
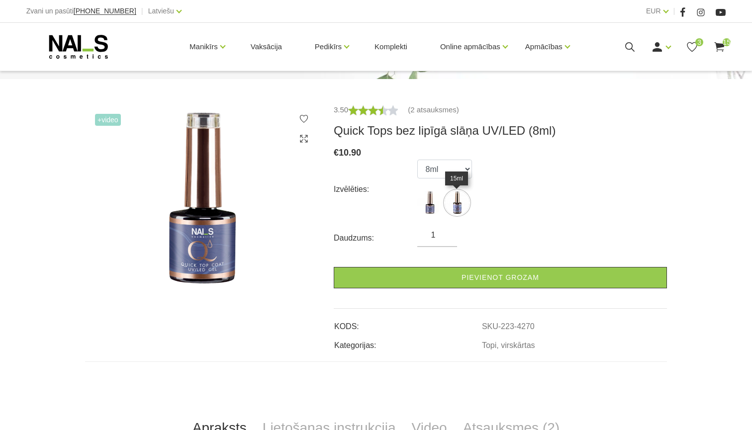
click at [458, 203] on img at bounding box center [457, 202] width 25 height 25
select select "4269"
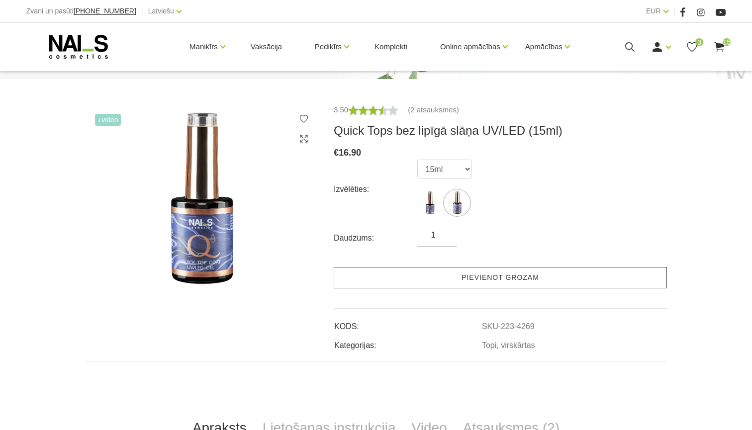
click at [432, 282] on link "Pievienot grozam" at bounding box center [500, 277] width 333 height 21
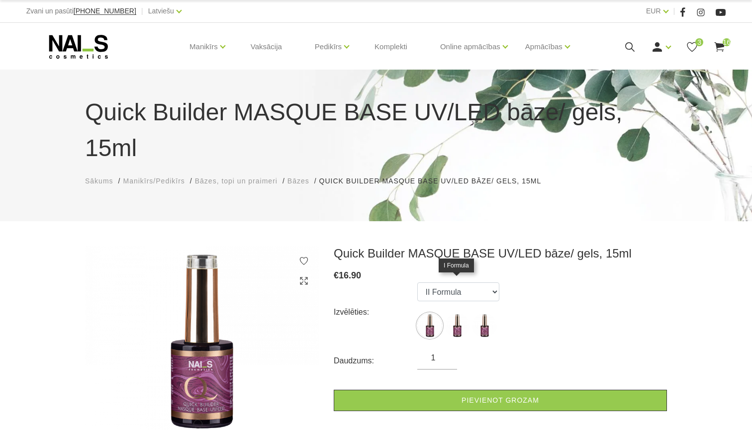
click at [463, 313] on img at bounding box center [457, 325] width 25 height 25
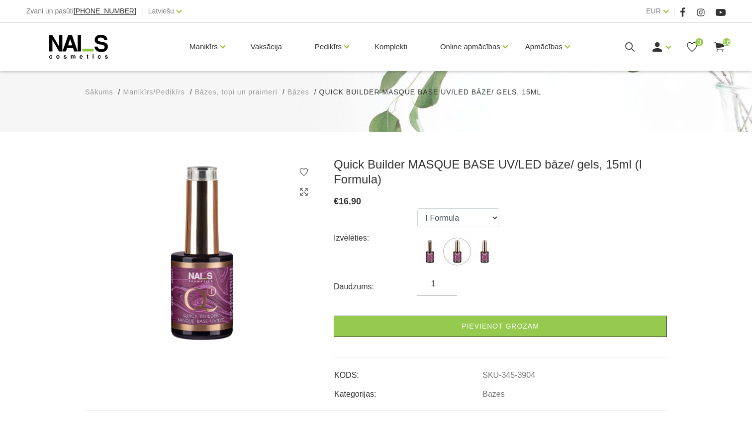
scroll to position [94, 0]
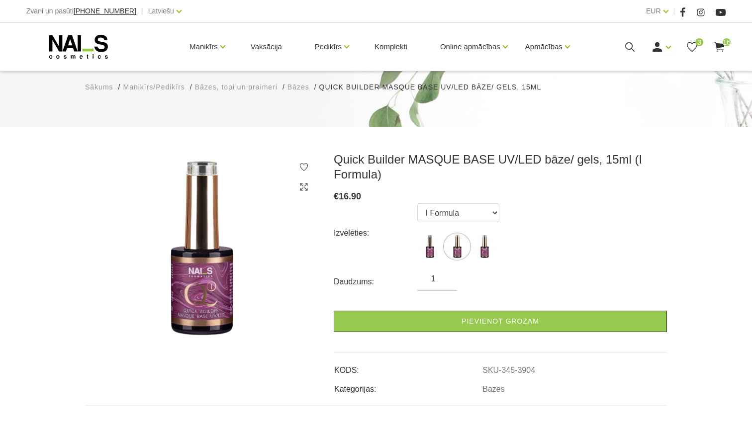
click at [489, 225] on ul "II Formula I Formula Original Formula" at bounding box center [458, 233] width 82 height 60
click at [479, 226] on ul "II Formula I Formula Original Formula" at bounding box center [458, 233] width 82 height 60
click at [480, 234] on img at bounding box center [484, 246] width 25 height 25
click at [427, 234] on img at bounding box center [429, 246] width 25 height 25
click at [458, 234] on img at bounding box center [457, 246] width 25 height 25
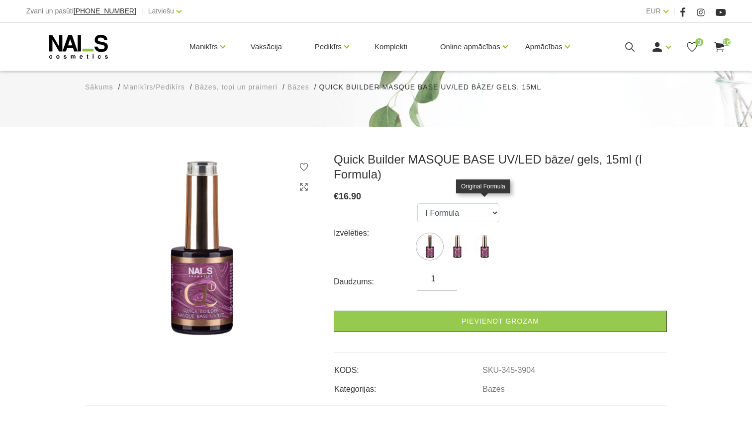
click at [480, 234] on img at bounding box center [484, 246] width 25 height 25
click at [431, 234] on img at bounding box center [429, 246] width 25 height 25
select select "3903"
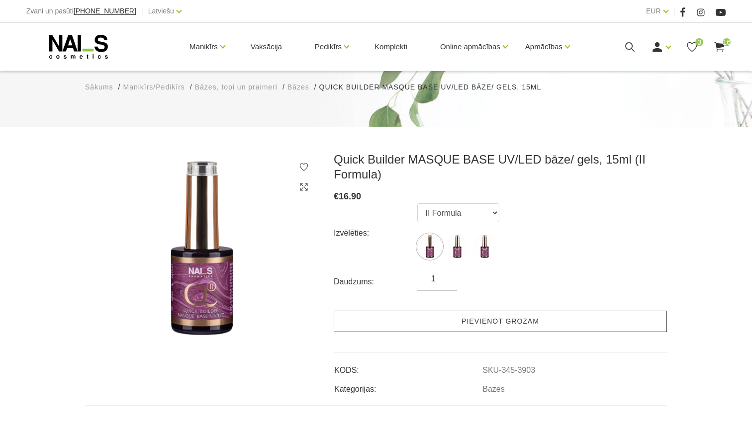
click at [398, 311] on link "Pievienot grozam" at bounding box center [500, 321] width 333 height 21
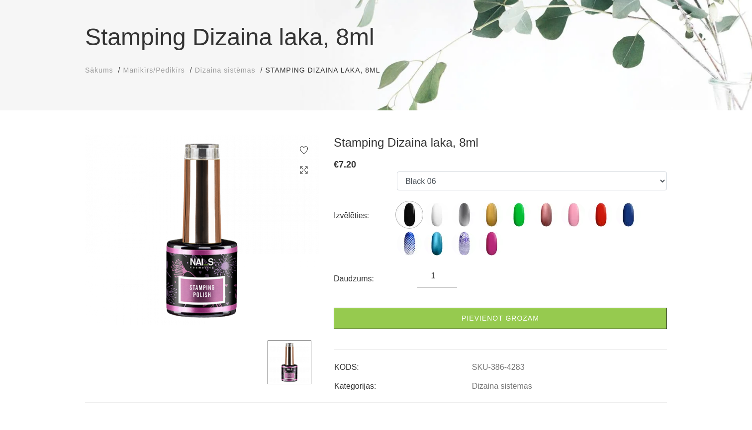
scroll to position [97, 0]
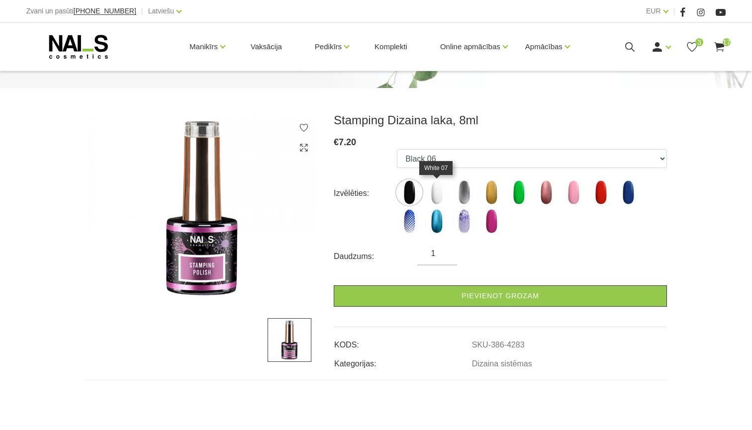
click at [433, 187] on img at bounding box center [436, 192] width 25 height 25
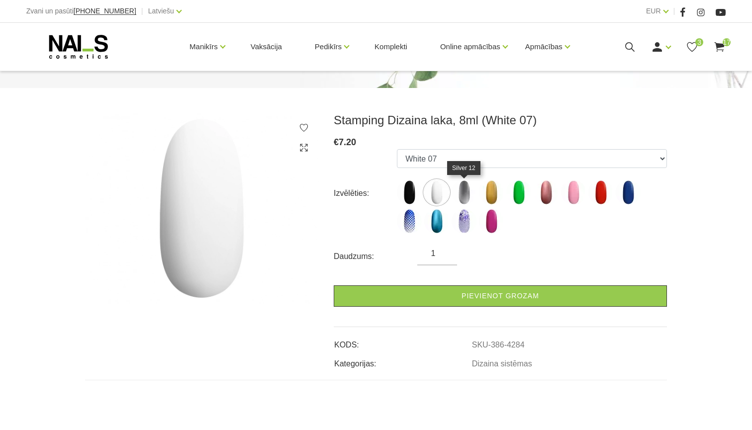
click at [459, 190] on img at bounding box center [464, 192] width 25 height 25
select select "4285"
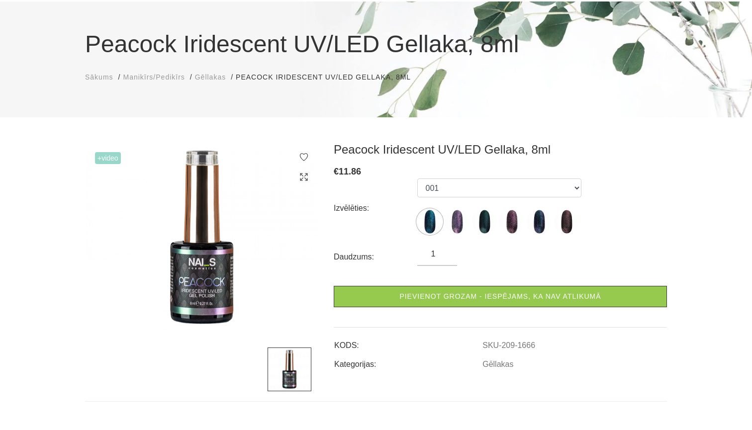
scroll to position [80, 0]
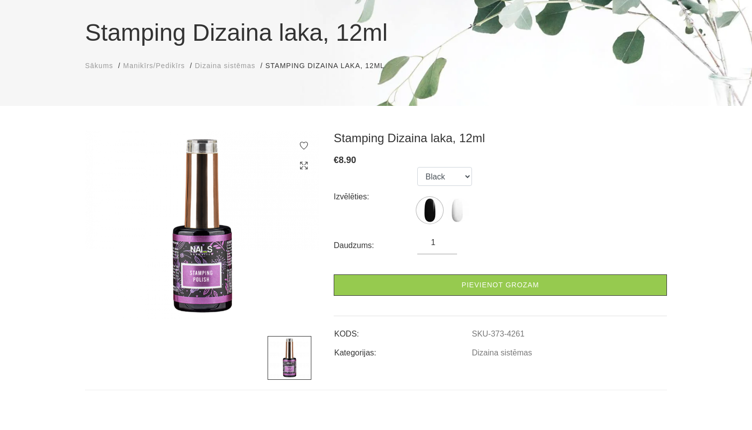
scroll to position [91, 0]
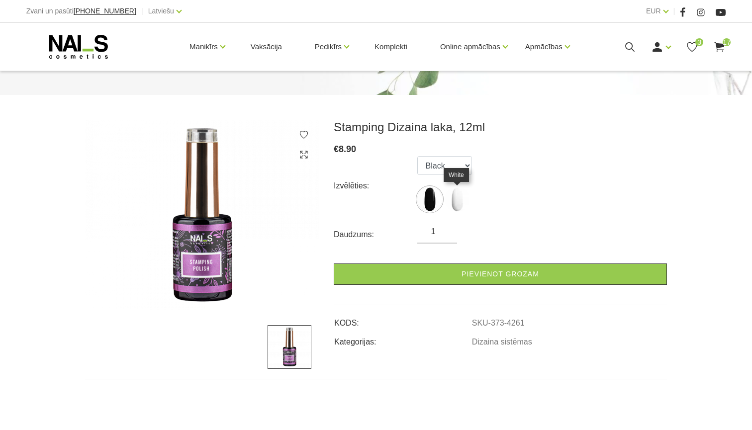
click at [449, 202] on img at bounding box center [457, 199] width 25 height 25
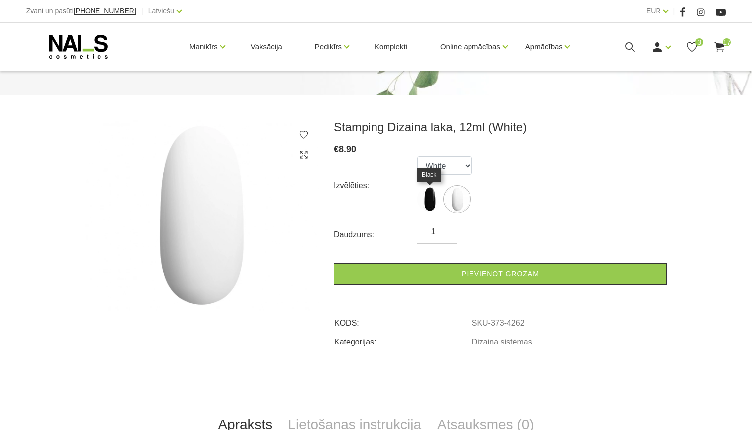
click at [433, 201] on img at bounding box center [429, 199] width 25 height 25
select select "4261"
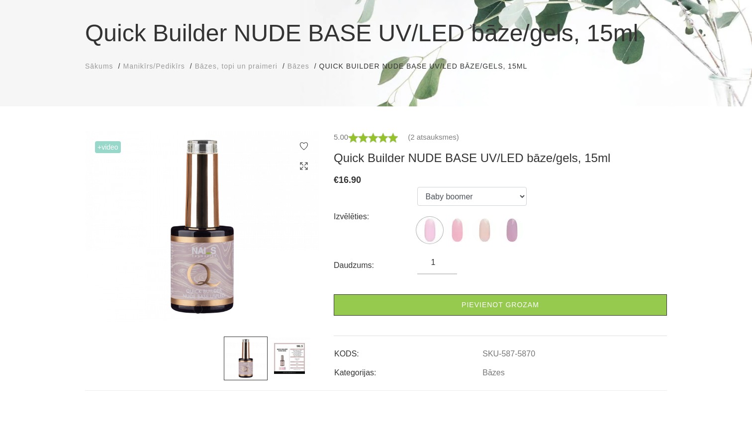
scroll to position [92, 0]
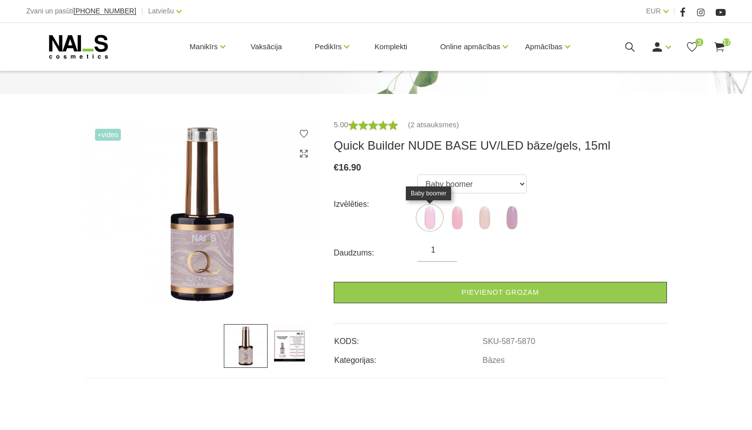
click at [427, 220] on img at bounding box center [429, 217] width 25 height 25
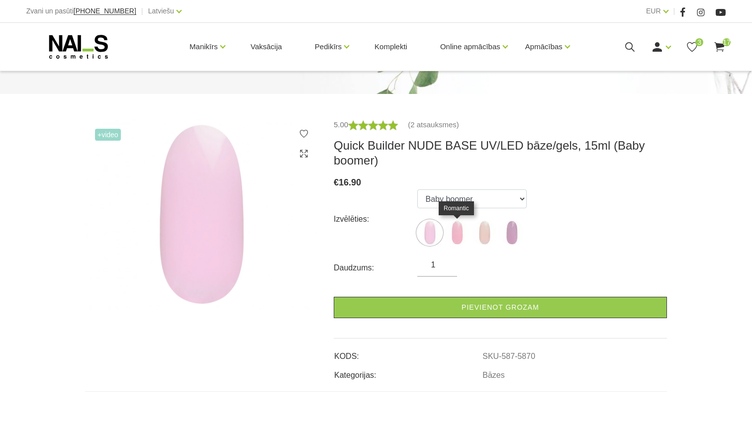
click at [459, 223] on img at bounding box center [457, 232] width 25 height 25
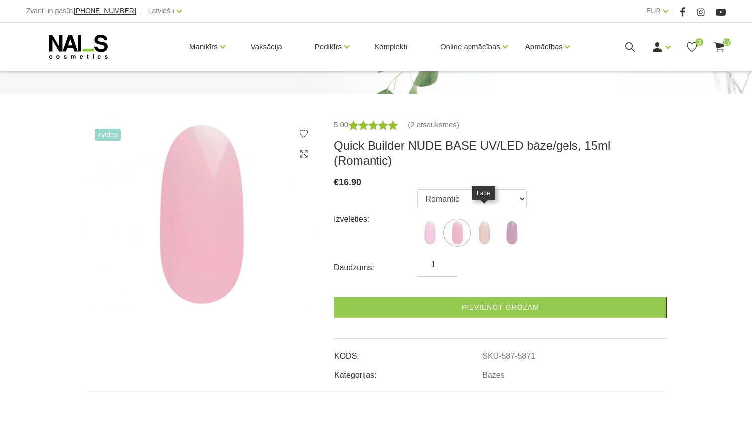
click at [488, 224] on img at bounding box center [484, 232] width 25 height 25
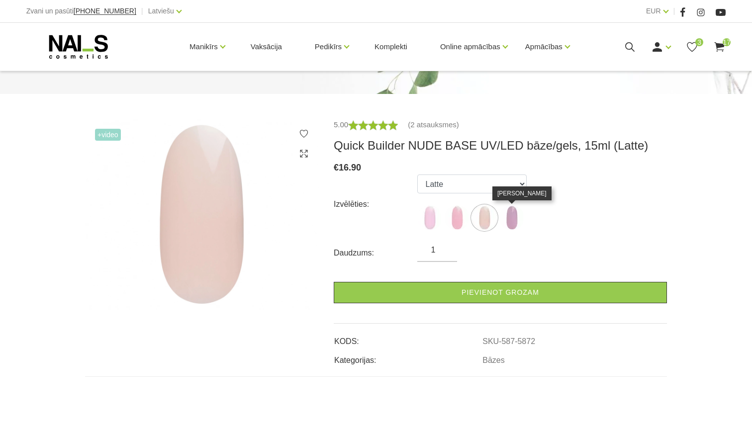
click at [513, 222] on img at bounding box center [511, 217] width 25 height 25
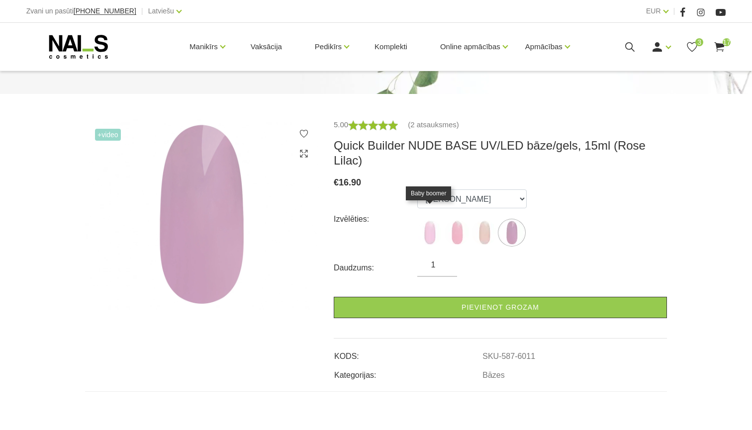
click at [431, 221] on img at bounding box center [429, 232] width 25 height 25
select select "5870"
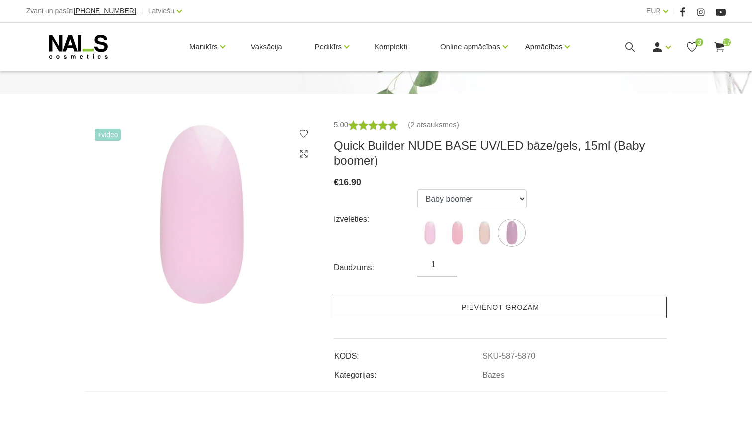
click at [418, 302] on link "Pievienot grozam" at bounding box center [500, 307] width 333 height 21
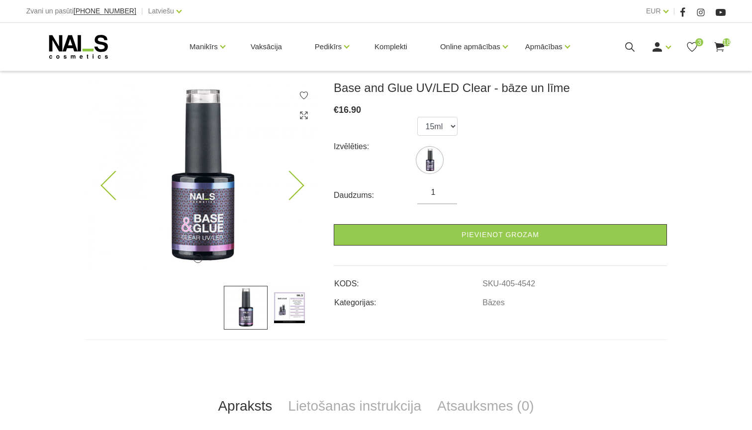
scroll to position [133, 0]
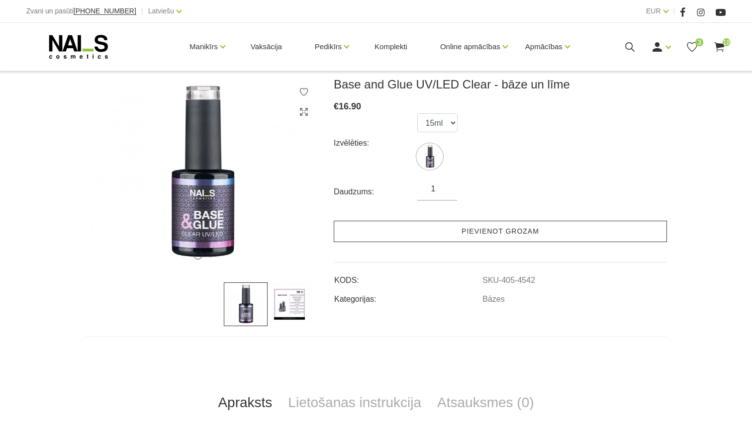
click at [340, 237] on link "Pievienot grozam" at bounding box center [500, 231] width 333 height 21
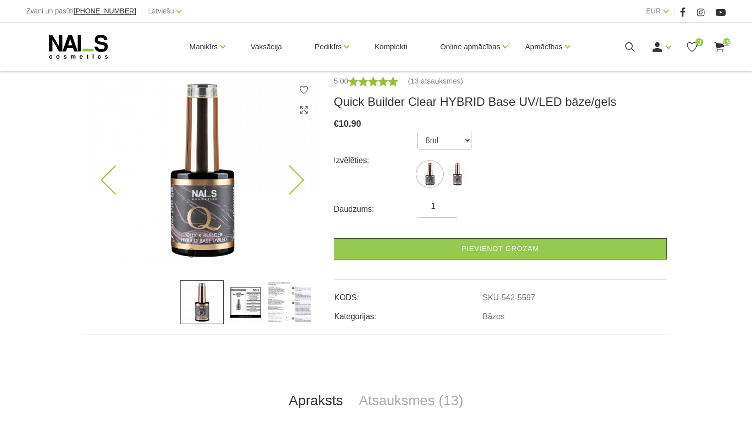
scroll to position [136, 0]
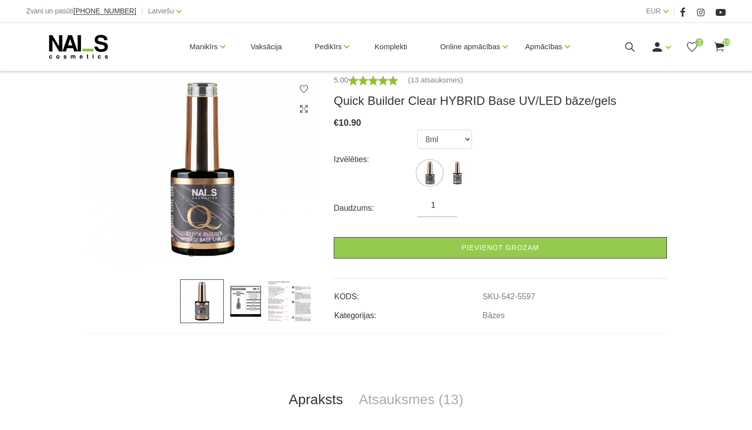
click at [247, 289] on img at bounding box center [246, 302] width 44 height 44
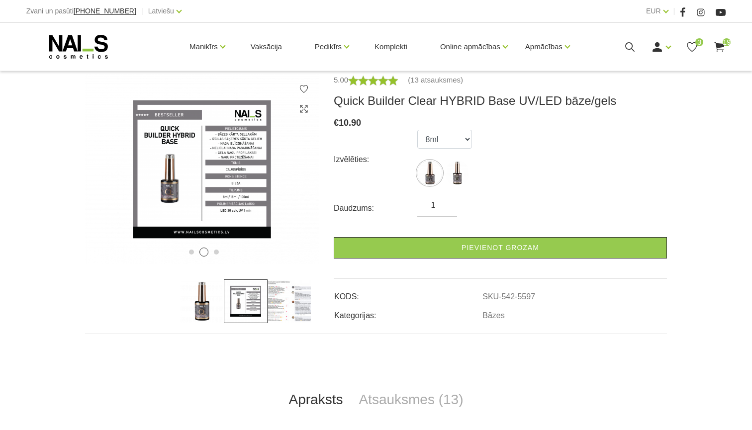
click at [290, 297] on img at bounding box center [290, 302] width 44 height 44
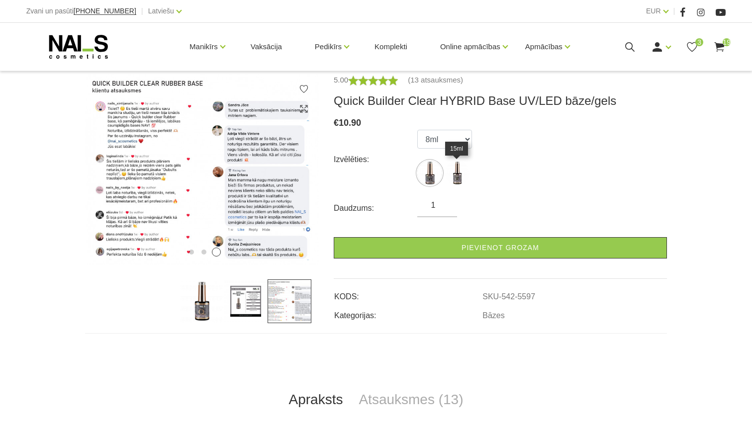
click at [462, 177] on img at bounding box center [457, 173] width 25 height 25
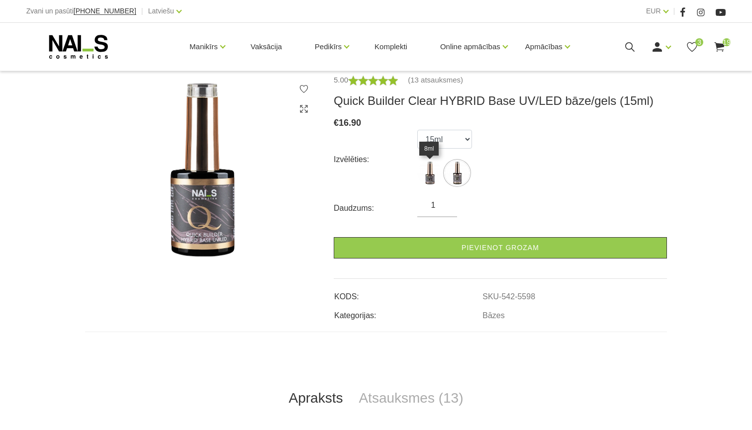
click at [430, 177] on img at bounding box center [429, 173] width 25 height 25
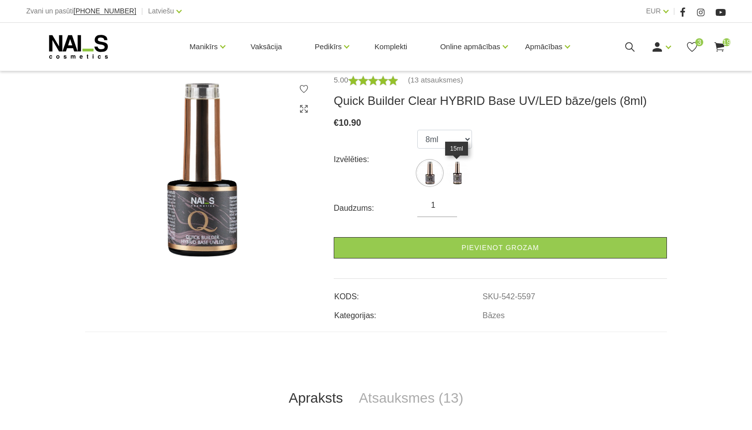
click at [446, 175] on img at bounding box center [457, 173] width 25 height 25
select select "5598"
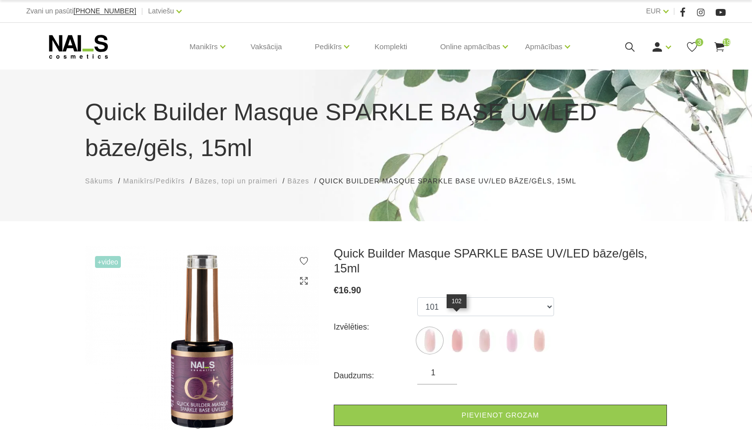
click at [454, 328] on img at bounding box center [457, 340] width 25 height 25
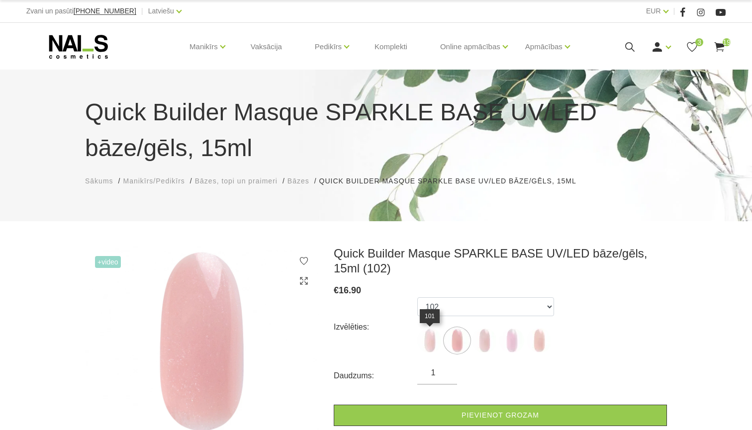
click at [424, 336] on img at bounding box center [429, 340] width 25 height 25
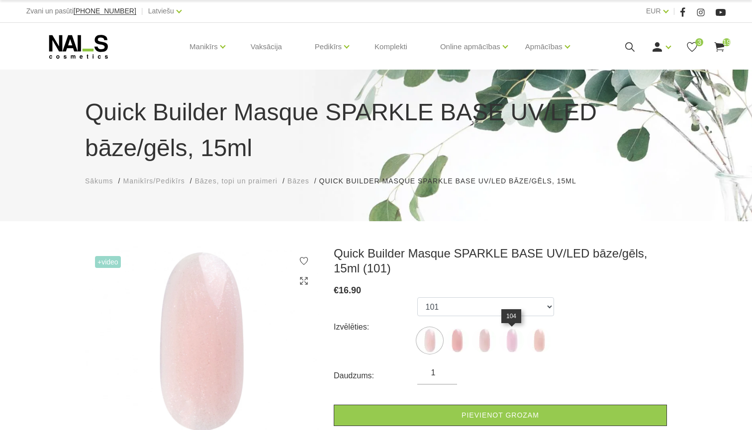
click at [517, 342] on img at bounding box center [511, 340] width 25 height 25
select select "5631"
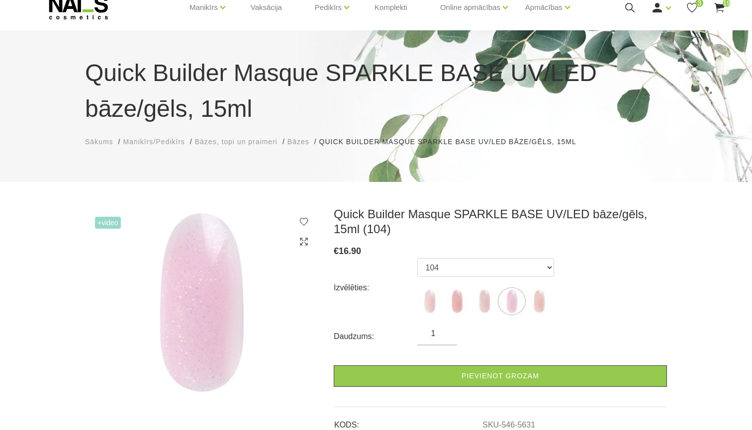
scroll to position [139, 0]
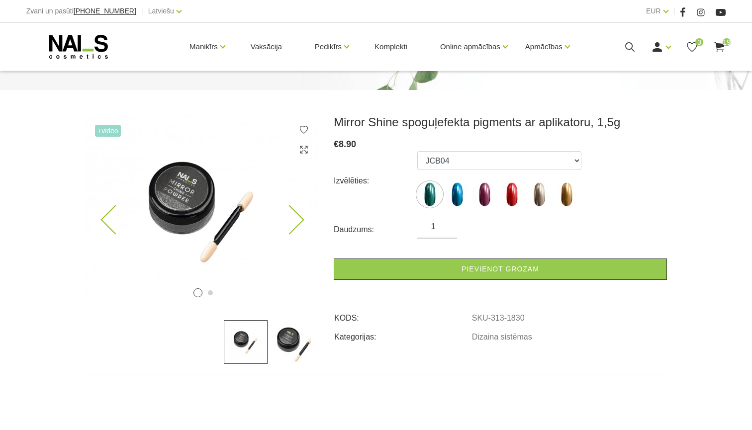
scroll to position [116, 0]
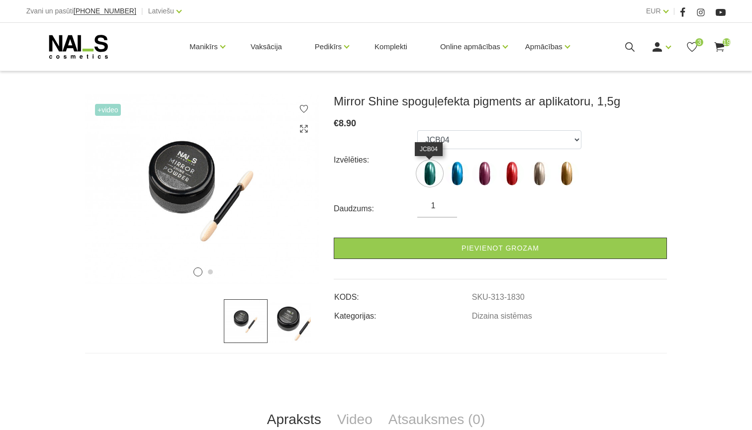
click at [425, 176] on img at bounding box center [429, 173] width 25 height 25
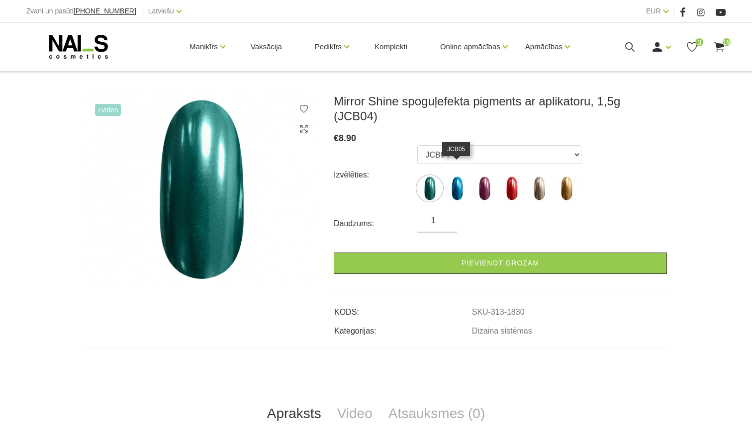
click at [461, 176] on img at bounding box center [457, 188] width 25 height 25
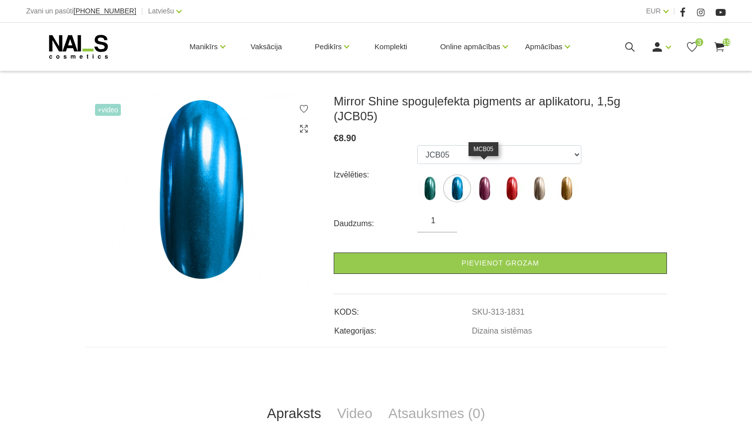
click at [486, 176] on img at bounding box center [484, 188] width 25 height 25
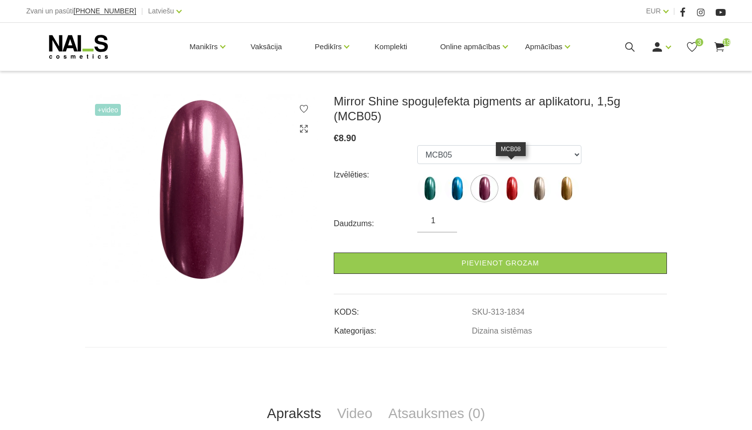
click at [508, 176] on img at bounding box center [511, 188] width 25 height 25
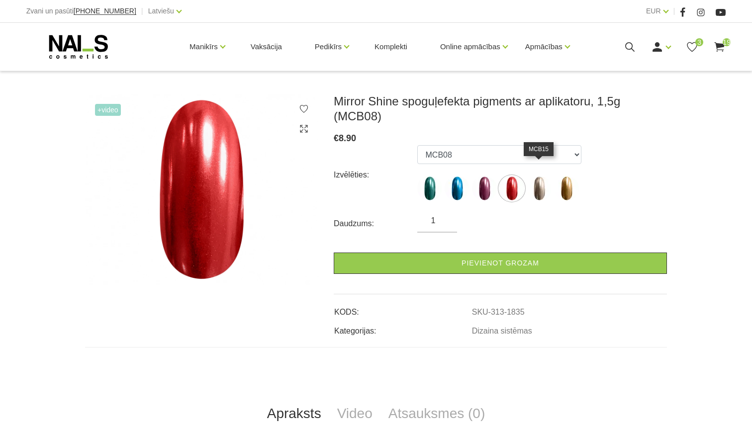
click at [543, 176] on img at bounding box center [539, 188] width 25 height 25
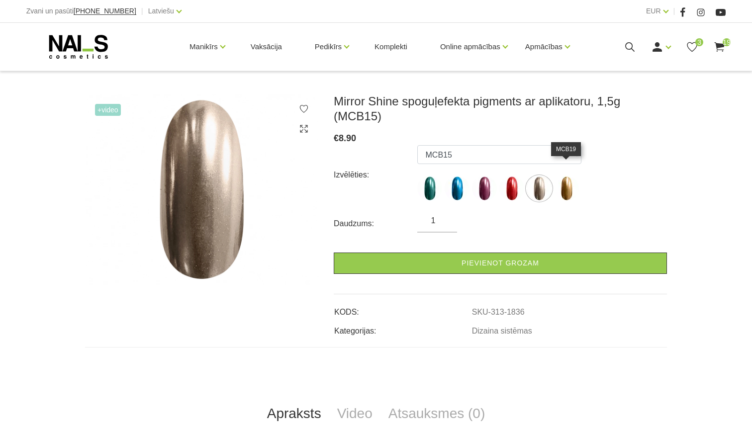
click at [568, 177] on img at bounding box center [566, 188] width 25 height 25
select select "1838"
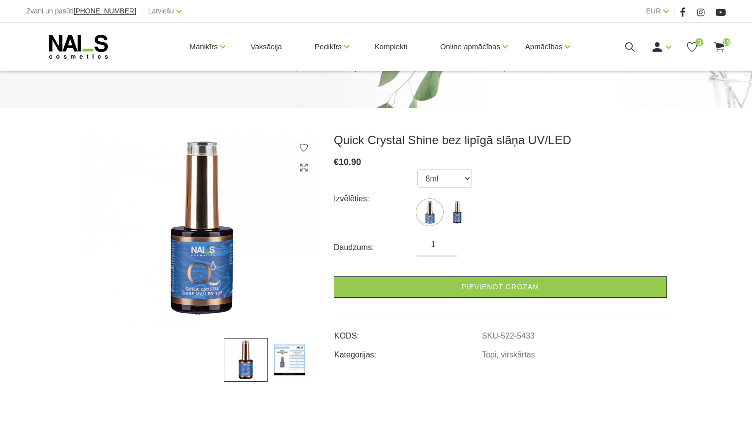
scroll to position [78, 0]
click at [430, 209] on img at bounding box center [429, 211] width 25 height 25
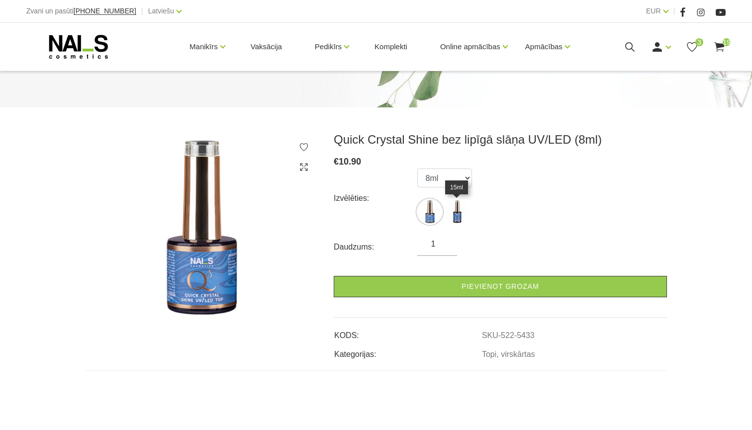
click at [454, 212] on img at bounding box center [457, 211] width 25 height 25
select select "5434"
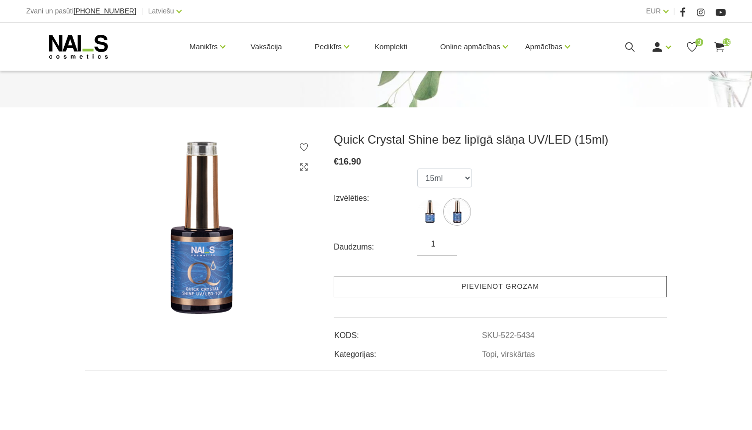
click at [405, 280] on link "Pievienot grozam" at bounding box center [500, 286] width 333 height 21
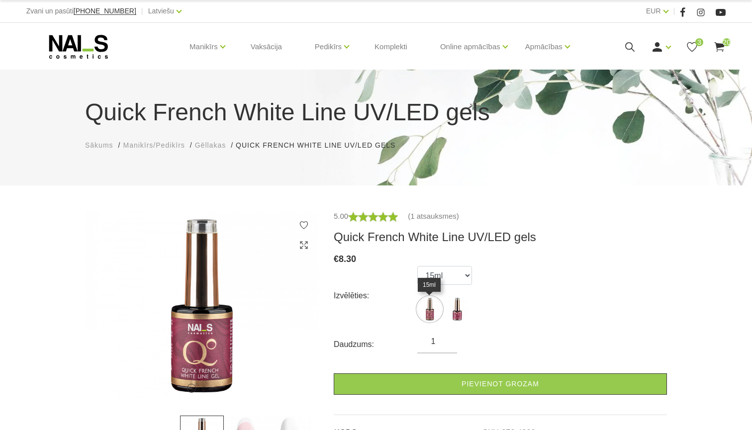
click at [432, 303] on img at bounding box center [429, 309] width 25 height 25
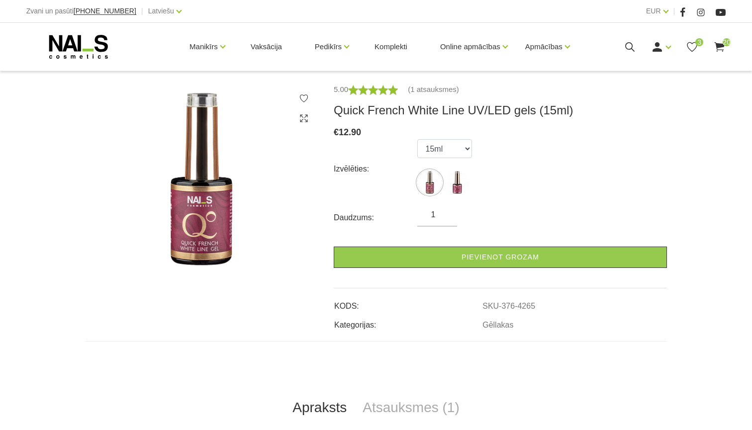
scroll to position [128, 0]
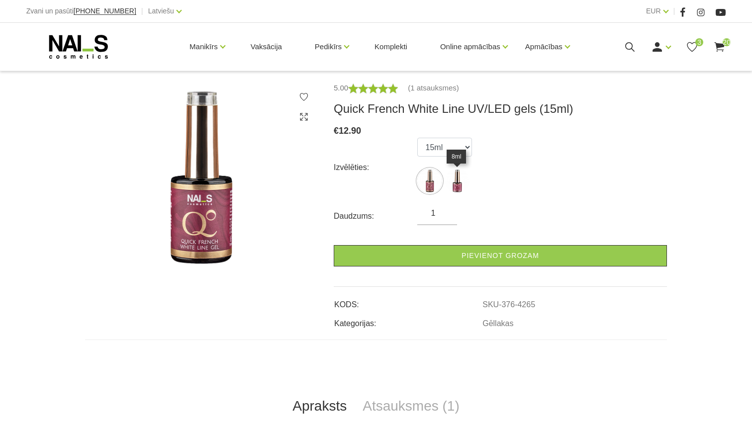
click at [455, 187] on img at bounding box center [457, 181] width 25 height 25
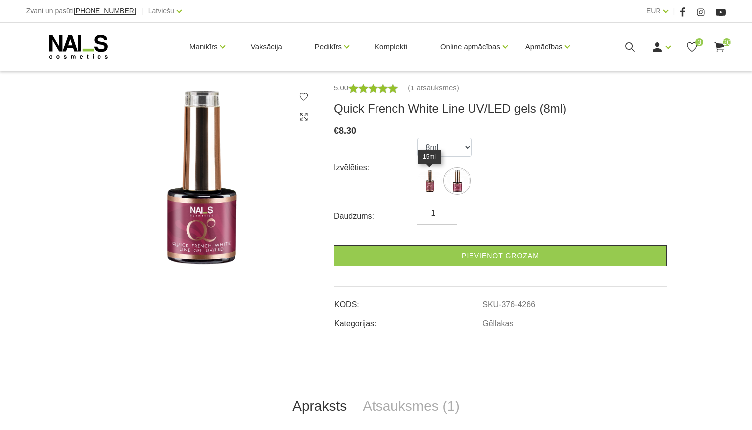
click at [436, 187] on img at bounding box center [429, 181] width 25 height 25
select select "4265"
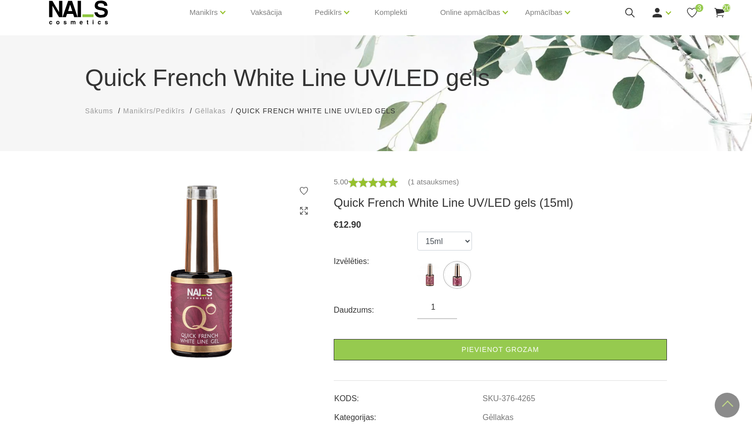
scroll to position [26, 0]
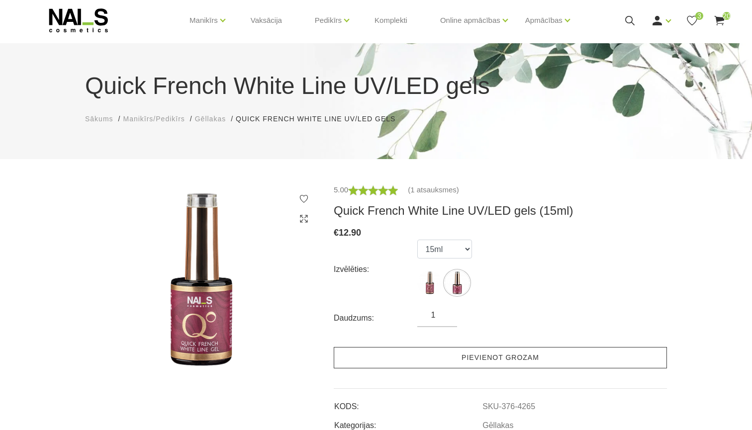
click at [423, 354] on link "Pievienot grozam" at bounding box center [500, 357] width 333 height 21
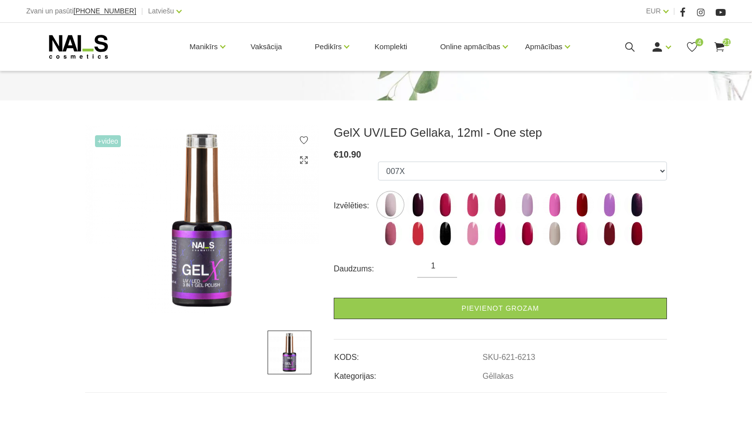
scroll to position [116, 0]
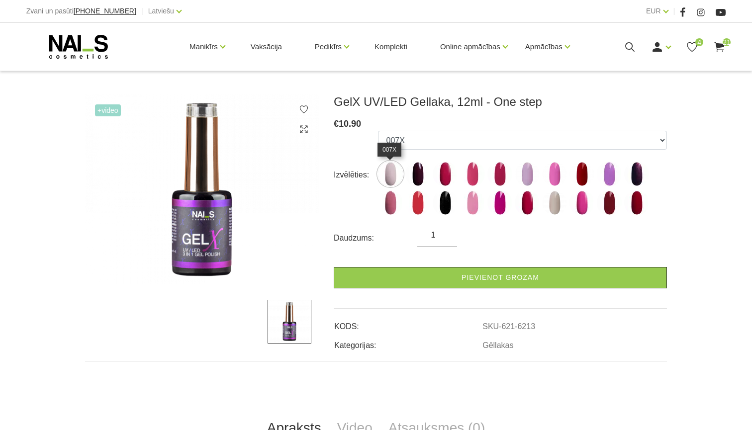
click at [387, 173] on img at bounding box center [390, 174] width 25 height 25
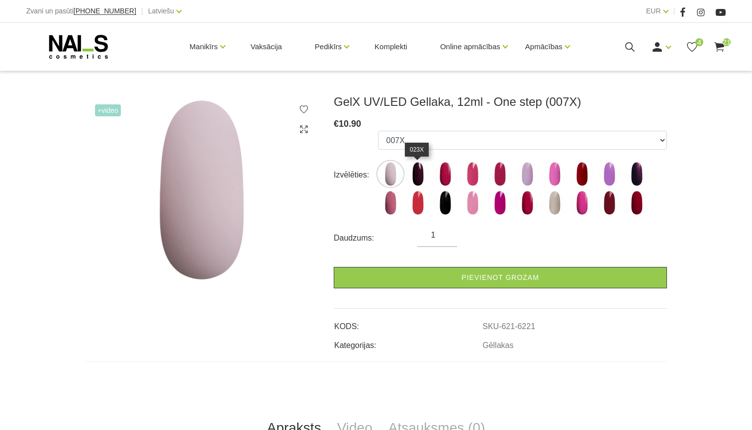
click at [428, 176] on img at bounding box center [417, 174] width 25 height 25
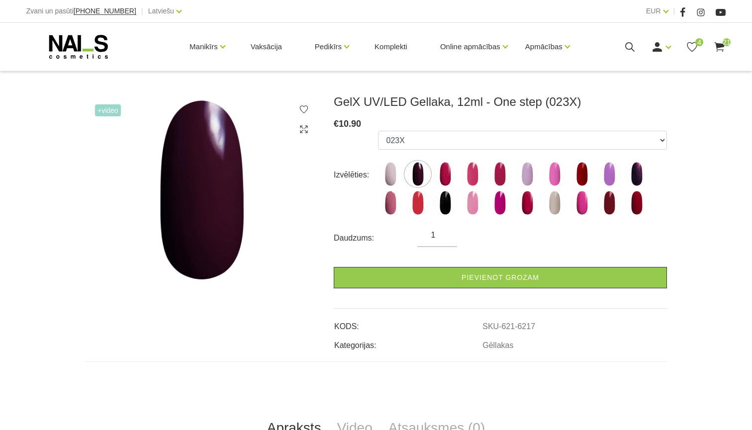
click at [460, 171] on label at bounding box center [472, 174] width 25 height 25
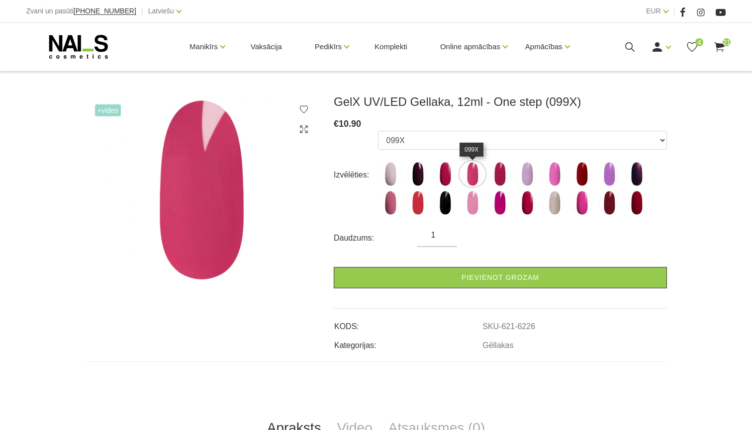
click at [478, 172] on img at bounding box center [472, 174] width 25 height 25
click at [511, 172] on img at bounding box center [499, 174] width 25 height 25
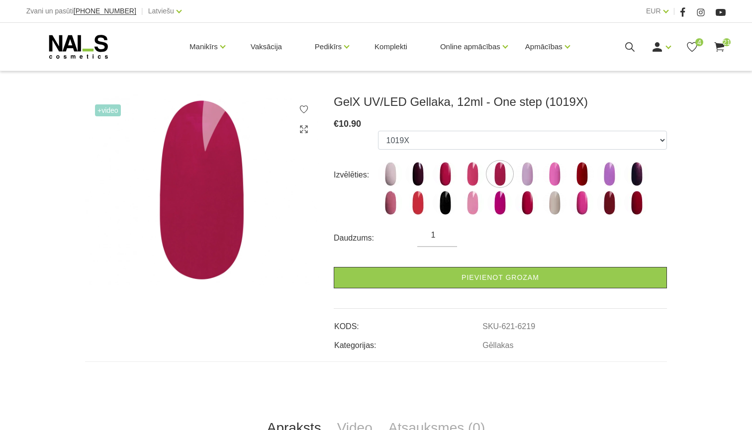
click at [570, 186] on label at bounding box center [581, 174] width 25 height 25
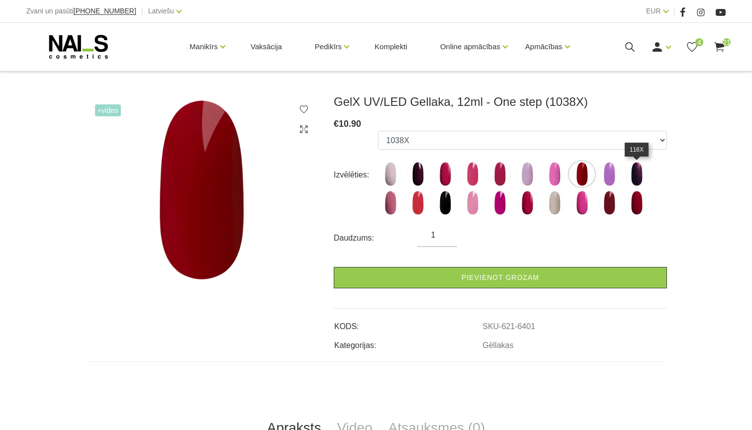
click at [636, 182] on img at bounding box center [636, 174] width 25 height 25
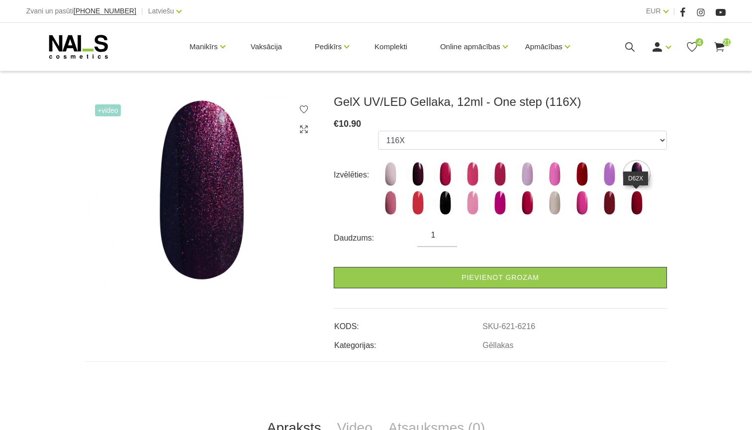
click at [638, 205] on img at bounding box center [636, 202] width 25 height 25
select select "6222"
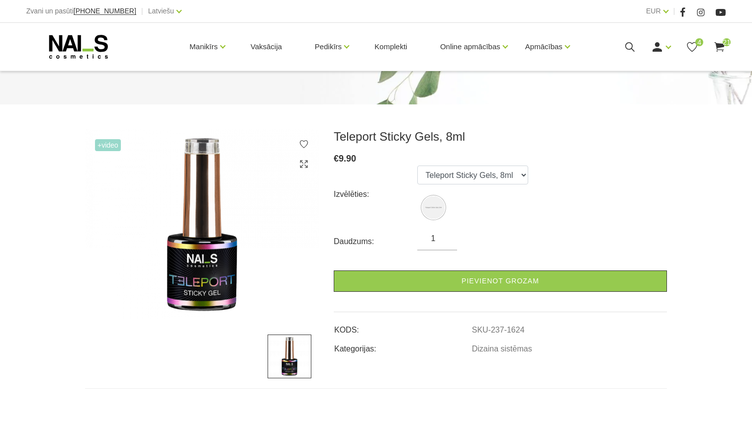
scroll to position [86, 0]
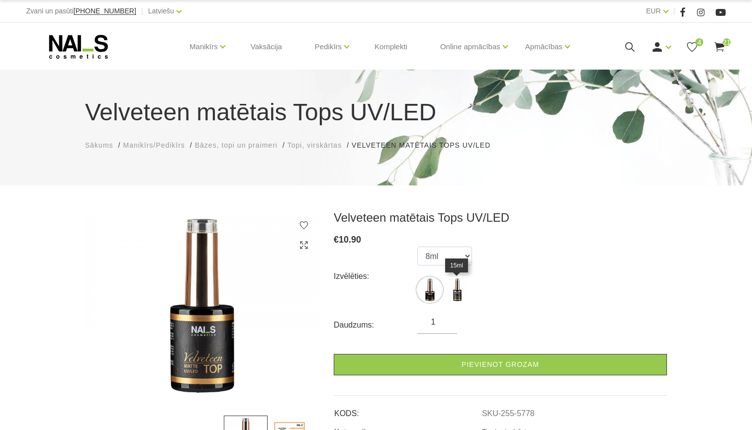
click at [457, 286] on img at bounding box center [457, 290] width 25 height 25
click at [434, 287] on img at bounding box center [429, 290] width 25 height 25
select select "5778"
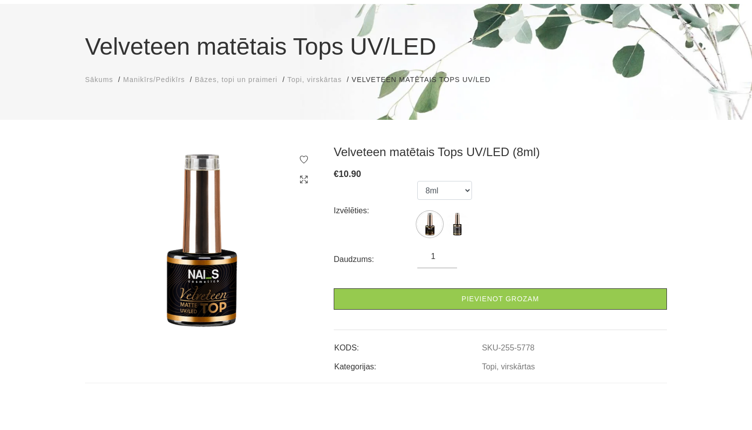
scroll to position [95, 0]
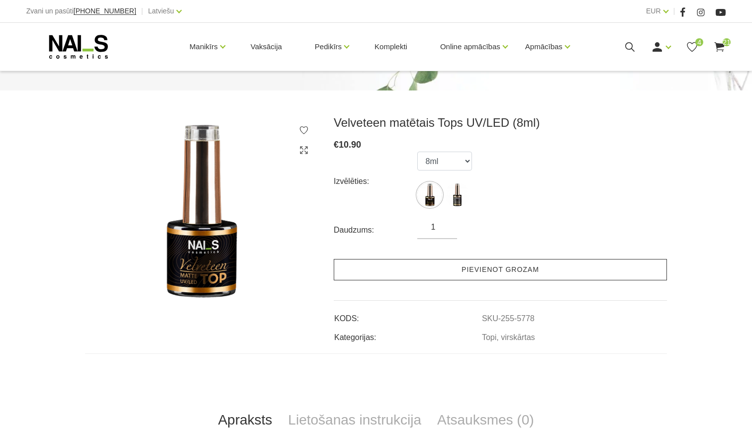
click at [418, 271] on link "Pievienot grozam" at bounding box center [500, 269] width 333 height 21
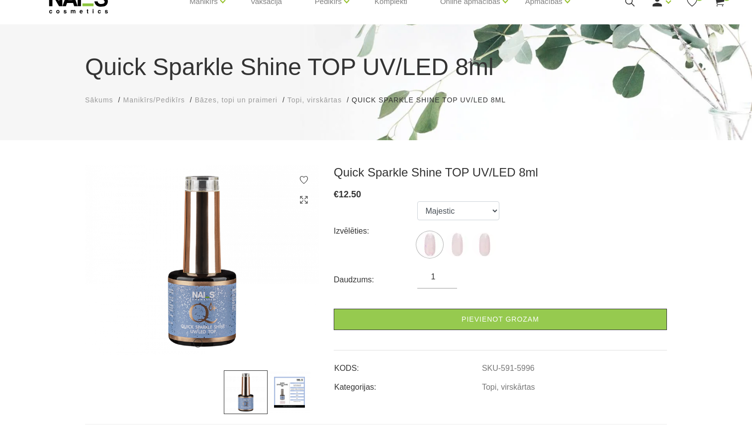
scroll to position [53, 0]
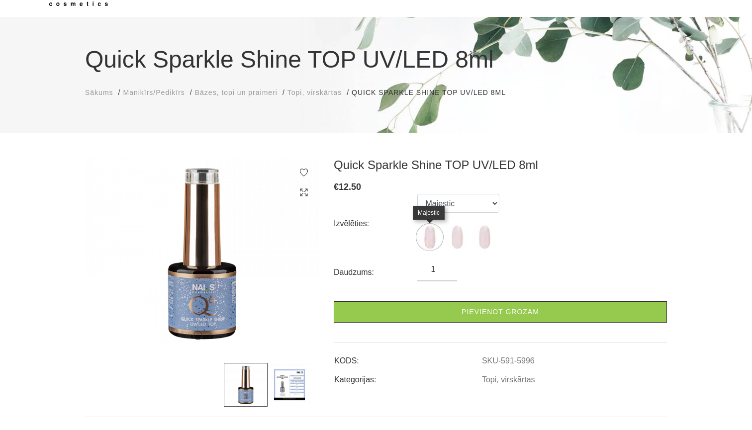
click at [436, 236] on img at bounding box center [429, 237] width 25 height 25
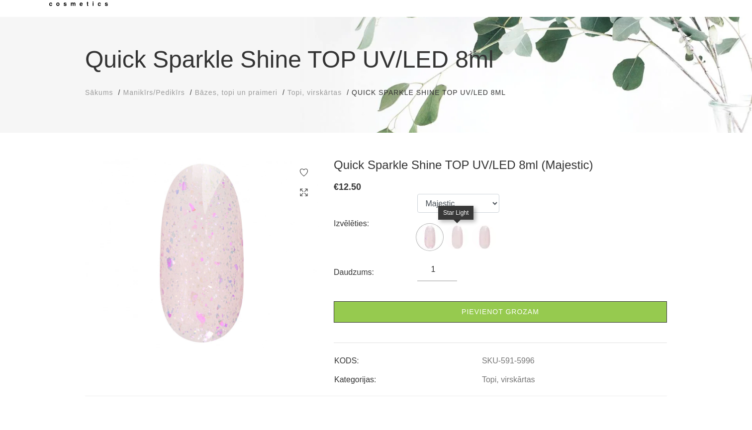
click at [457, 239] on img at bounding box center [457, 237] width 25 height 25
click at [480, 239] on img at bounding box center [484, 237] width 25 height 25
select select "5998"
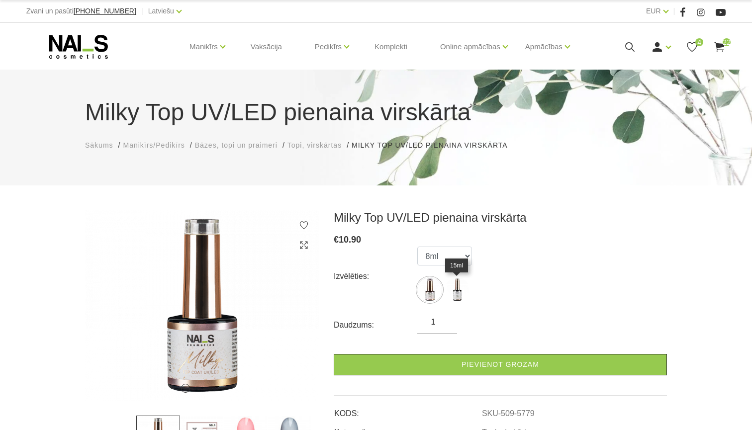
click at [434, 286] on img at bounding box center [429, 290] width 25 height 25
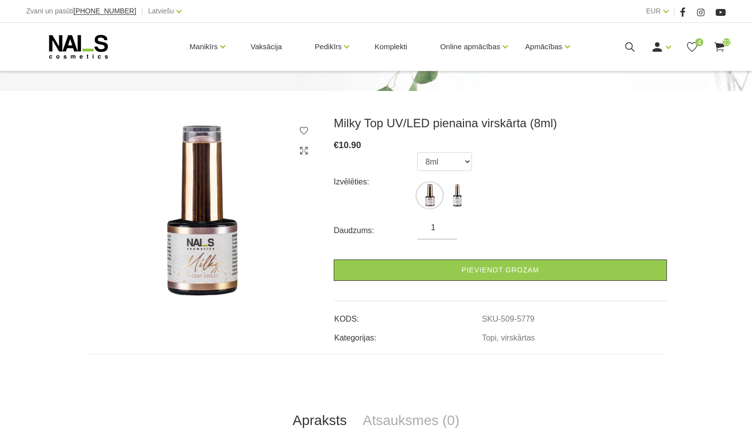
scroll to position [96, 0]
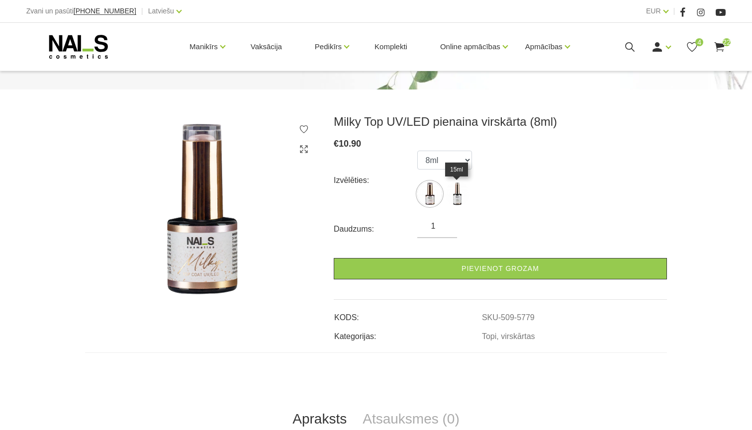
click at [459, 201] on img at bounding box center [457, 194] width 25 height 25
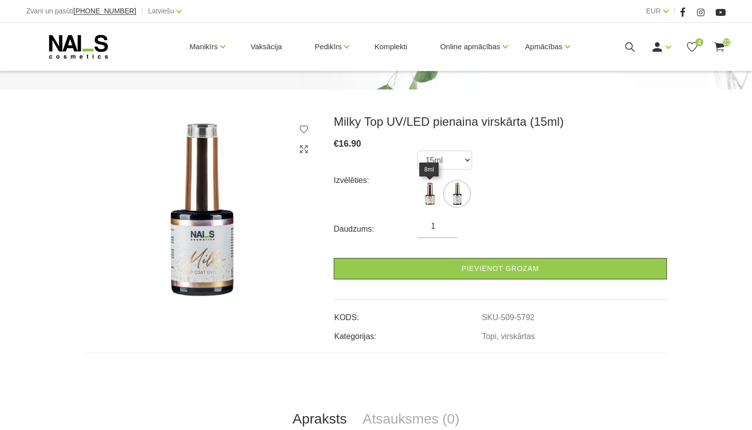
click at [438, 198] on img at bounding box center [429, 194] width 25 height 25
select select "5779"
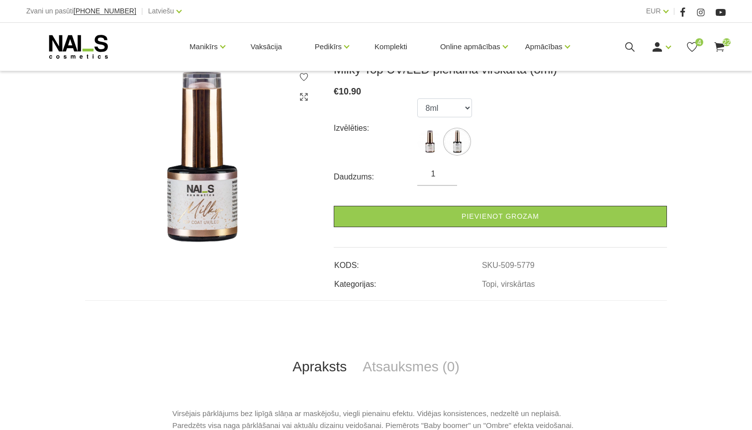
scroll to position [161, 0]
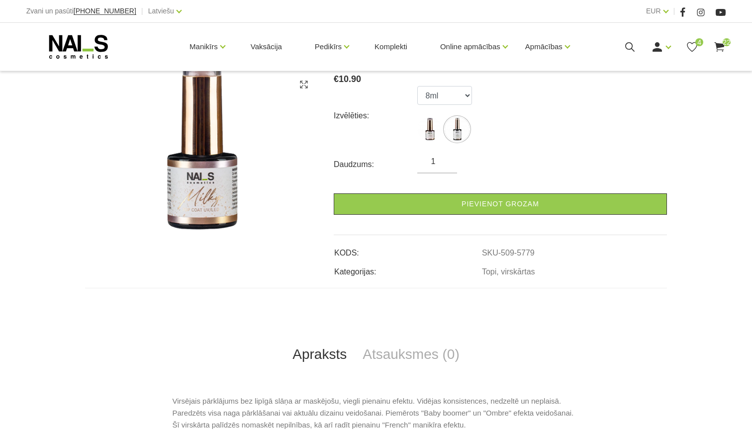
click at [210, 202] on img at bounding box center [202, 146] width 234 height 192
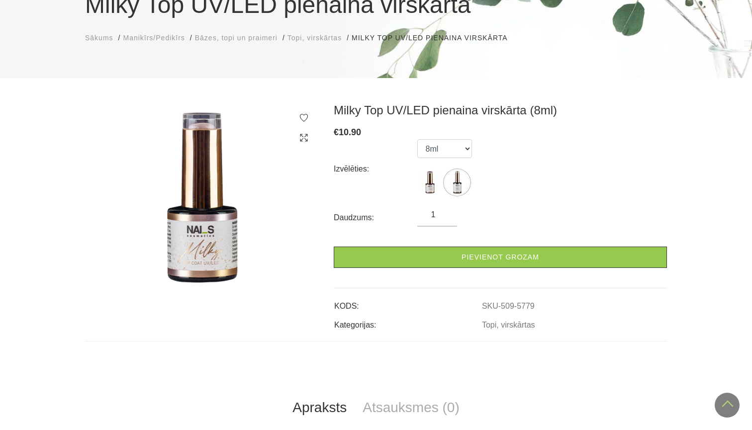
scroll to position [0, 0]
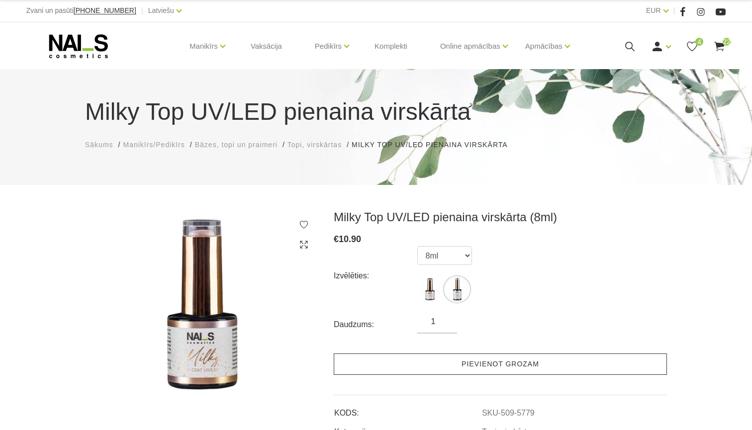
click at [411, 368] on link "Pievienot grozam" at bounding box center [500, 364] width 333 height 21
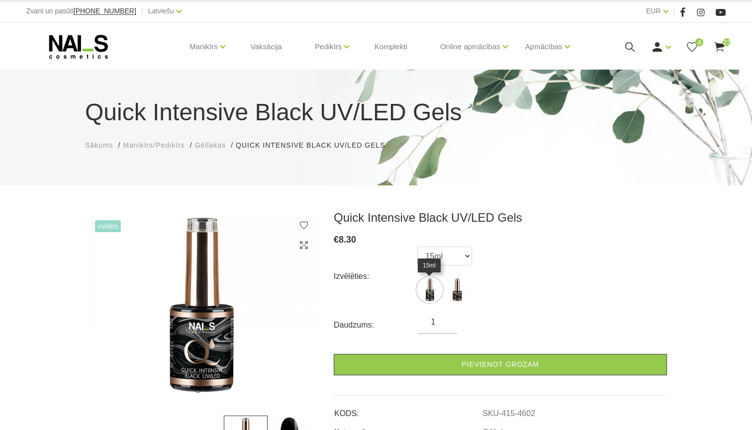
click at [430, 287] on img at bounding box center [429, 290] width 25 height 25
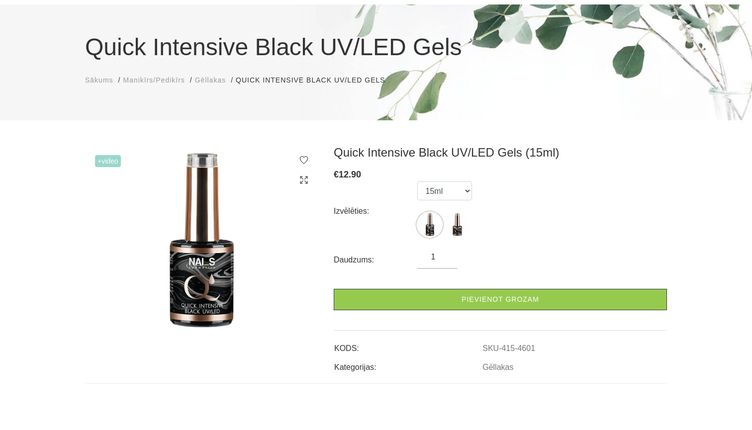
scroll to position [68, 0]
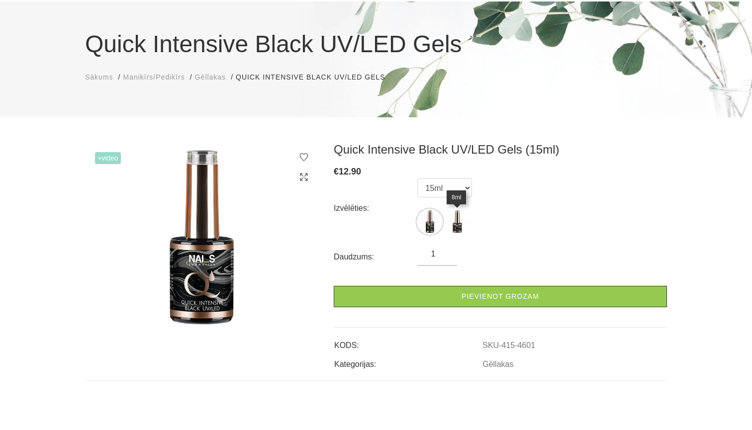
click at [461, 223] on img at bounding box center [457, 221] width 25 height 25
select select "4602"
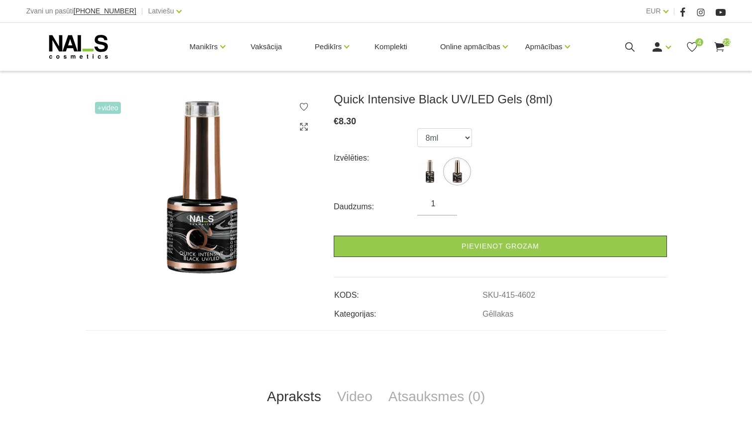
scroll to position [130, 0]
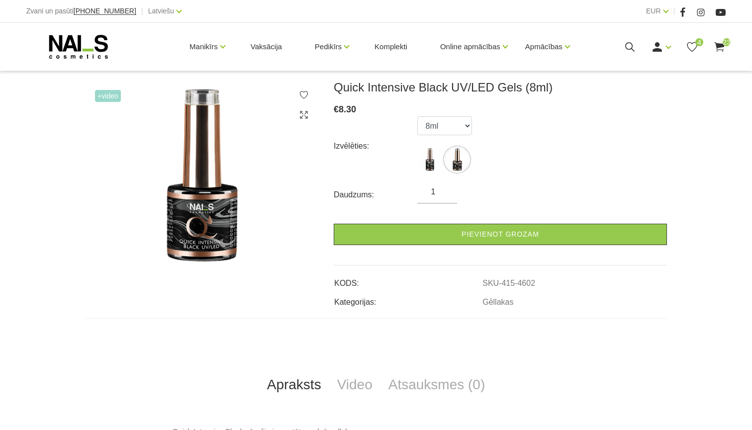
click at [108, 95] on span "+Video" at bounding box center [108, 96] width 26 height 12
click at [101, 95] on span "+Video" at bounding box center [108, 96] width 26 height 12
click at [114, 96] on span "+Video" at bounding box center [108, 96] width 26 height 12
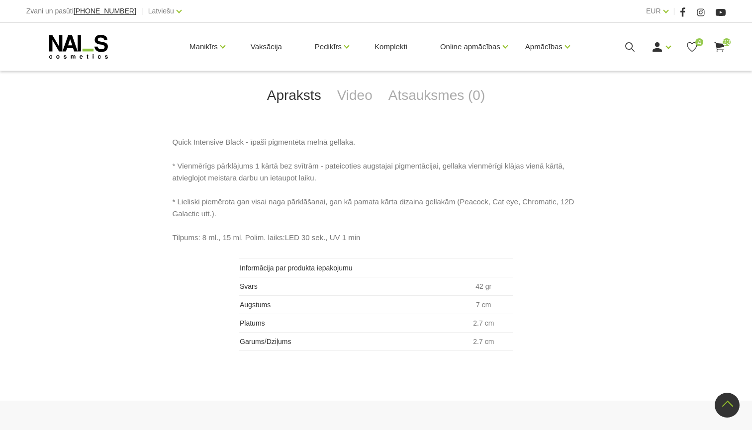
scroll to position [424, 0]
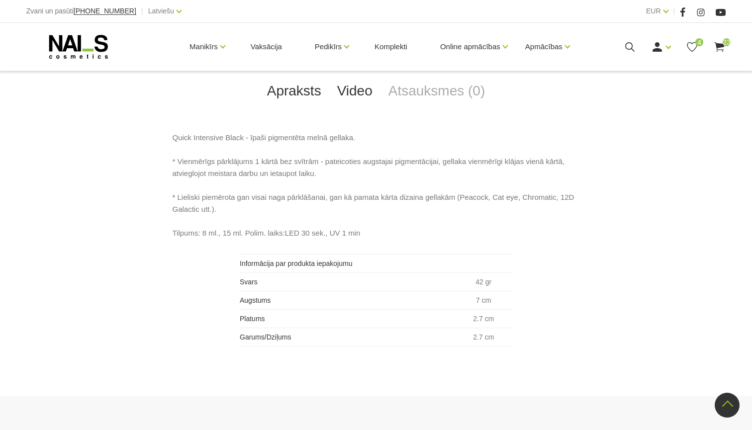
click at [356, 88] on link "Video" at bounding box center [354, 91] width 51 height 33
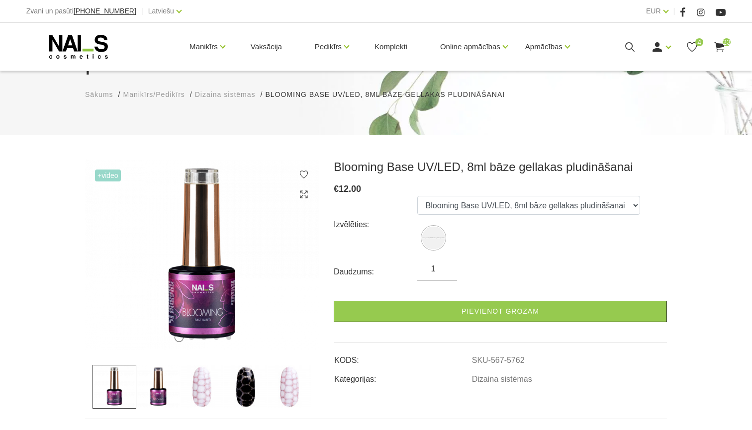
scroll to position [96, 0]
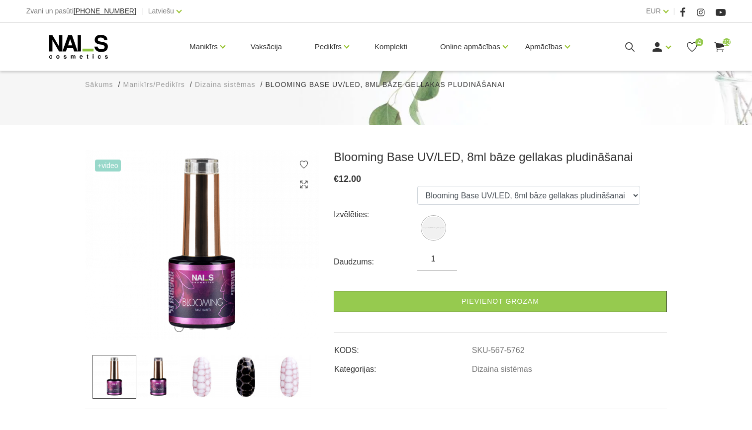
click at [212, 355] on img at bounding box center [202, 377] width 44 height 44
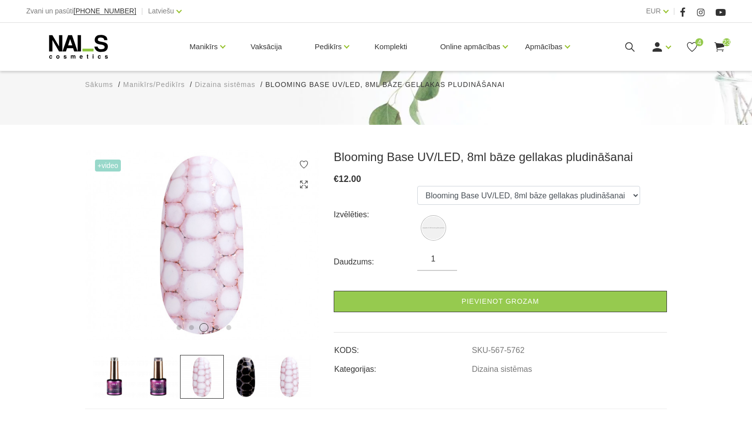
click at [260, 355] on img at bounding box center [246, 377] width 44 height 44
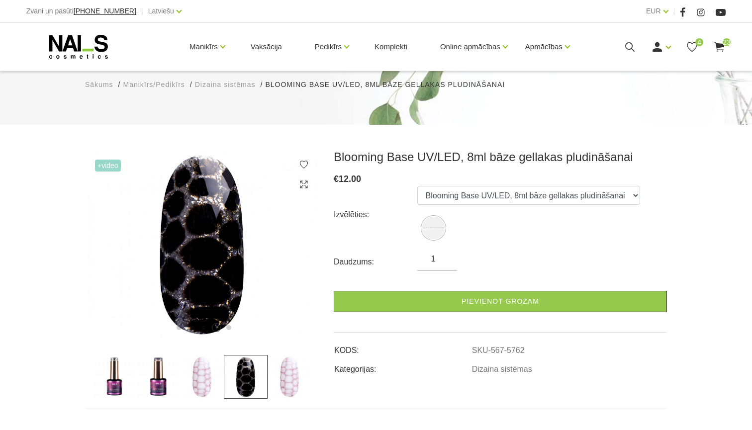
click at [288, 355] on img at bounding box center [290, 377] width 44 height 44
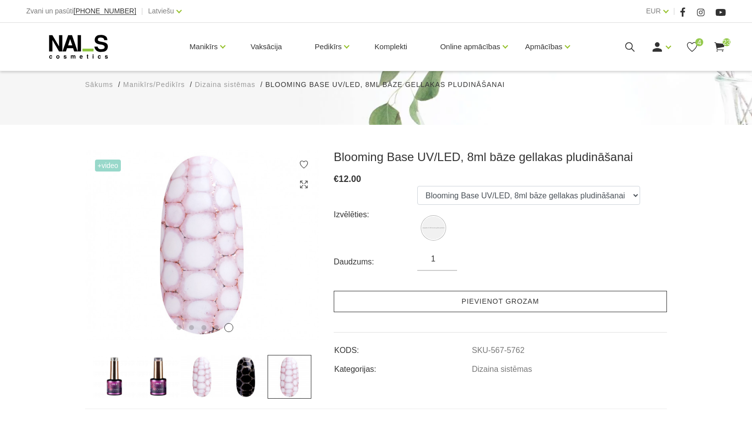
click at [421, 291] on link "Pievienot grozam" at bounding box center [500, 301] width 333 height 21
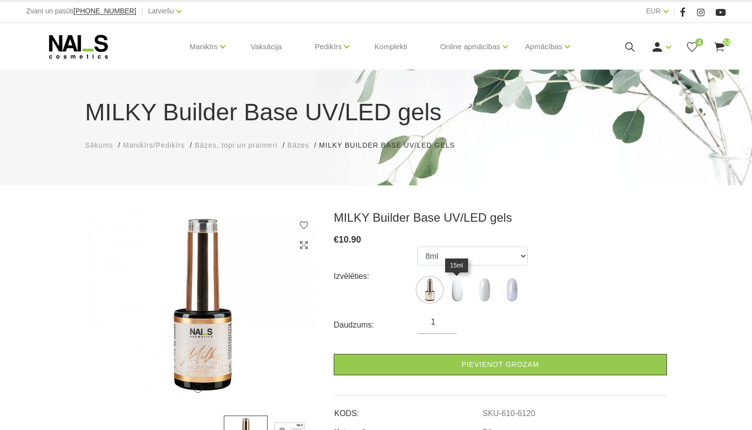
click at [445, 290] on img at bounding box center [457, 290] width 25 height 25
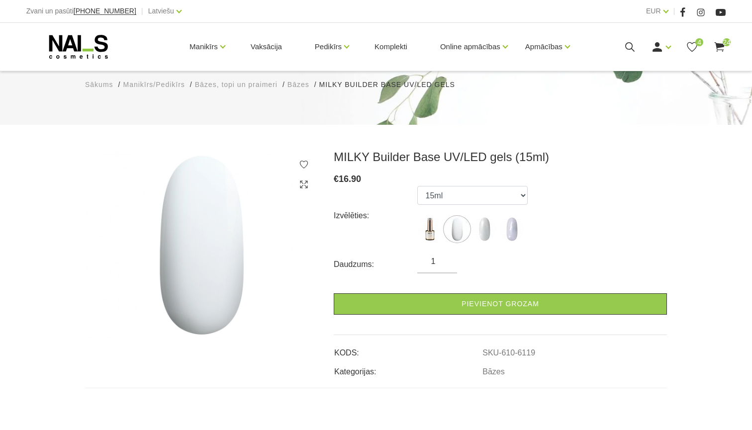
scroll to position [88, 0]
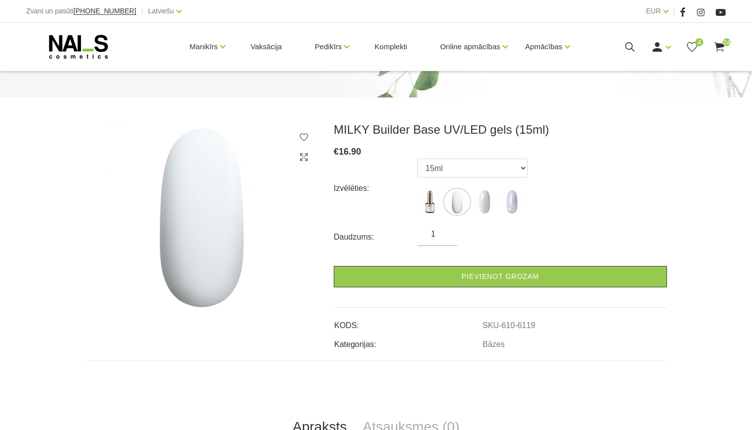
click at [489, 204] on img at bounding box center [484, 201] width 25 height 25
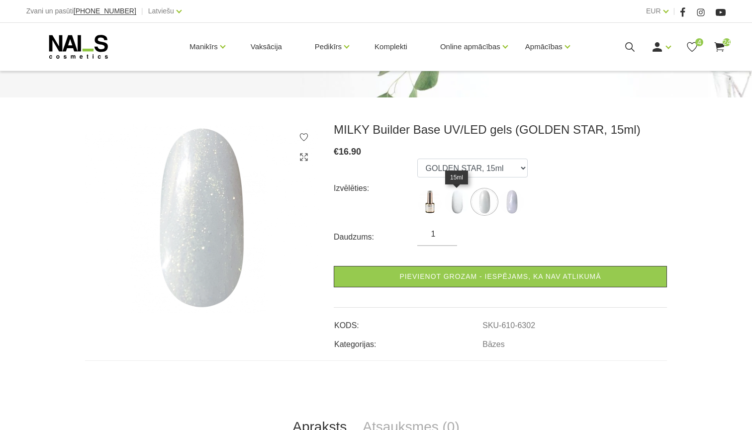
click at [467, 202] on img at bounding box center [457, 201] width 25 height 25
select select "6119"
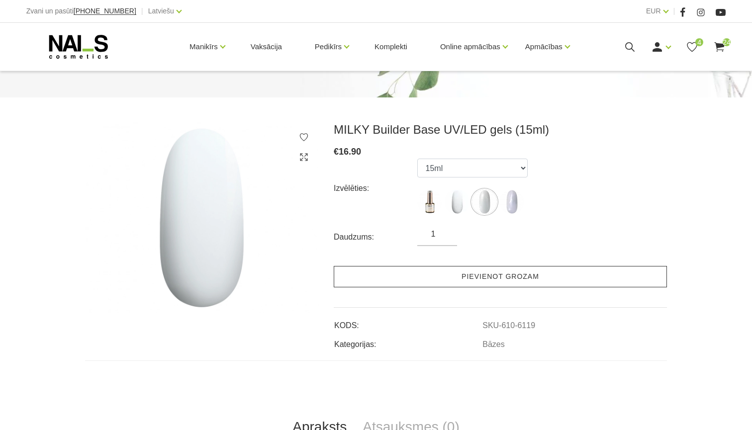
click at [441, 279] on link "Pievienot grozam" at bounding box center [500, 276] width 333 height 21
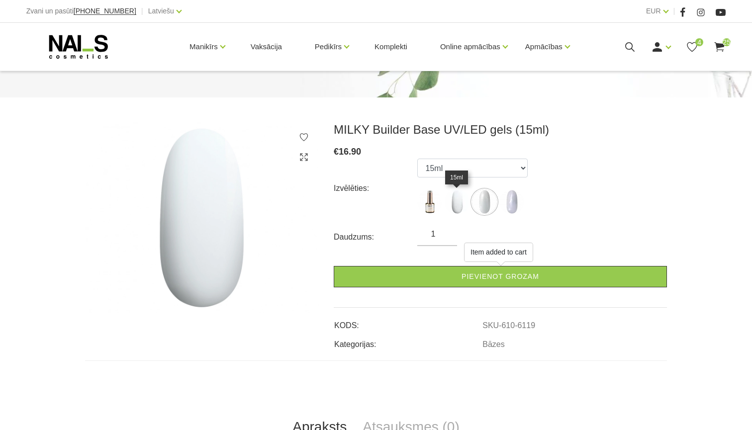
click at [451, 207] on img at bounding box center [457, 201] width 25 height 25
click at [456, 205] on img at bounding box center [457, 201] width 25 height 25
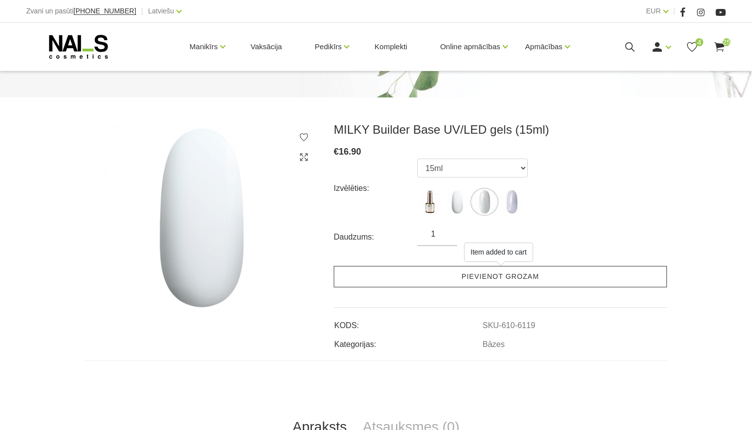
click at [453, 273] on link "Pievienot grozam" at bounding box center [500, 276] width 333 height 21
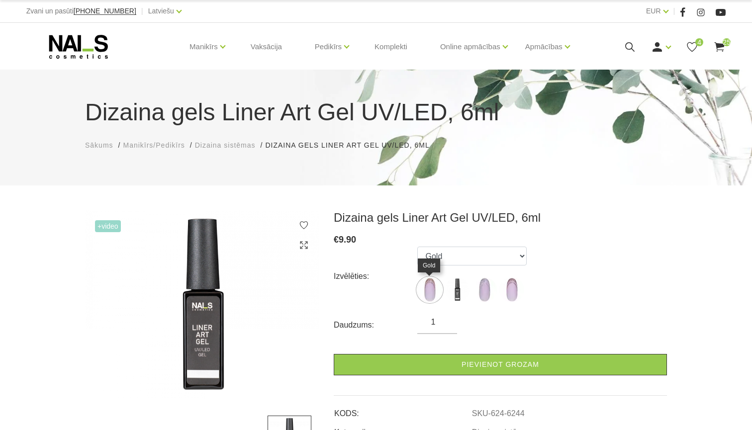
click at [432, 295] on img at bounding box center [429, 290] width 25 height 25
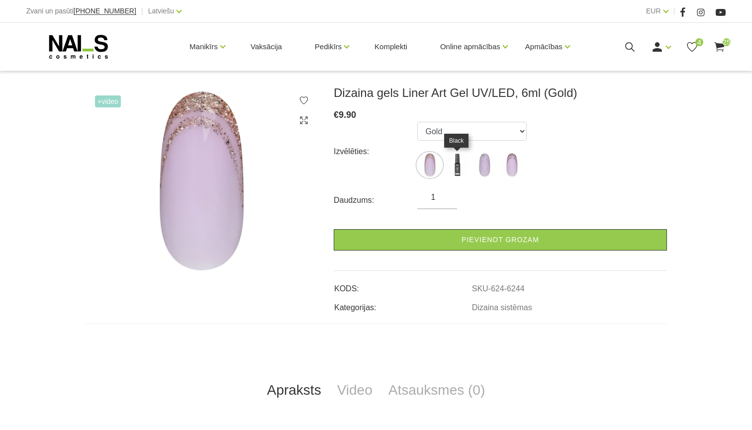
scroll to position [132, 0]
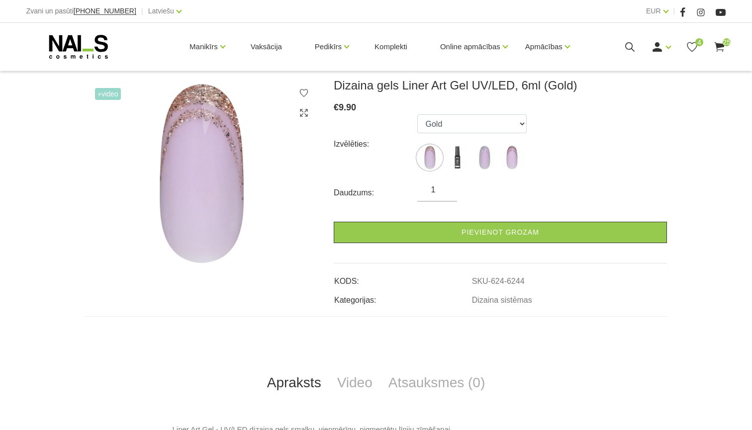
click at [484, 161] on img at bounding box center [484, 157] width 25 height 25
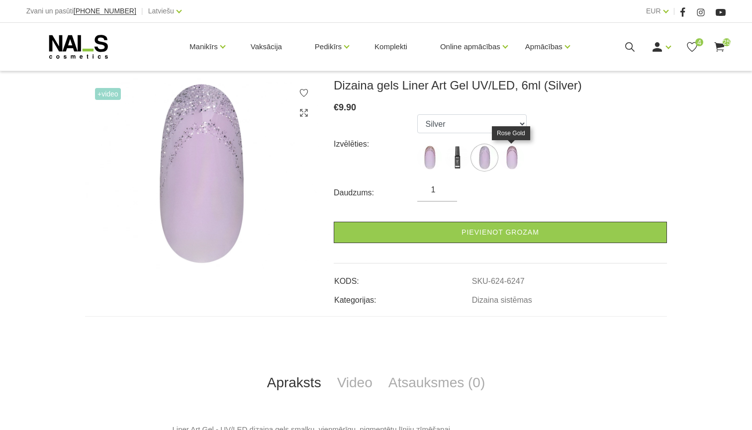
click at [506, 158] on img at bounding box center [511, 157] width 25 height 25
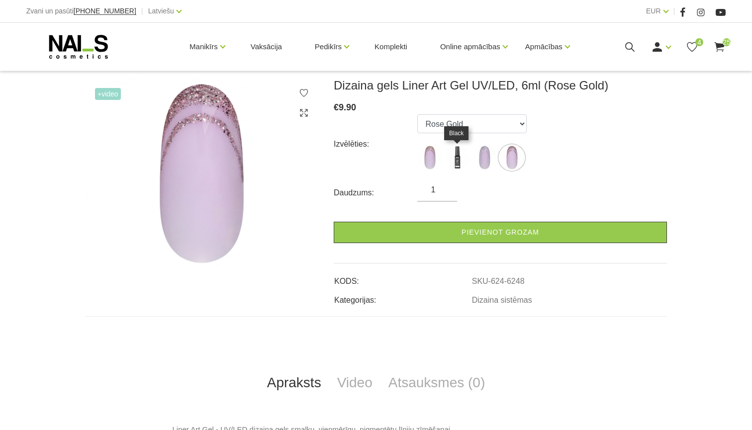
click at [458, 160] on img at bounding box center [457, 157] width 25 height 25
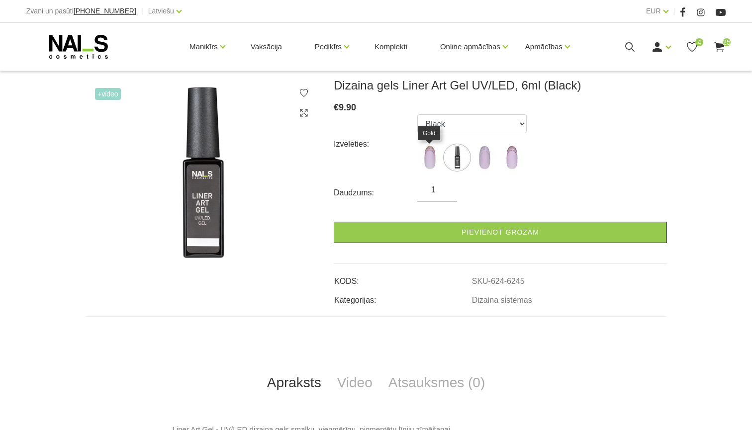
click at [431, 164] on img at bounding box center [429, 157] width 25 height 25
select select "6244"
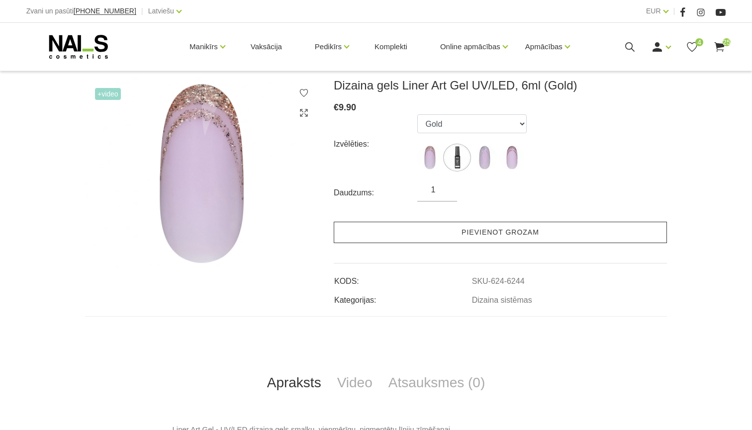
click at [424, 228] on link "Pievienot grozam" at bounding box center [500, 232] width 333 height 21
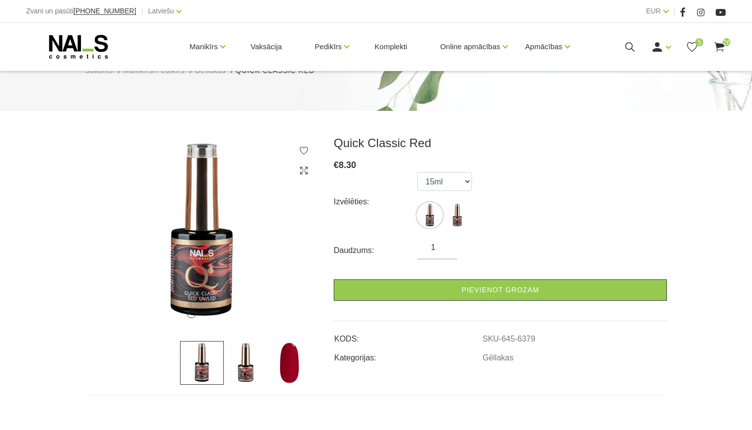
scroll to position [85, 0]
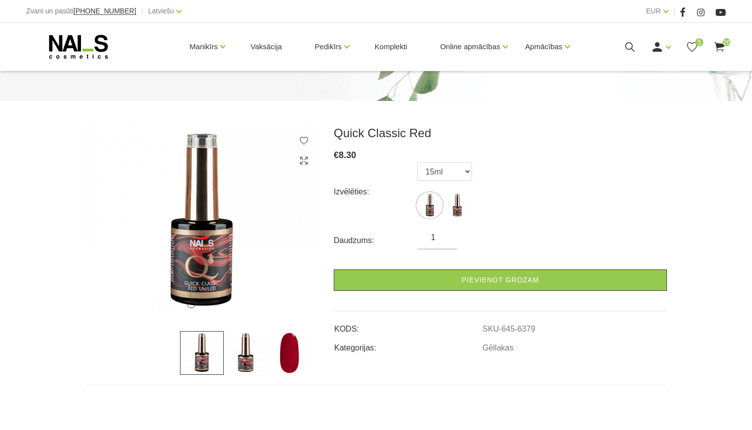
click at [292, 356] on img at bounding box center [290, 353] width 44 height 44
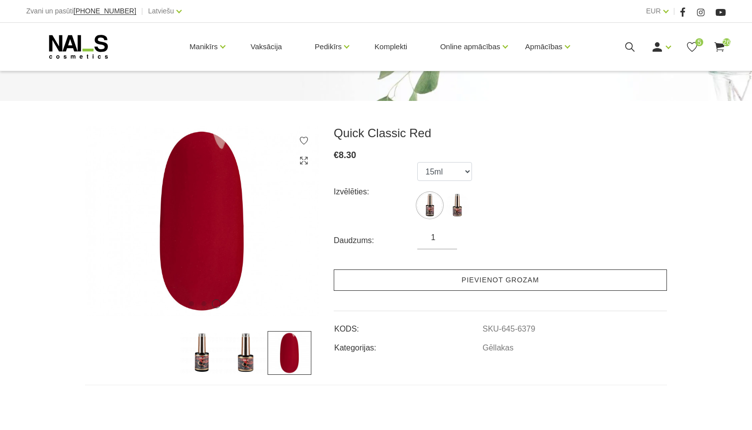
click at [374, 276] on link "Pievienot grozam" at bounding box center [500, 280] width 333 height 21
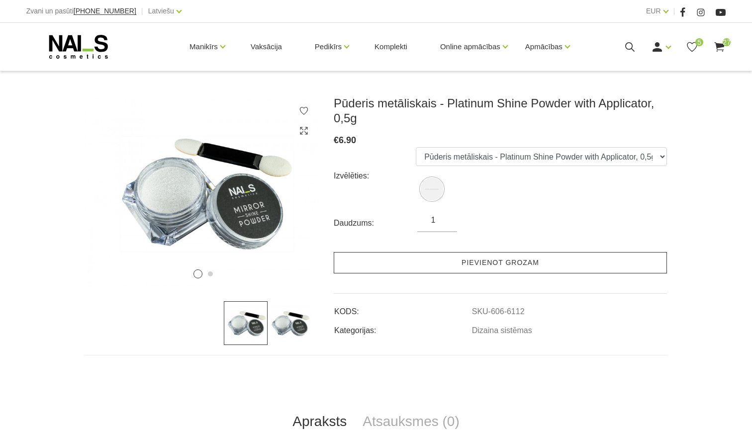
scroll to position [176, 0]
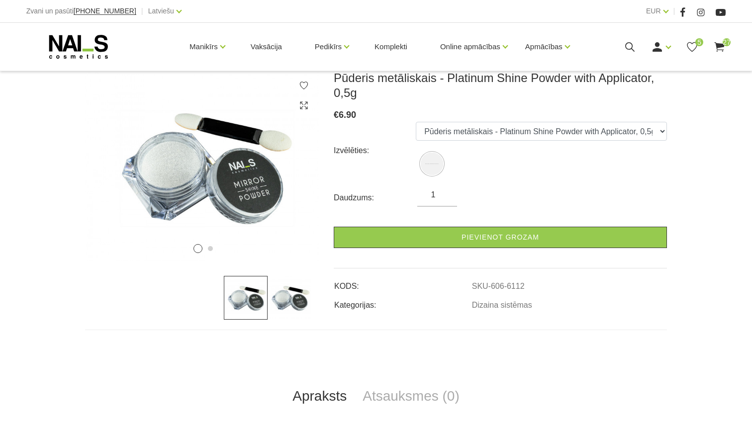
click at [303, 298] on img at bounding box center [290, 298] width 44 height 44
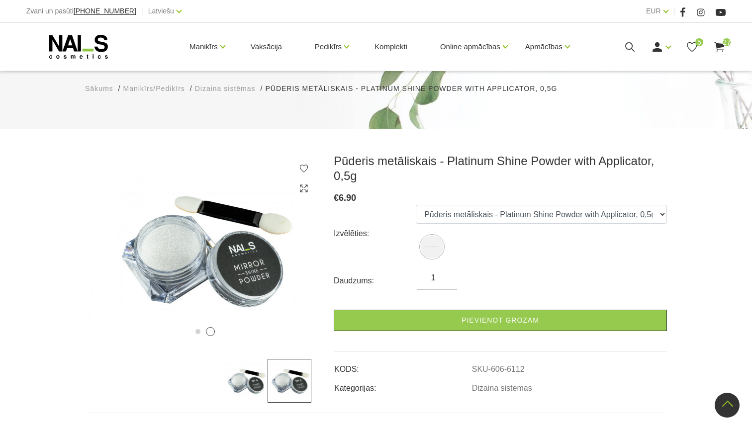
scroll to position [61, 0]
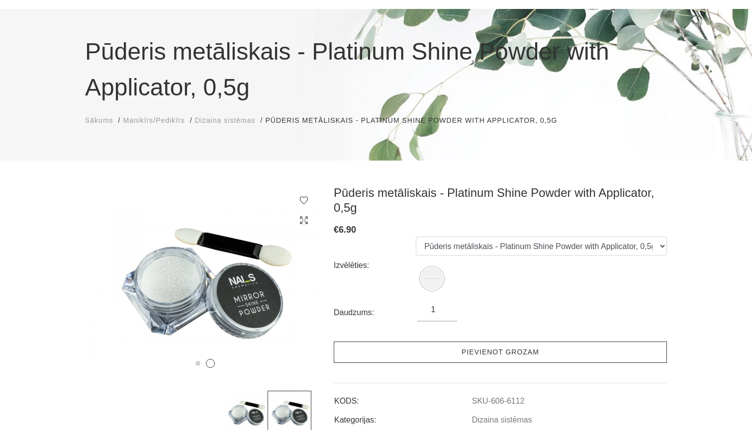
click at [401, 355] on link "Pievienot grozam" at bounding box center [500, 352] width 333 height 21
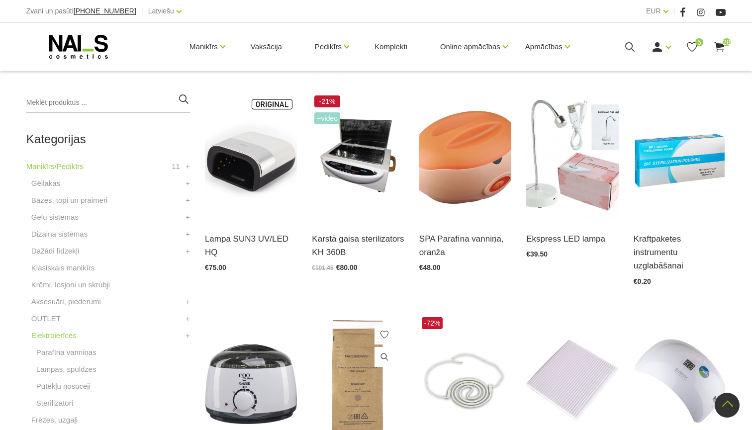
scroll to position [149, 0]
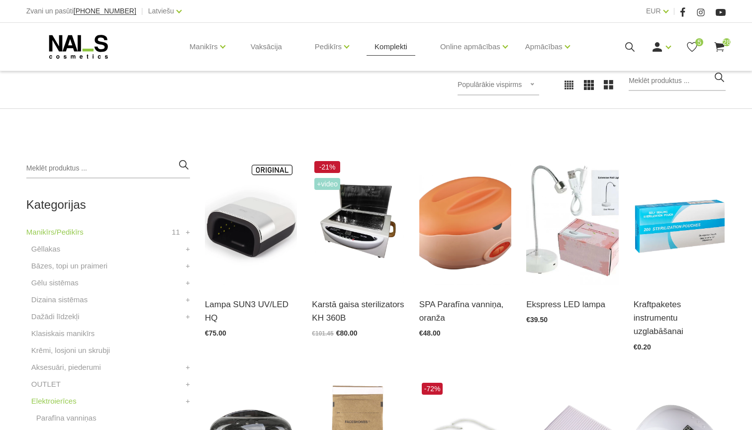
click at [383, 49] on link "Komplekti" at bounding box center [391, 47] width 49 height 48
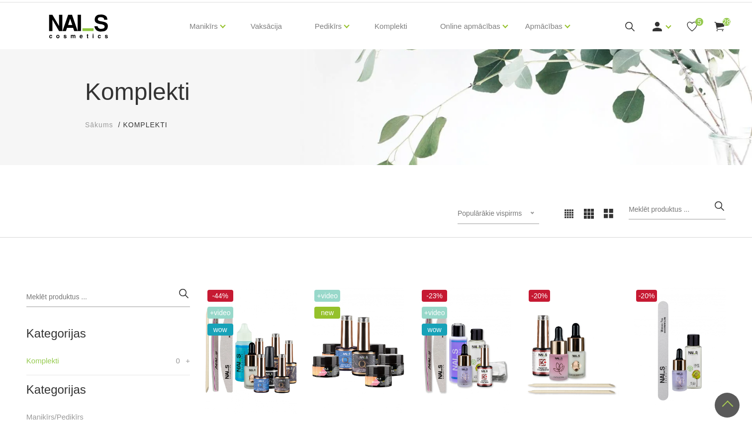
scroll to position [11, 0]
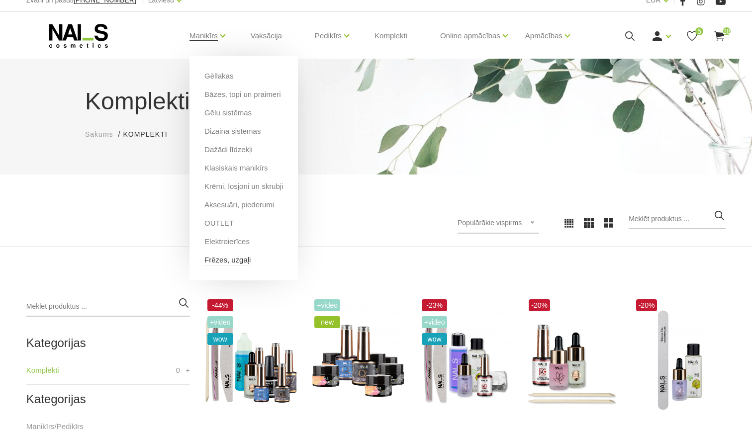
click at [231, 258] on link "Frēzes, uzgaļi" at bounding box center [227, 260] width 46 height 11
